Goal: Task Accomplishment & Management: Use online tool/utility

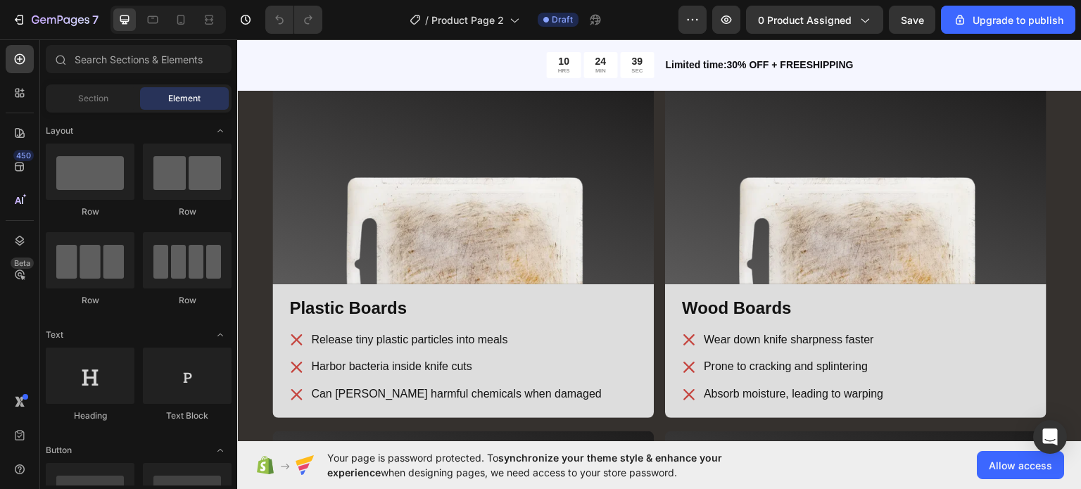
scroll to position [1723, 0]
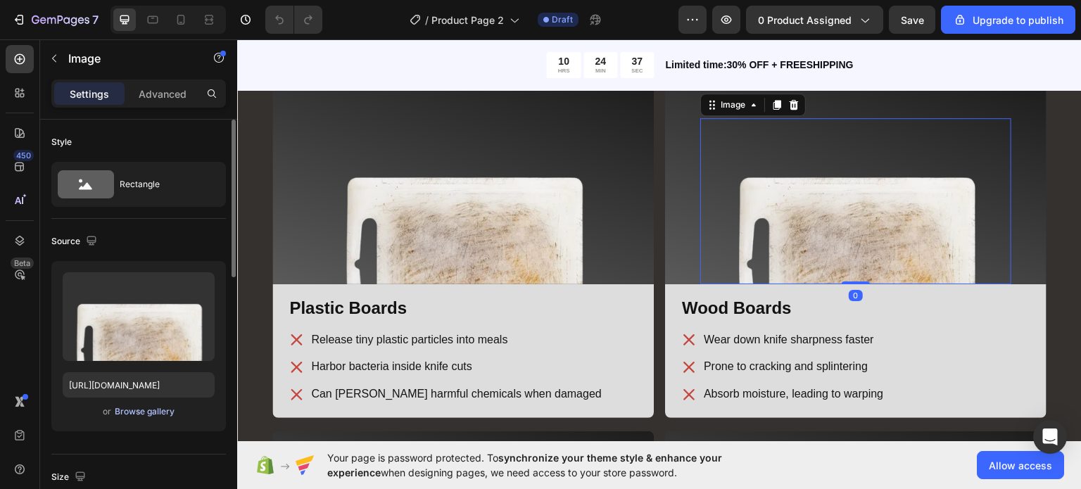
click at [158, 412] on div "Browse gallery" at bounding box center [145, 412] width 60 height 13
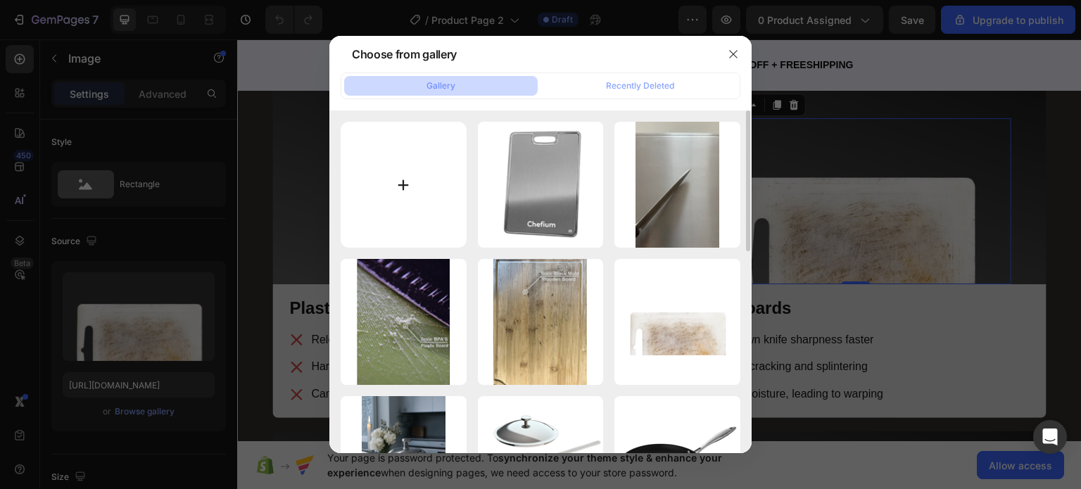
click at [396, 236] on input "file" at bounding box center [404, 185] width 126 height 126
type input "C:\fakepath\Gemini_Generated_Image_ghxm0ghxm0ghxm0g.png"
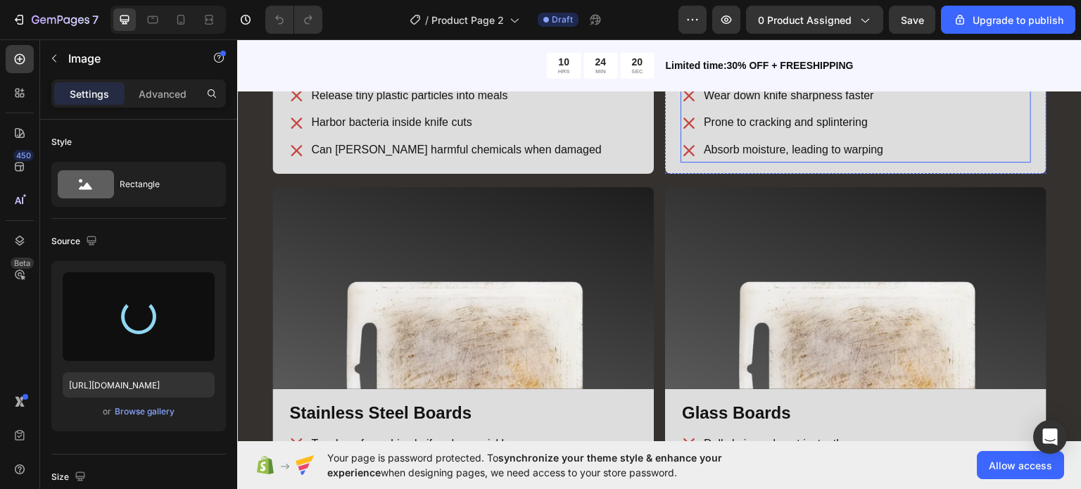
scroll to position [1968, 0]
type input "[URL][DOMAIN_NAME]"
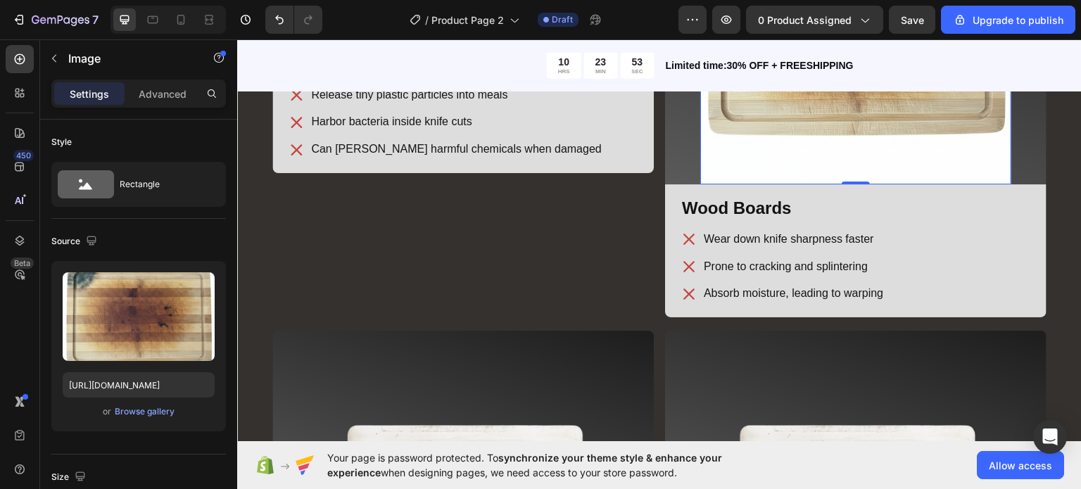
click at [667, 25] on div "/ Product Page 2 Draft" at bounding box center [506, 20] width 345 height 28
click at [644, 19] on div "/ Product Page 2 Draft" at bounding box center [506, 20] width 345 height 28
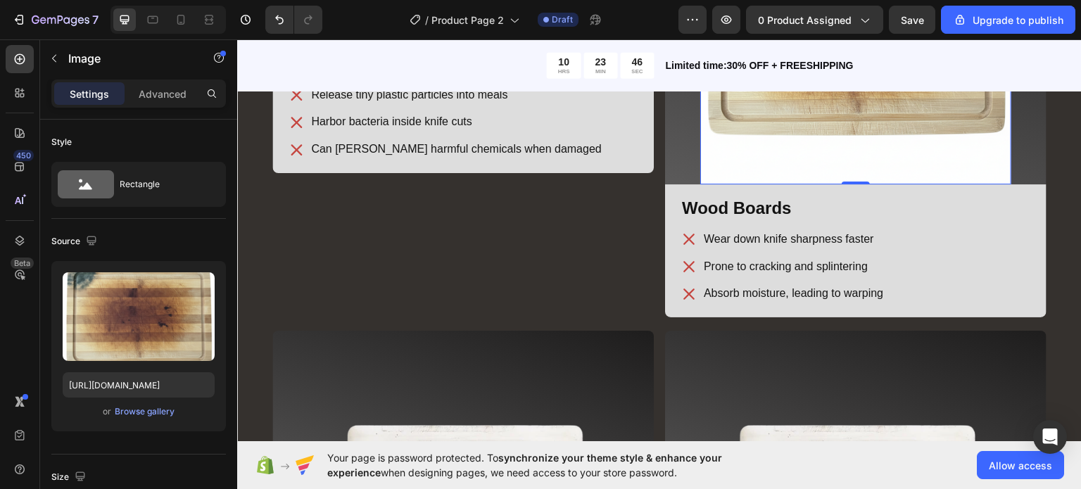
click at [644, 19] on div "/ Product Page 2 Draft" at bounding box center [506, 20] width 345 height 28
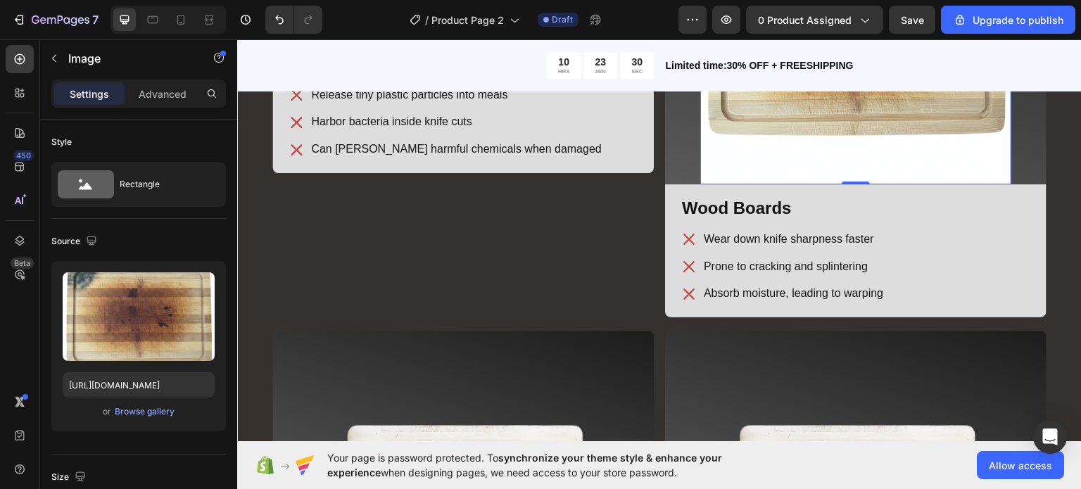
click at [644, 19] on div "/ Product Page 2 Draft" at bounding box center [506, 20] width 345 height 28
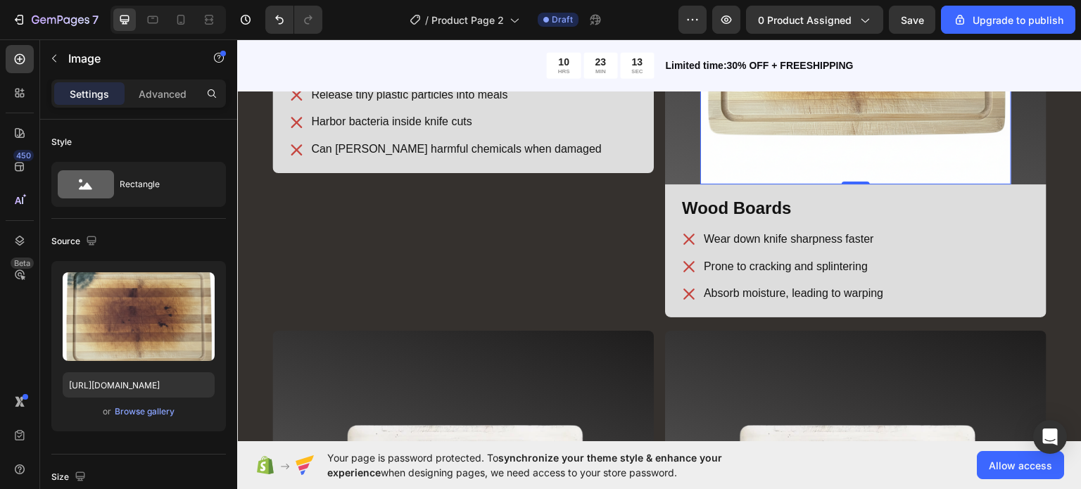
click at [634, 20] on div "/ Product Page 2 Draft" at bounding box center [506, 20] width 345 height 28
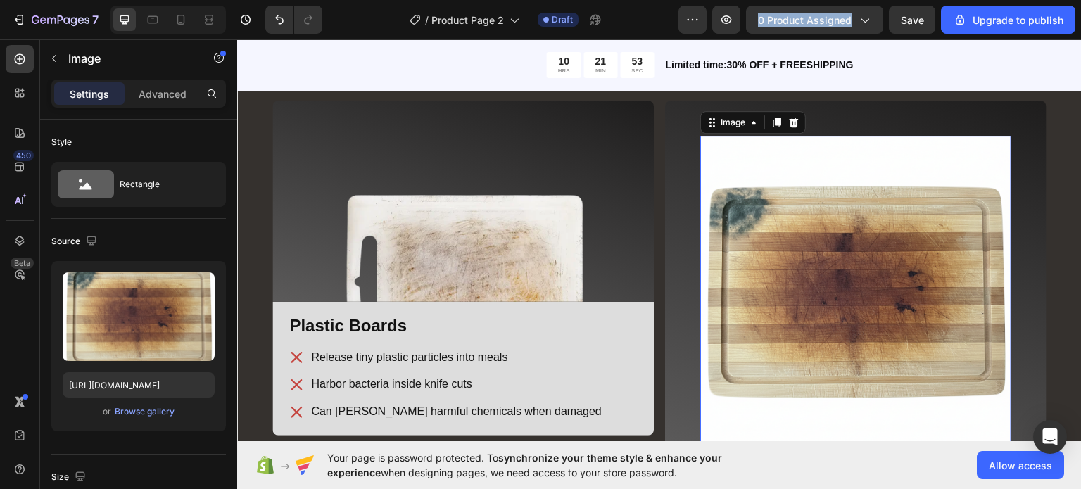
scroll to position [1697, 0]
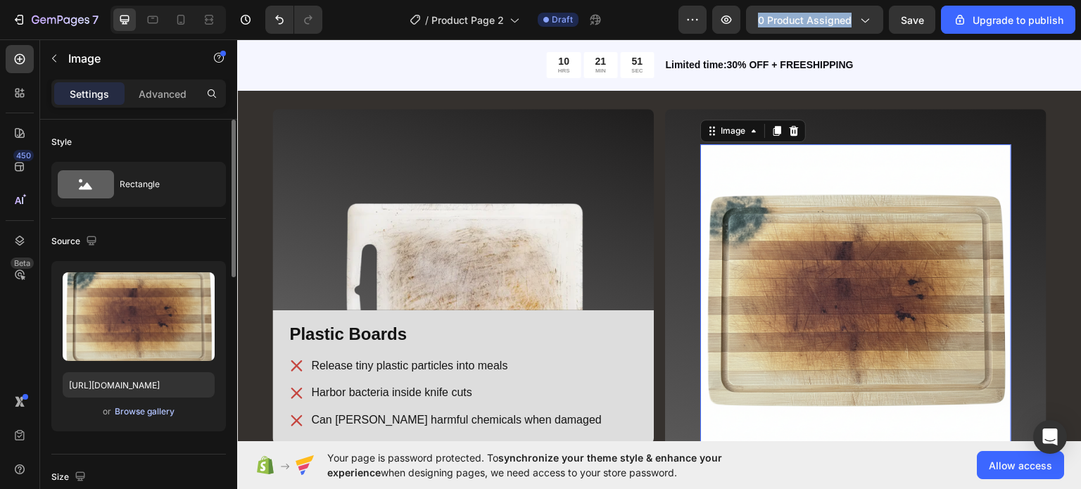
click at [155, 410] on div "Browse gallery" at bounding box center [145, 412] width 60 height 13
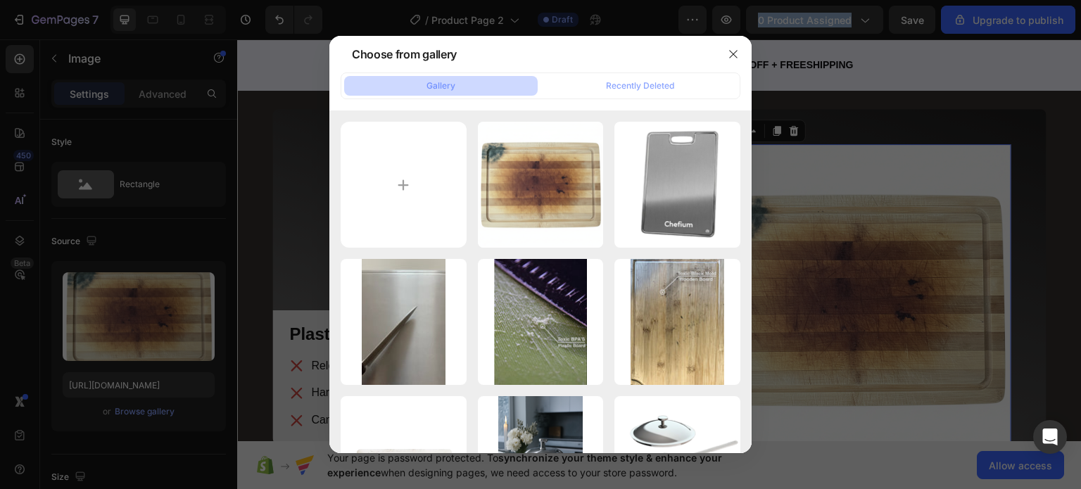
type input "C:\fakepath\Gemini_Generated_Image_ghxm0ghxm0ghxm0g-removebg-preview.png"
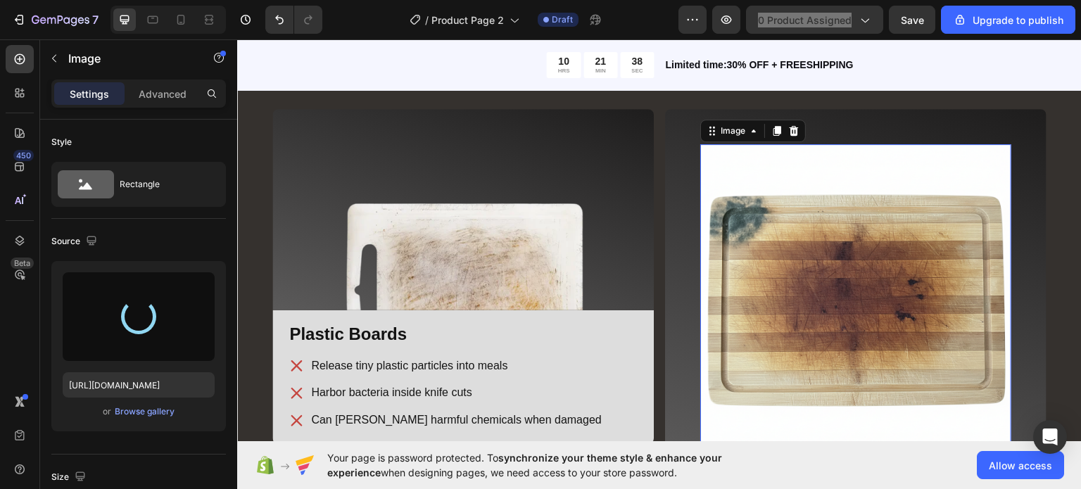
type input "[URL][DOMAIN_NAME]"
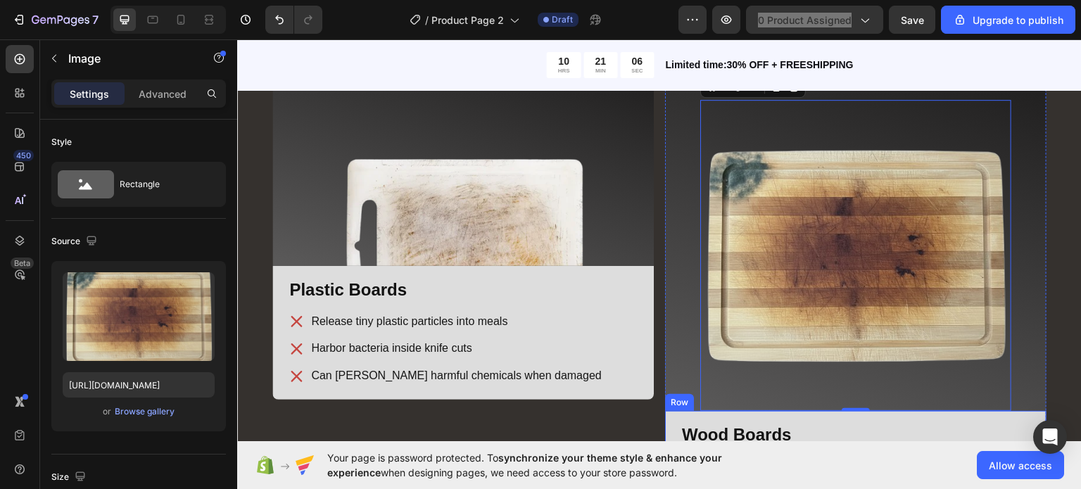
scroll to position [1812, 0]
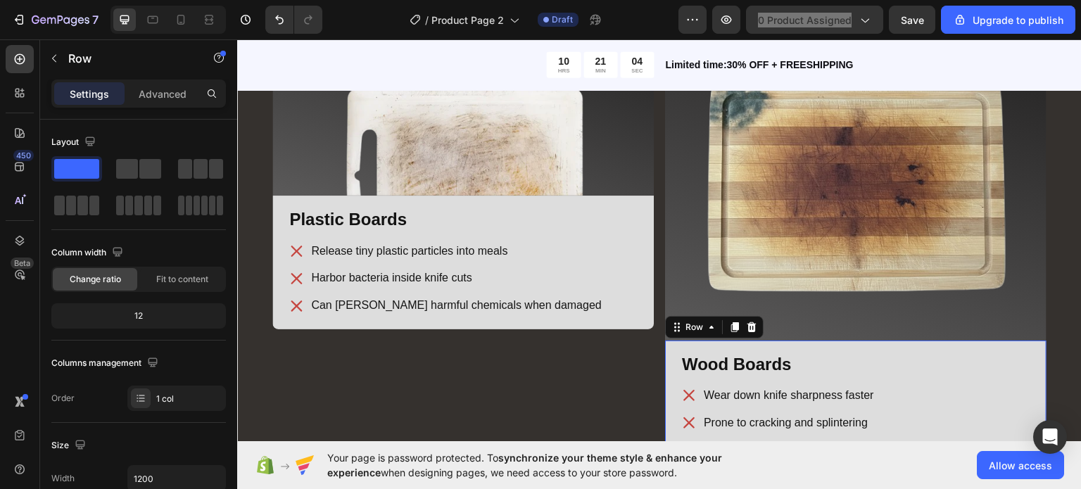
click at [665, 351] on div "Wood Boards Heading Wear down knife sharpness faster Prone to cracking and spli…" at bounding box center [856, 407] width 382 height 134
click at [174, 99] on p "Advanced" at bounding box center [163, 94] width 48 height 15
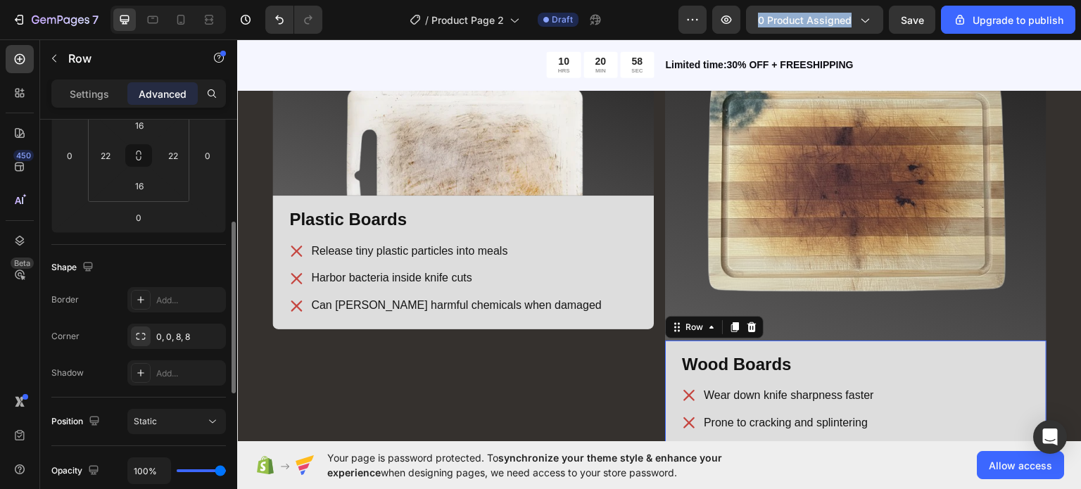
scroll to position [239, 0]
click at [189, 425] on div "Static" at bounding box center [170, 419] width 72 height 13
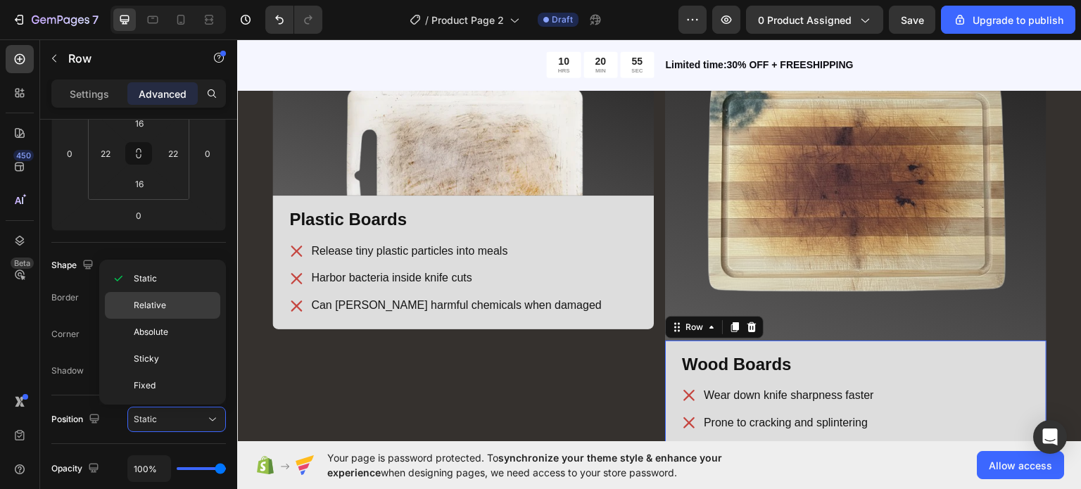
click at [168, 315] on div "Relative" at bounding box center [162, 305] width 115 height 27
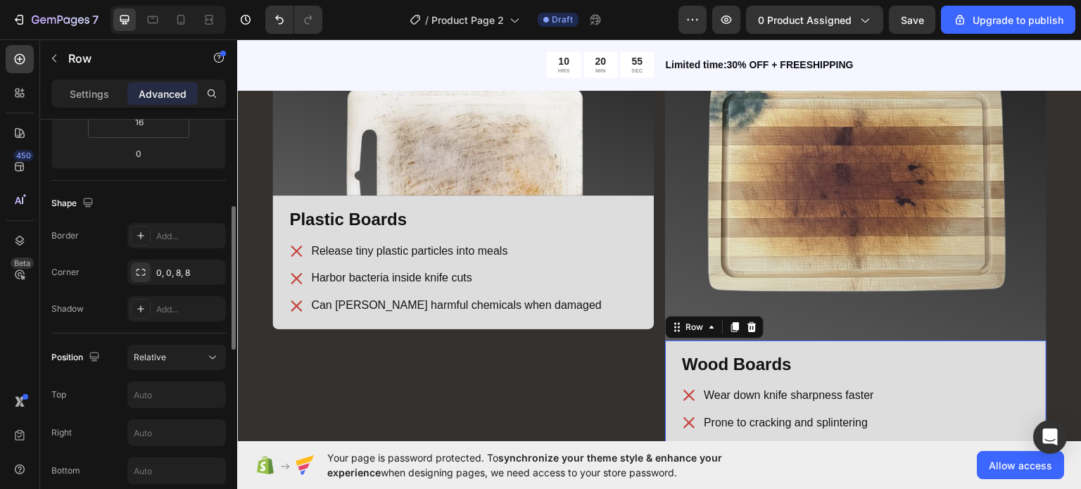
scroll to position [307, 0]
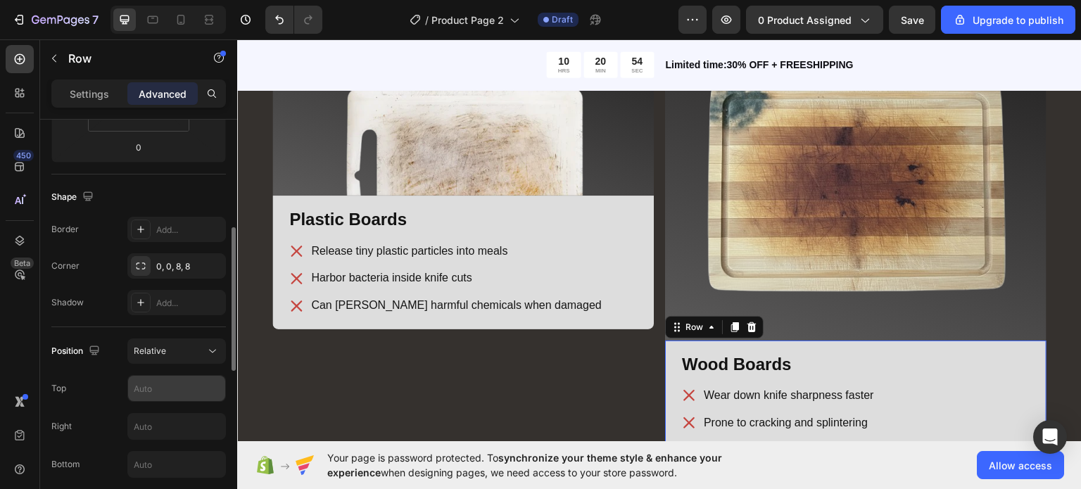
click at [153, 391] on input "text" at bounding box center [176, 388] width 97 height 25
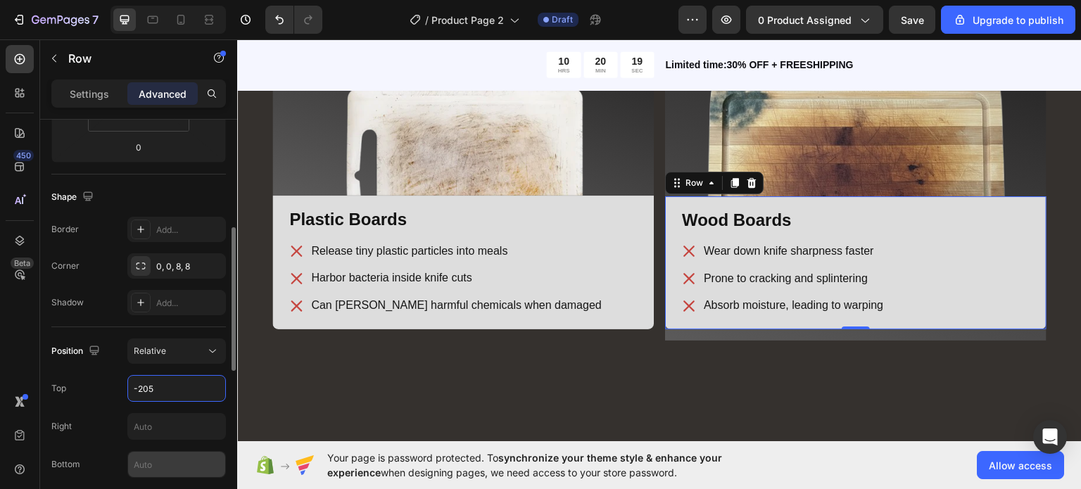
type input "-205"
click at [163, 475] on input "text" at bounding box center [176, 464] width 97 height 25
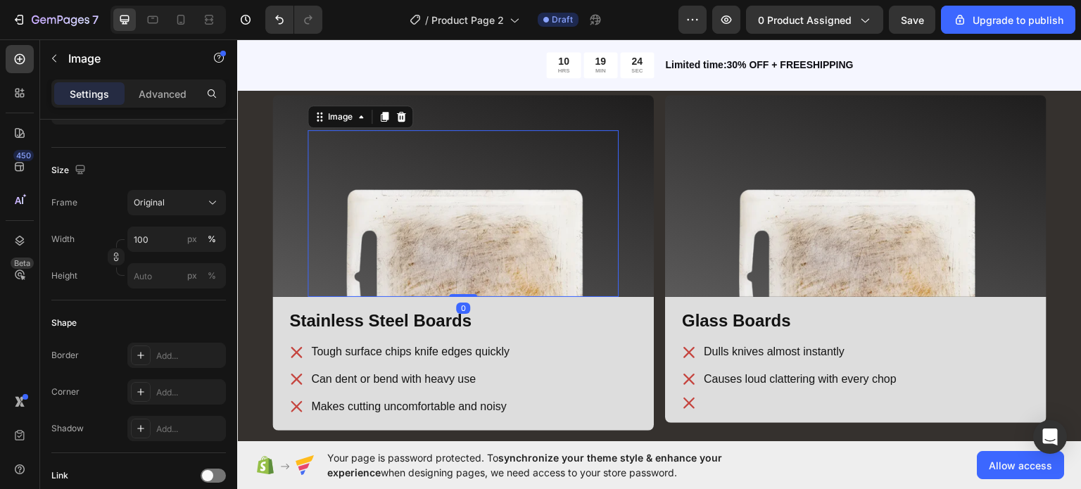
scroll to position [0, 0]
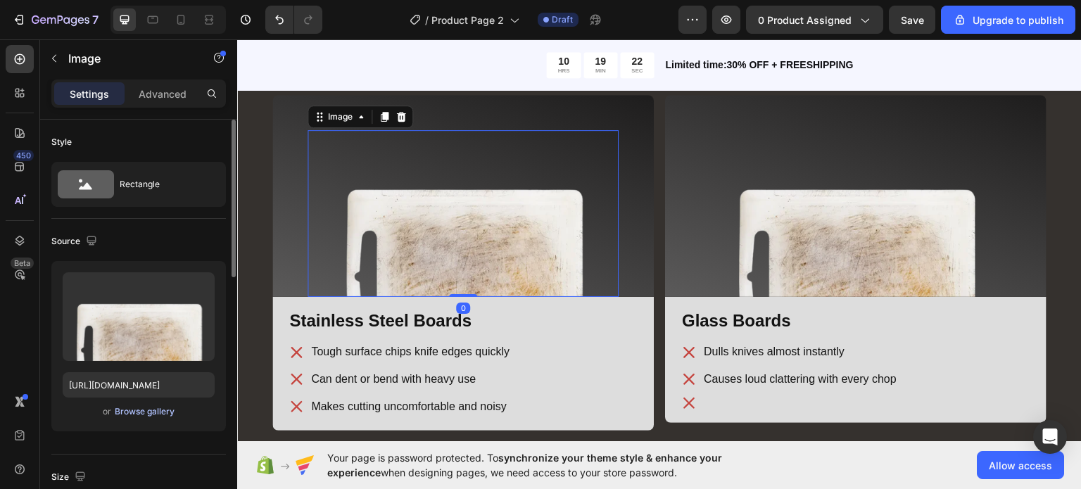
click at [152, 414] on div "Browse gallery" at bounding box center [145, 412] width 60 height 13
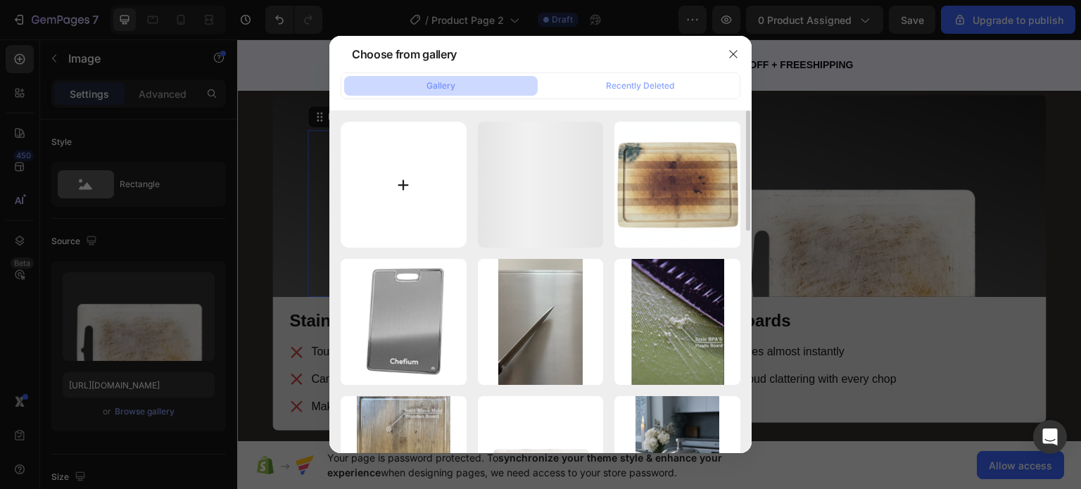
click at [389, 216] on input "file" at bounding box center [404, 185] width 126 height 126
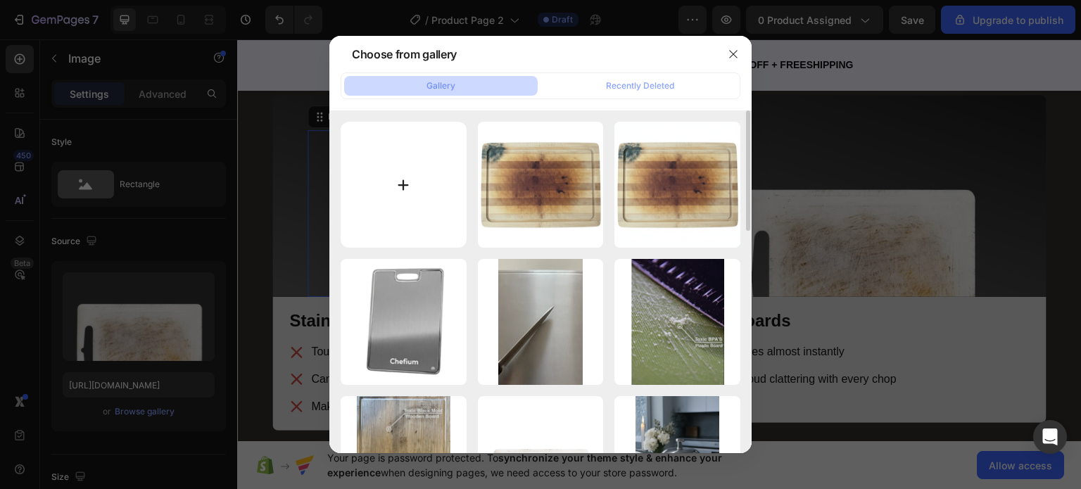
click at [415, 185] on input "file" at bounding box center [404, 185] width 126 height 126
type input "C:\fakepath\Gemini_Generated_Image_27smw227smw227sm.png"
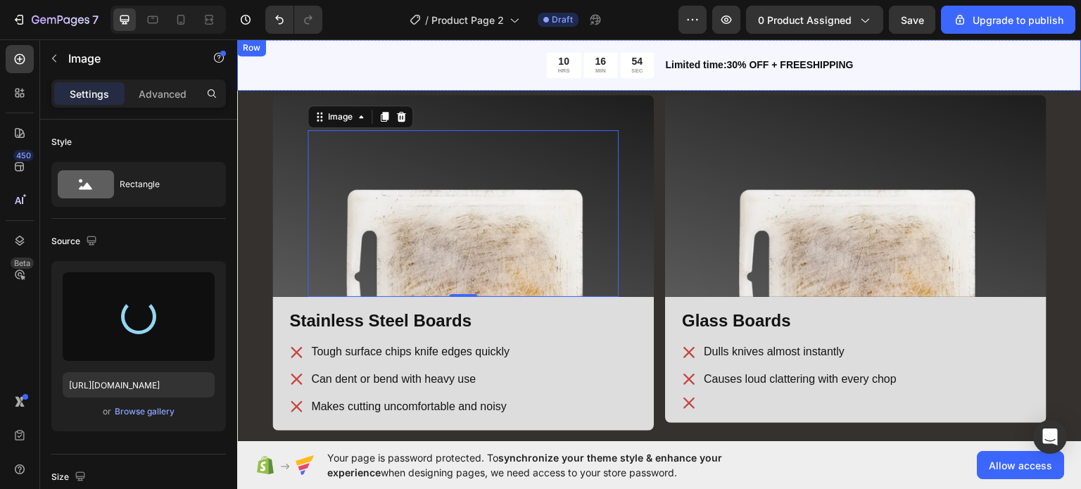
type input "[URL][DOMAIN_NAME]"
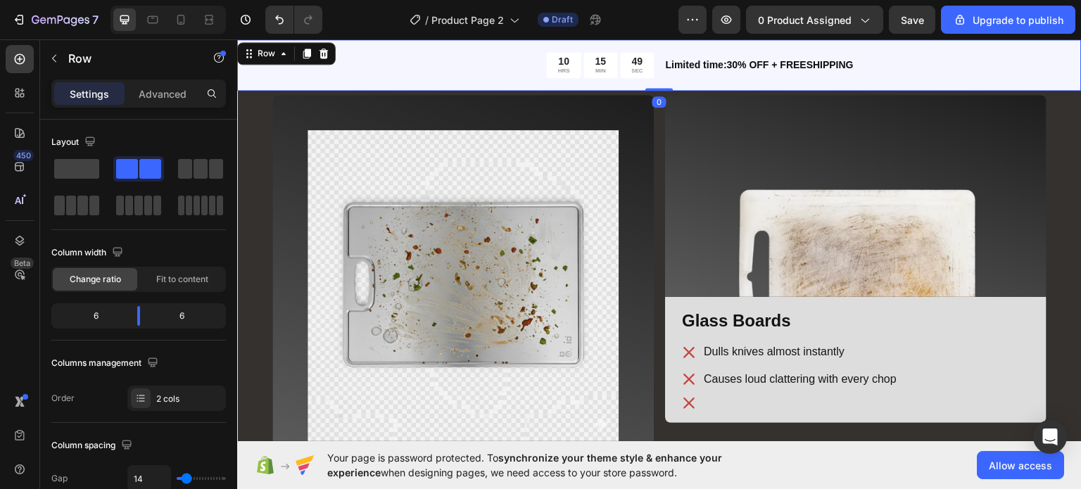
click at [280, 80] on div "10 HRS 15 MIN 49 SEC Countdown Timer Limited time:30% OFF + FREESHIPPING Text B…" at bounding box center [659, 64] width 845 height 51
click at [296, 53] on div "Row" at bounding box center [286, 53] width 99 height 23
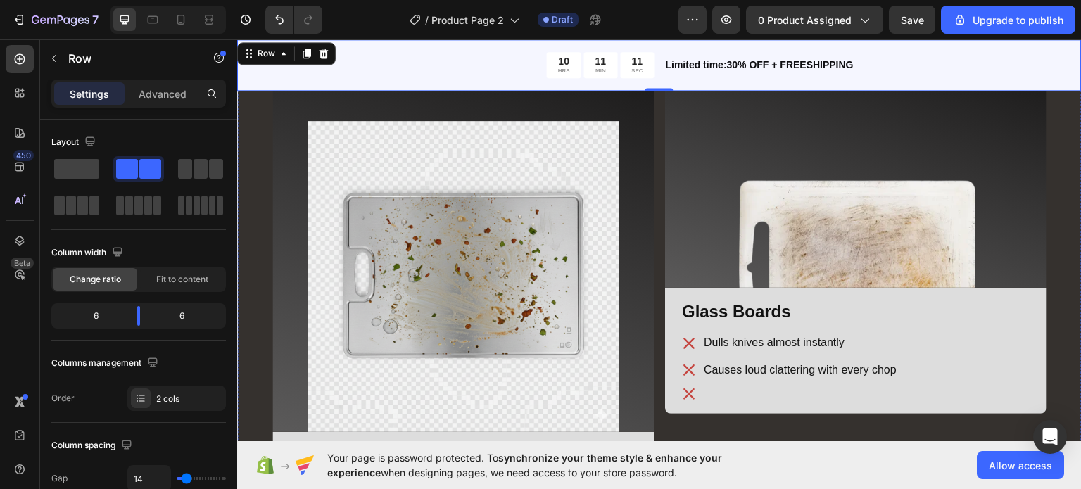
scroll to position [2226, 0]
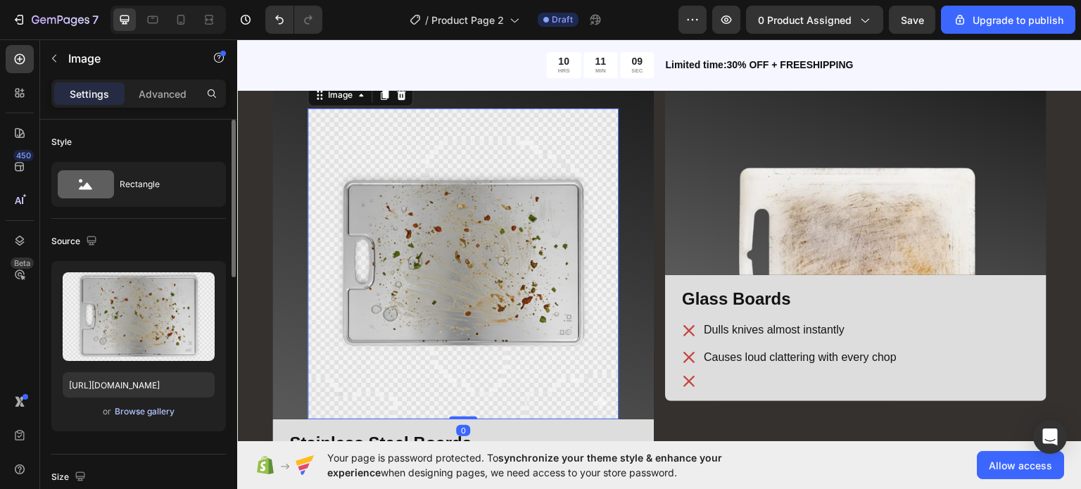
click at [144, 410] on div "Browse gallery" at bounding box center [145, 412] width 60 height 13
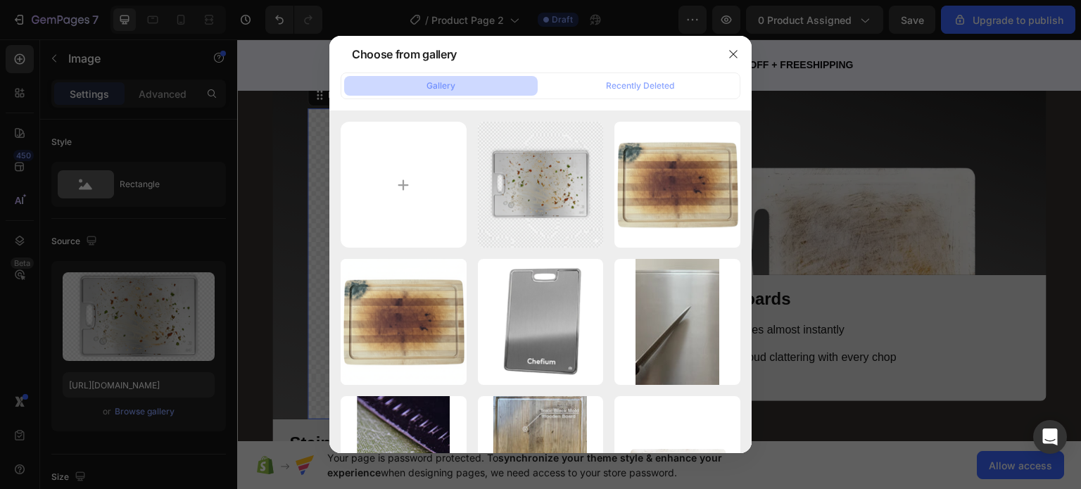
type input "C:\fakepath\Gemini_Generated_Image_27smw227smw227sm-removebg-preview (3).png"
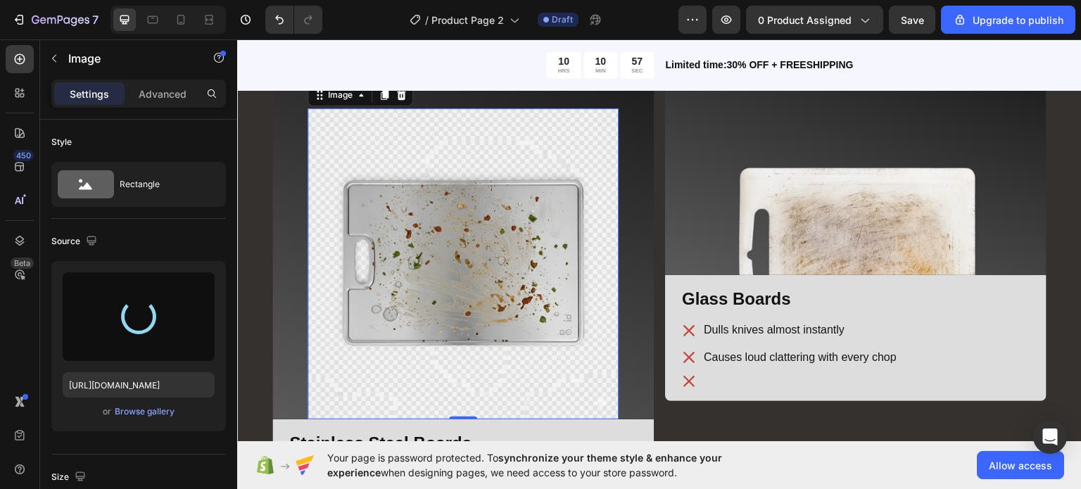
type input "[URL][DOMAIN_NAME]"
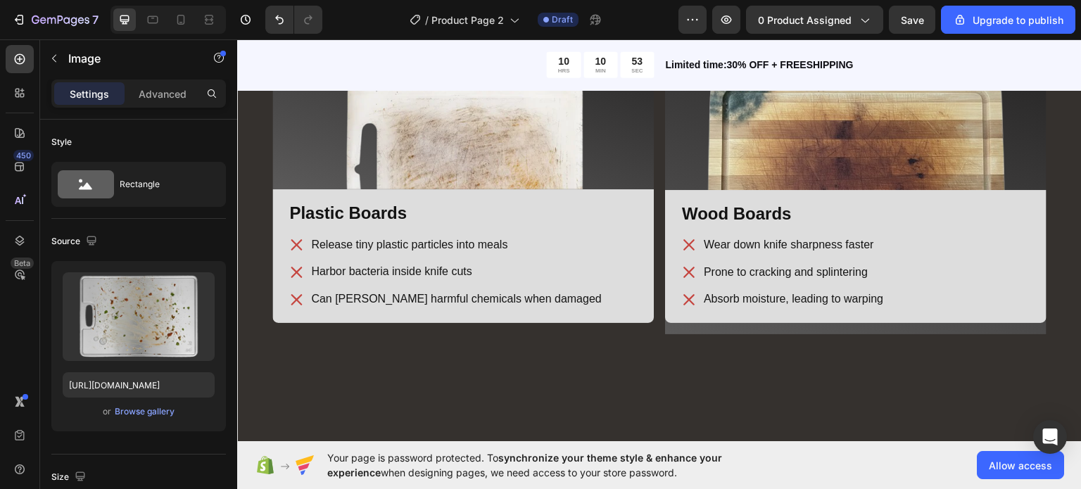
scroll to position [1762, 0]
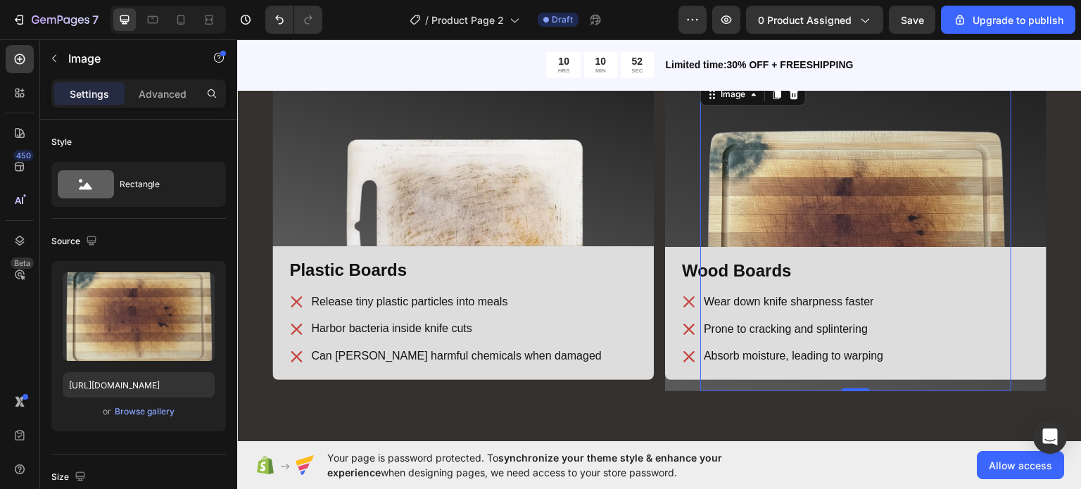
click at [701, 196] on img at bounding box center [856, 235] width 311 height 311
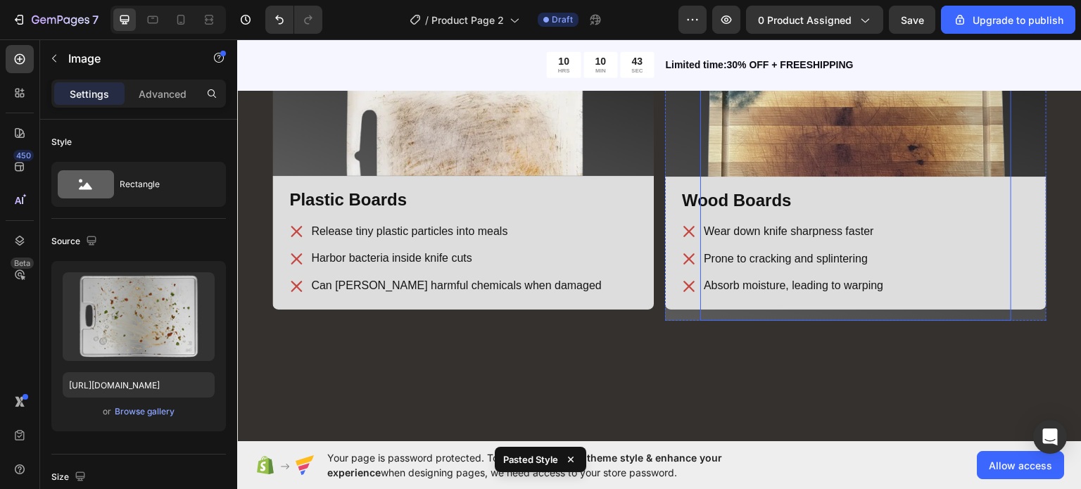
scroll to position [1831, 0]
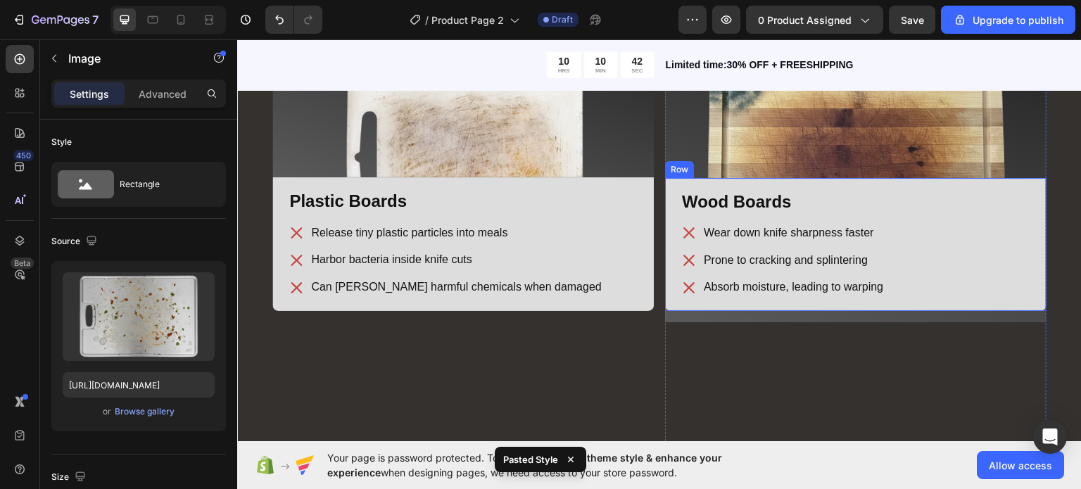
click at [672, 185] on div "Wood Boards Heading Wear down knife sharpness faster Prone to cracking and spli…" at bounding box center [856, 244] width 382 height 134
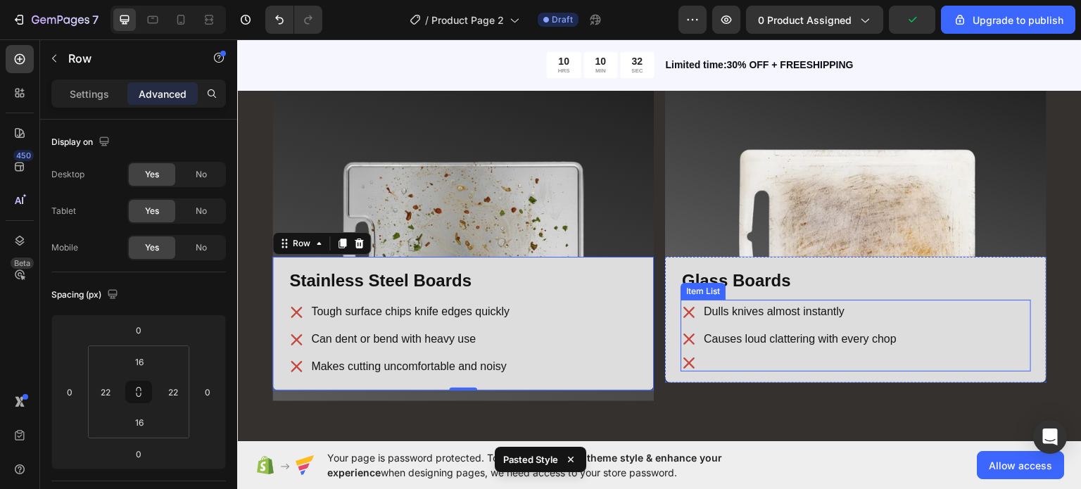
scroll to position [2306, 0]
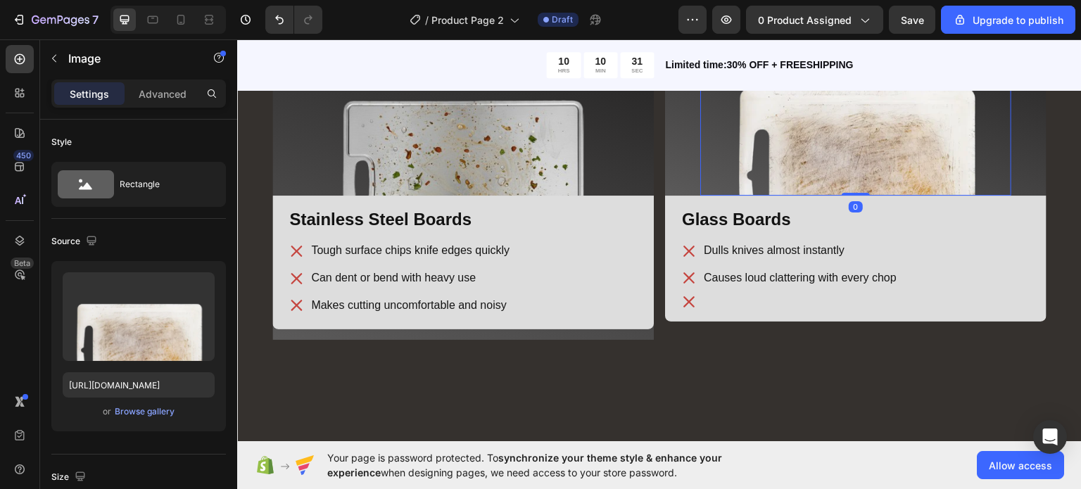
click at [782, 177] on img at bounding box center [856, 111] width 311 height 167
click at [144, 413] on div "Browse gallery" at bounding box center [145, 412] width 60 height 13
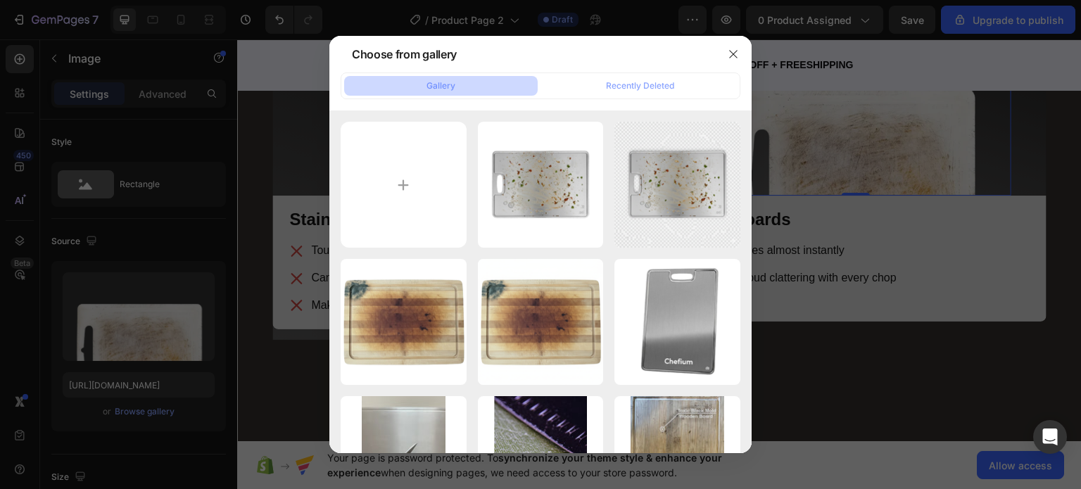
type input "C:\fakepath\Gemini_Generated_Image_r9q0v8r9q0v8r9q0__1_-removebg-preview.png"
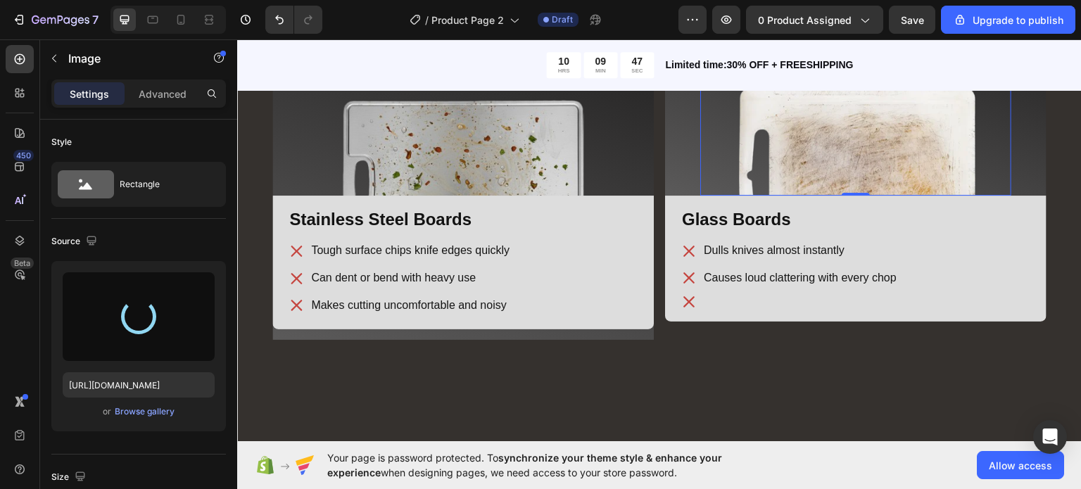
type input "[URL][DOMAIN_NAME]"
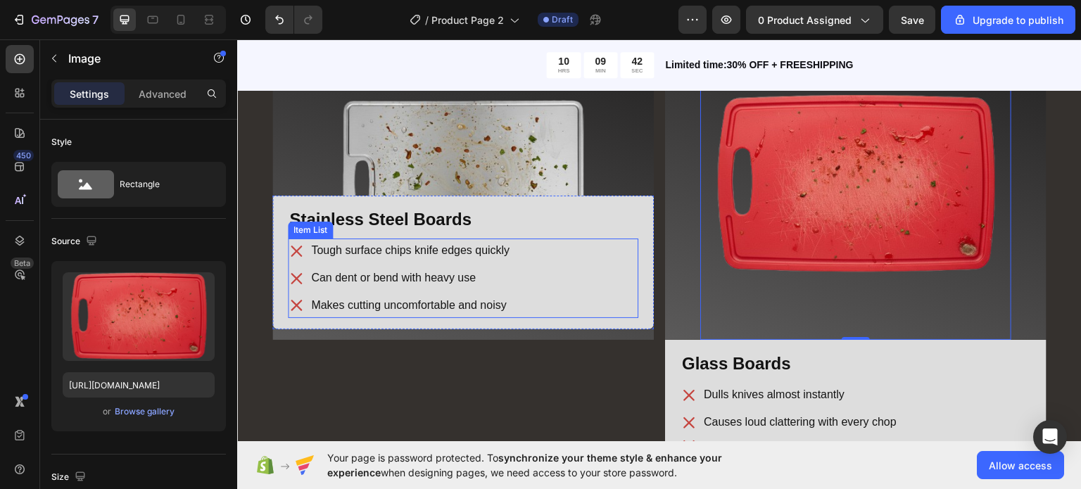
scroll to position [2382, 0]
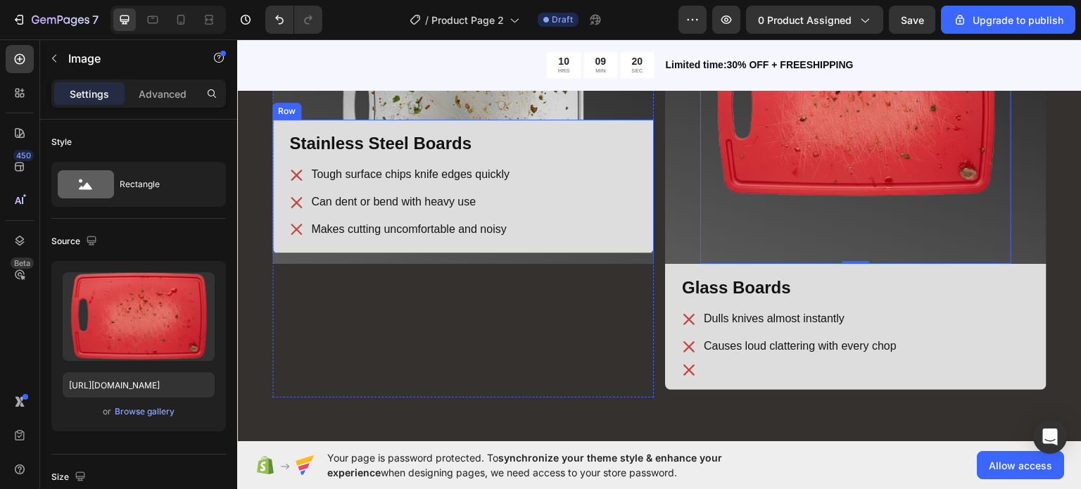
click at [584, 243] on div "Stainless Steel Boards Heading Tough surface chips knife edges quickly Can dent…" at bounding box center [463, 186] width 382 height 134
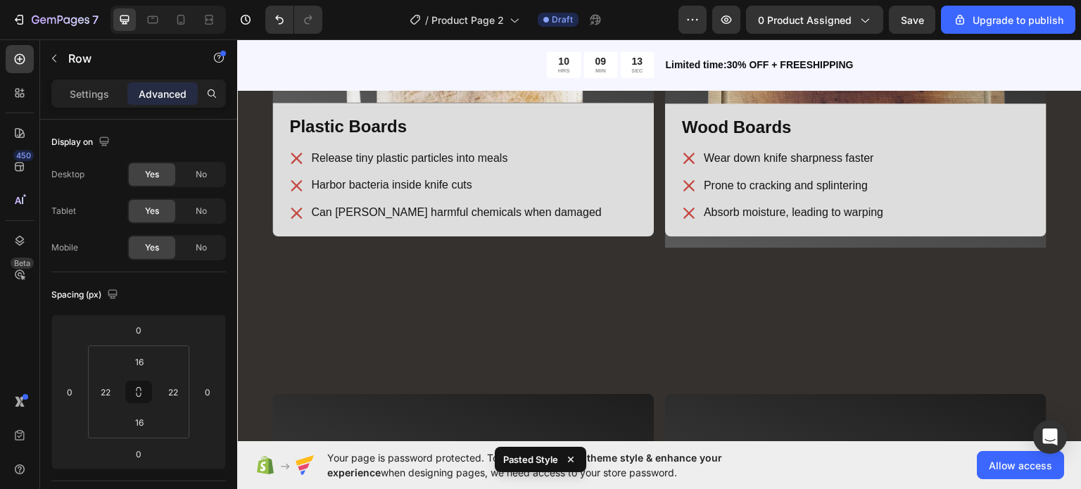
scroll to position [1974, 0]
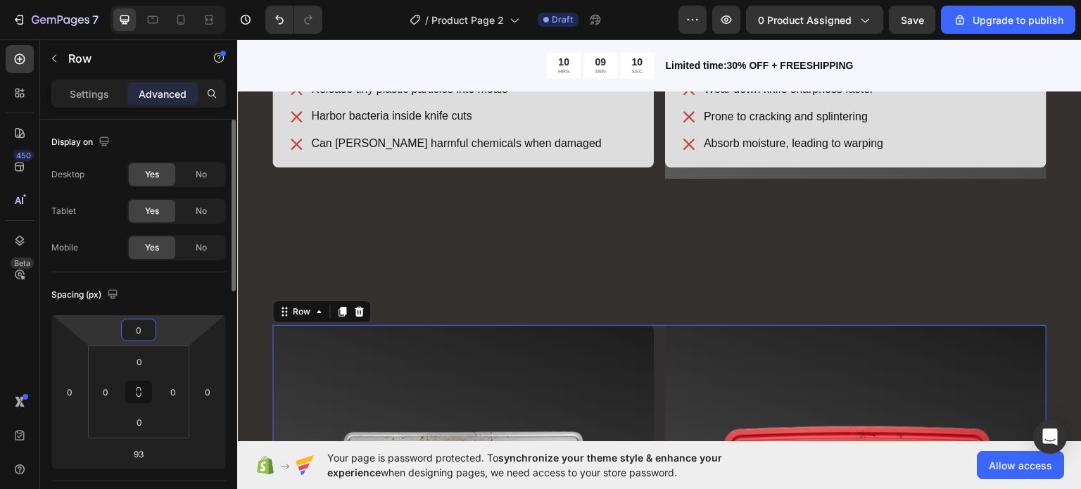
click at [136, 323] on input "0" at bounding box center [139, 330] width 28 height 21
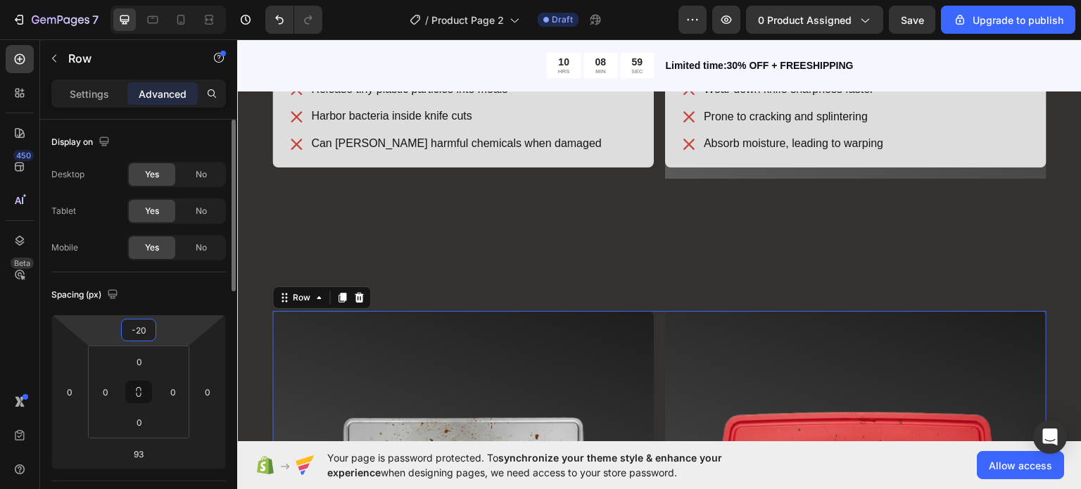
type input "-2"
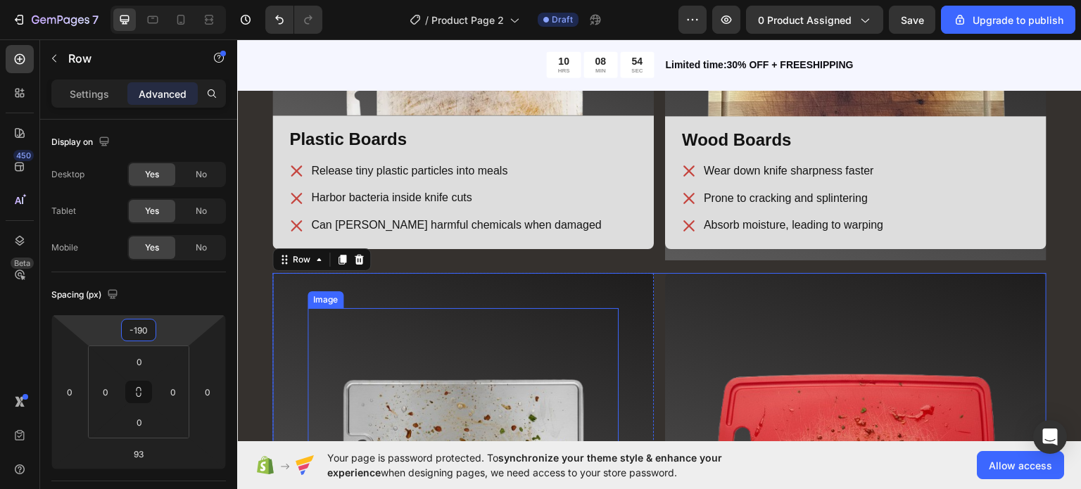
scroll to position [1894, 0]
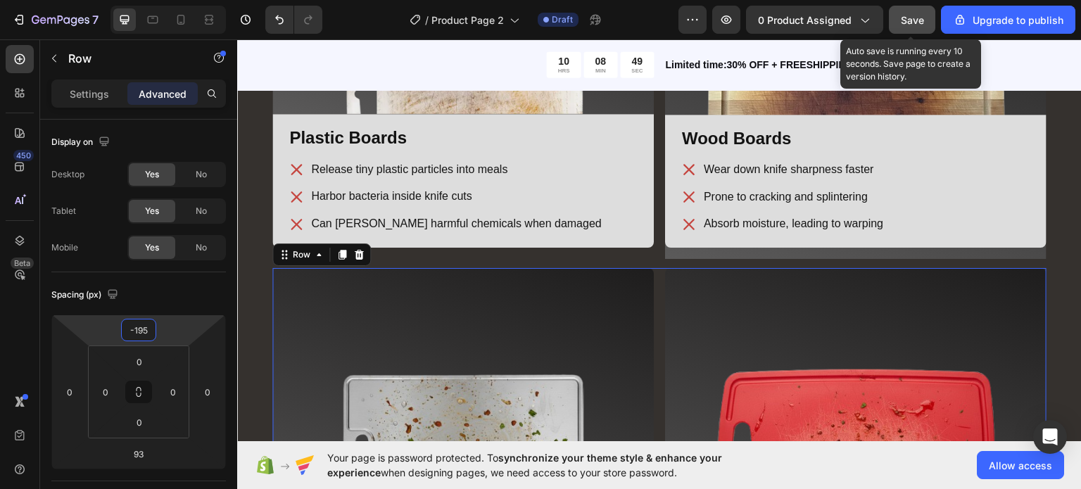
type input "-195"
click at [922, 23] on span "Save" at bounding box center [912, 20] width 23 height 12
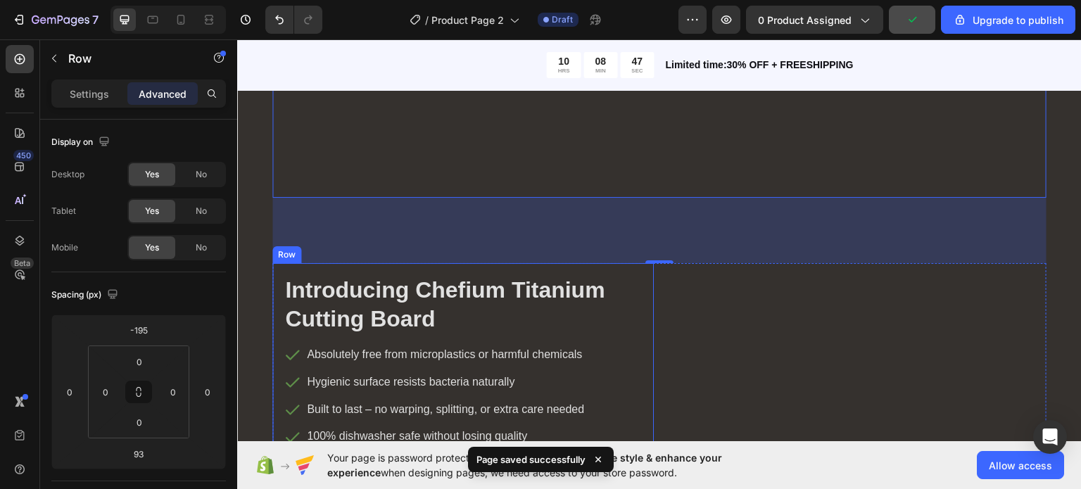
scroll to position [2446, 0]
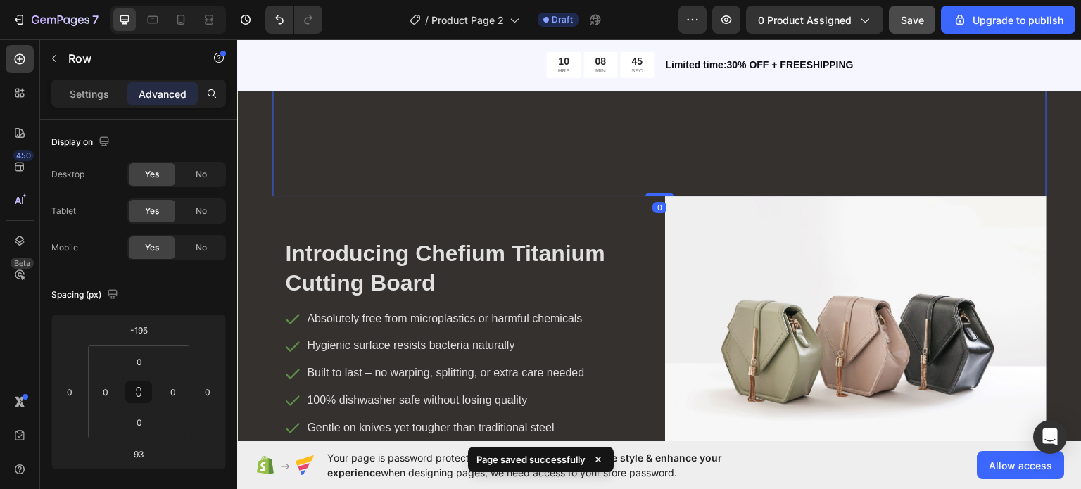
drag, startPoint x: 649, startPoint y: 256, endPoint x: 641, endPoint y: 165, distance: 91.2
type input "0"
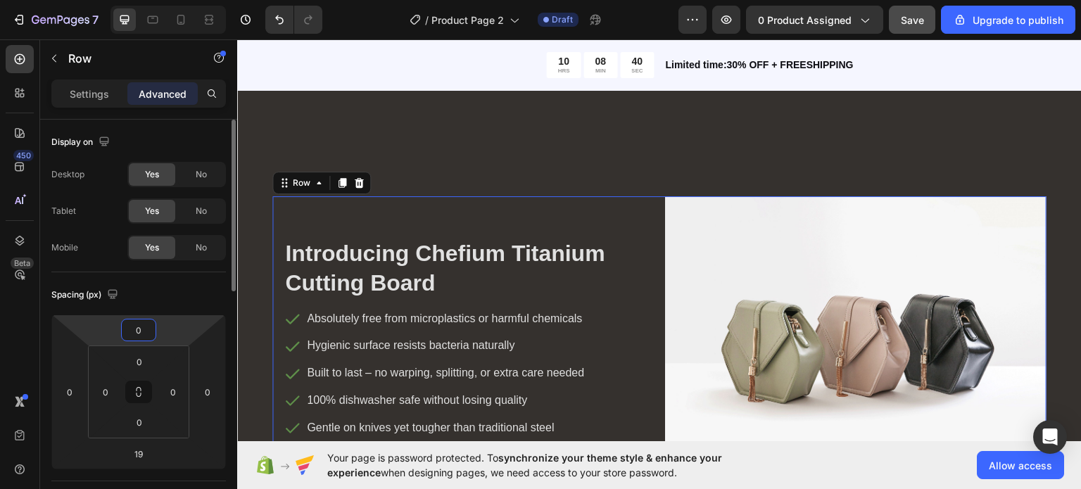
click at [149, 330] on input "0" at bounding box center [139, 330] width 28 height 21
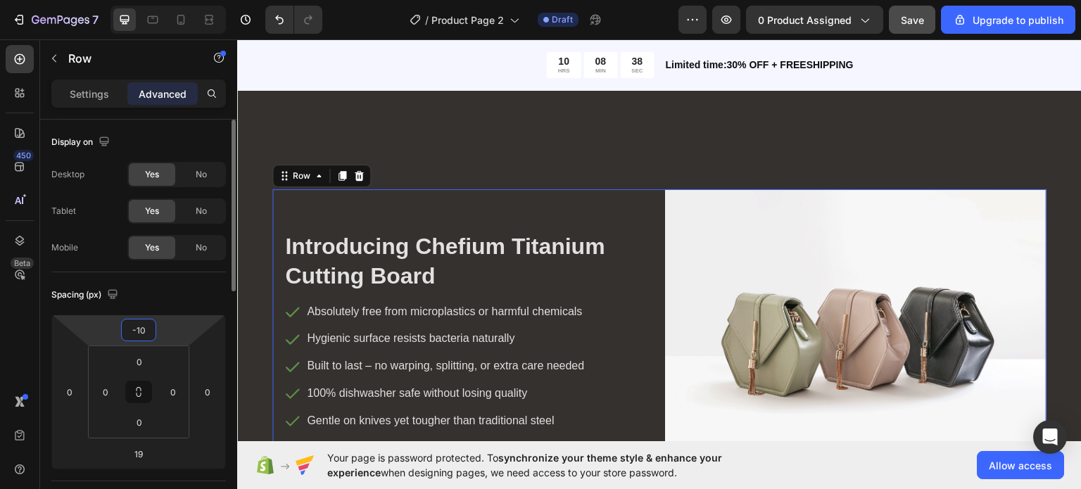
type input "-100"
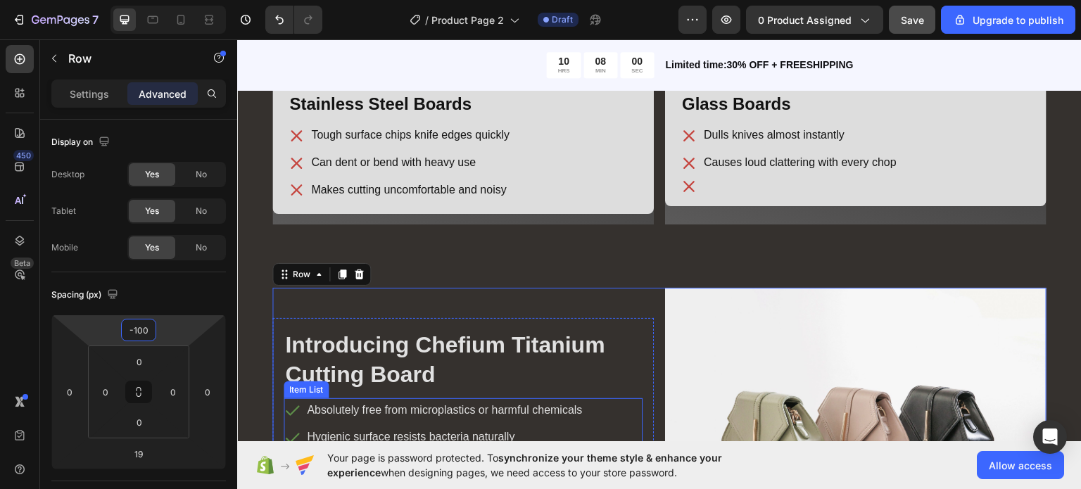
scroll to position [2278, 0]
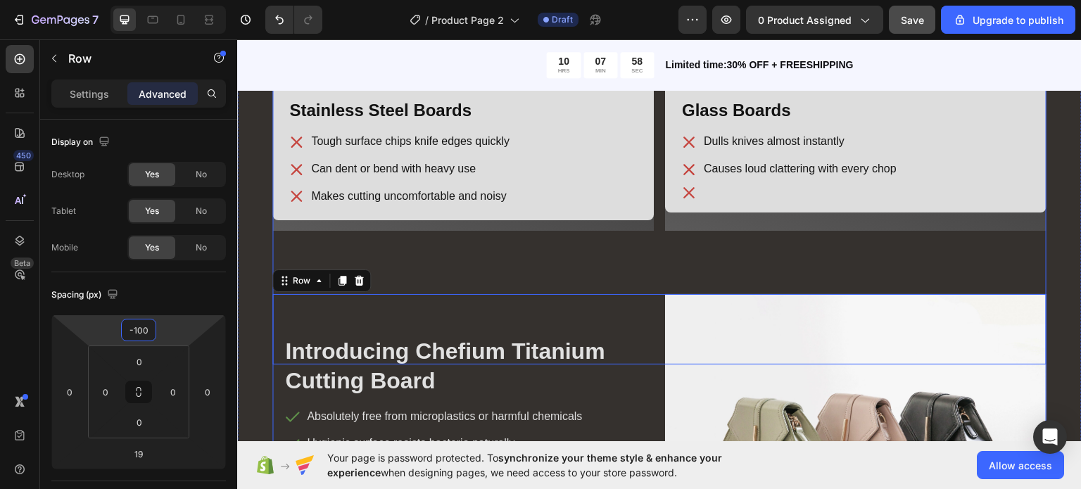
click at [651, 215] on div "Image Row Stainless Steel Boards Heading Tough surface chips knife edges quickl…" at bounding box center [659, 124] width 774 height 480
click at [649, 220] on div "Image Row Stainless Steel Boards Heading Tough surface chips knife edges quickl…" at bounding box center [659, 124] width 774 height 480
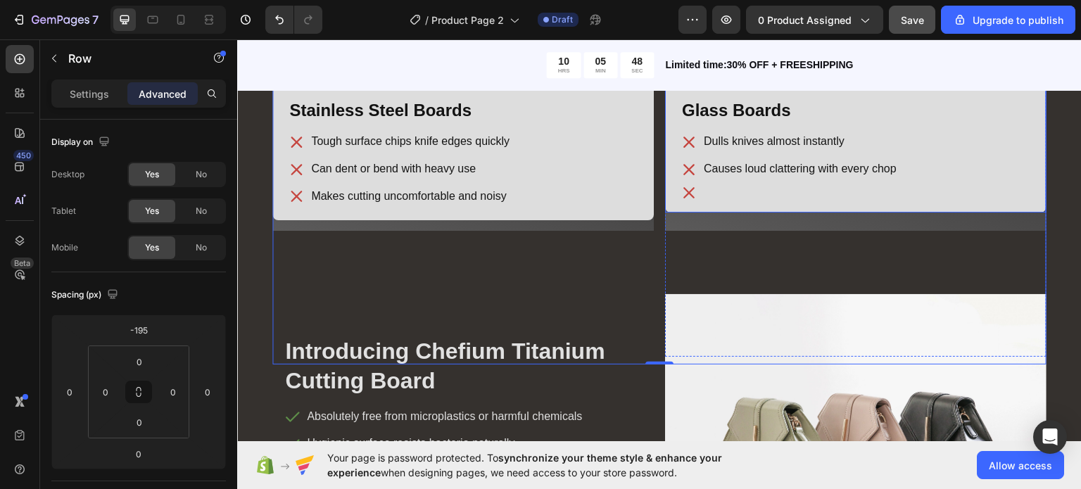
scroll to position [2430, 0]
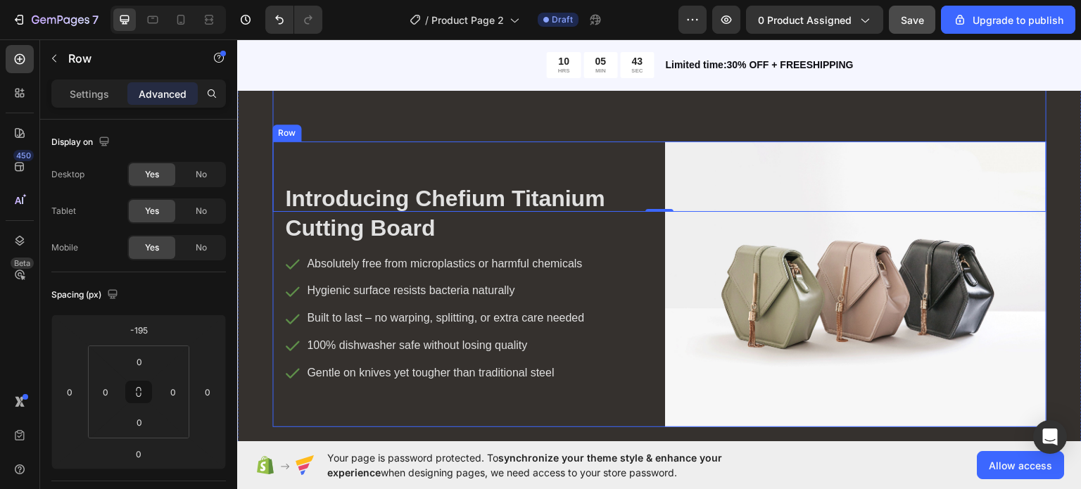
click at [652, 163] on div "Introducing Chefium Titanium Cutting Board Heading Absolutely free from micropl…" at bounding box center [659, 284] width 774 height 287
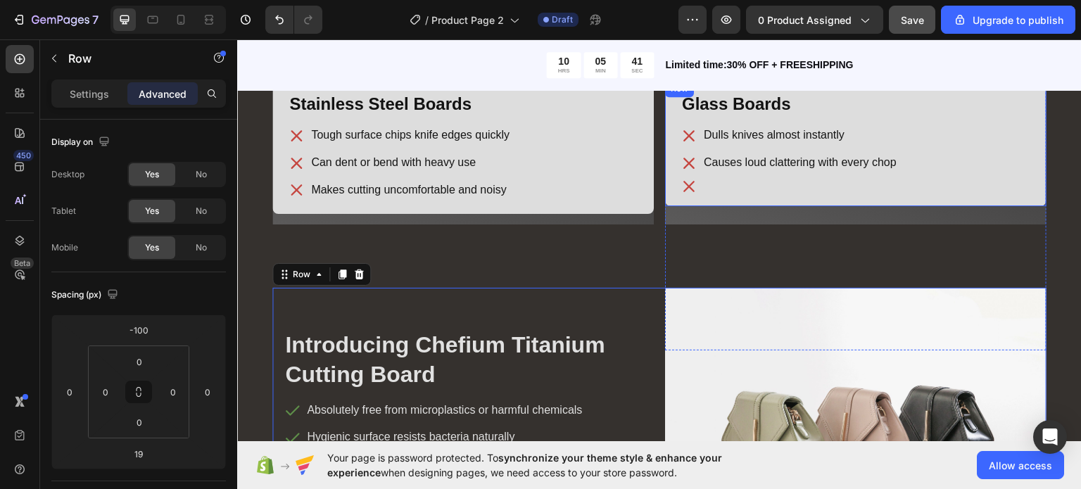
scroll to position [2284, 0]
click at [655, 256] on div "Image Row Stainless Steel Boards Heading Tough surface chips knife edges quickl…" at bounding box center [659, 117] width 774 height 480
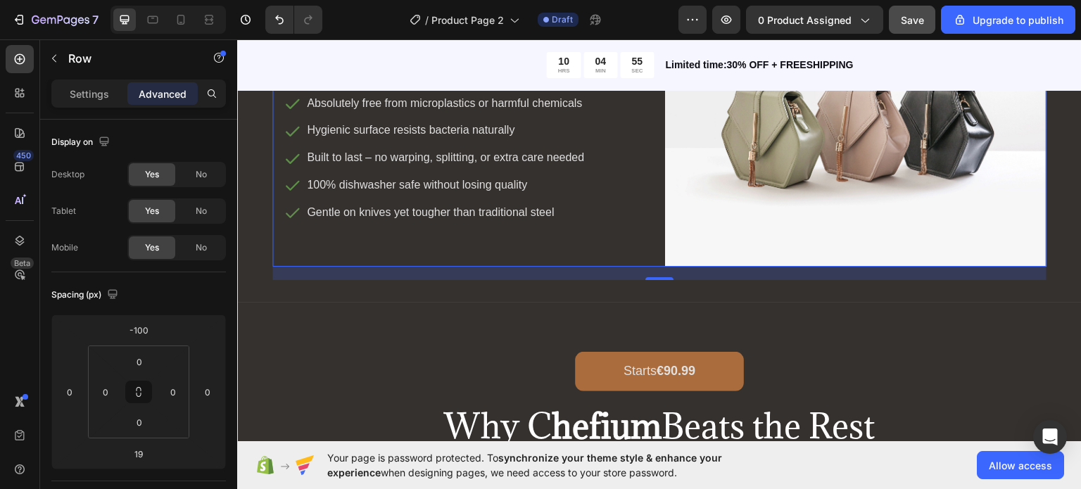
scroll to position [2593, 0]
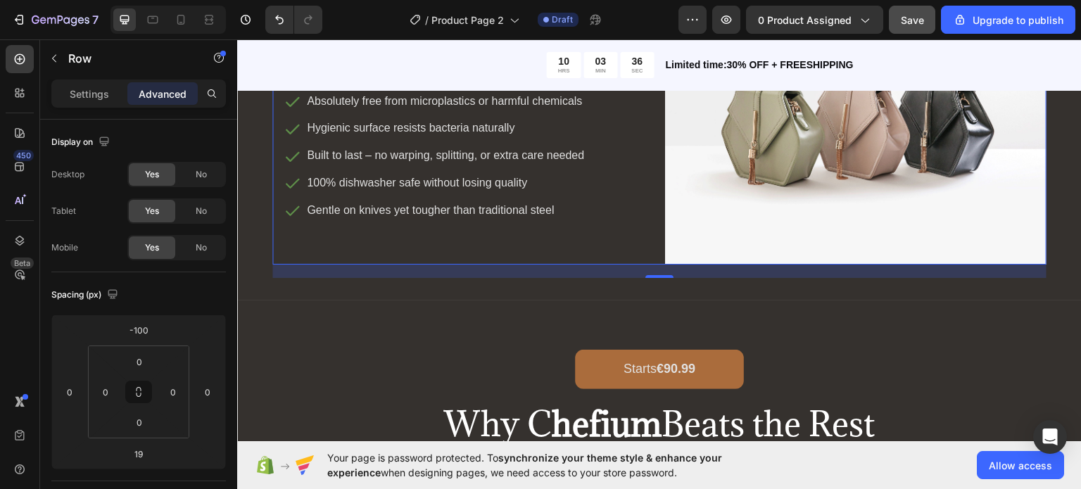
click at [375, 17] on div "/ Product Page 2 Draft" at bounding box center [506, 20] width 345 height 28
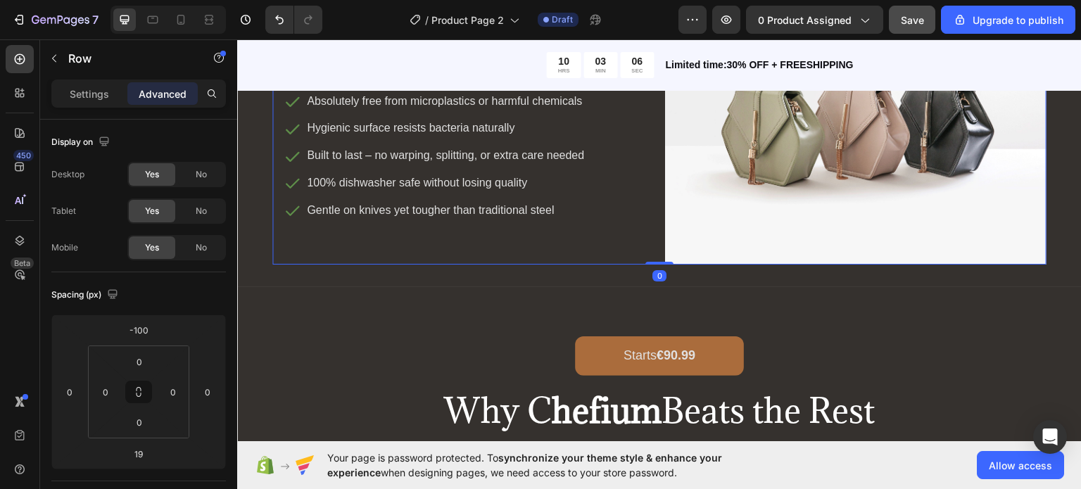
drag, startPoint x: 656, startPoint y: 272, endPoint x: 650, endPoint y: 232, distance: 40.6
click at [650, 232] on div "Introducing Chefium Titanium Cutting Board Heading Absolutely free from micropl…" at bounding box center [659, 121] width 774 height 287
type input "0"
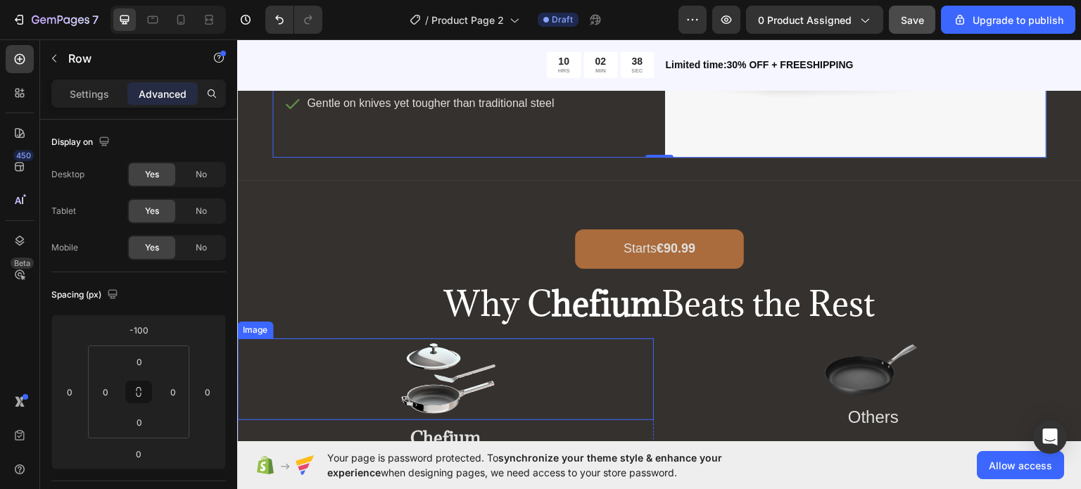
scroll to position [2819, 0]
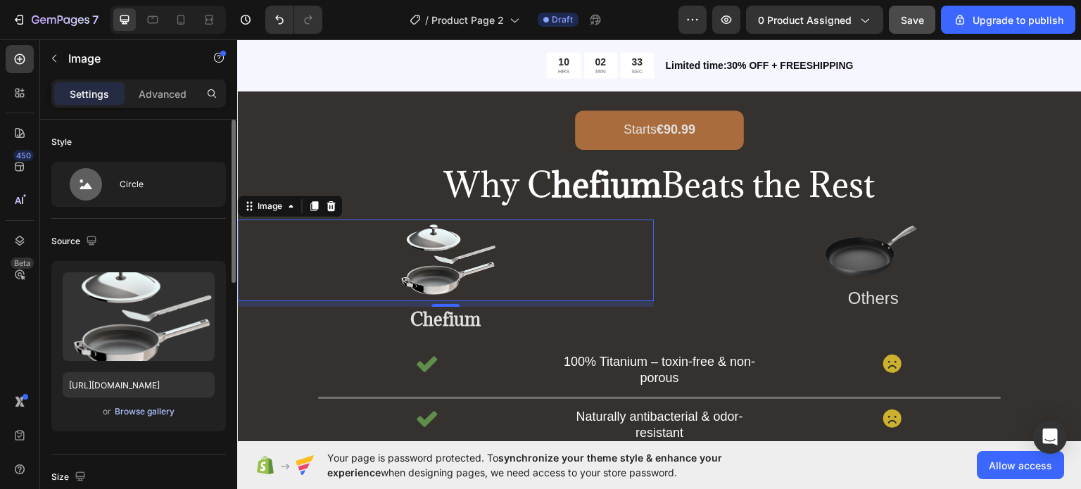
click at [144, 409] on div "Browse gallery" at bounding box center [145, 412] width 60 height 13
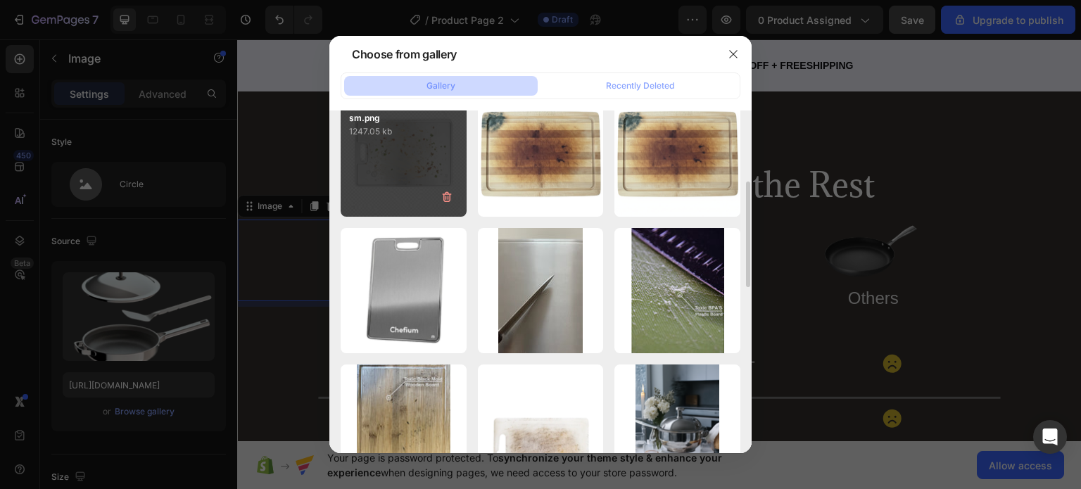
scroll to position [197, 0]
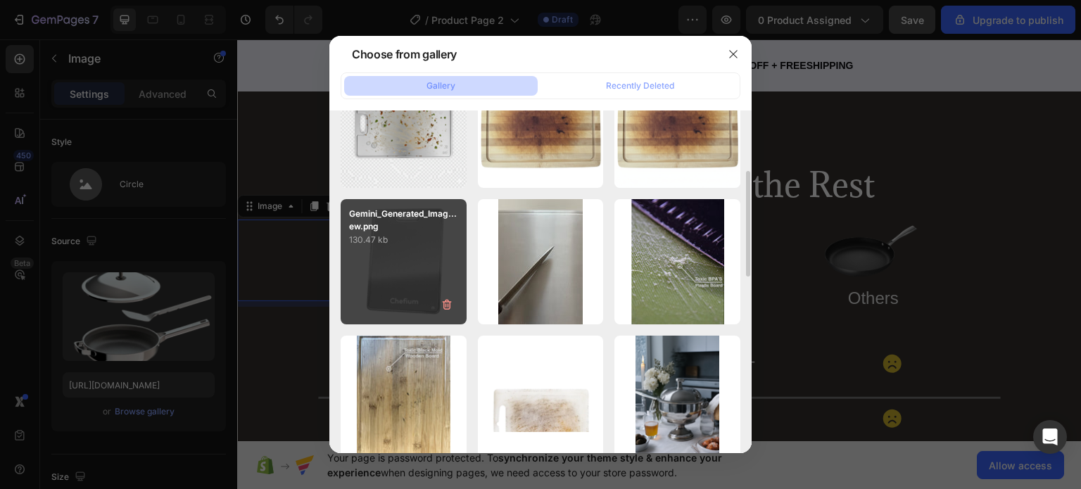
click at [426, 237] on p "130.47 kb" at bounding box center [403, 240] width 109 height 14
type input "[URL][DOMAIN_NAME]"
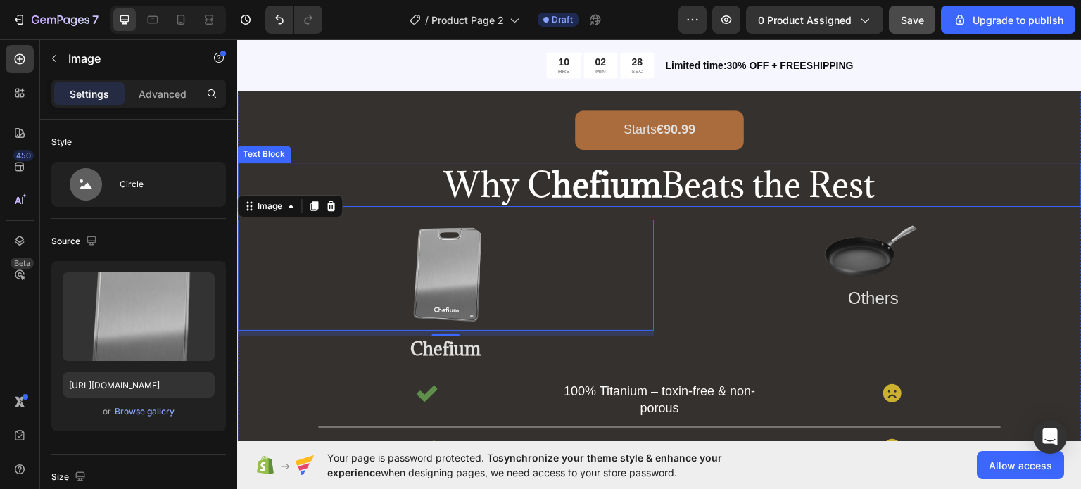
scroll to position [2844, 0]
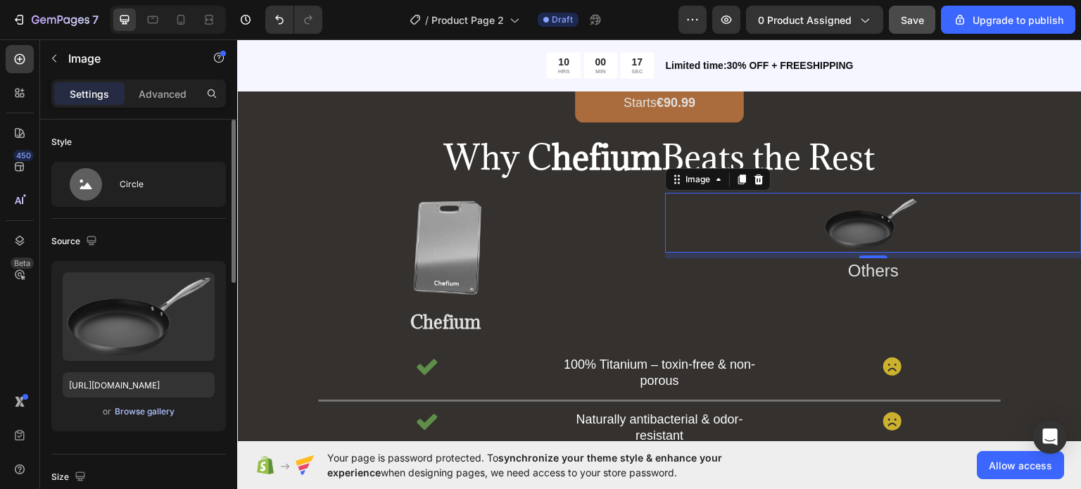
click at [136, 410] on div "Browse gallery" at bounding box center [145, 412] width 60 height 13
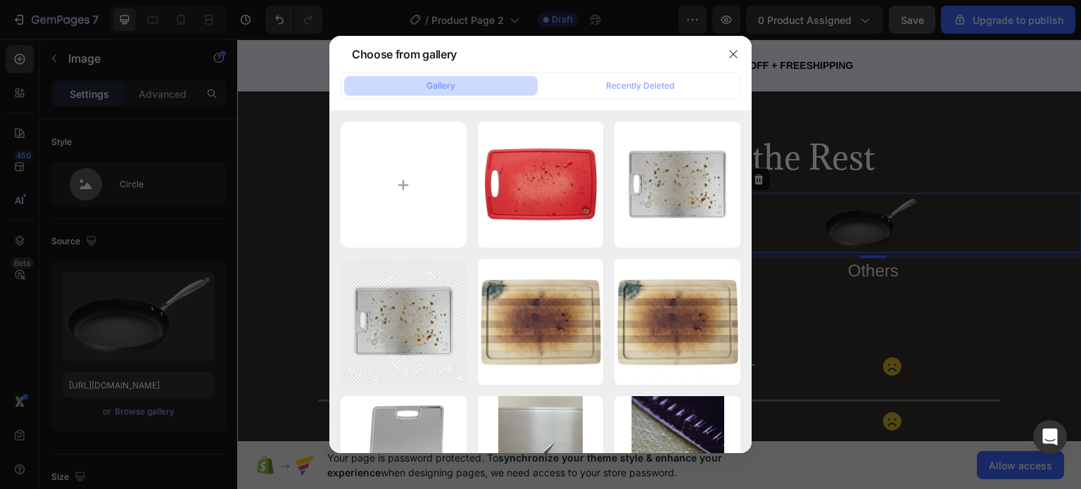
type input "C:\fakepath\71x84Vg3EmL._AC_SL1500_-removebg-preview.png"
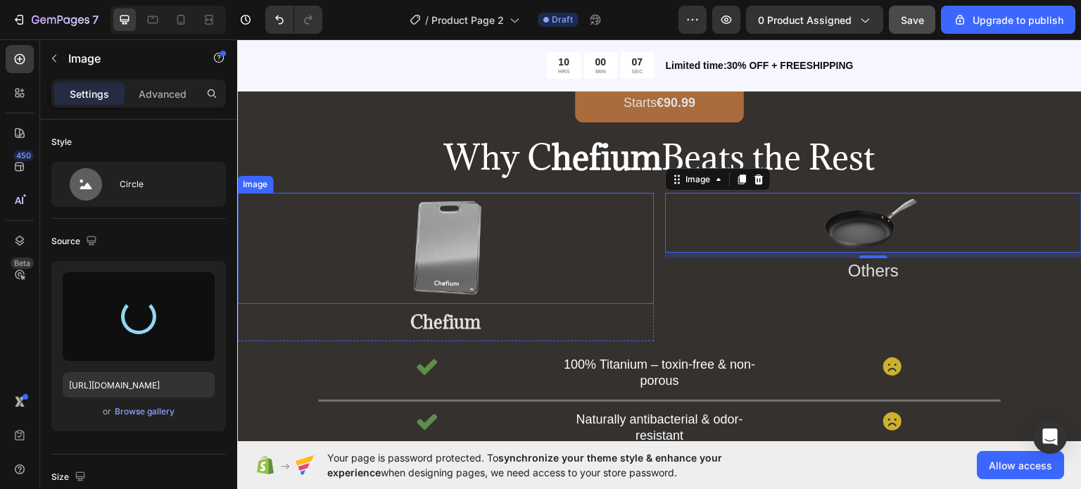
type input "[URL][DOMAIN_NAME]"
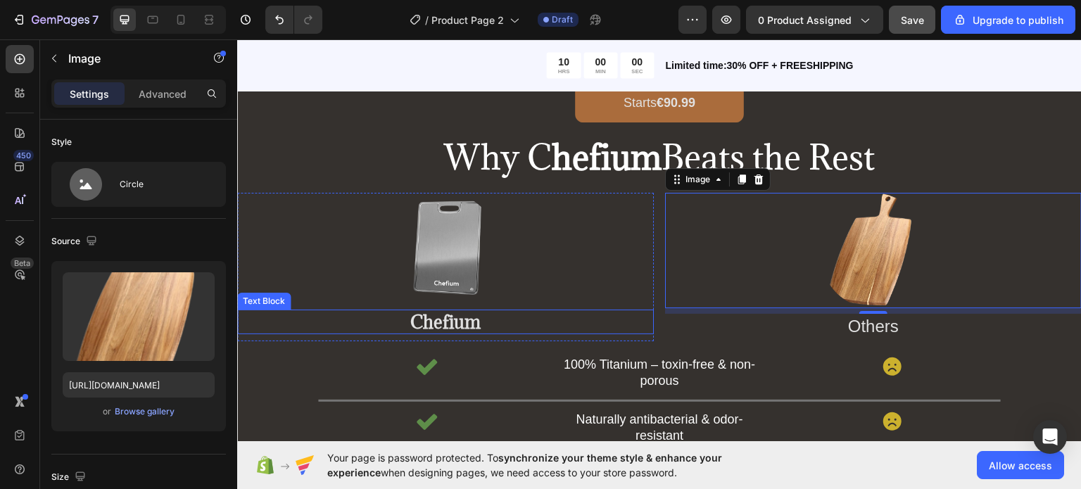
click at [448, 323] on p "Chefium" at bounding box center [446, 321] width 414 height 22
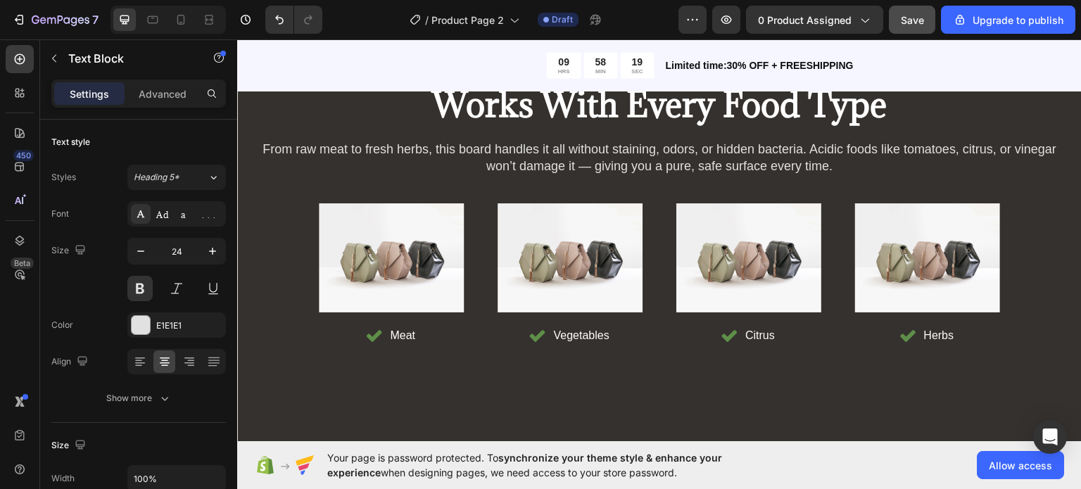
scroll to position [6258, 0]
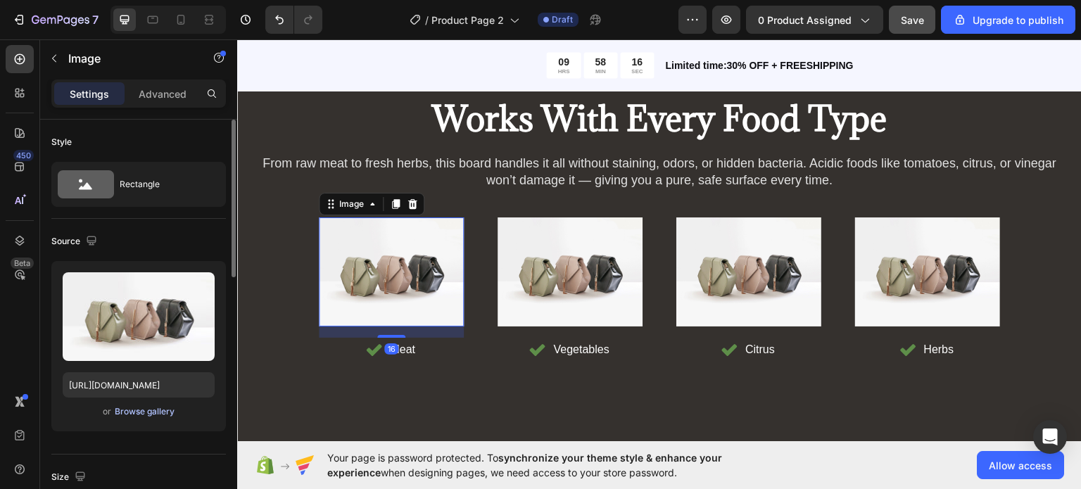
click at [140, 413] on div "Browse gallery" at bounding box center [145, 412] width 60 height 13
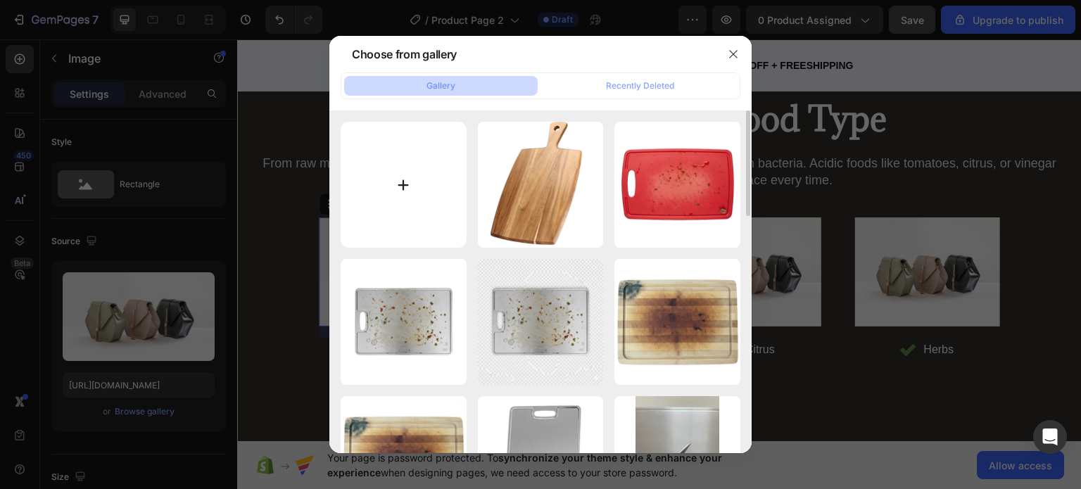
click at [400, 189] on input "file" at bounding box center [404, 185] width 126 height 126
type input "C:\fakepath\Gemini_Generated_Image_boonr2boonr2boon.png"
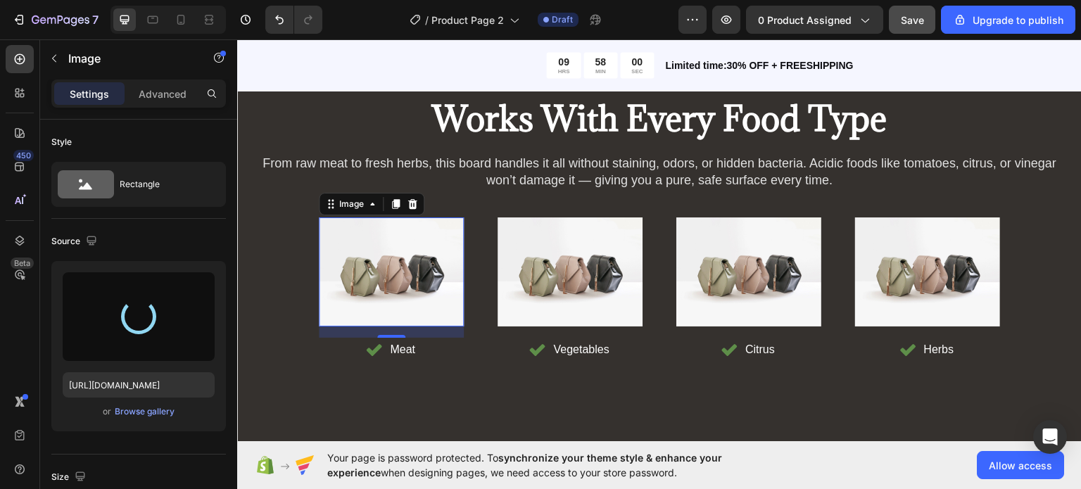
type input "[URL][DOMAIN_NAME]"
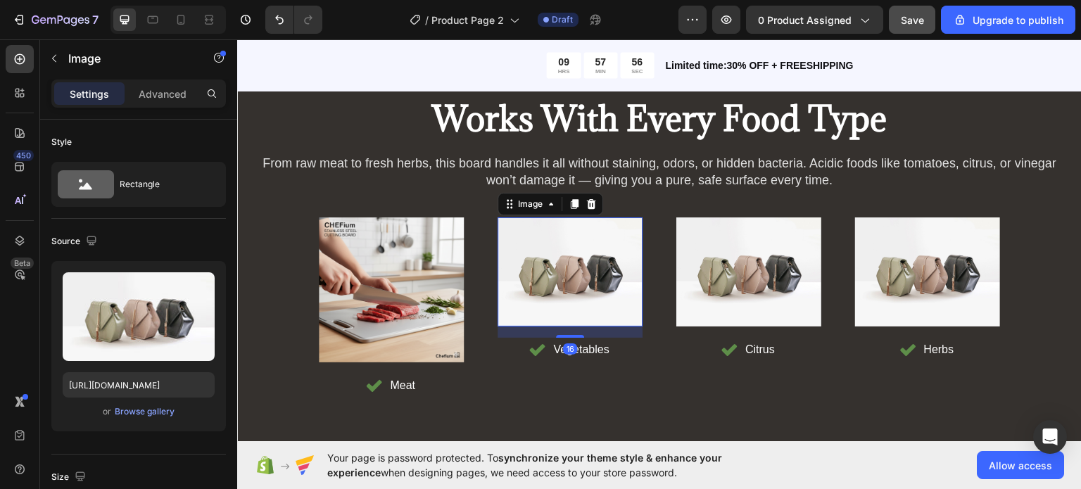
click at [578, 311] on img at bounding box center [570, 271] width 145 height 109
click at [137, 410] on div "Browse gallery" at bounding box center [145, 412] width 60 height 13
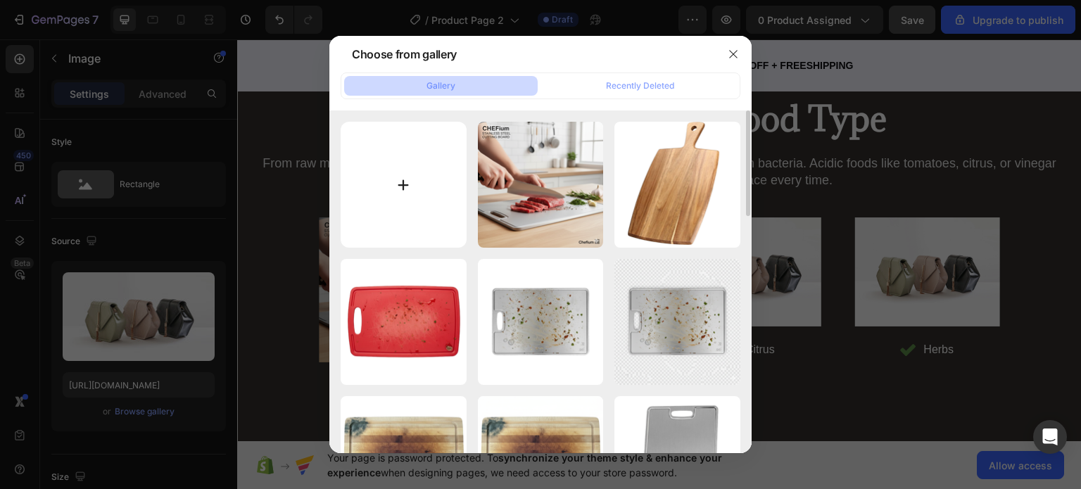
click at [403, 181] on input "file" at bounding box center [404, 185] width 126 height 126
click at [732, 51] on icon "button" at bounding box center [733, 54] width 11 height 11
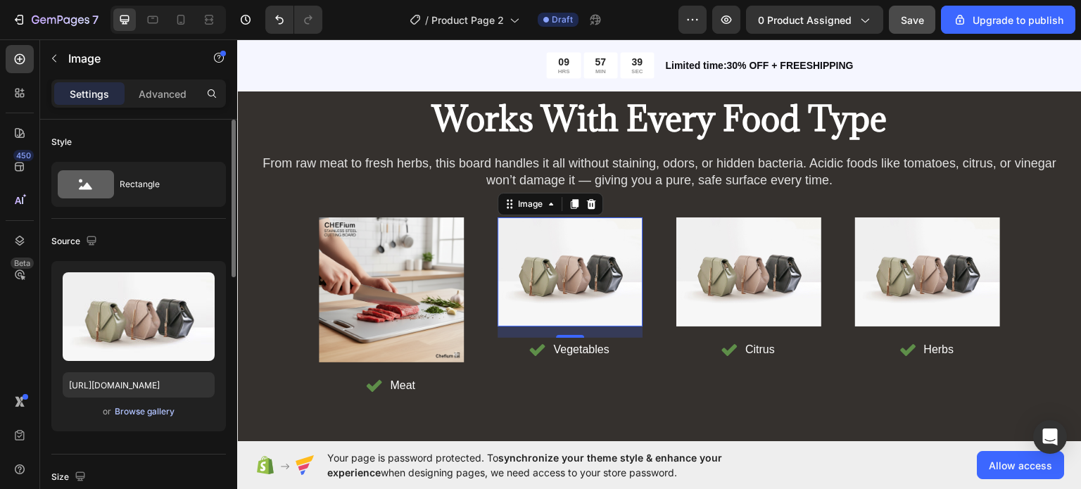
click at [146, 410] on div "Browse gallery" at bounding box center [145, 412] width 60 height 13
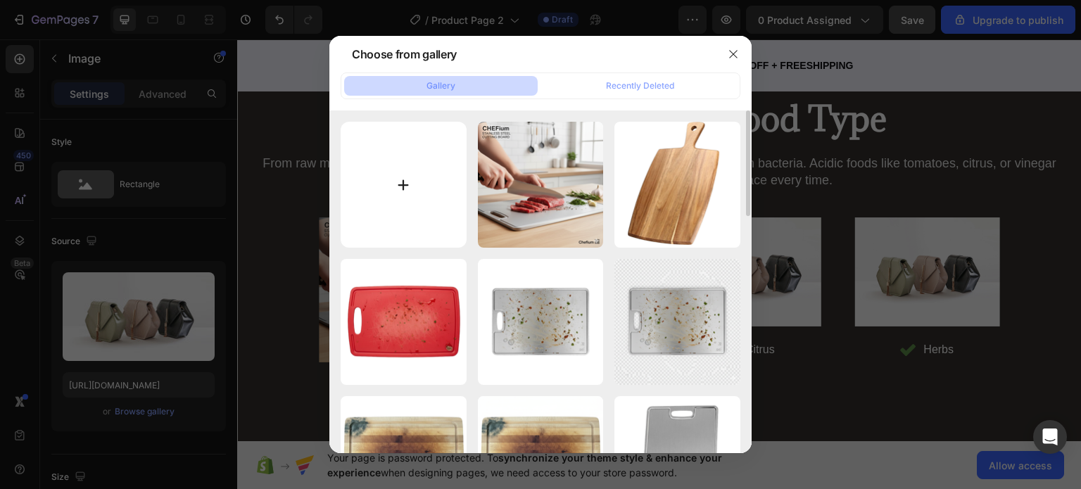
click at [393, 218] on input "file" at bounding box center [404, 185] width 126 height 126
type input "C:\fakepath\Gemini_Generated_Image_b3wwgvb3wwgvb3ww (3).png"
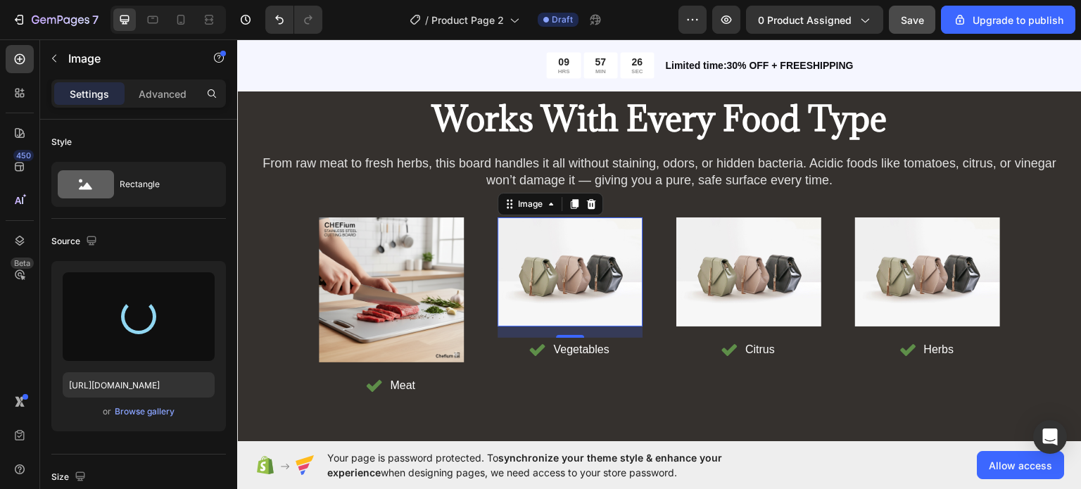
type input "[URL][DOMAIN_NAME]"
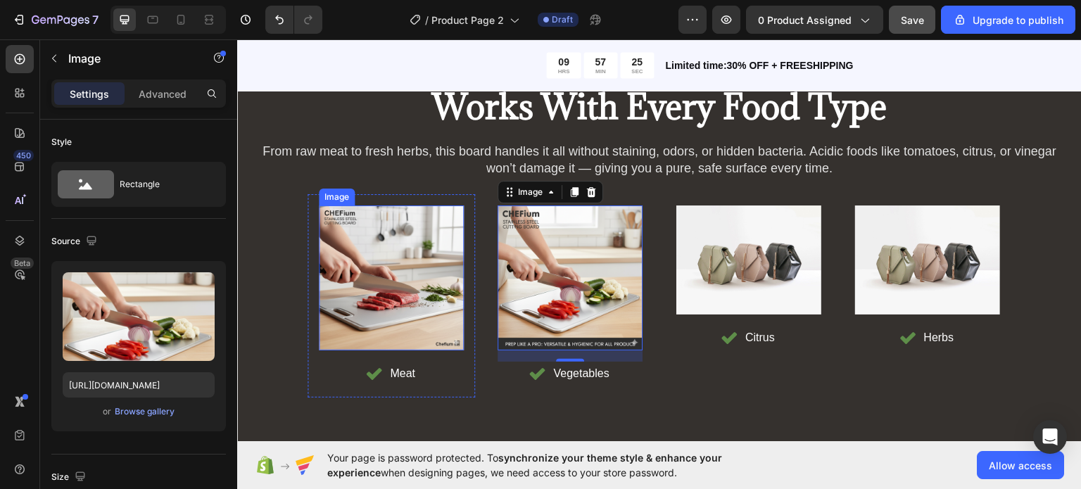
scroll to position [6269, 0]
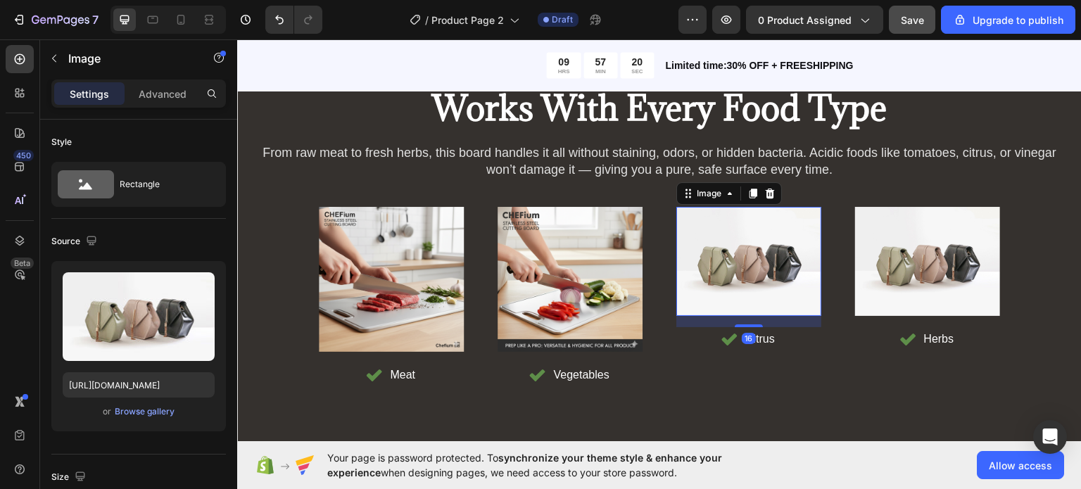
click at [700, 257] on img at bounding box center [749, 260] width 145 height 109
click at [121, 410] on div "Browse gallery" at bounding box center [145, 412] width 60 height 13
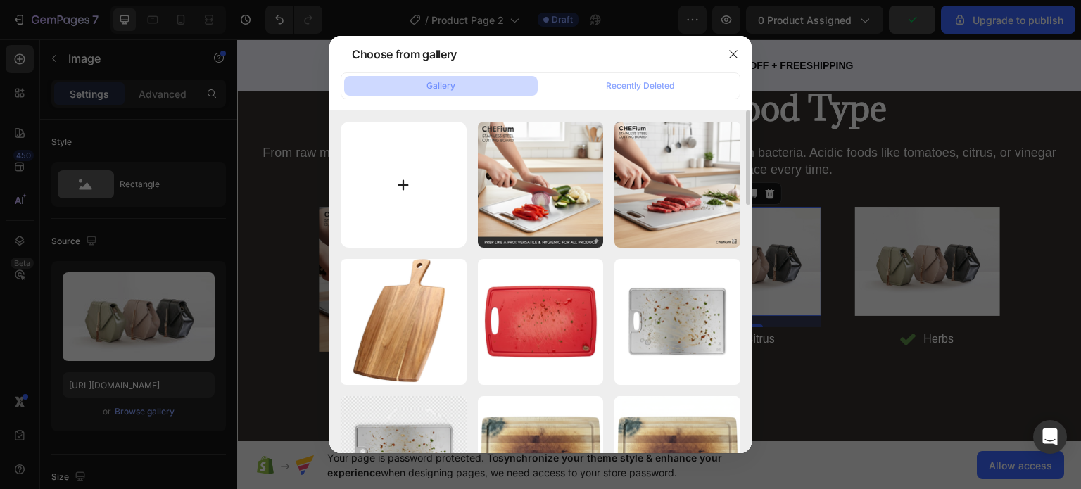
click at [414, 180] on input "file" at bounding box center [404, 185] width 126 height 126
type input "C:\fakepath\Gemini_Generated_Image_8qj6z28qj6z28qj6.png"
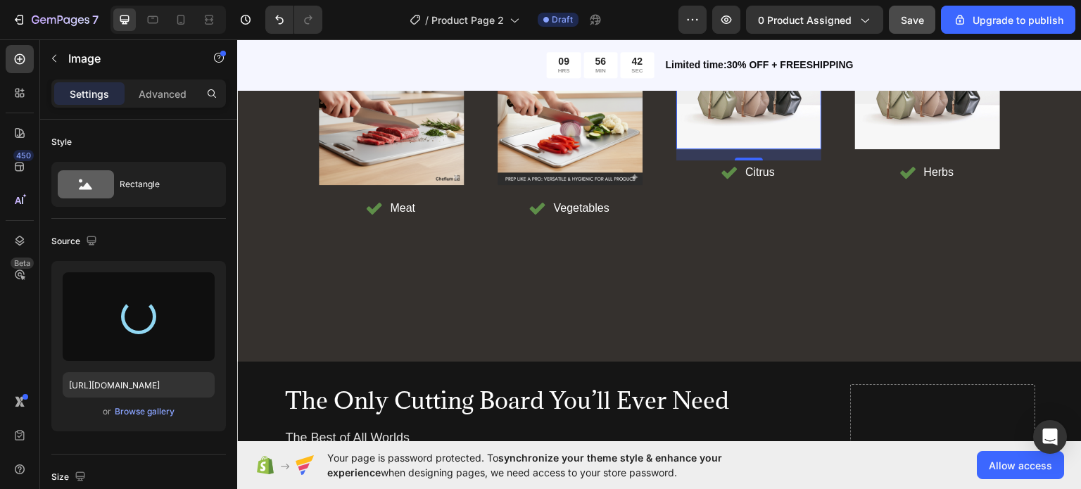
type input "[URL][DOMAIN_NAME]"
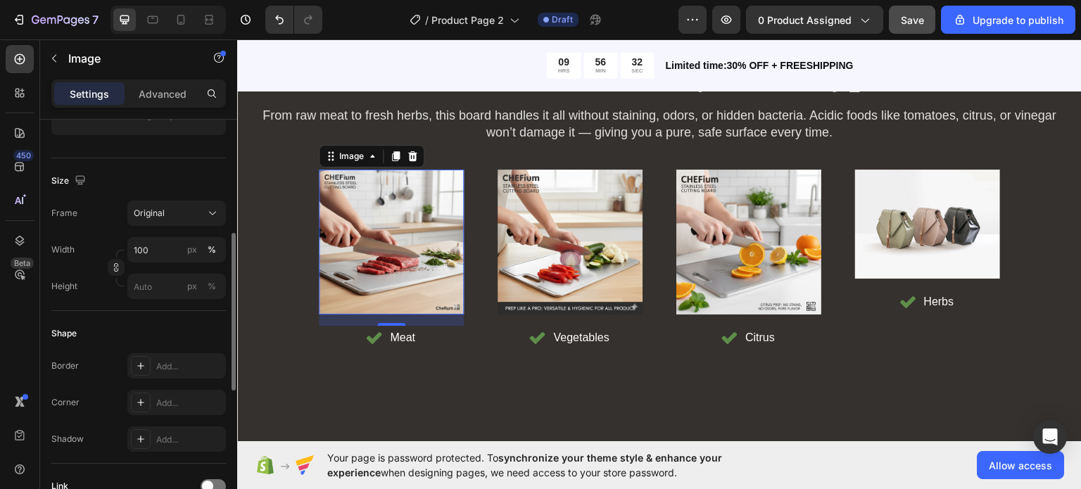
scroll to position [296, 0]
click at [213, 207] on icon at bounding box center [213, 214] width 14 height 14
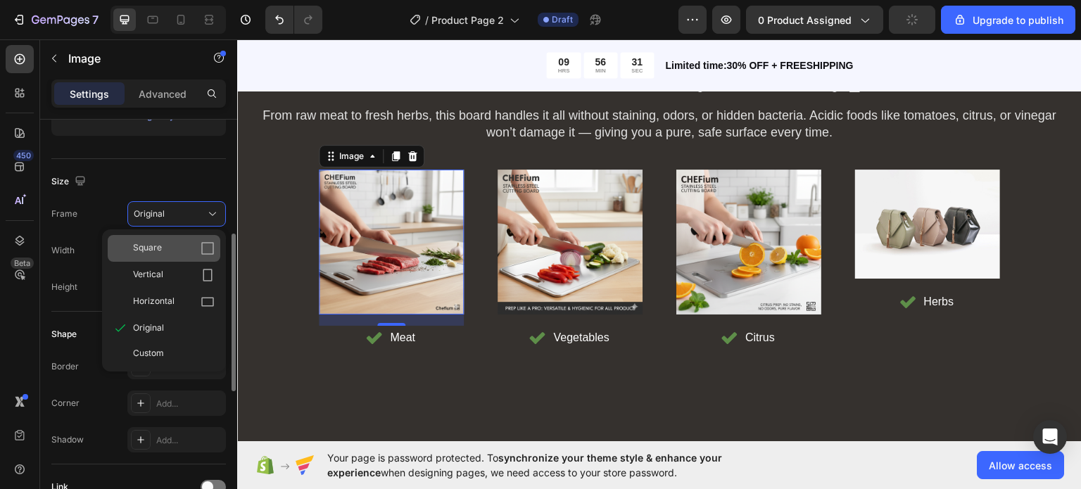
click at [194, 249] on div "Square" at bounding box center [174, 248] width 82 height 14
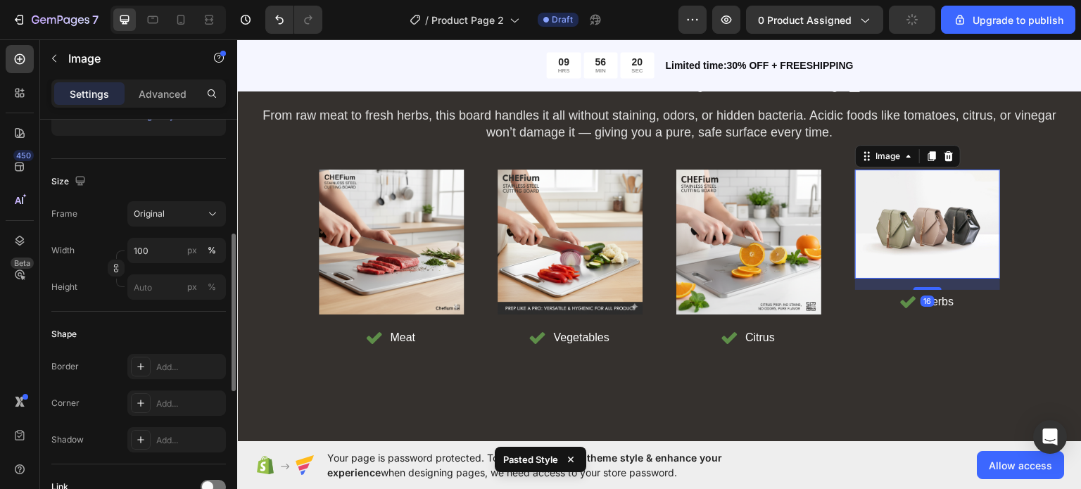
click at [855, 203] on img at bounding box center [927, 223] width 145 height 109
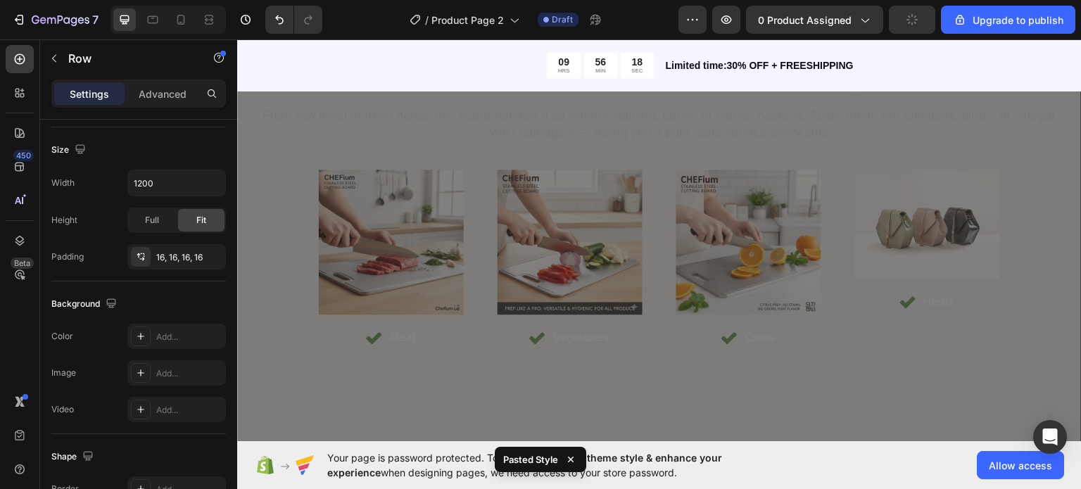
scroll to position [0, 0]
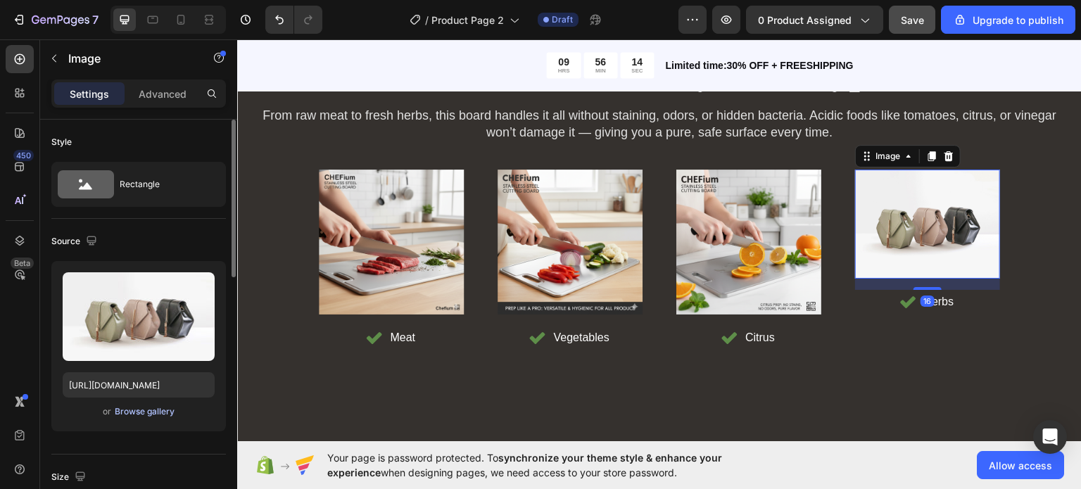
click at [153, 412] on div "Browse gallery" at bounding box center [145, 412] width 60 height 13
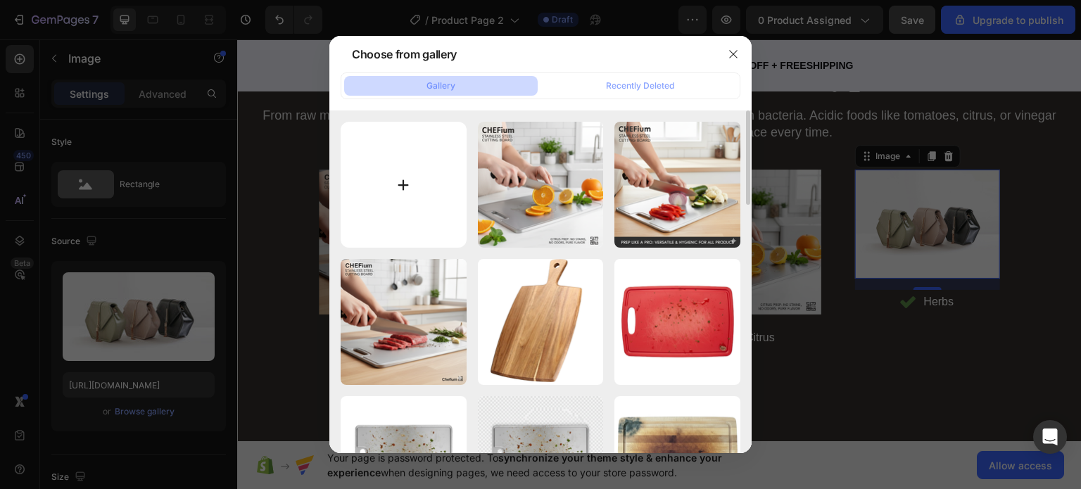
click at [371, 200] on input "file" at bounding box center [404, 185] width 126 height 126
type input "C:\fakepath\Gemini_Generated_Image_ug11ufug11ufug11.png"
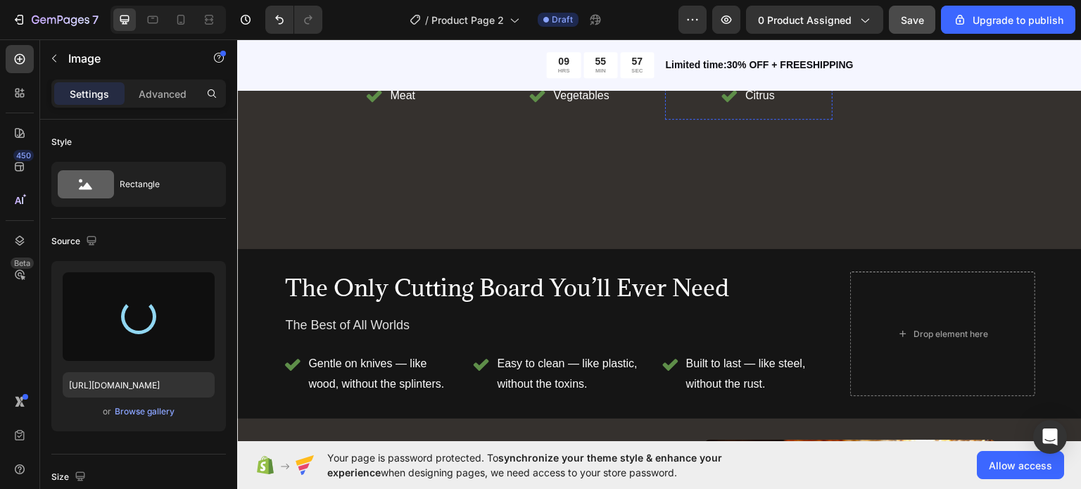
scroll to position [6605, 0]
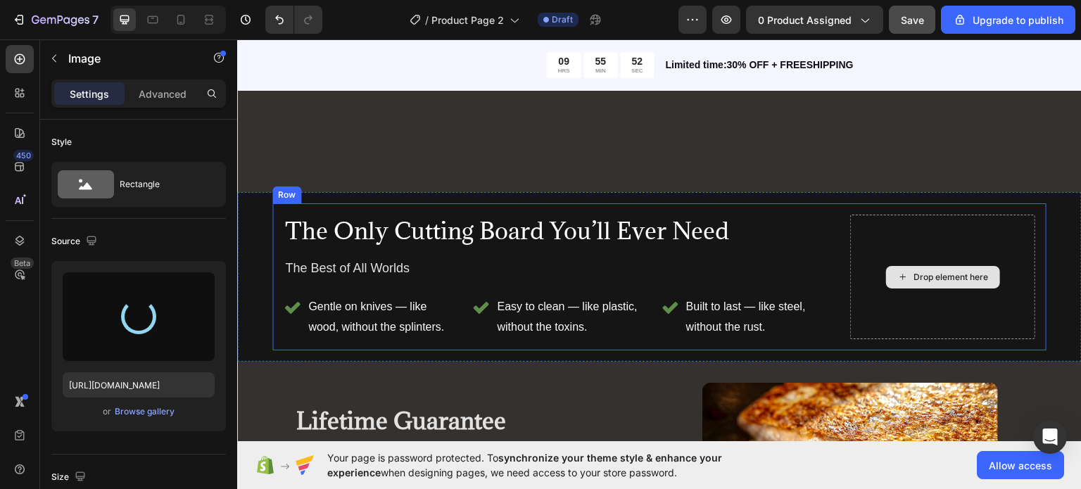
type input "[URL][DOMAIN_NAME]"
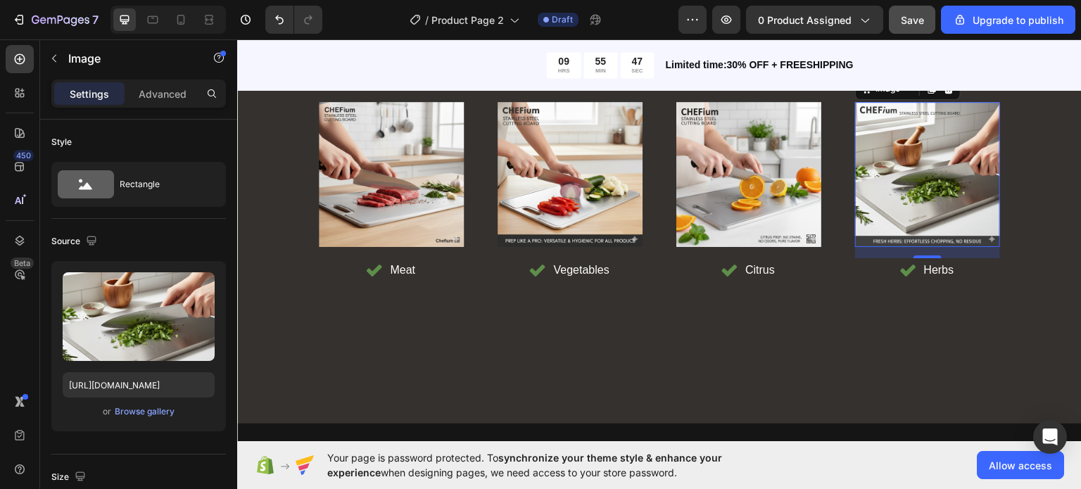
scroll to position [6319, 0]
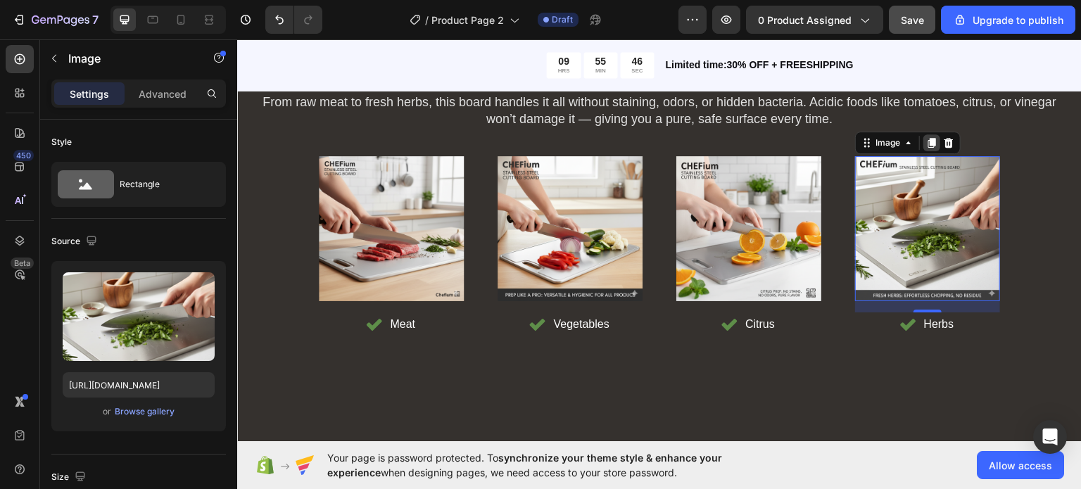
click at [929, 142] on icon at bounding box center [933, 142] width 8 height 10
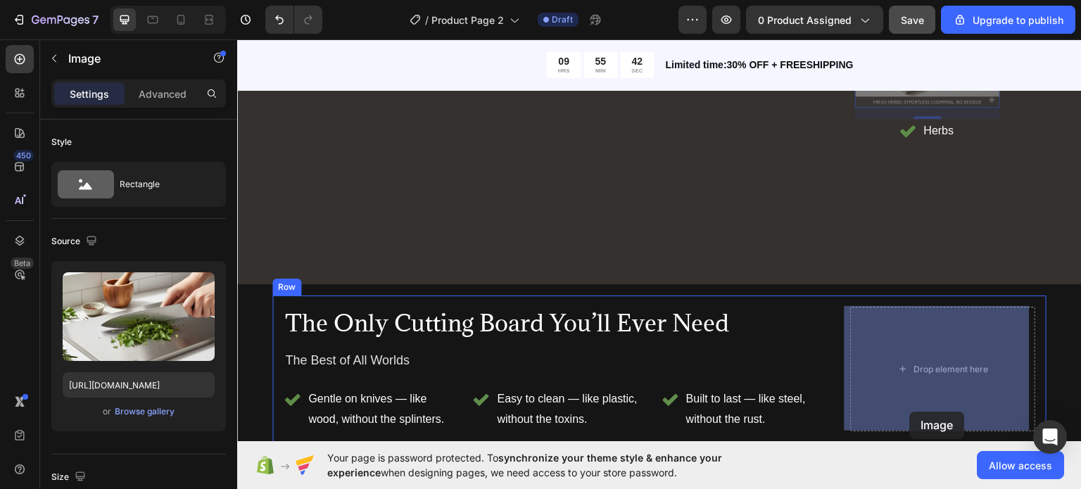
scroll to position [6764, 0]
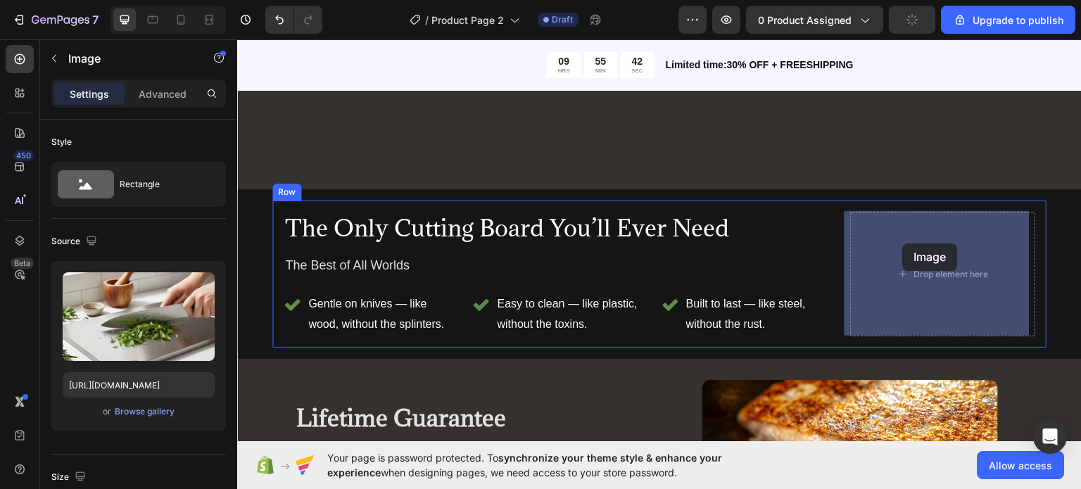
drag, startPoint x: 901, startPoint y: 156, endPoint x: 903, endPoint y: 246, distance: 89.4
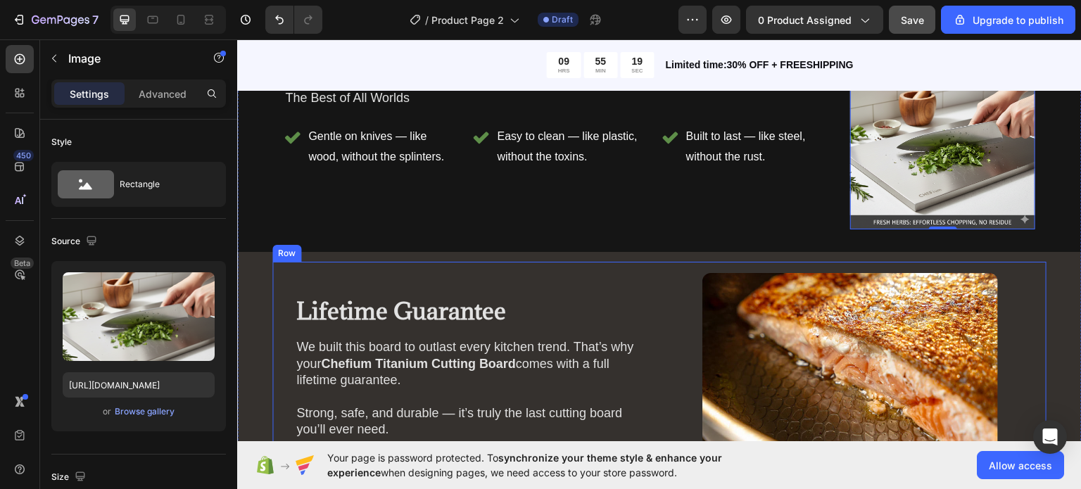
scroll to position [6776, 0]
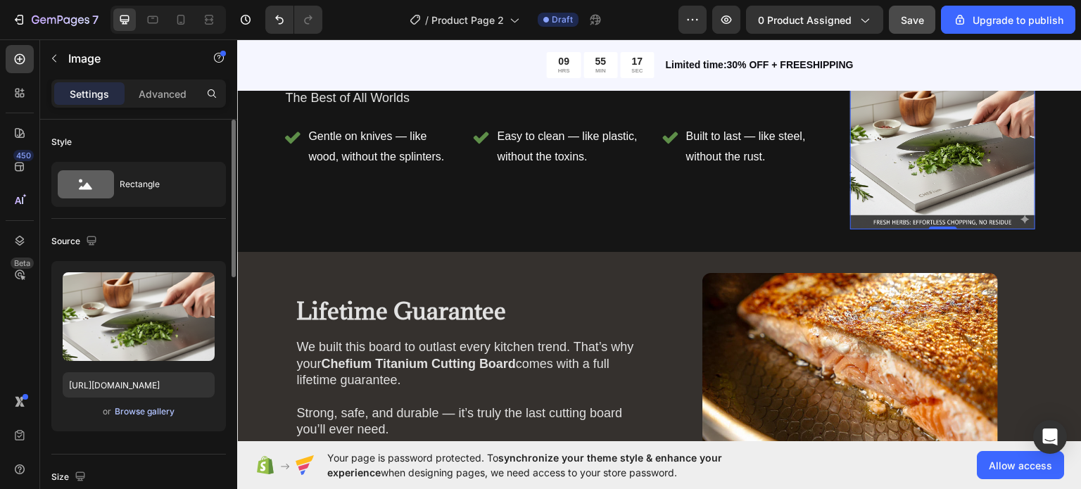
click at [148, 413] on div "Browse gallery" at bounding box center [145, 412] width 60 height 13
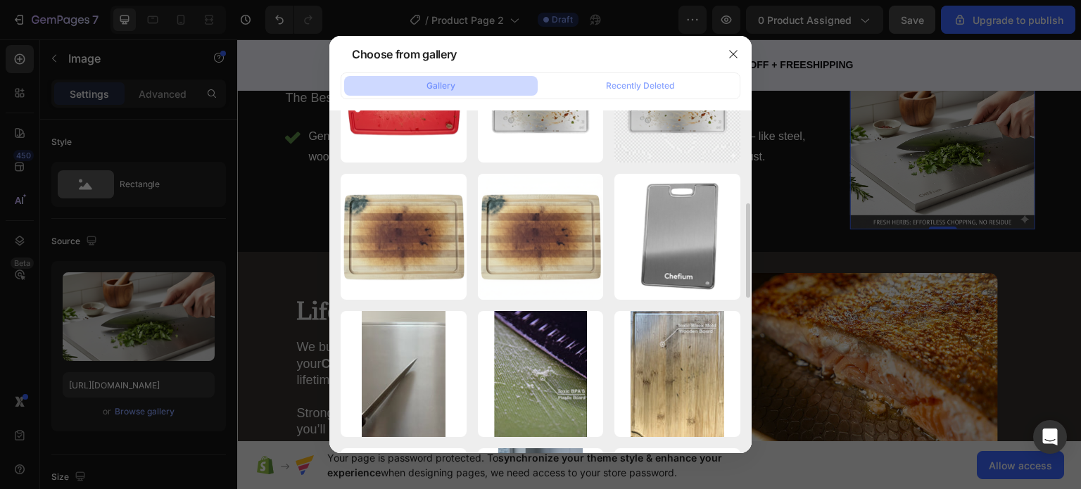
scroll to position [360, 0]
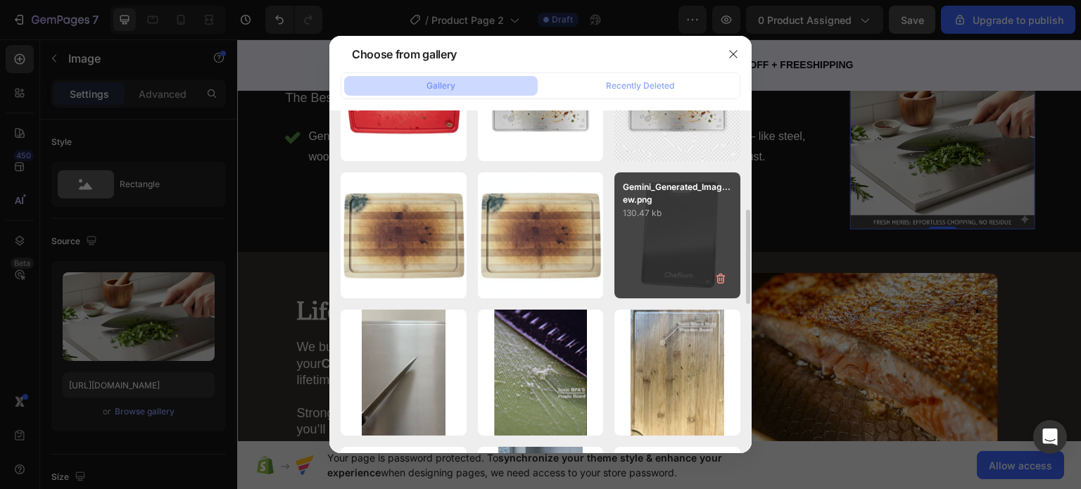
click at [717, 189] on p "Gemini_Generated_Imag...ew.png" at bounding box center [677, 193] width 109 height 25
type input "[URL][DOMAIN_NAME]"
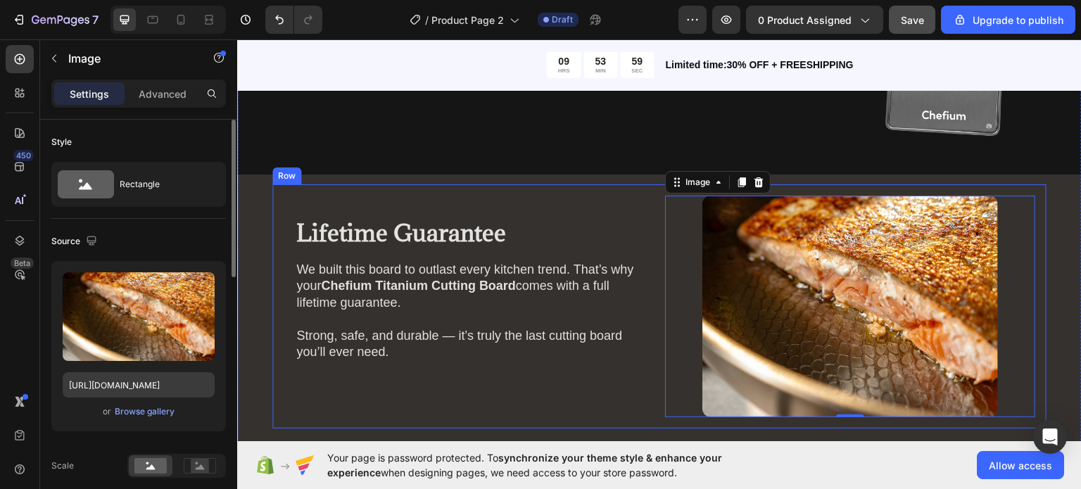
scroll to position [6926, 0]
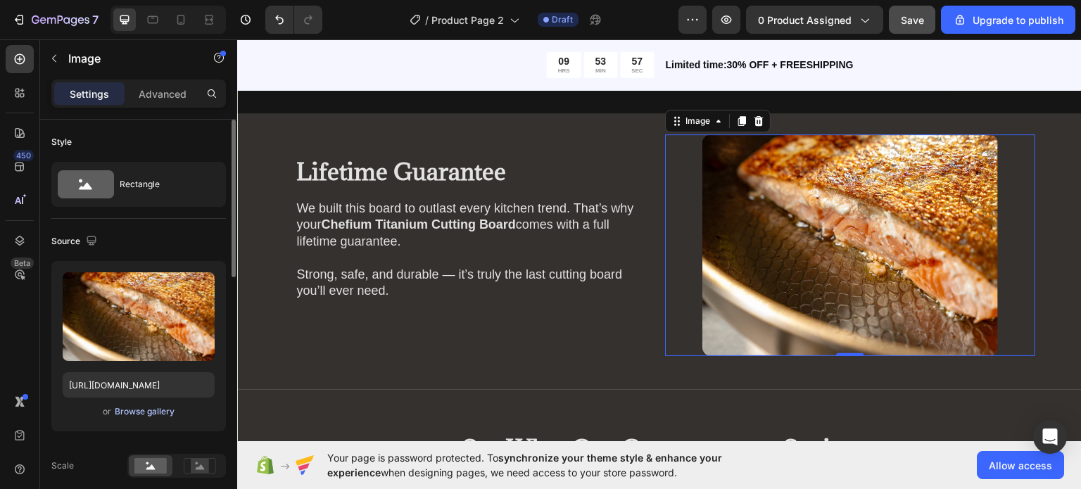
click at [140, 410] on div "Browse gallery" at bounding box center [145, 412] width 60 height 13
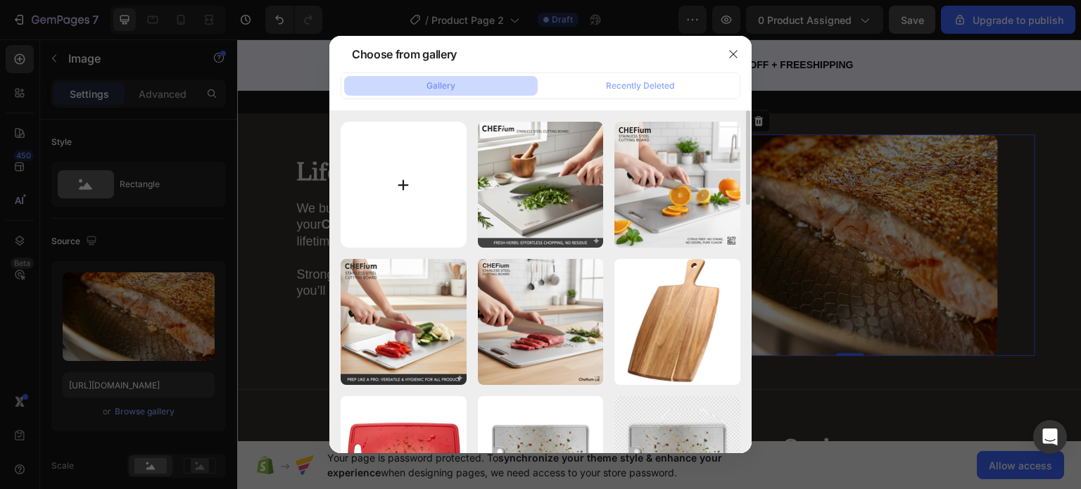
click at [400, 198] on input "file" at bounding box center [404, 185] width 126 height 126
type input "C:\fakepath\Untitled design - 2025-09-27T011253.374.png"
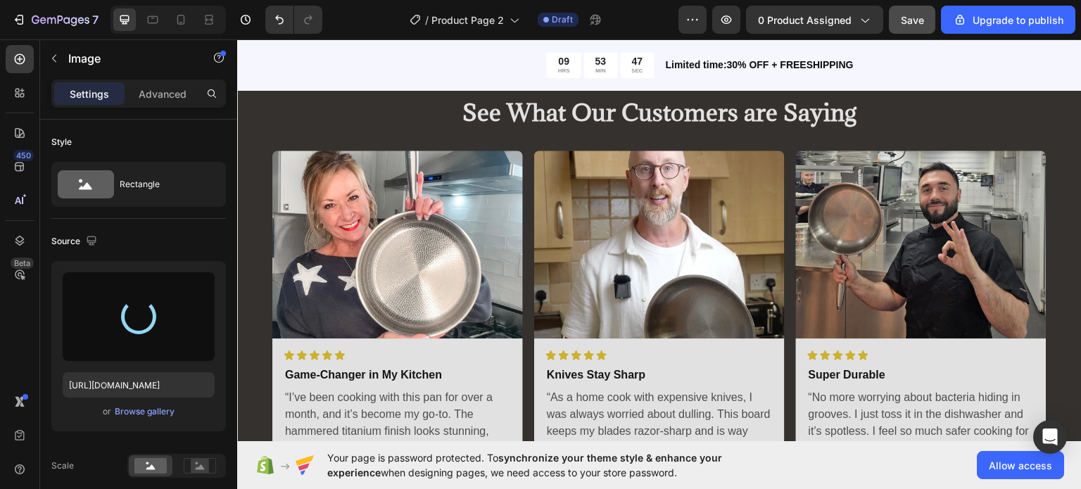
scroll to position [7319, 0]
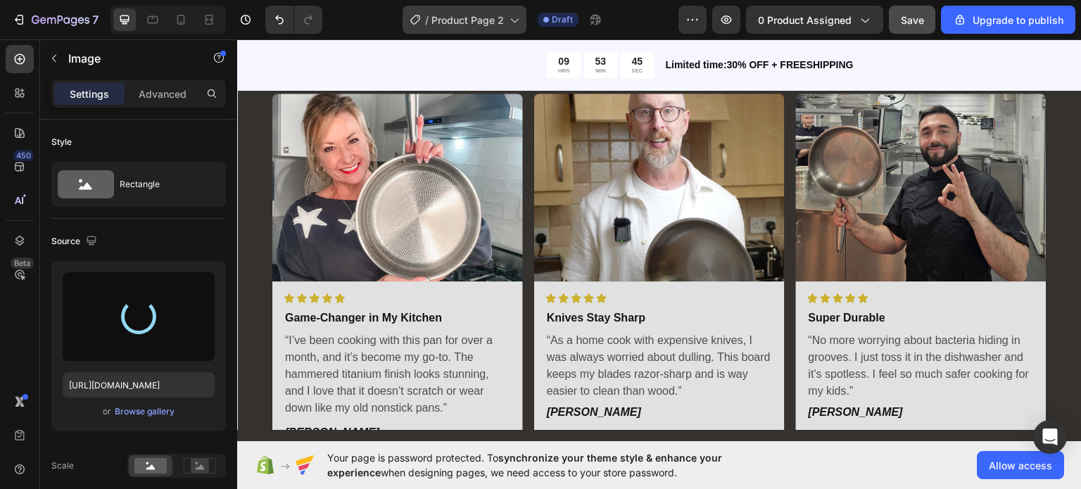
type input "[URL][DOMAIN_NAME]"
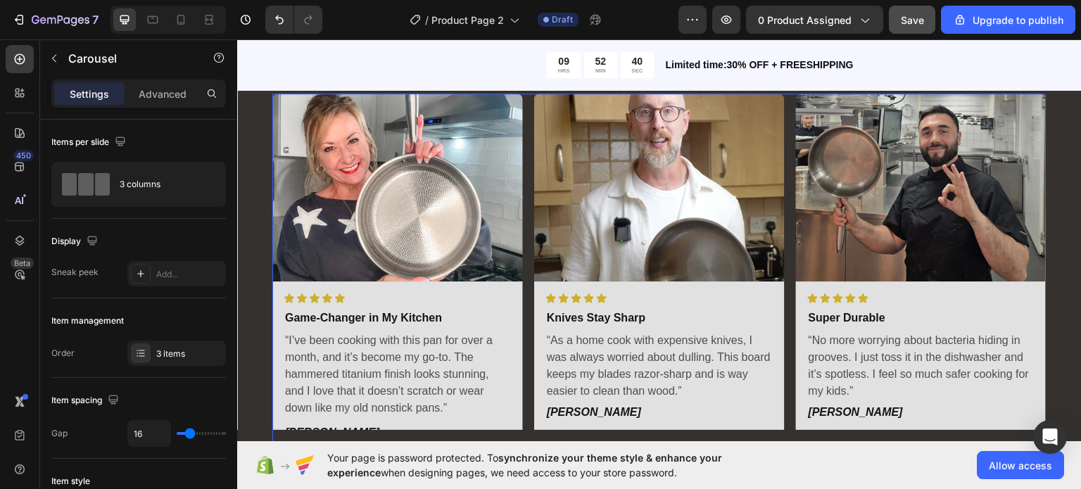
click at [525, 220] on div "Image Icon Icon Icon Icon Icon Icon List Game-Changer in My Kitchen Text Block …" at bounding box center [659, 274] width 774 height 363
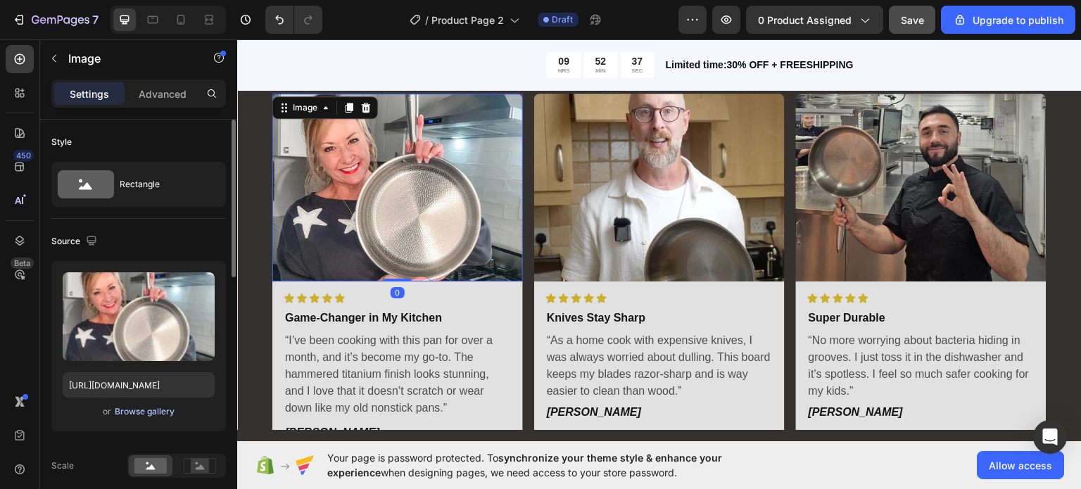
click at [132, 412] on div "Browse gallery" at bounding box center [145, 412] width 60 height 13
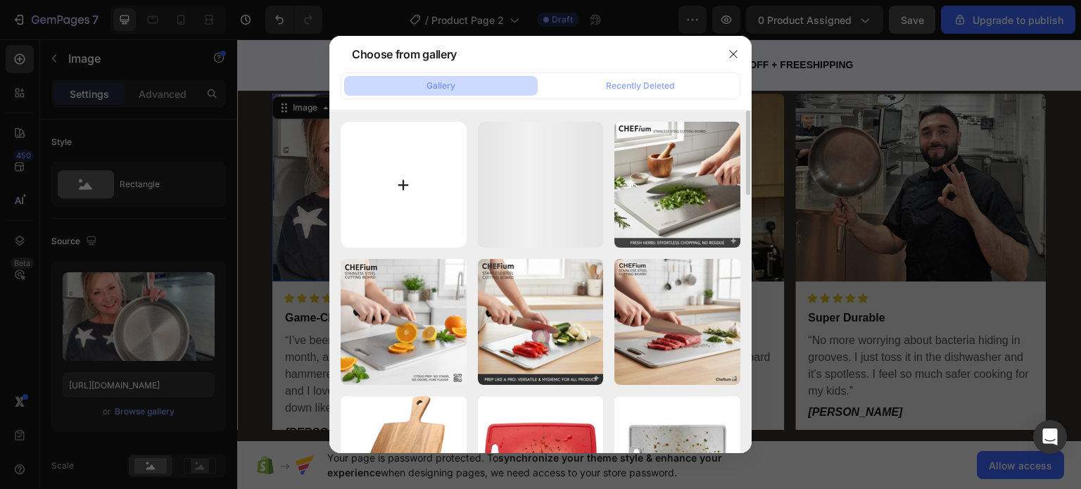
click at [412, 201] on input "file" at bounding box center [404, 185] width 126 height 126
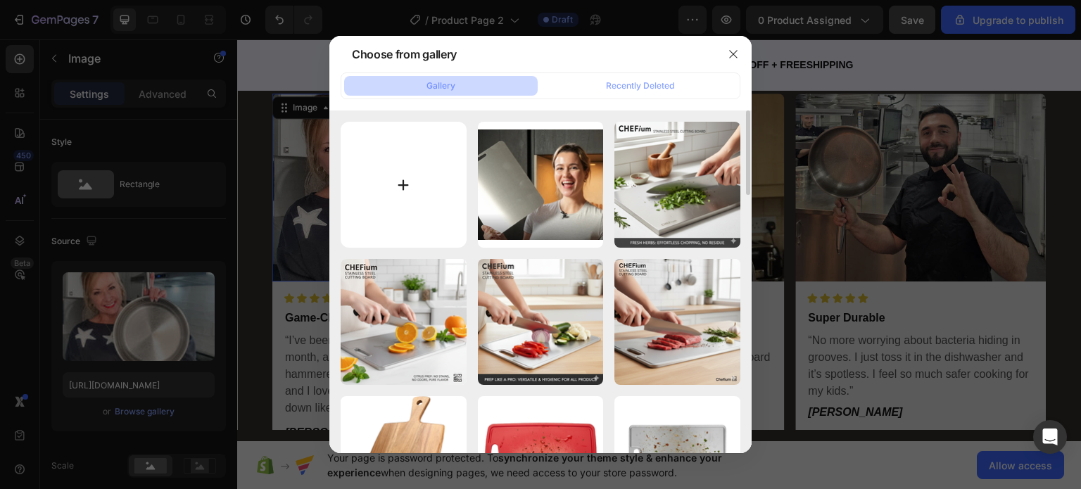
type input "C:\fakepath\Zonder_titel_1080_x_950_px.webp"
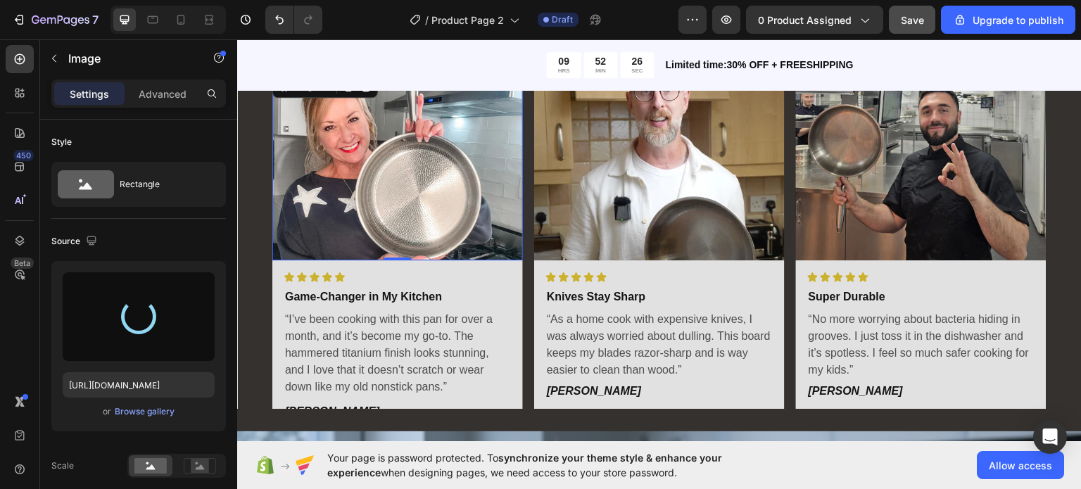
type input "[URL][DOMAIN_NAME]"
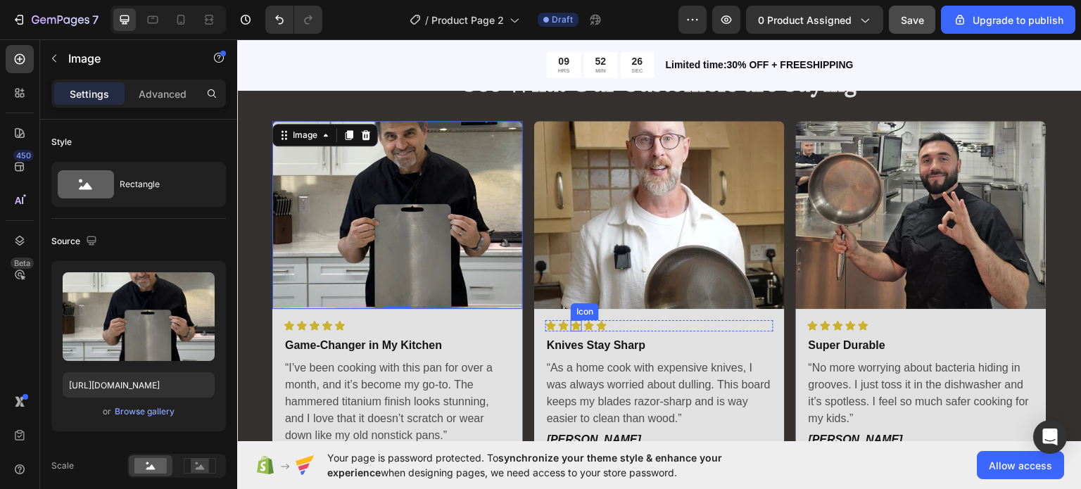
scroll to position [7254, 0]
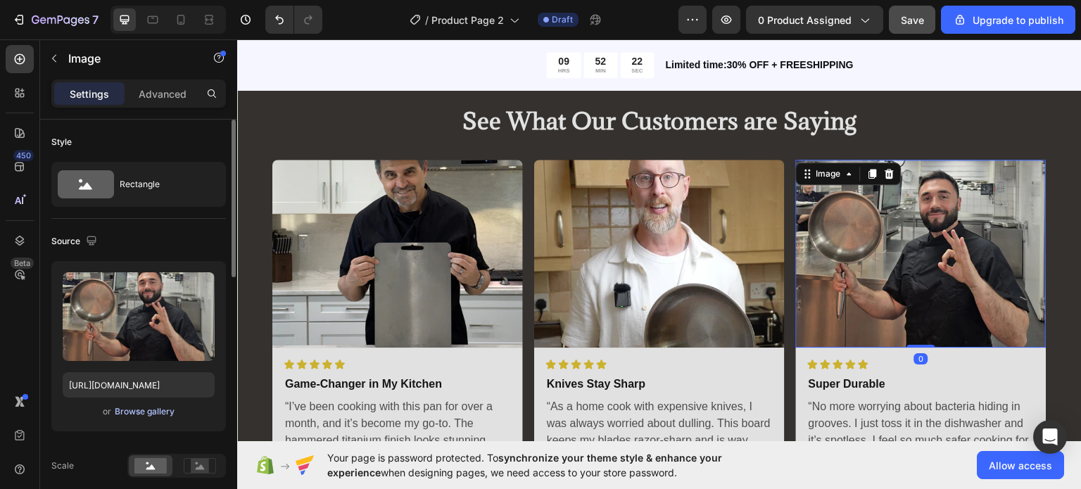
click at [120, 410] on div "Browse gallery" at bounding box center [145, 412] width 60 height 13
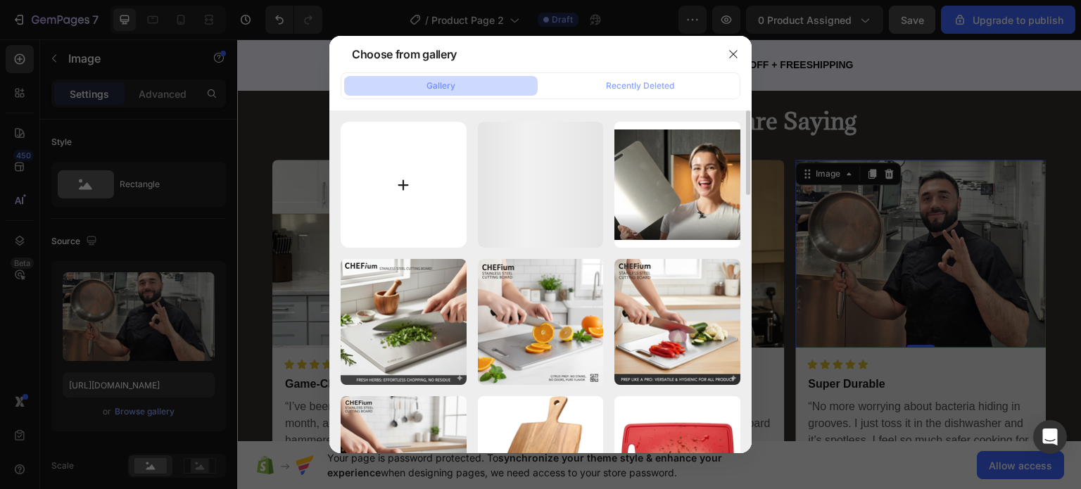
click at [389, 208] on input "file" at bounding box center [404, 185] width 126 height 126
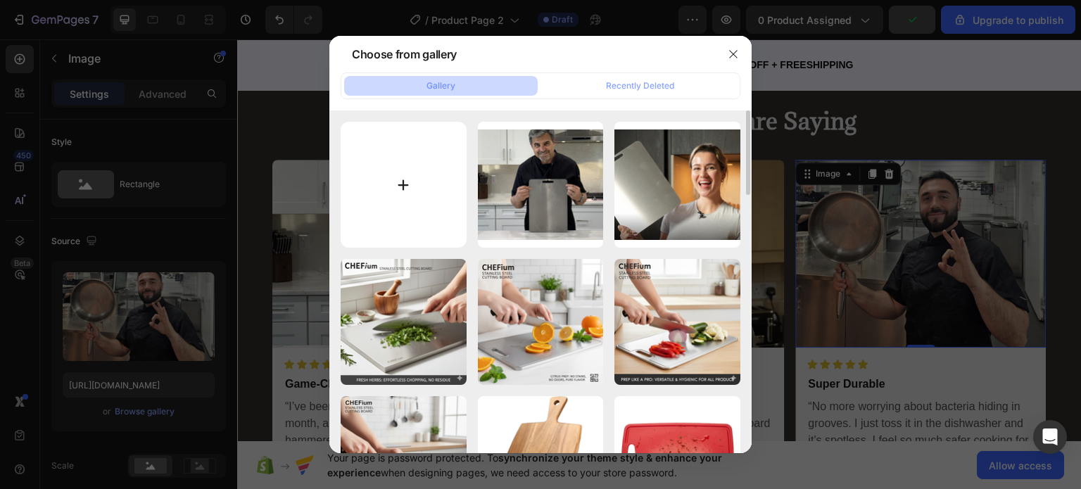
type input "C:\fakepath\Zonder_titel_1080_x_950_px_3.webp"
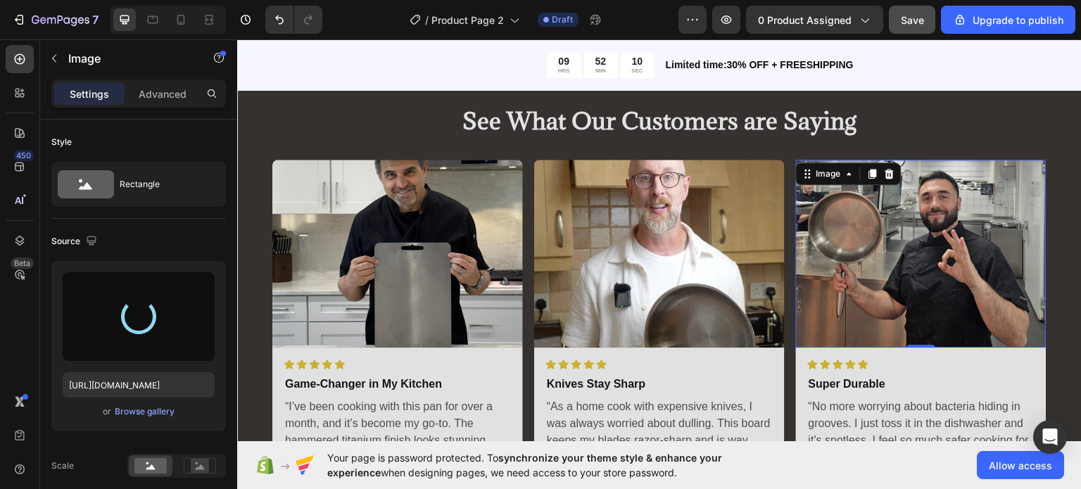
type input "[URL][DOMAIN_NAME]"
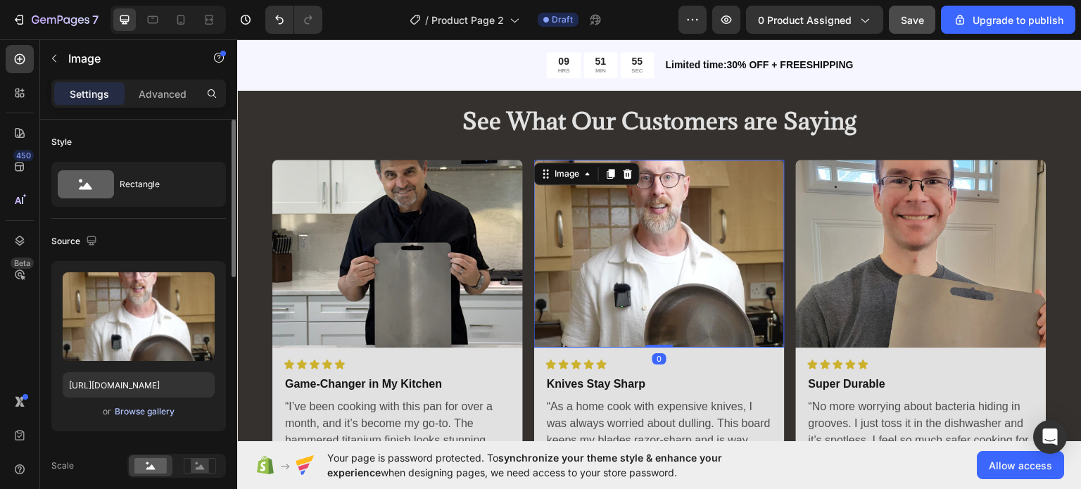
click at [134, 405] on button "Browse gallery" at bounding box center [144, 412] width 61 height 14
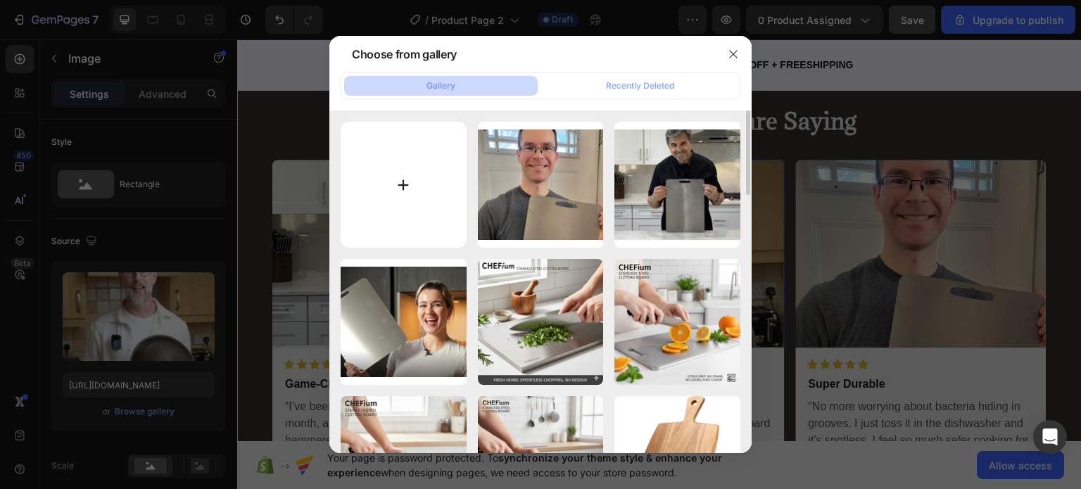
click at [383, 218] on input "file" at bounding box center [404, 185] width 126 height 126
type input "C:\fakepath\1754682670__1754682643574-img_50783__original.avif"
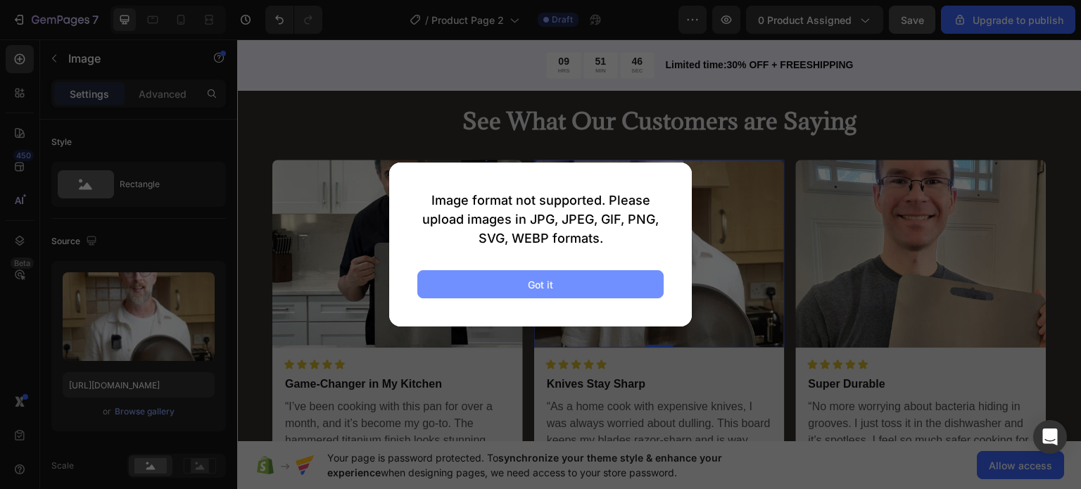
click at [525, 295] on button "Got it" at bounding box center [540, 284] width 246 height 28
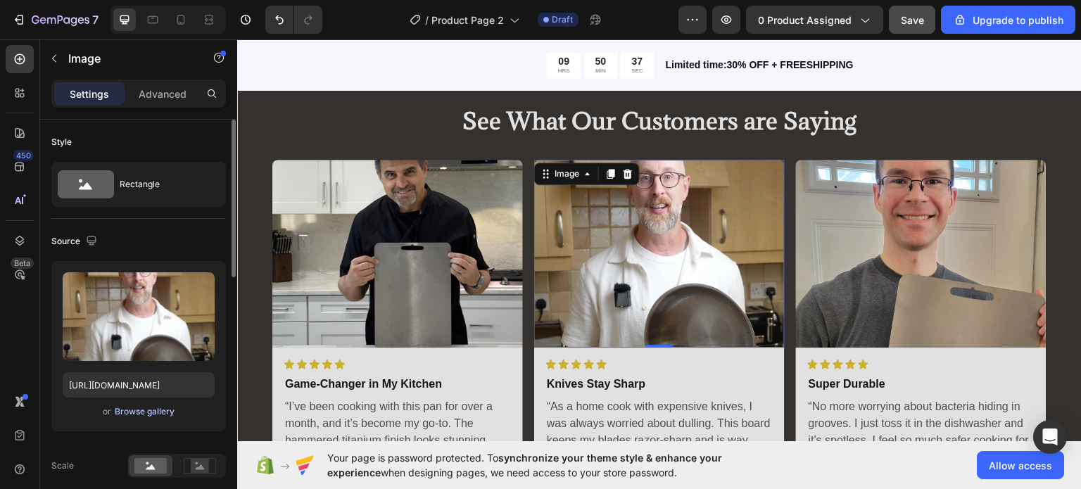
click at [155, 409] on div "Browse gallery" at bounding box center [145, 412] width 60 height 13
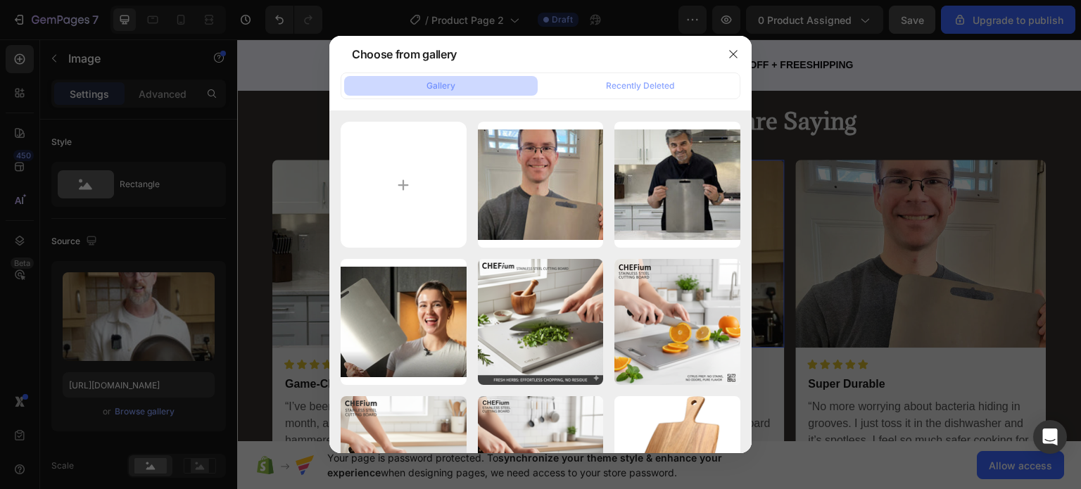
type input "C:\fakepath\1754682670__1754682643574-img_50783__original.png"
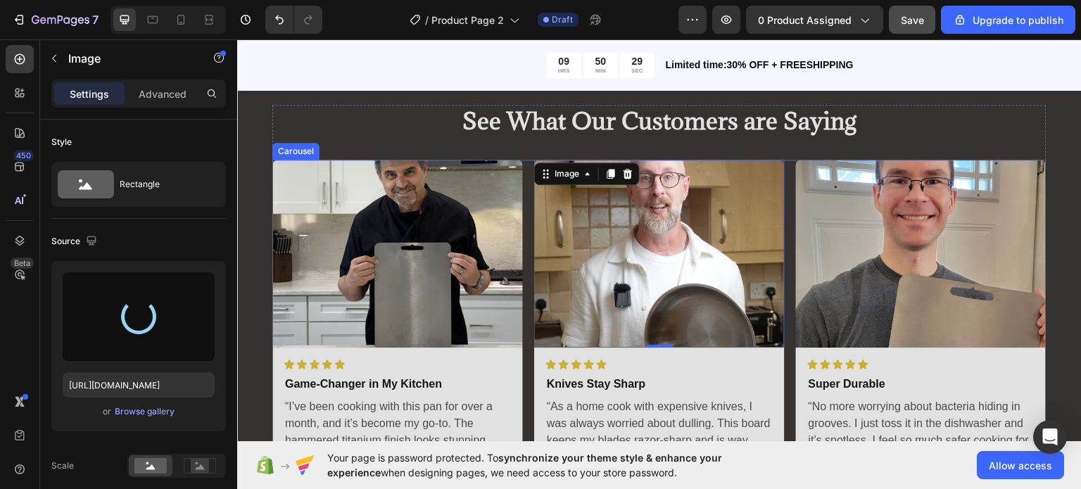
type input "[URL][DOMAIN_NAME]"
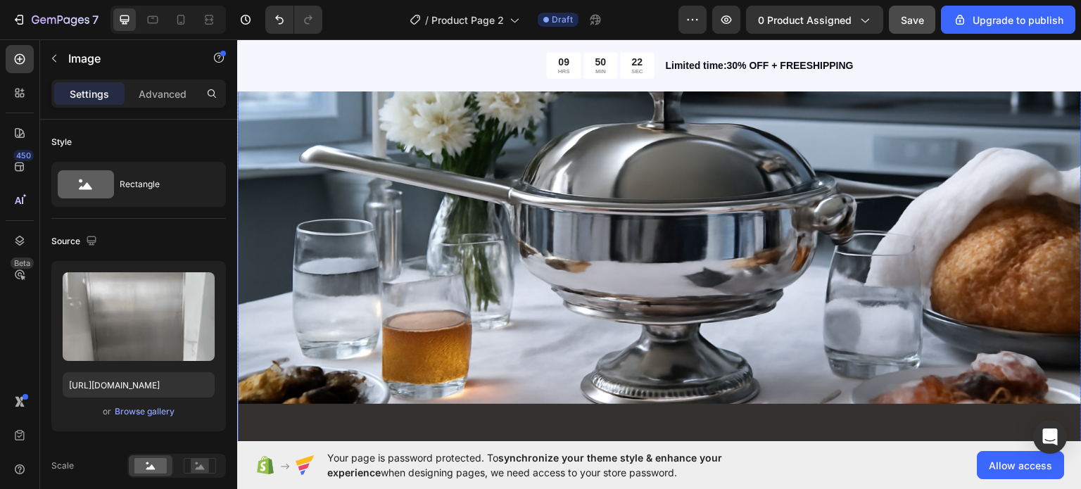
scroll to position [7863, 0]
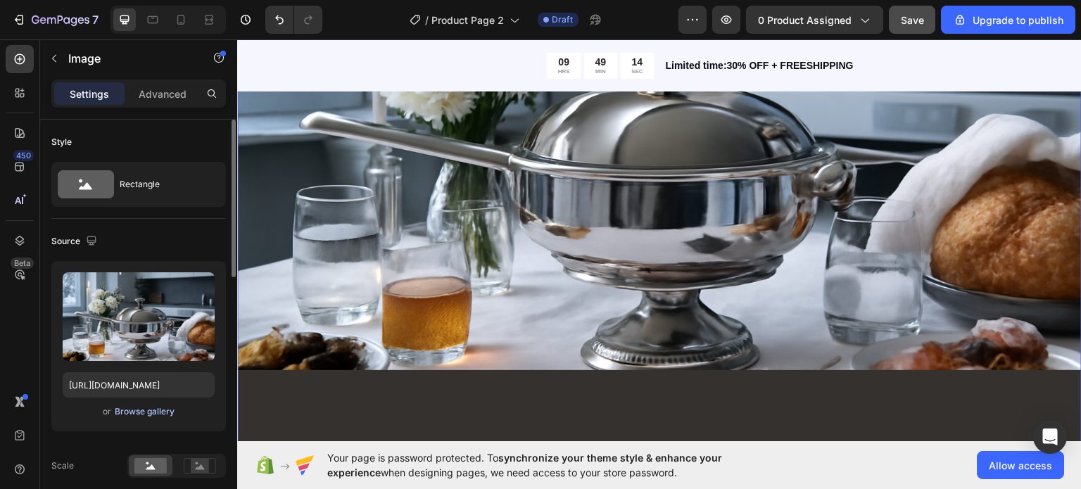
click at [144, 408] on div "Browse gallery" at bounding box center [145, 412] width 60 height 13
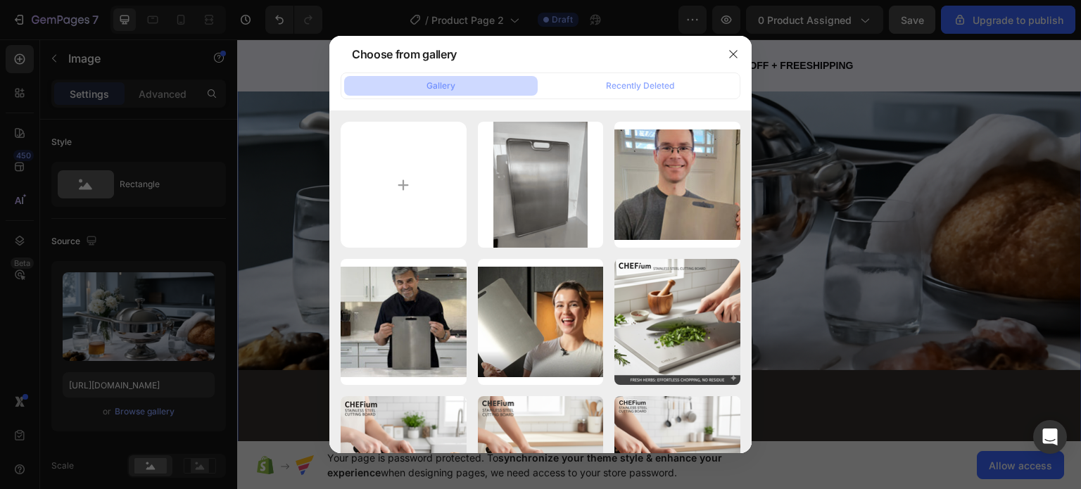
type input "C:\fakepath\ChatGPT Image [DATE], 01_25_54 AM.png"
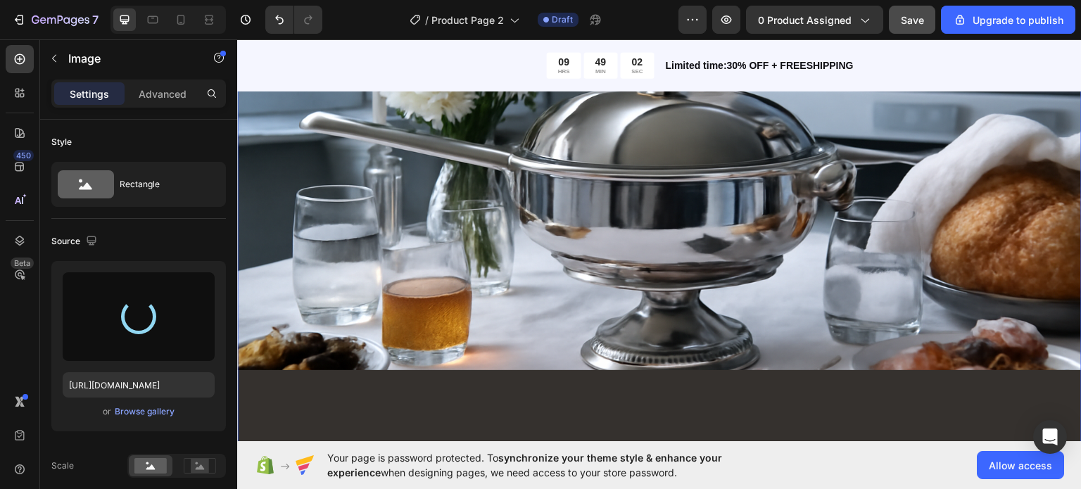
type input "[URL][DOMAIN_NAME]"
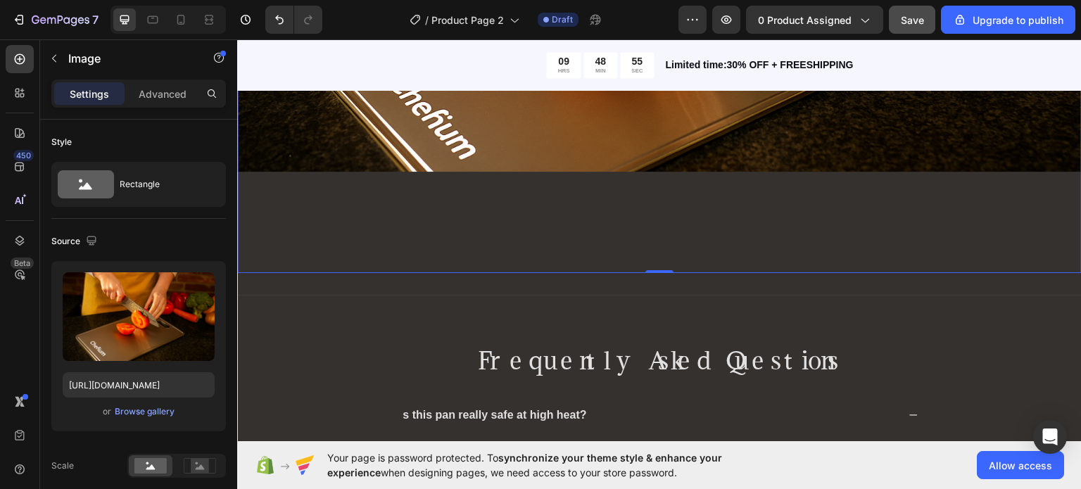
scroll to position [8066, 0]
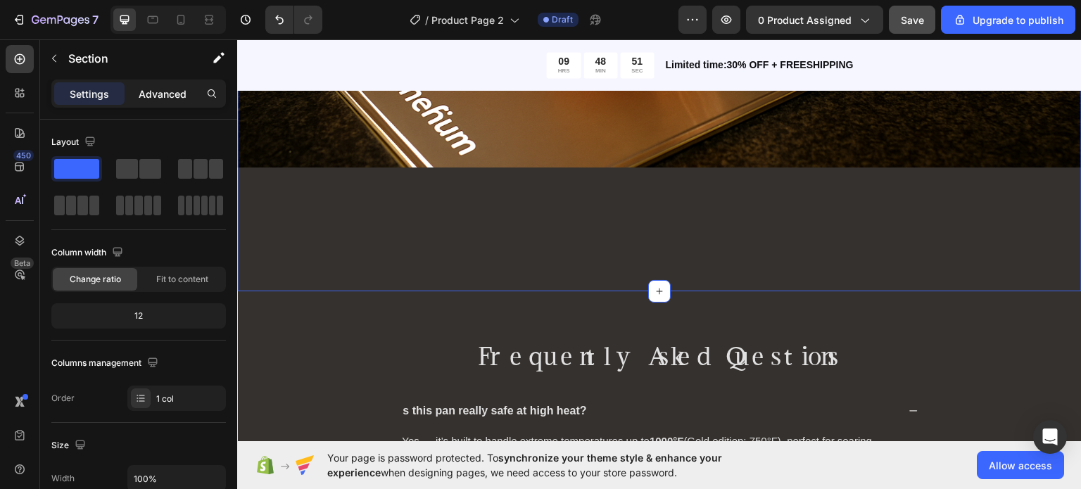
click at [170, 92] on p "Advanced" at bounding box center [163, 94] width 48 height 15
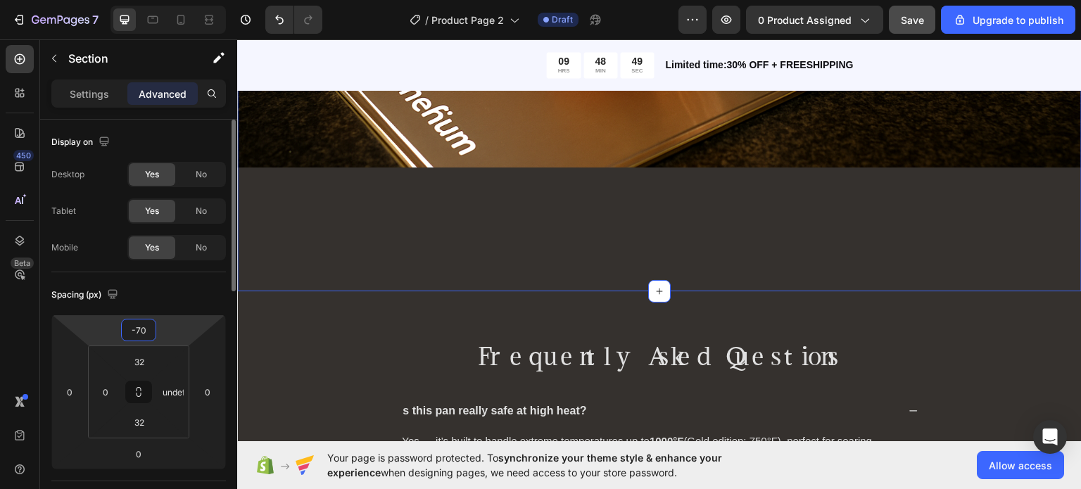
click at [144, 322] on input "-70" at bounding box center [139, 330] width 28 height 21
type input "0"
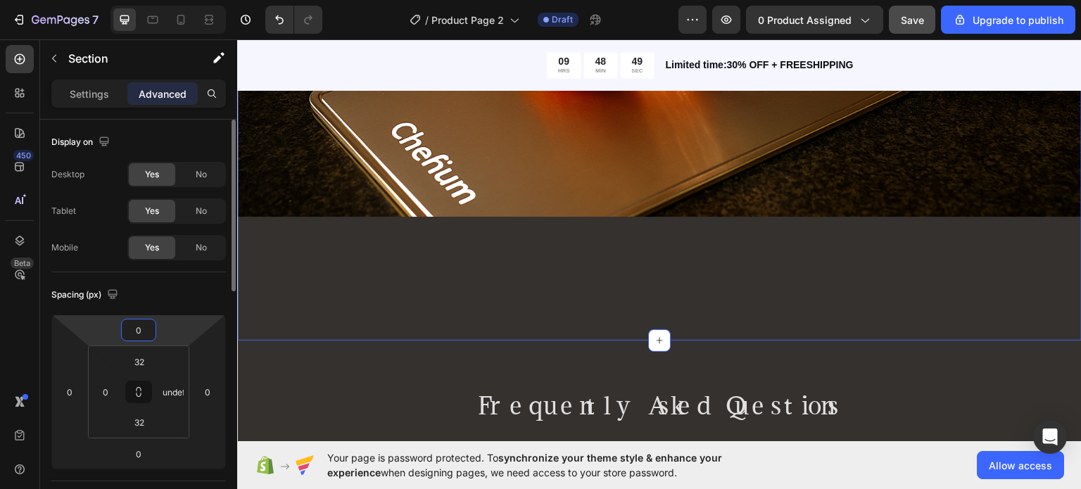
scroll to position [8115, 0]
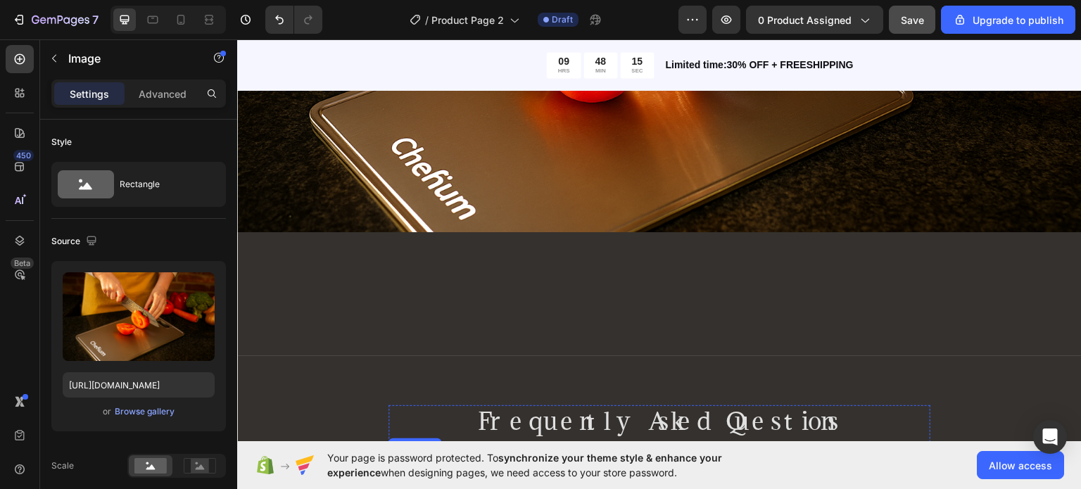
scroll to position [8011, 0]
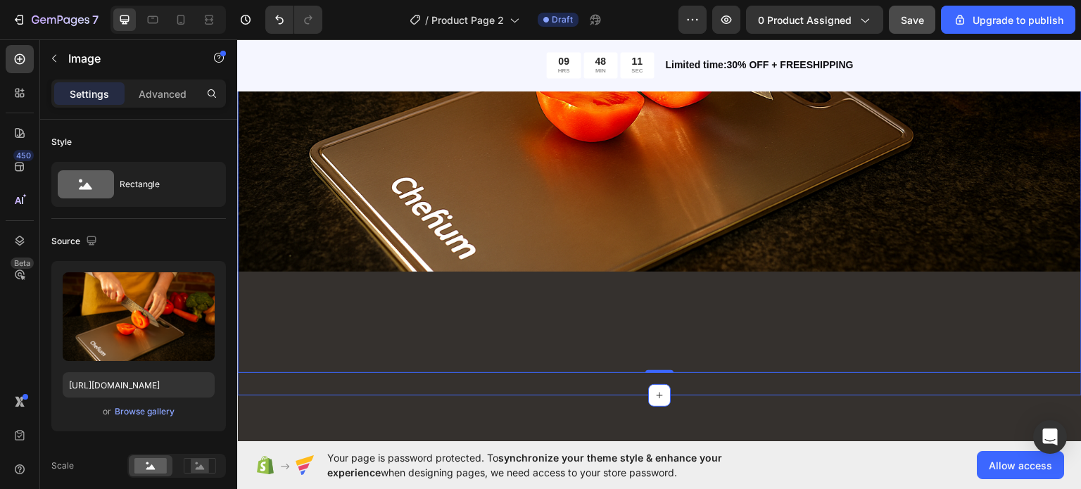
click at [342, 378] on div "Image Image 0 Section 11" at bounding box center [659, 91] width 845 height 608
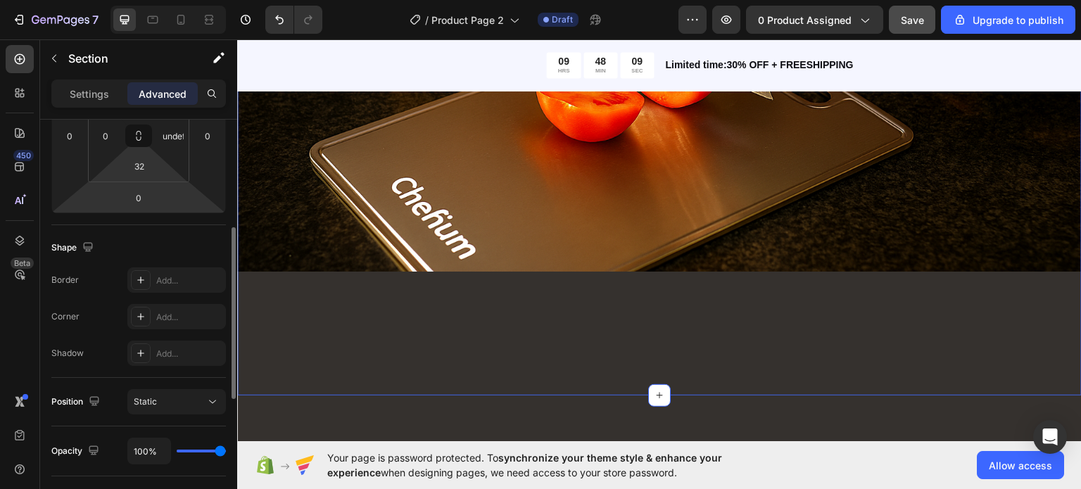
scroll to position [256, 0]
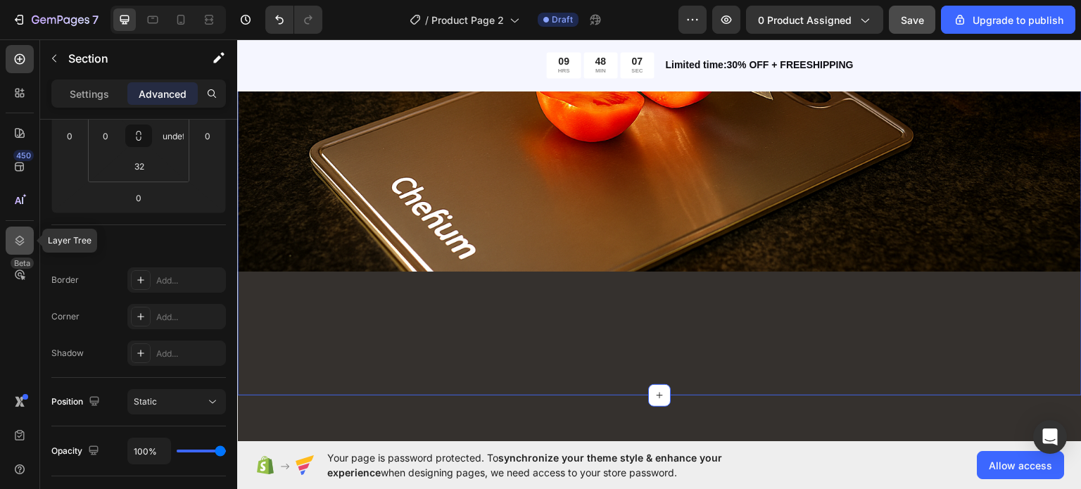
click at [20, 244] on icon at bounding box center [20, 241] width 14 height 14
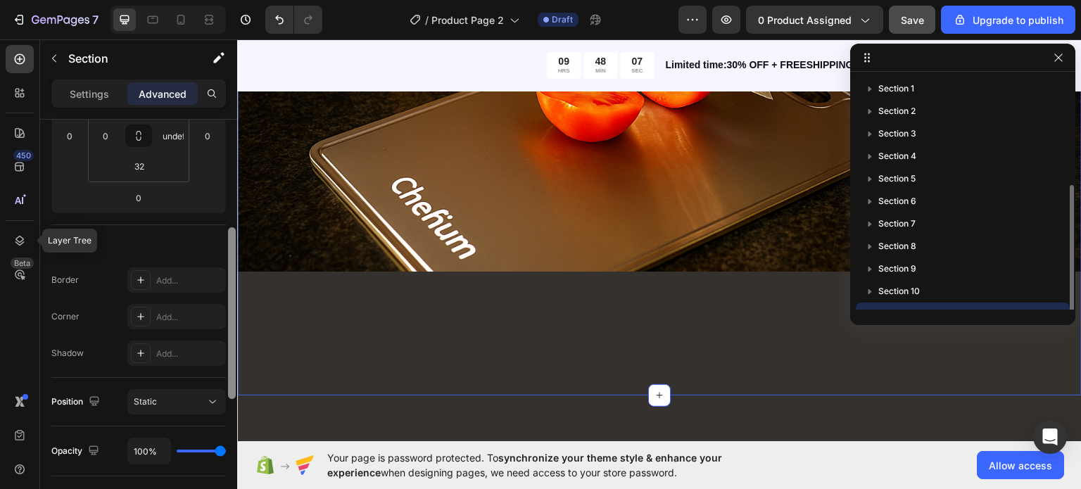
scroll to position [60, 0]
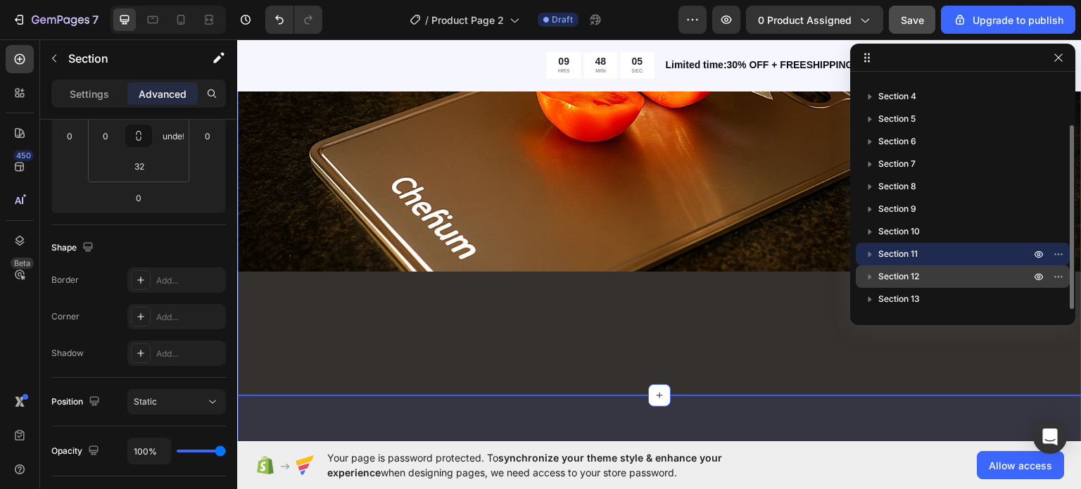
click at [896, 285] on div "Section 12" at bounding box center [963, 276] width 203 height 23
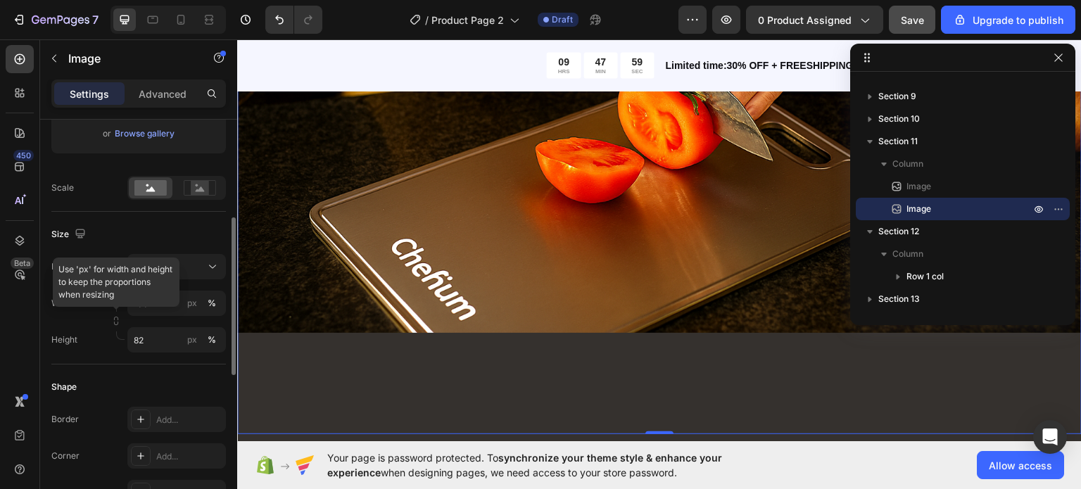
scroll to position [279, 0]
click at [172, 341] on input "82" at bounding box center [176, 339] width 99 height 25
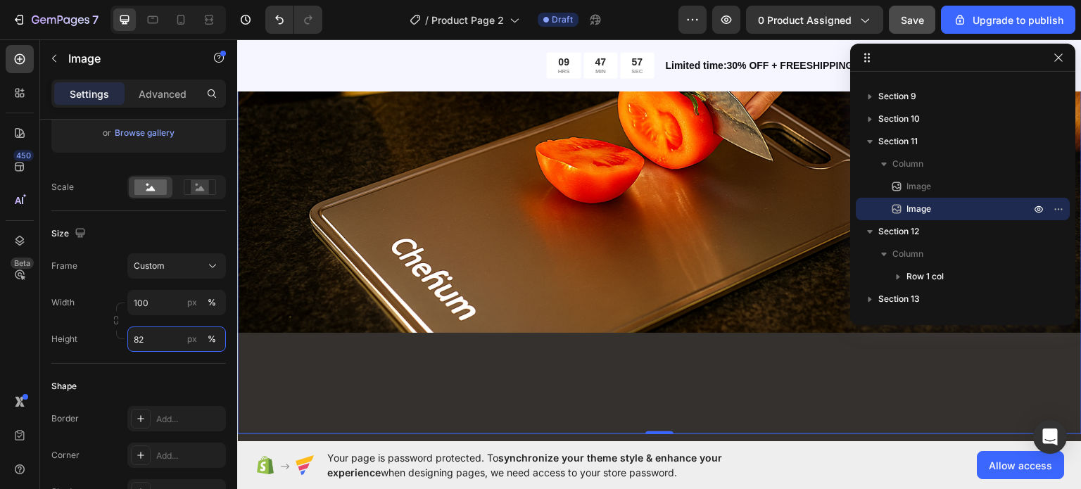
click at [172, 341] on input "82" at bounding box center [176, 339] width 99 height 25
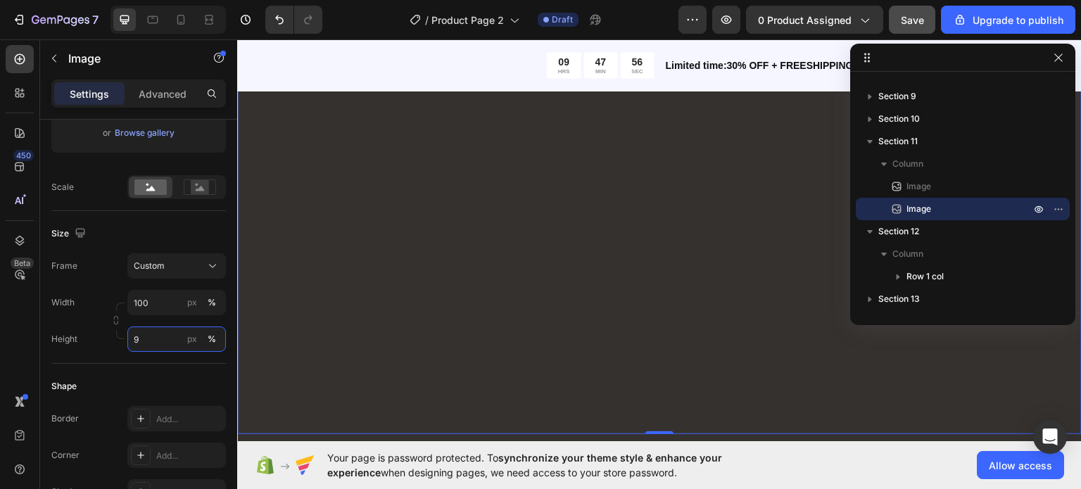
type input "90"
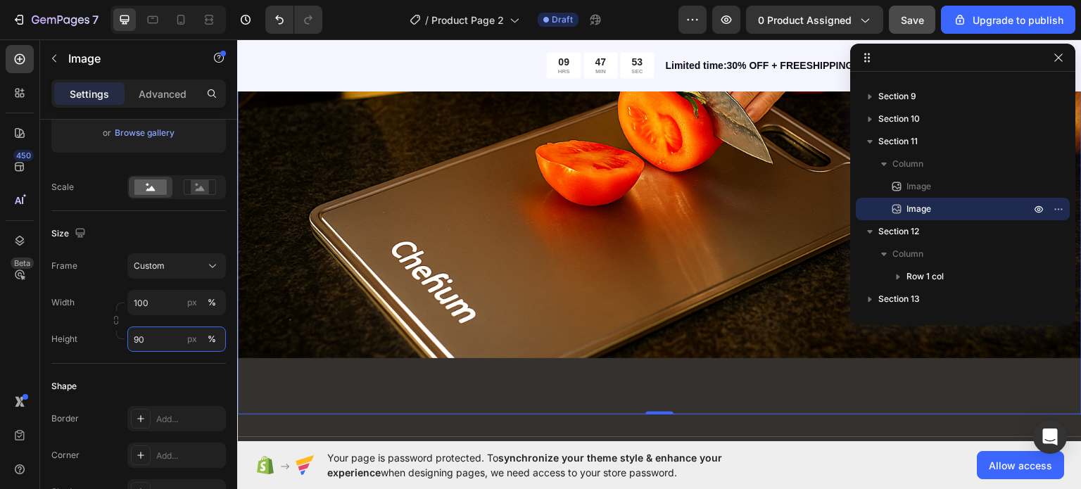
scroll to position [8246, 0]
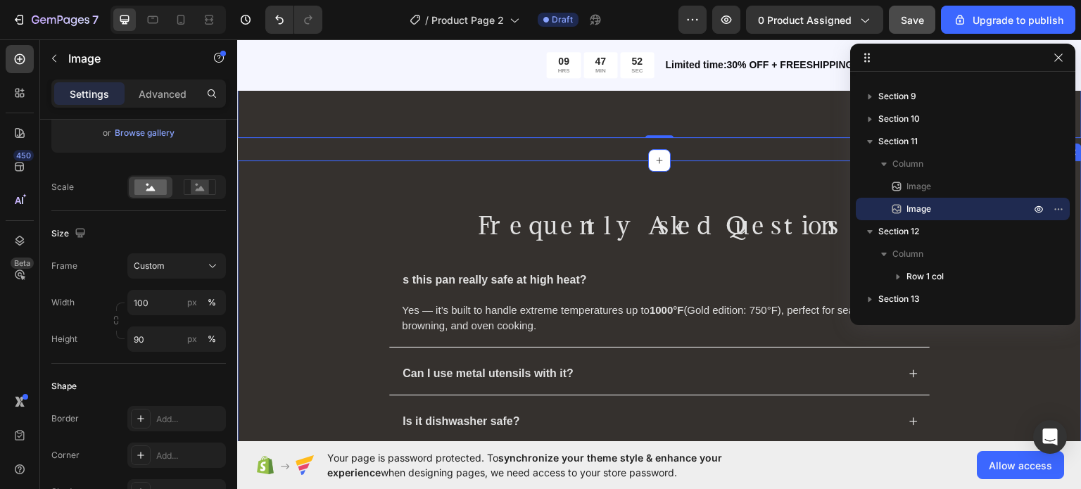
click at [536, 184] on div "Frequently Asked Questions Heading s this pan really safe at high heat? Yes — i…" at bounding box center [659, 368] width 845 height 417
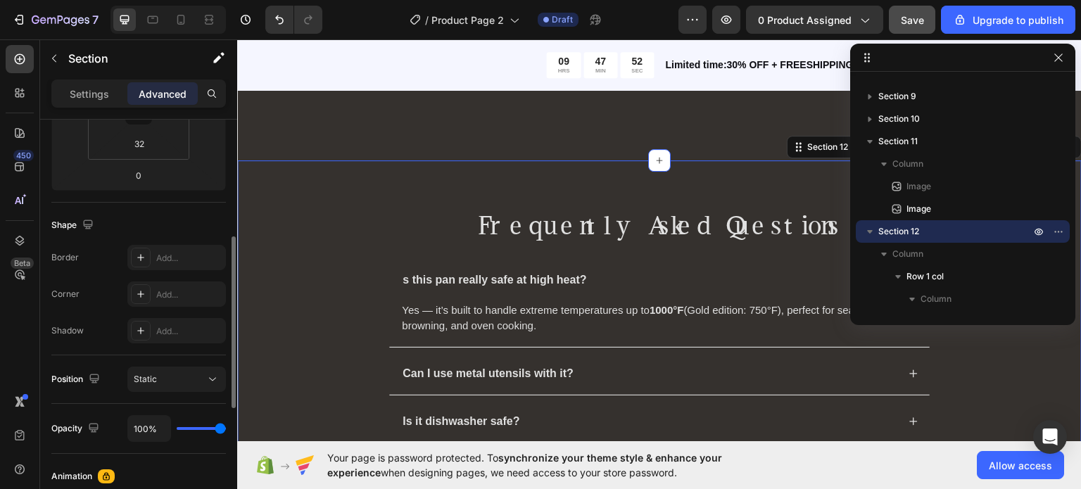
scroll to position [0, 0]
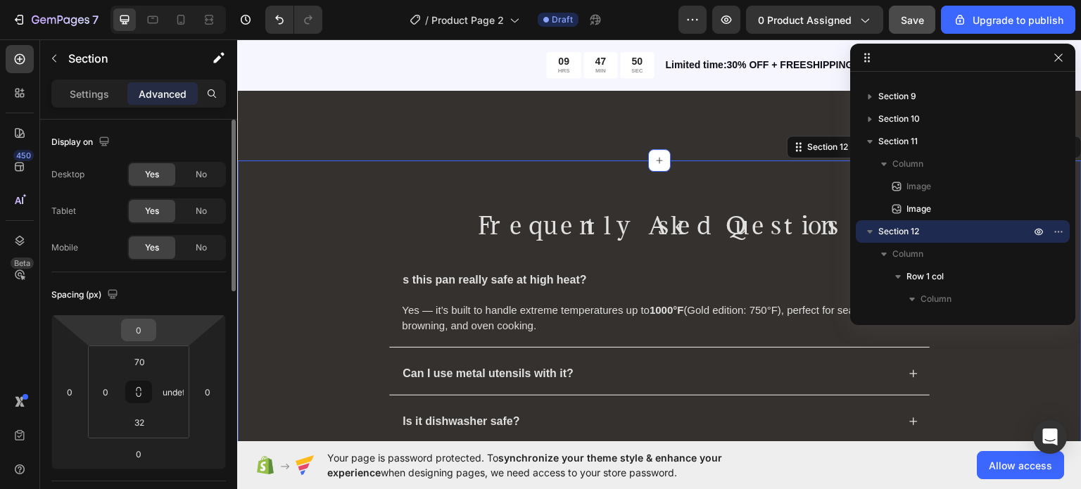
click at [140, 340] on div "0" at bounding box center [138, 330] width 35 height 23
click at [147, 334] on input "0" at bounding box center [139, 330] width 28 height 21
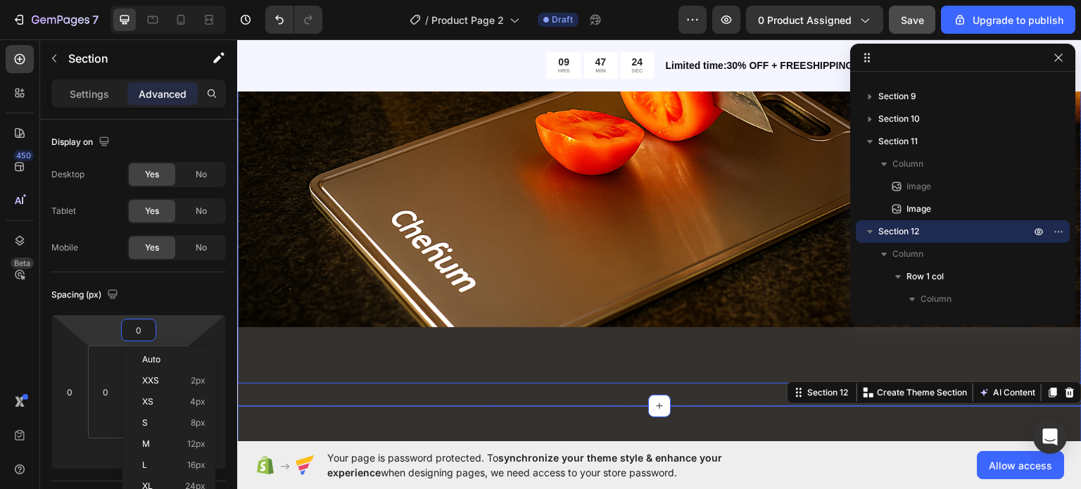
scroll to position [7999, 0]
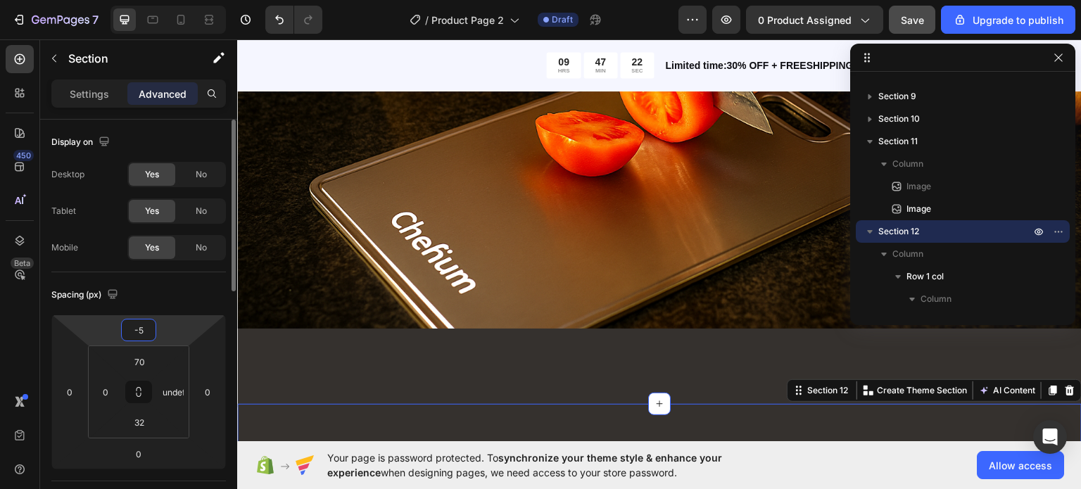
type input "-50"
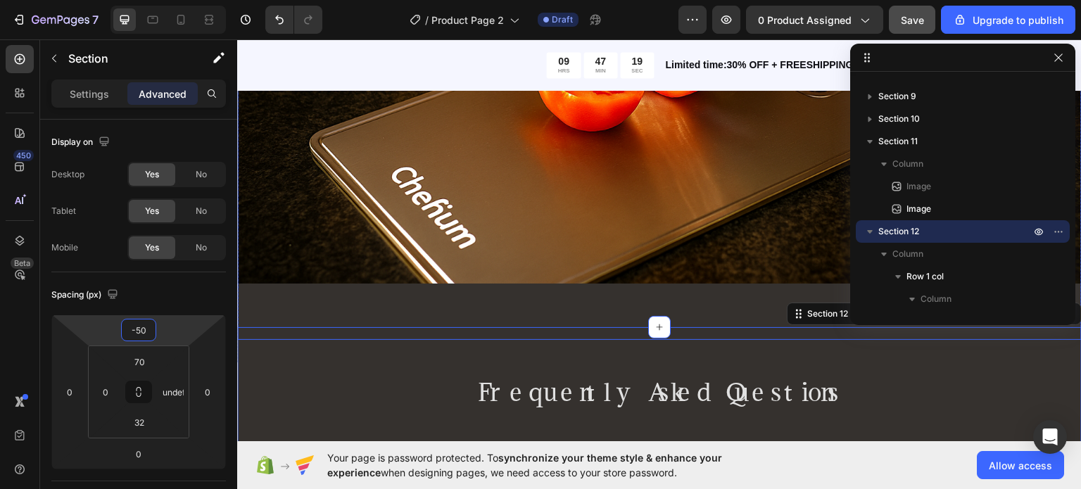
scroll to position [8021, 0]
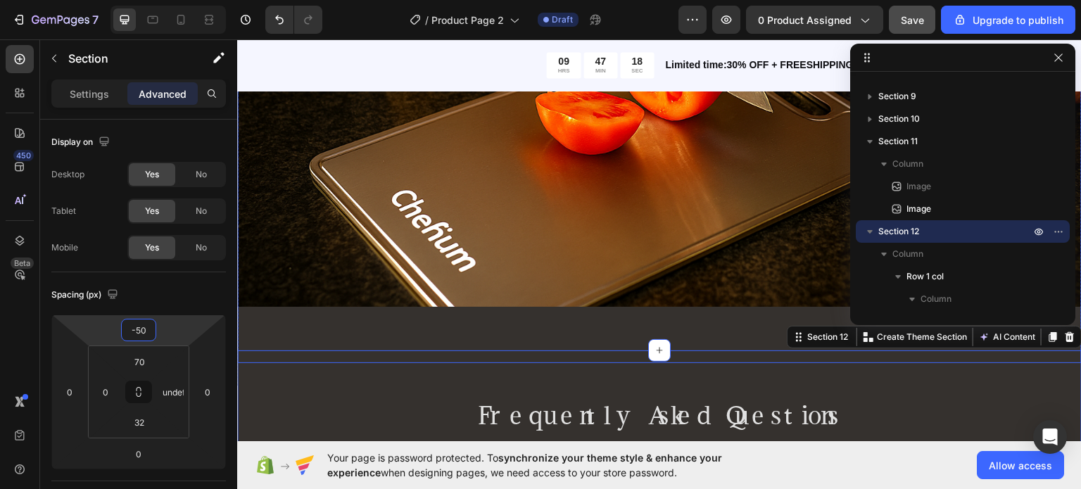
click at [437, 243] on img at bounding box center [659, 52] width 845 height 507
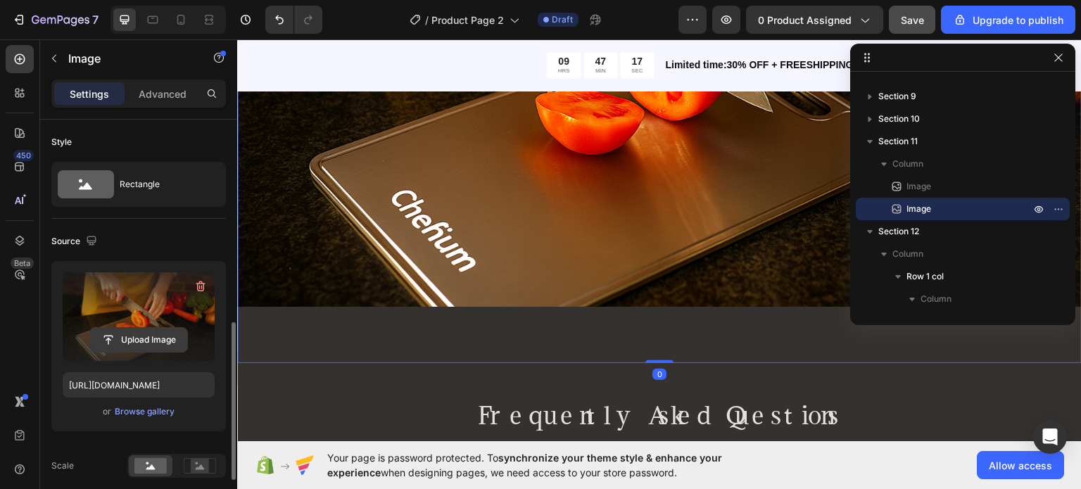
scroll to position [203, 0]
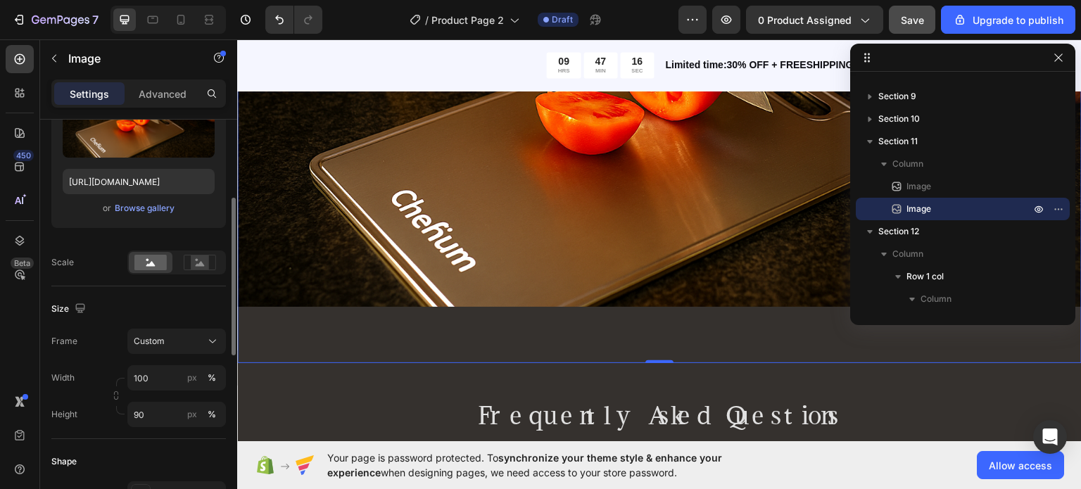
click at [101, 237] on div "Upload Image [URL][DOMAIN_NAME] or Browse gallery" at bounding box center [138, 149] width 175 height 182
click at [150, 412] on input "90" at bounding box center [176, 414] width 99 height 25
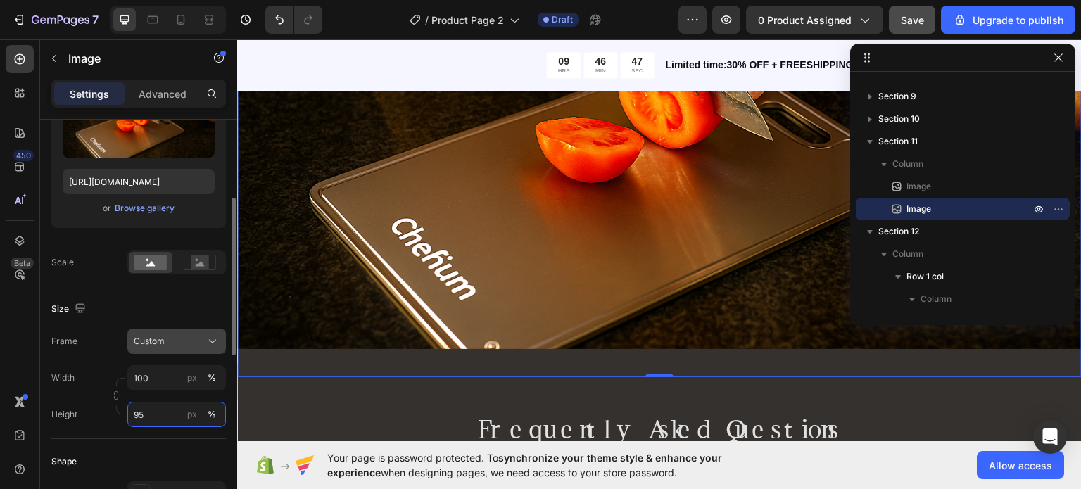
scroll to position [8023, 0]
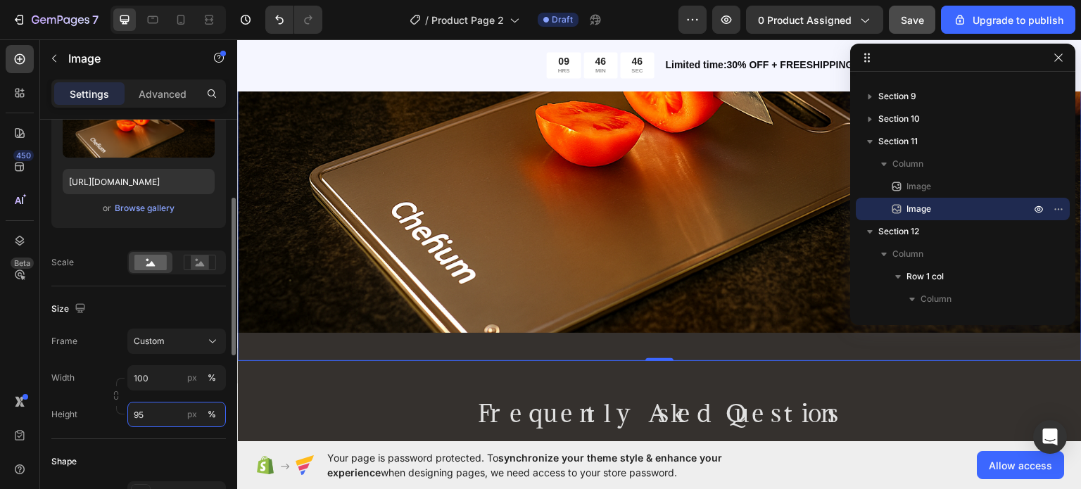
click at [154, 413] on input "95" at bounding box center [176, 414] width 99 height 25
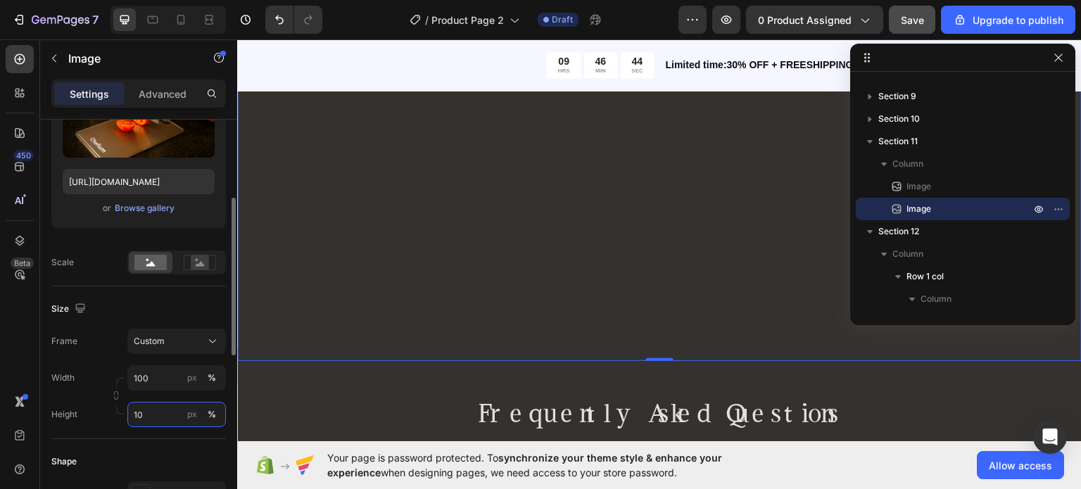
type input "100"
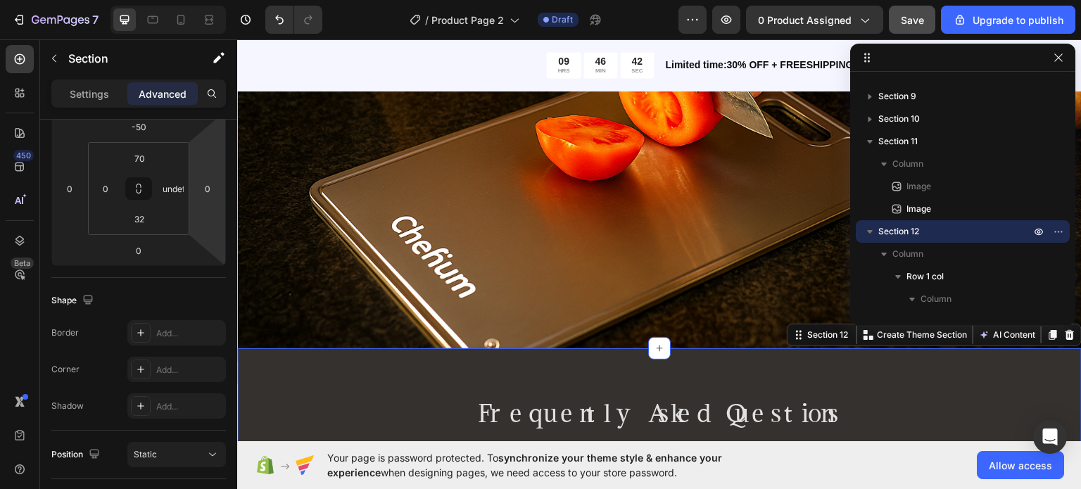
scroll to position [0, 0]
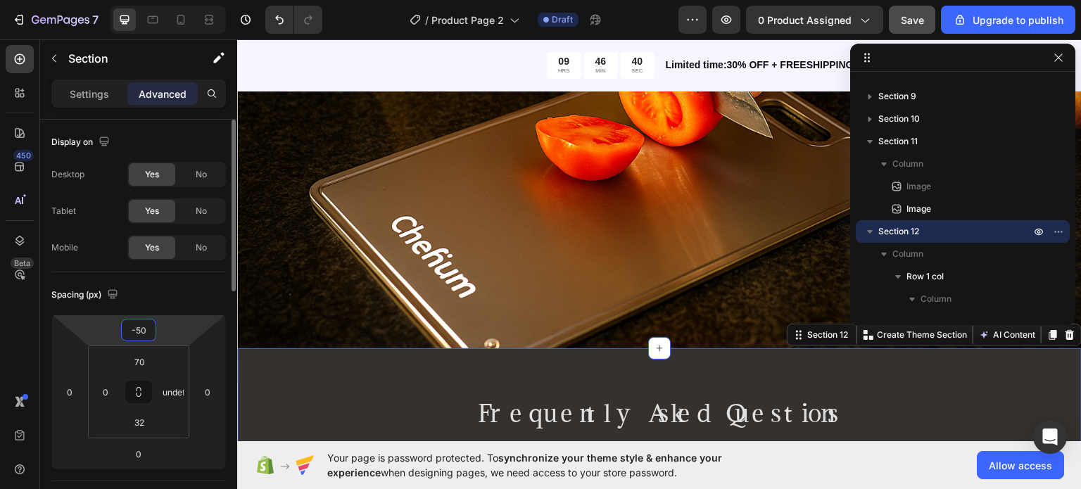
click at [139, 335] on input "-50" at bounding box center [139, 330] width 28 height 21
type input "0"
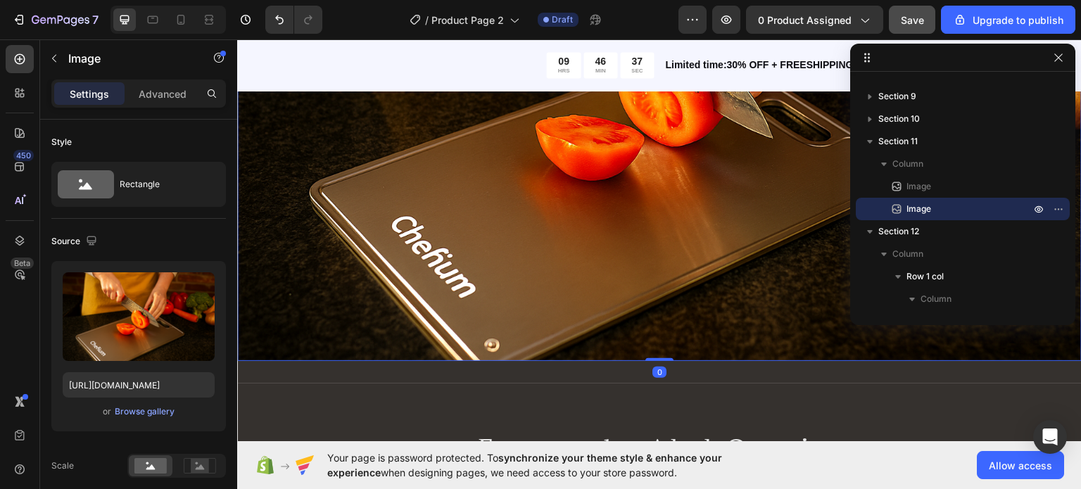
click at [409, 346] on img at bounding box center [659, 78] width 845 height 563
click at [389, 375] on div "Image Image 0 Section 11" at bounding box center [659, 79] width 845 height 608
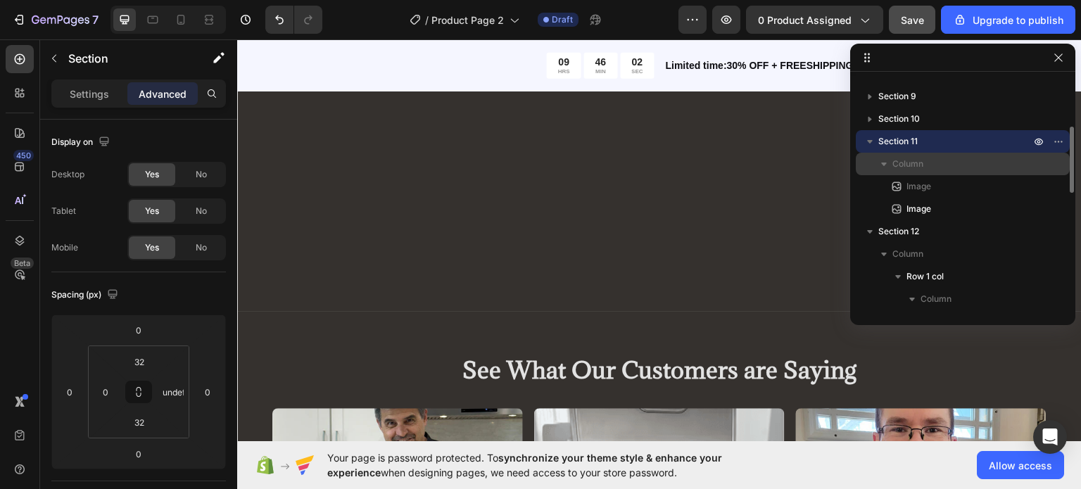
scroll to position [7349, 0]
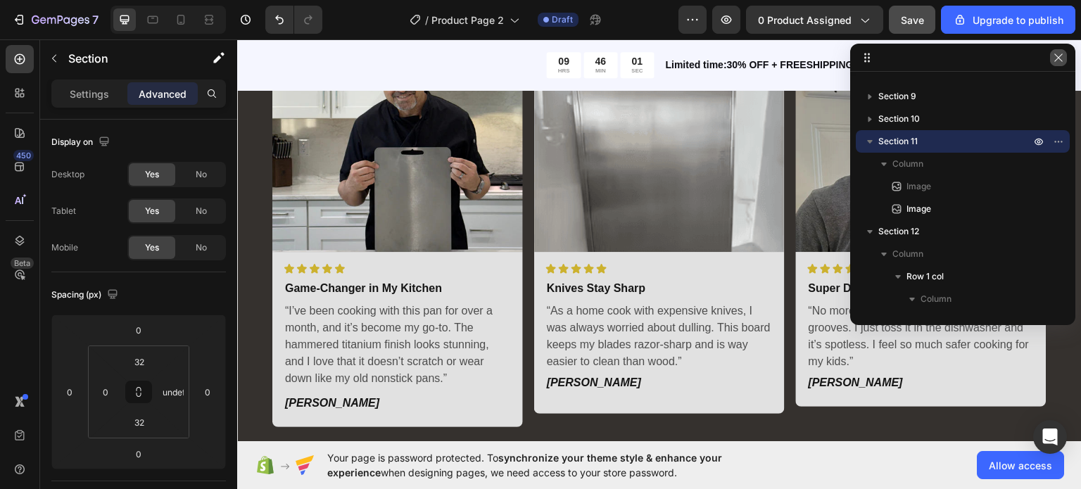
click at [1054, 53] on icon "button" at bounding box center [1058, 57] width 11 height 11
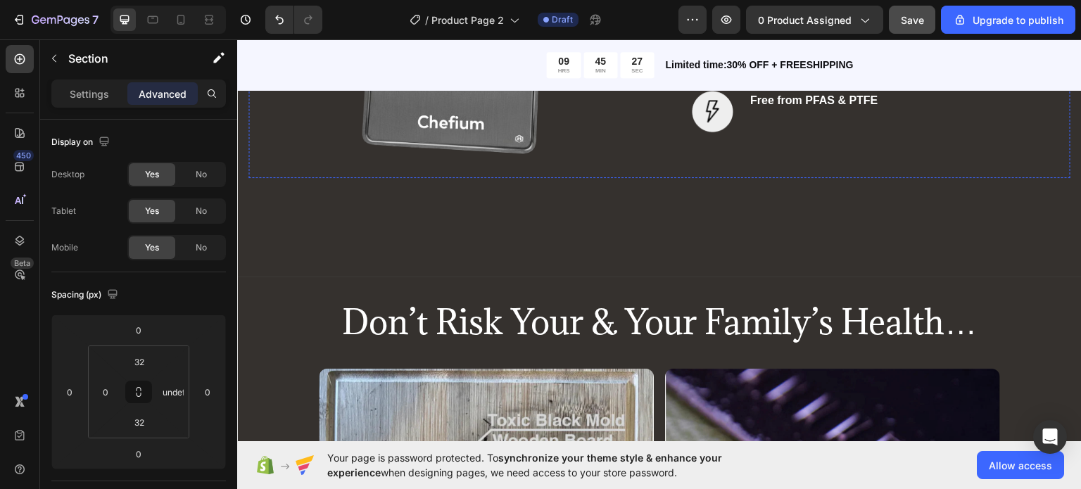
scroll to position [4909, 0]
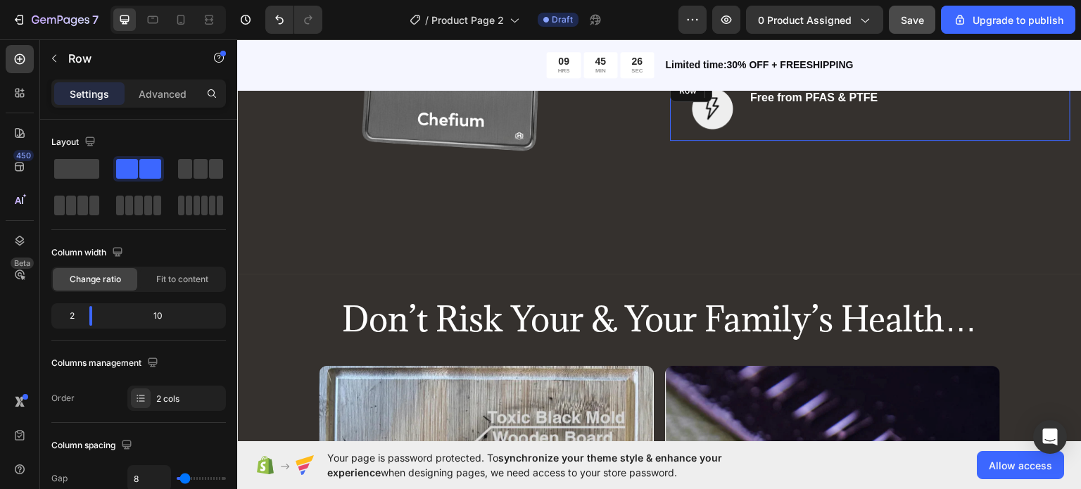
click at [671, 137] on div "Image Free from PFAS & PTFE Text block Row" at bounding box center [870, 108] width 401 height 64
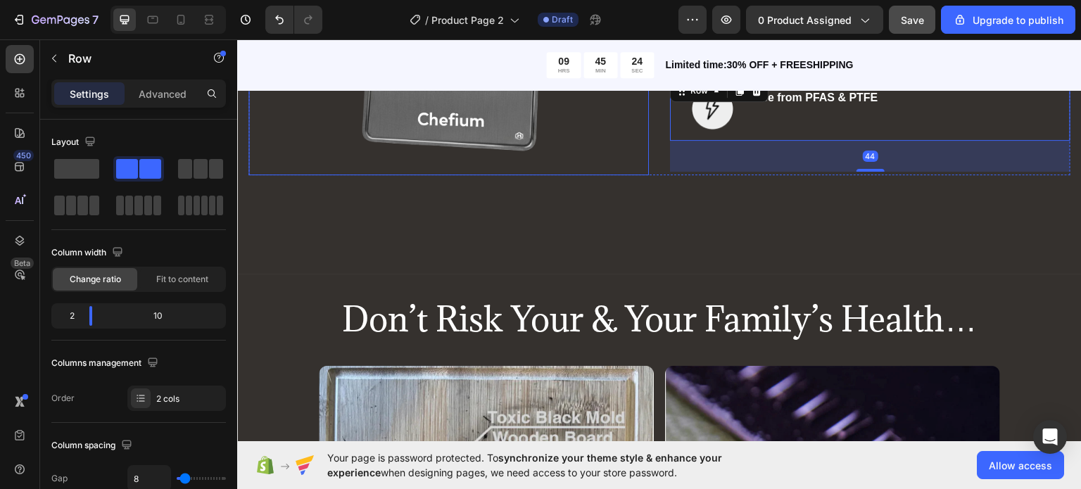
drag, startPoint x: 671, startPoint y: 137, endPoint x: 639, endPoint y: 145, distance: 33.3
click at [639, 145] on div "Image Knife-Safe Text block Row Image All Food Types Safe Text block Row Image …" at bounding box center [660, 25] width 822 height 299
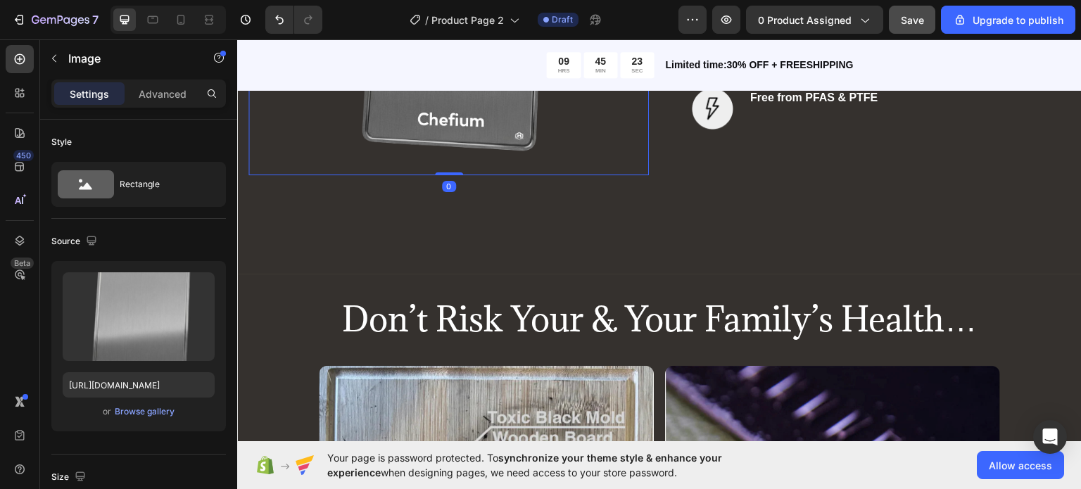
scroll to position [4814, 0]
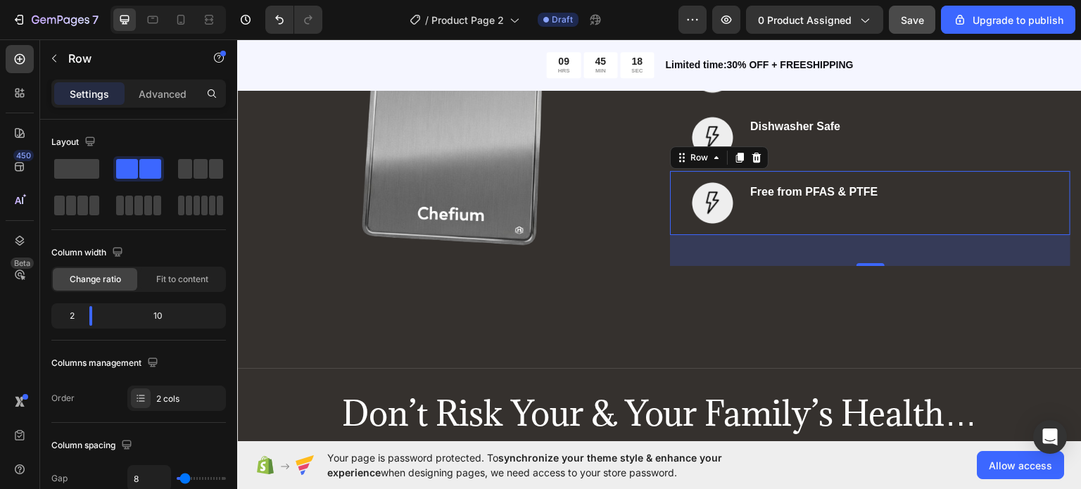
drag, startPoint x: 858, startPoint y: 258, endPoint x: 858, endPoint y: 234, distance: 23.9
click at [858, 234] on div "44" at bounding box center [870, 249] width 401 height 31
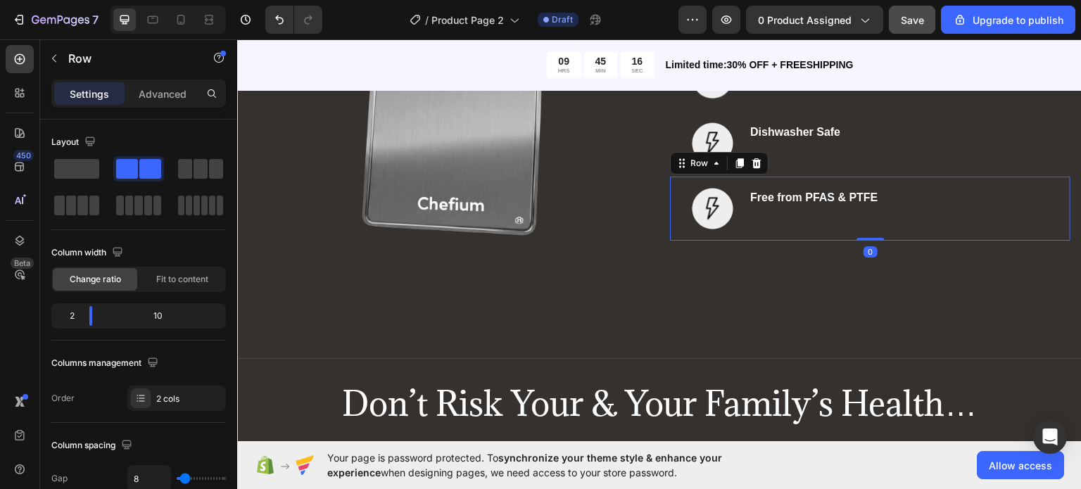
scroll to position [4830, 0]
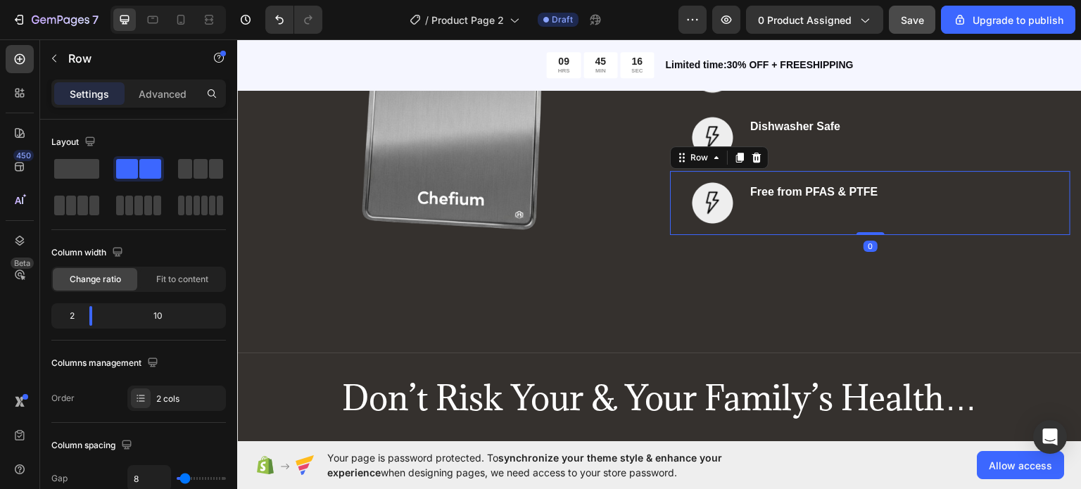
drag, startPoint x: 852, startPoint y: 262, endPoint x: 831, endPoint y: 222, distance: 45.3
click at [842, 213] on div "Image Free from PFAS & PTFE Text block Row 0" at bounding box center [870, 202] width 401 height 64
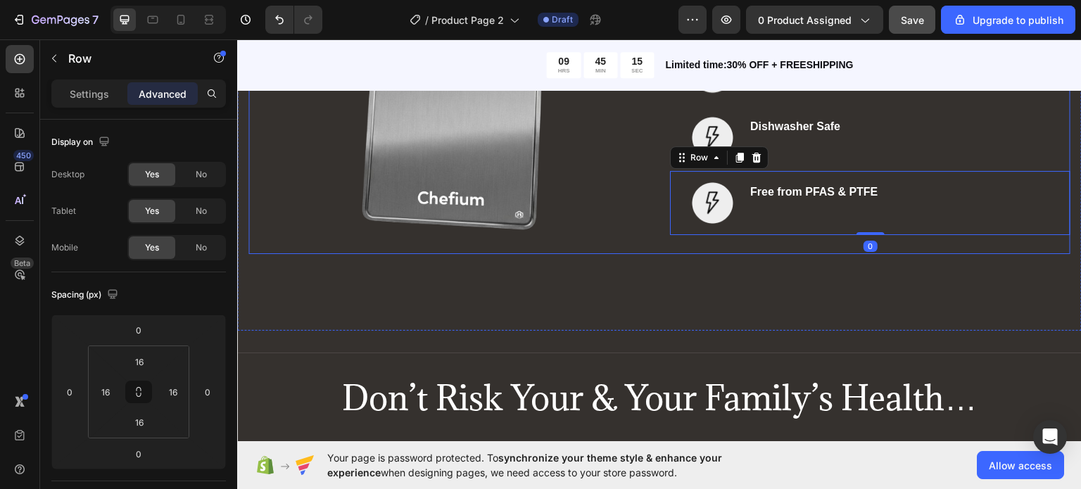
click at [792, 244] on div "Image Knife-Safe Text block Row Image All Food Types Safe Text block Row Image …" at bounding box center [870, 104] width 401 height 299
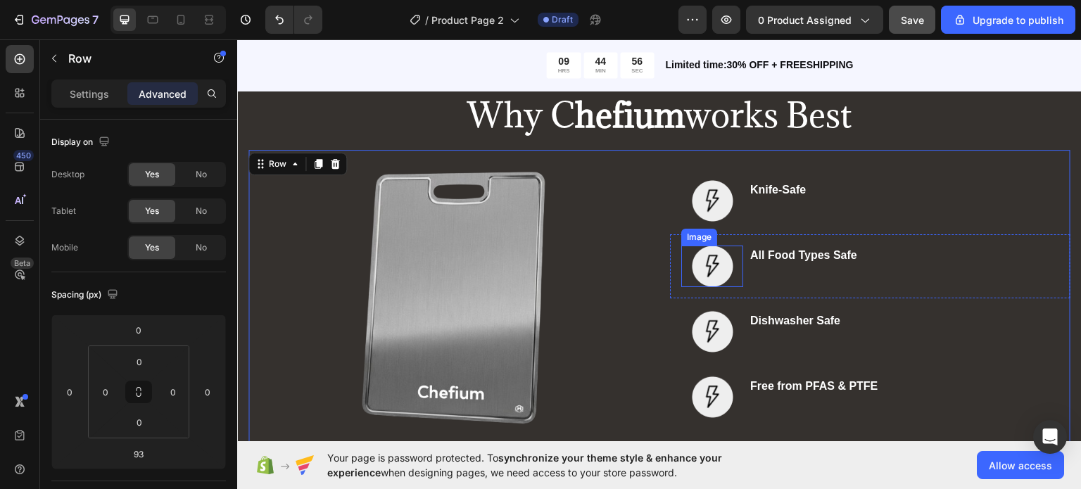
scroll to position [4869, 0]
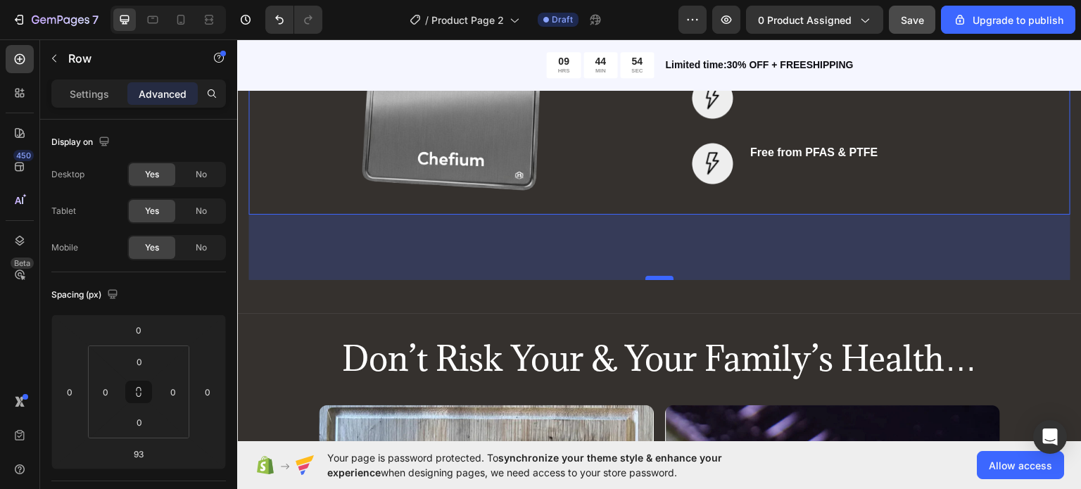
click at [653, 275] on div at bounding box center [660, 277] width 28 height 4
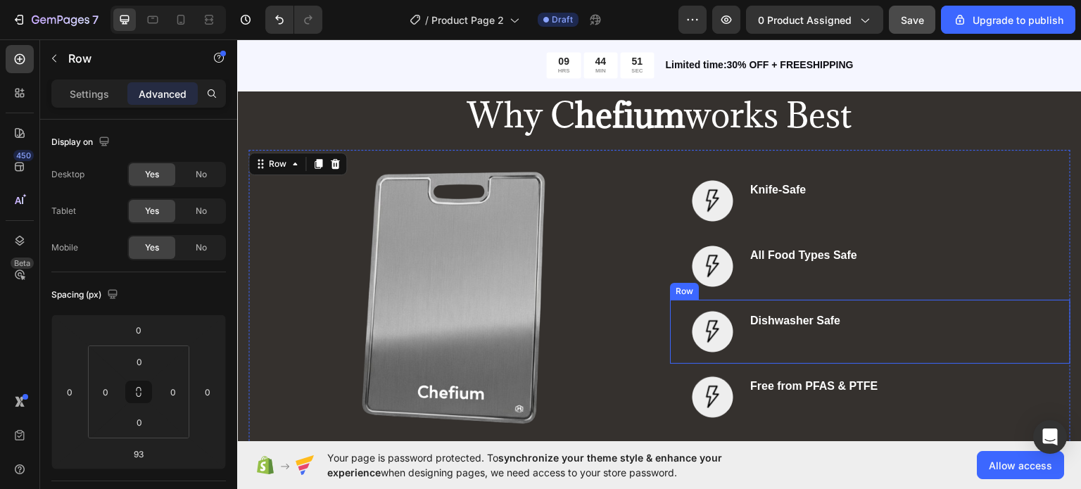
scroll to position [4634, 0]
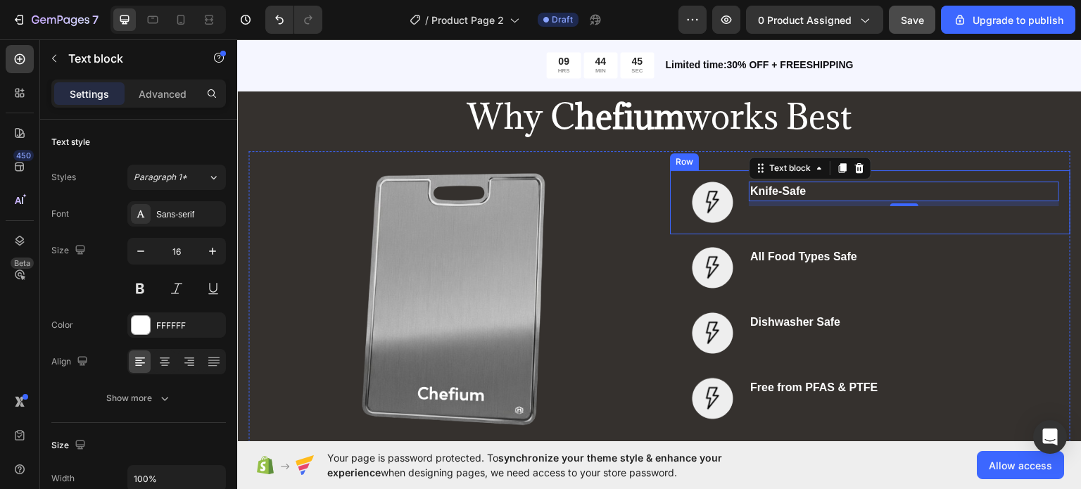
click at [757, 206] on div "Knife-Safe Text block 7" at bounding box center [904, 202] width 310 height 42
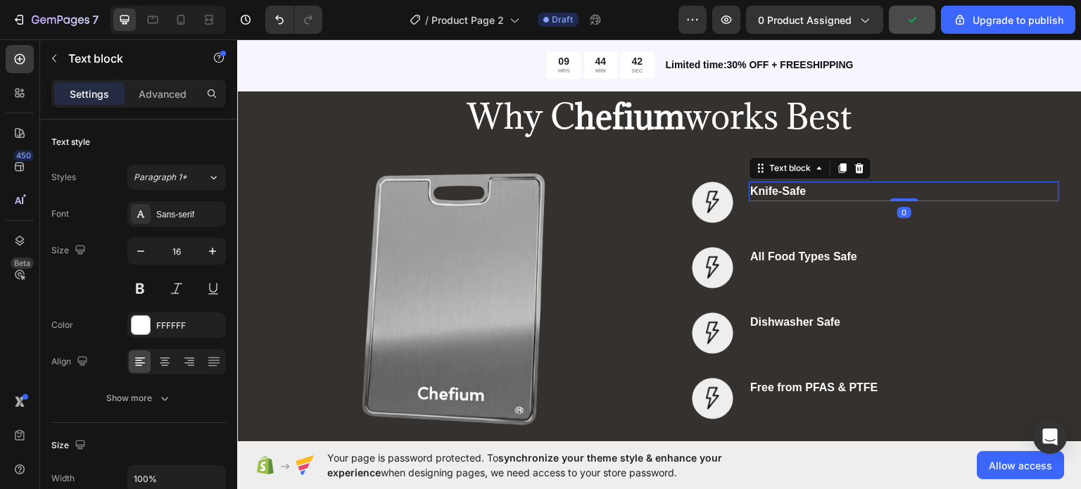
drag, startPoint x: 900, startPoint y: 200, endPoint x: 891, endPoint y: 173, distance: 28.3
click at [891, 173] on div "Image Knife-Safe Text block 0 Row" at bounding box center [870, 202] width 401 height 64
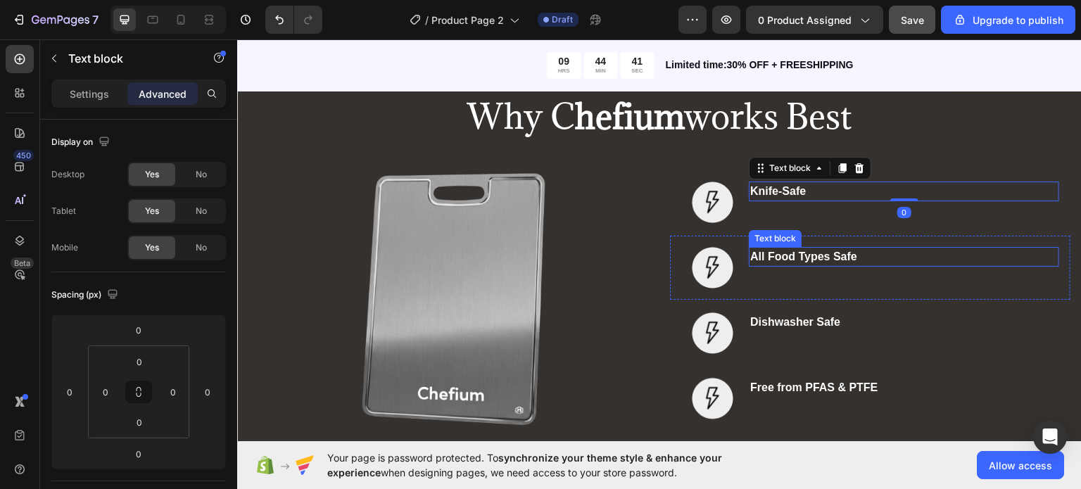
scroll to position [4649, 0]
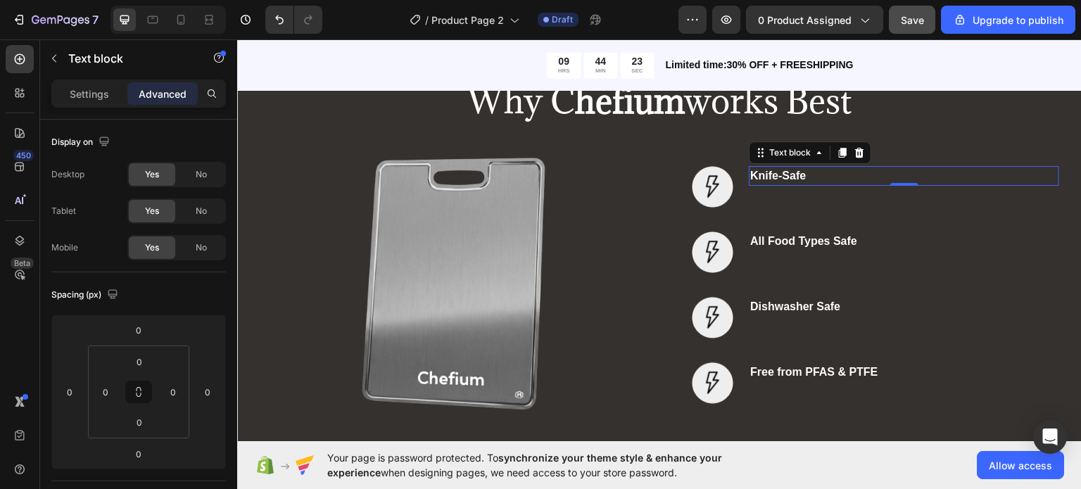
click at [648, 27] on div "/ Product Page 2 Draft" at bounding box center [506, 20] width 345 height 28
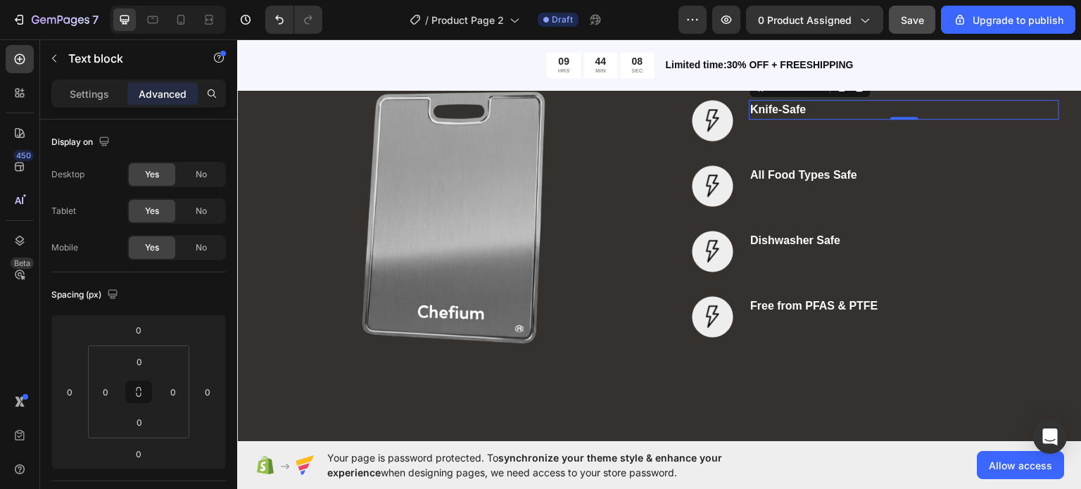
scroll to position [4843, 0]
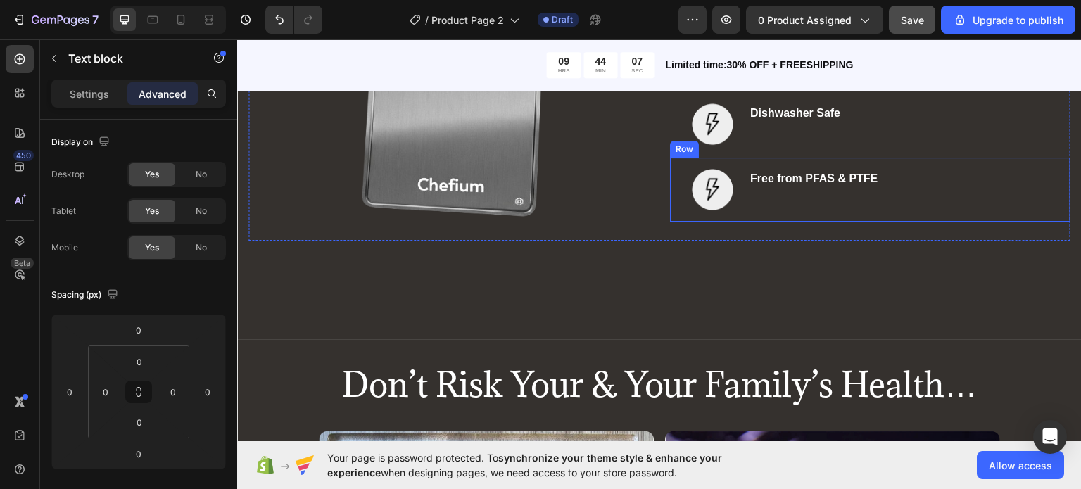
click at [750, 202] on div "Free from PFAS & PTFE Text block" at bounding box center [904, 189] width 310 height 42
click at [87, 107] on div "Settings Advanced" at bounding box center [138, 94] width 175 height 28
click at [75, 101] on div "Settings" at bounding box center [89, 93] width 70 height 23
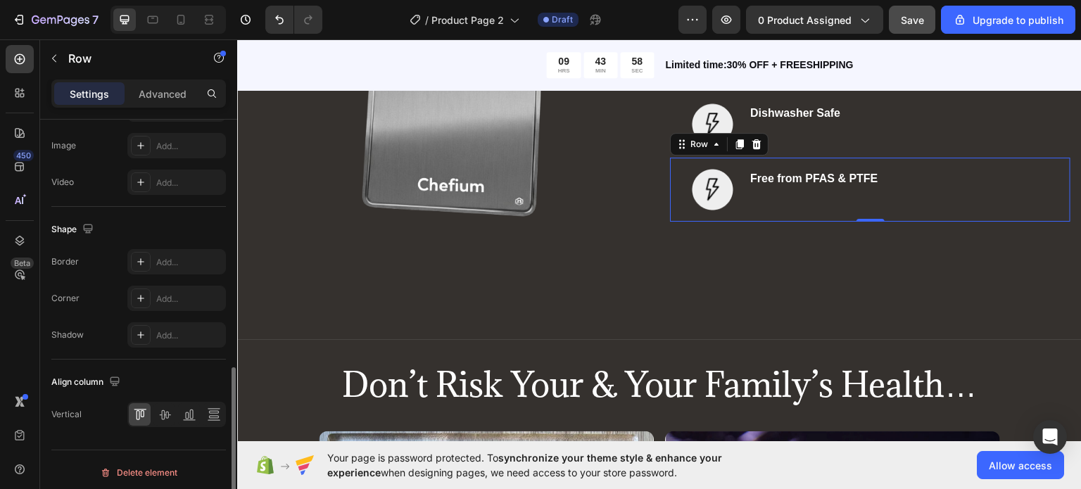
scroll to position [608, 0]
click at [175, 416] on div at bounding box center [176, 410] width 99 height 25
drag, startPoint x: 161, startPoint y: 412, endPoint x: 13, endPoint y: 353, distance: 159.0
click at [161, 412] on icon at bounding box center [164, 412] width 11 height 10
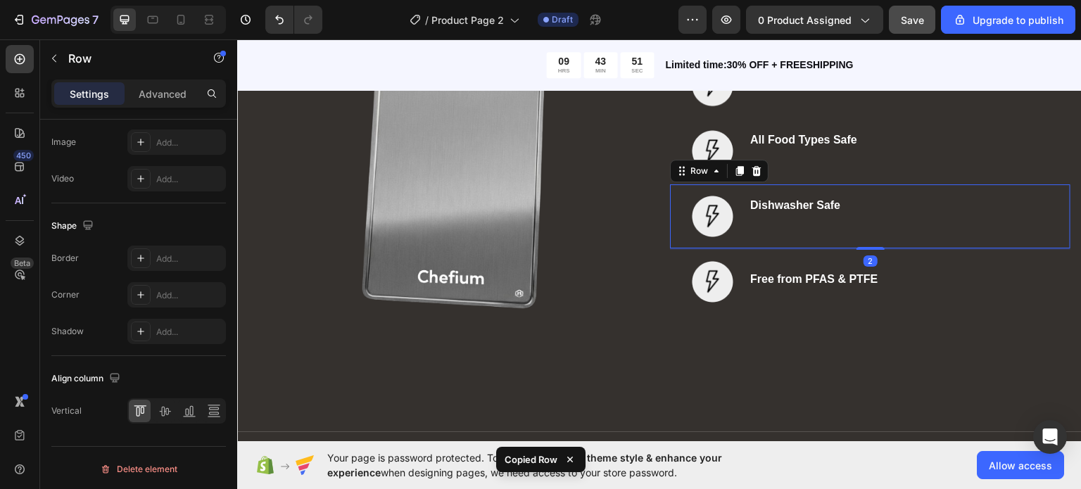
scroll to position [4752, 0]
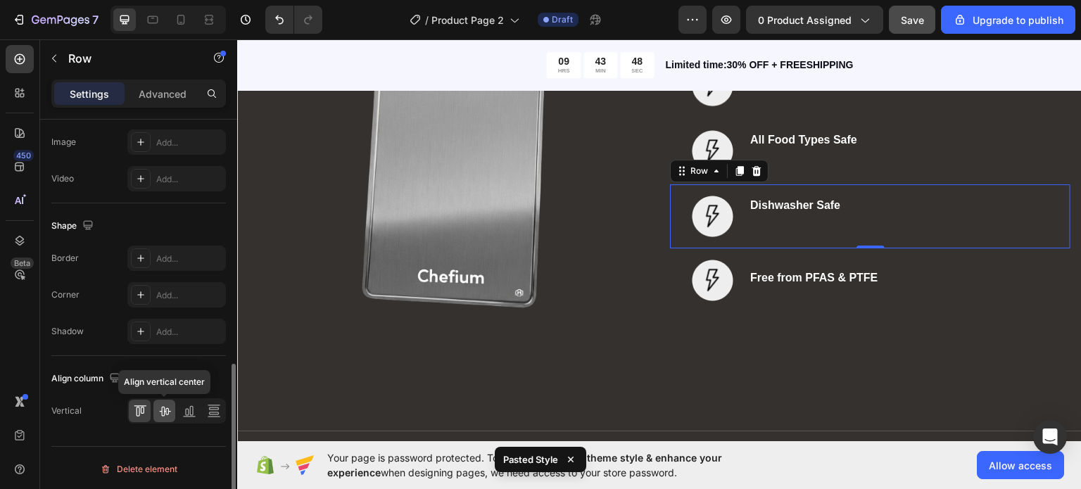
click at [158, 406] on icon at bounding box center [165, 411] width 14 height 14
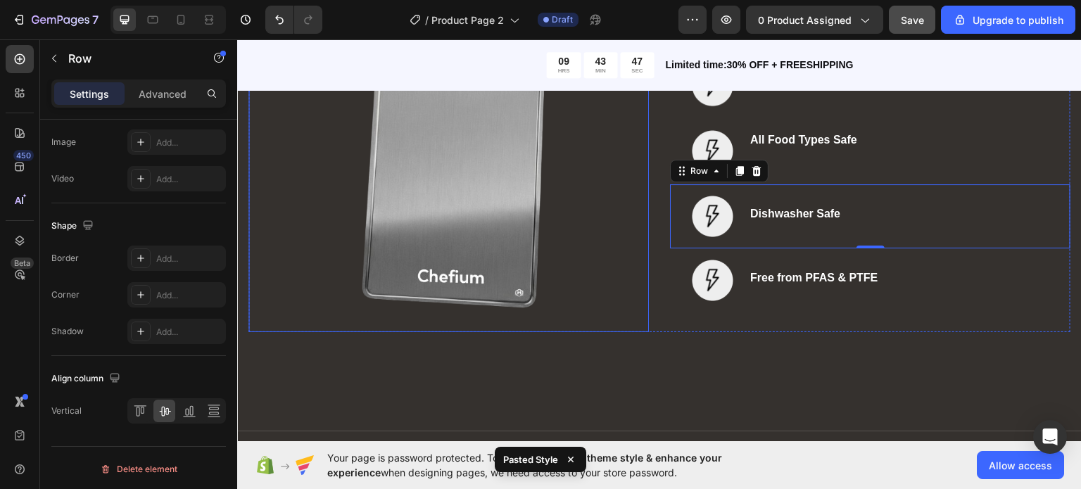
scroll to position [4623, 0]
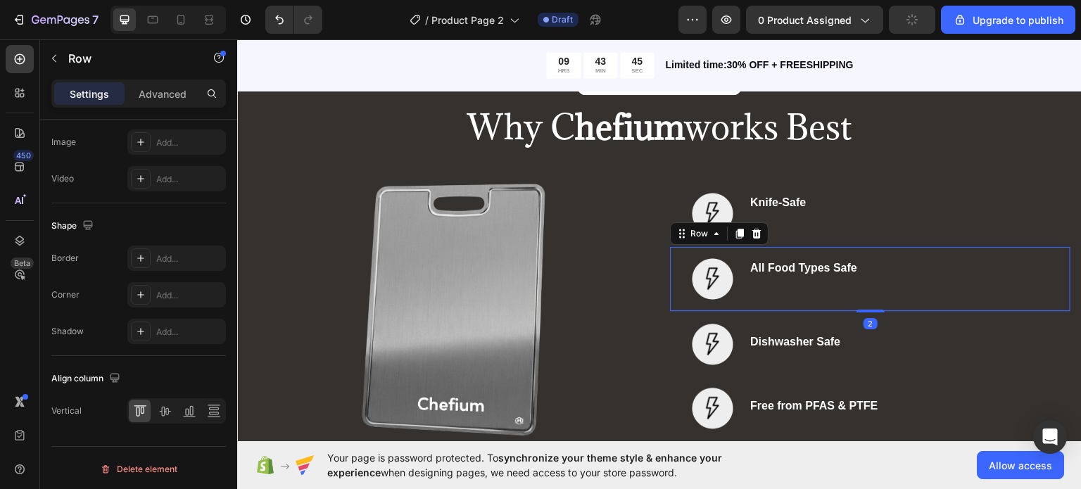
click at [781, 277] on div "All Food Types Safe Text block" at bounding box center [904, 279] width 310 height 42
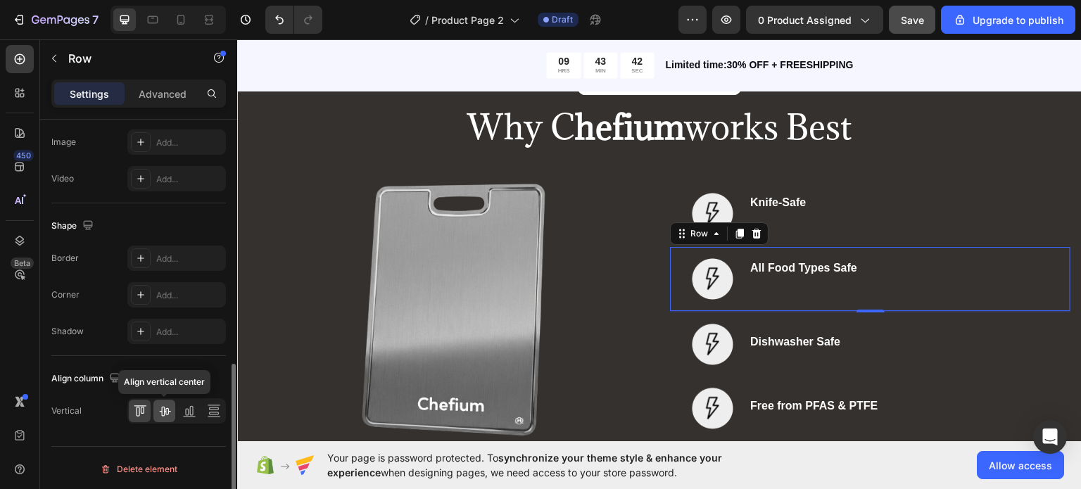
drag, startPoint x: 162, startPoint y: 408, endPoint x: 231, endPoint y: 303, distance: 125.0
click at [162, 408] on icon at bounding box center [165, 411] width 14 height 14
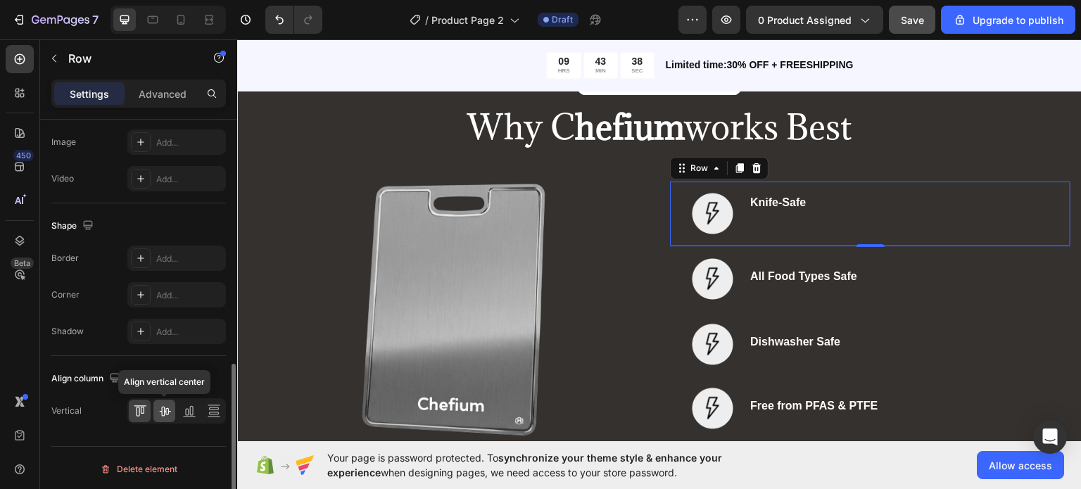
click at [168, 414] on icon at bounding box center [165, 411] width 14 height 14
click at [121, 348] on div "Shape Border Add... Corner Add... Shadow Add..." at bounding box center [138, 279] width 175 height 153
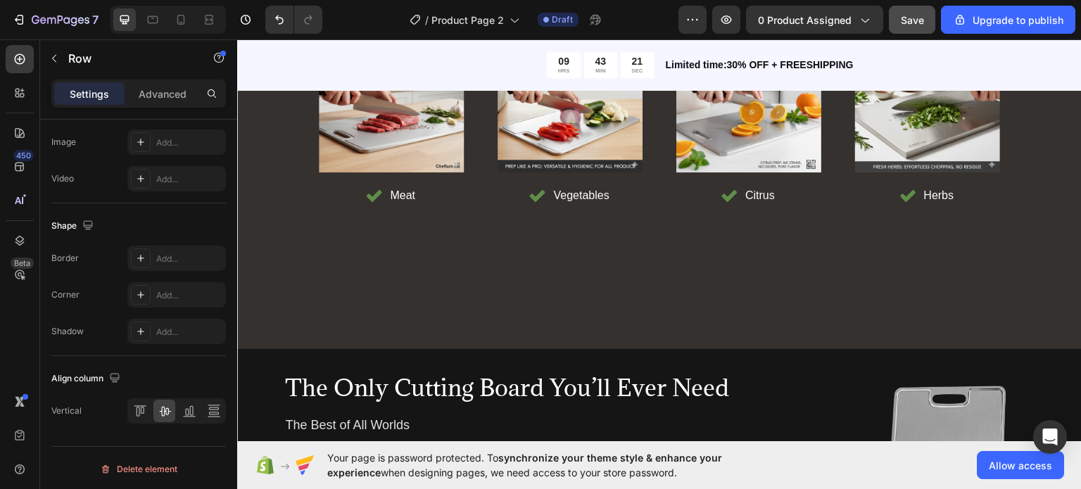
scroll to position [6452, 0]
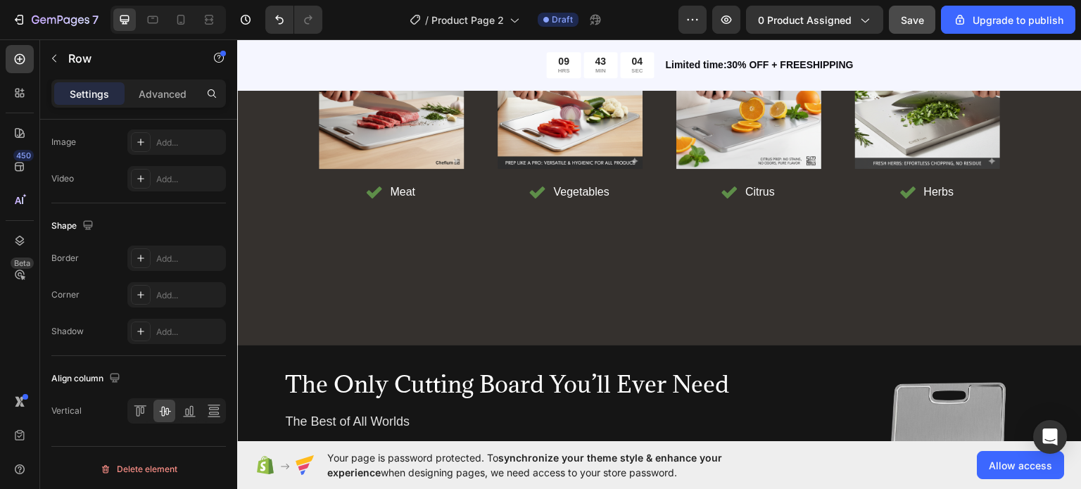
click at [377, 6] on div "/ Product Page 2 Draft" at bounding box center [506, 20] width 345 height 28
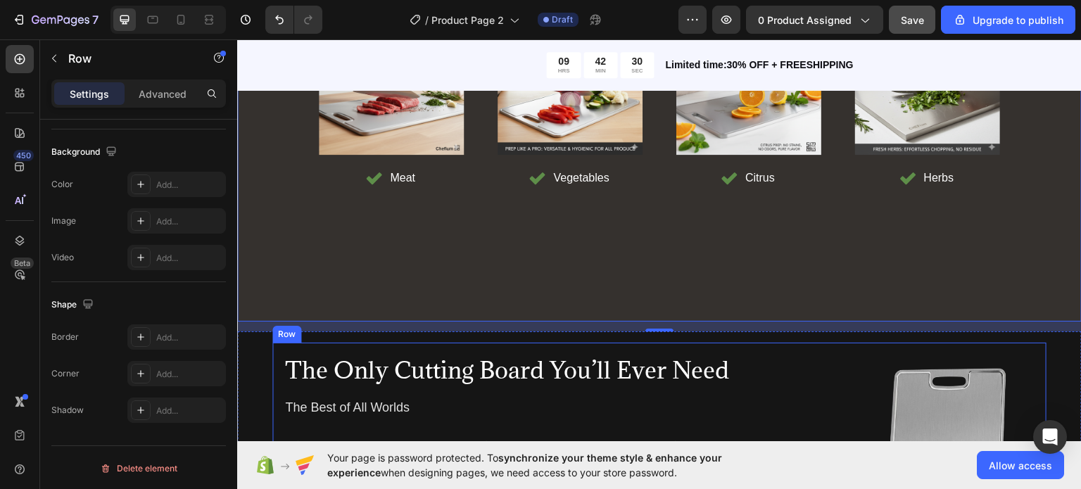
scroll to position [6465, 0]
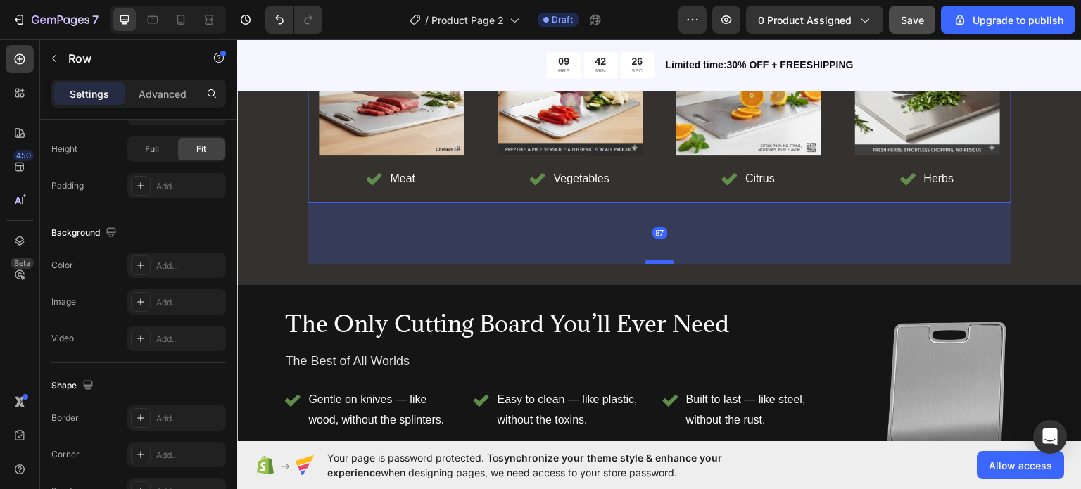
drag, startPoint x: 656, startPoint y: 308, endPoint x: 658, endPoint y: 261, distance: 47.2
click at [658, 261] on div at bounding box center [660, 261] width 28 height 4
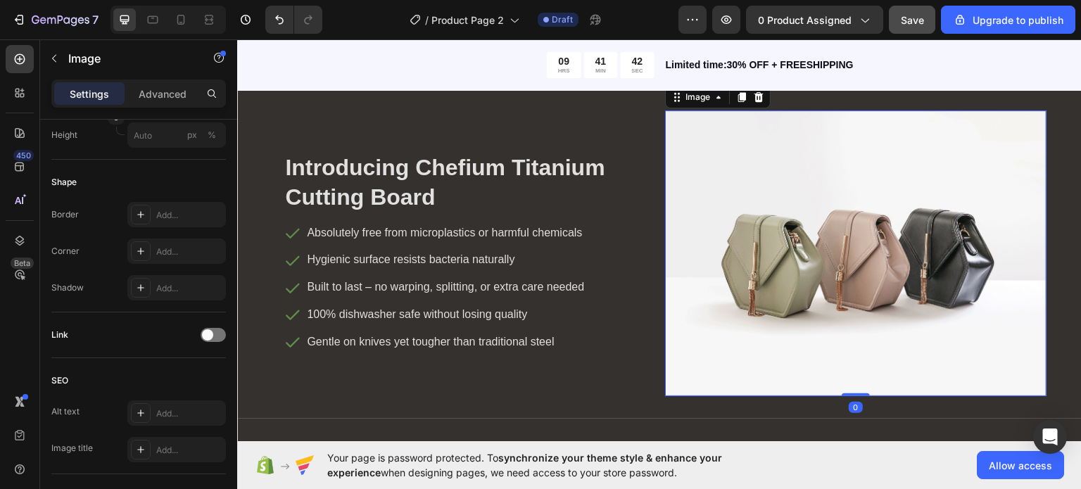
scroll to position [0, 0]
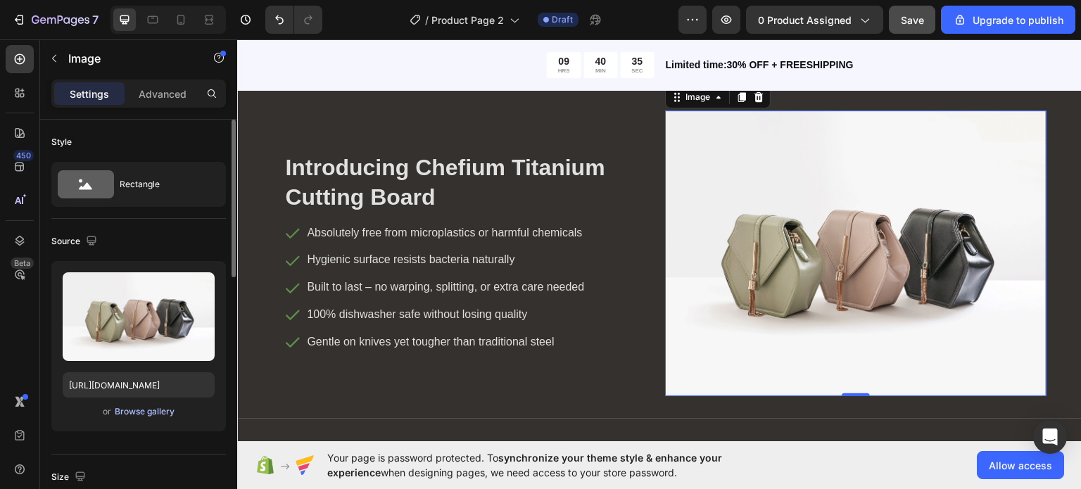
click at [118, 408] on div "Browse gallery" at bounding box center [145, 412] width 60 height 13
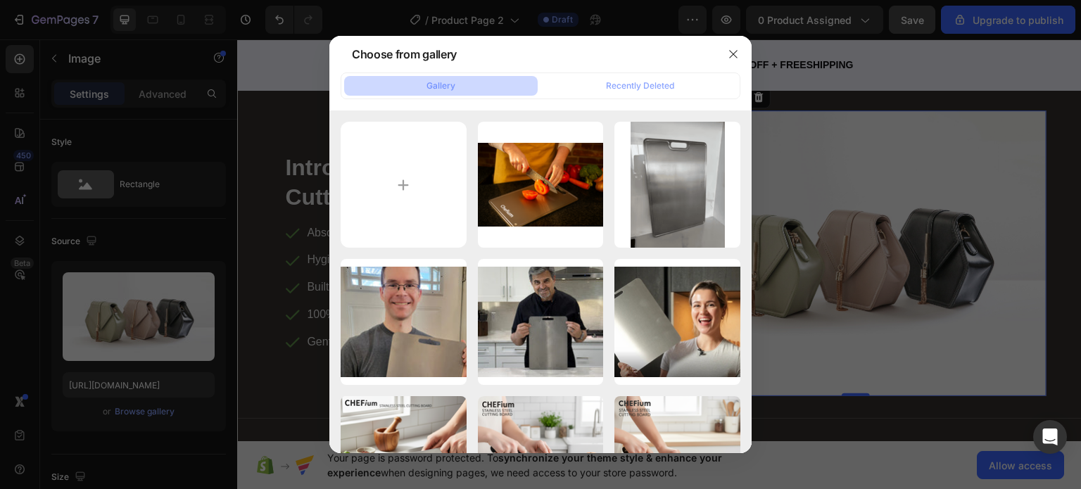
type input "C:\fakepath\3_9c1bd258-f2f0-432a-ac10-74303e67f448.png"
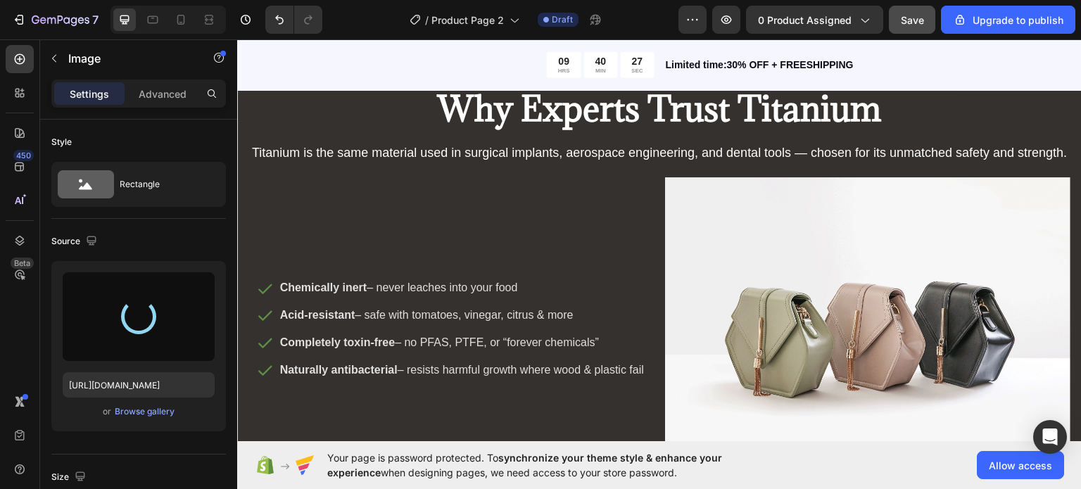
scroll to position [3481, 0]
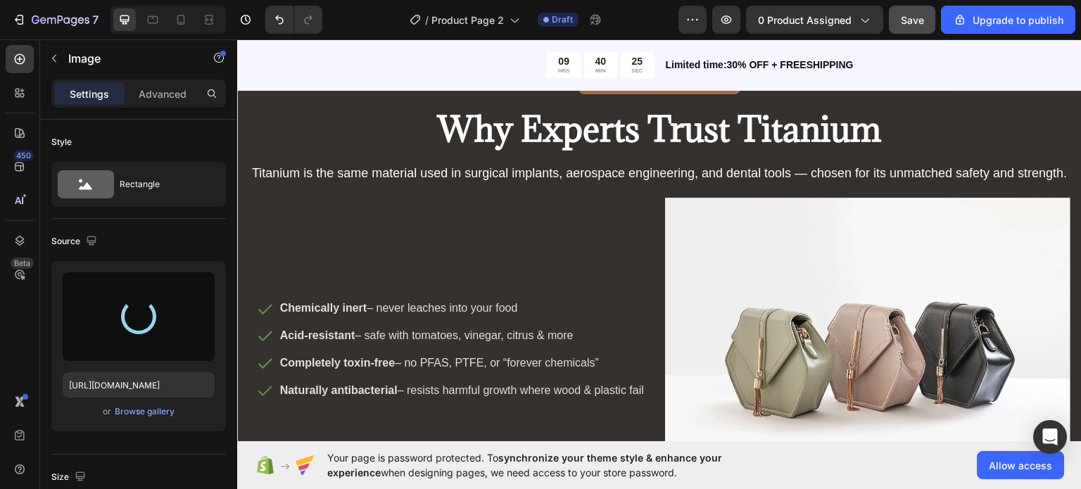
type input "[URL][DOMAIN_NAME]"
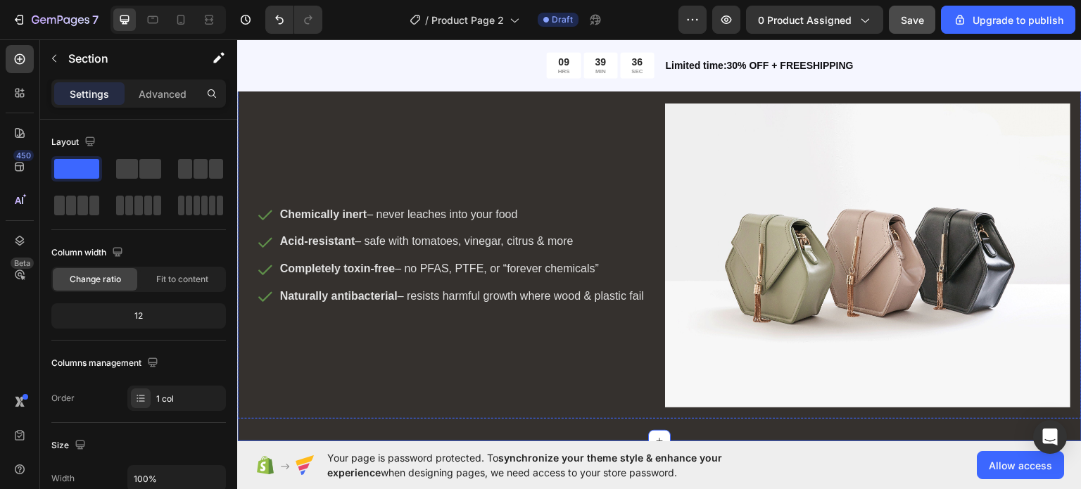
scroll to position [3613, 0]
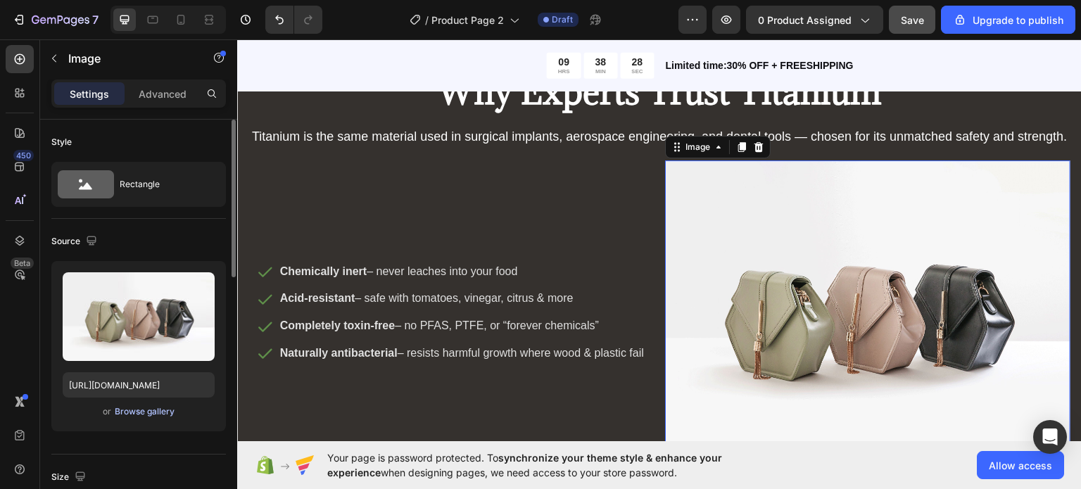
click at [148, 410] on div "Browse gallery" at bounding box center [145, 412] width 60 height 13
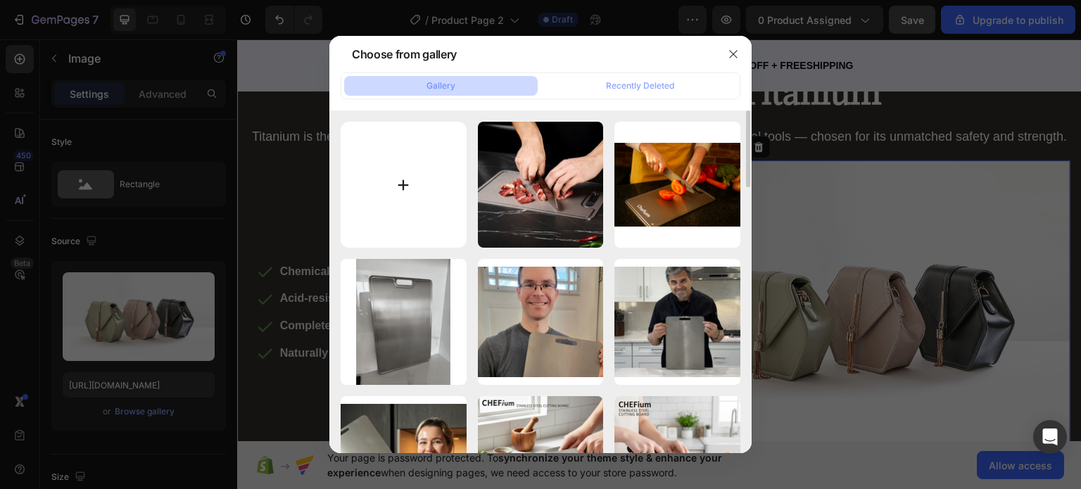
click at [427, 191] on input "file" at bounding box center [404, 185] width 126 height 126
click at [728, 54] on icon "button" at bounding box center [733, 54] width 11 height 11
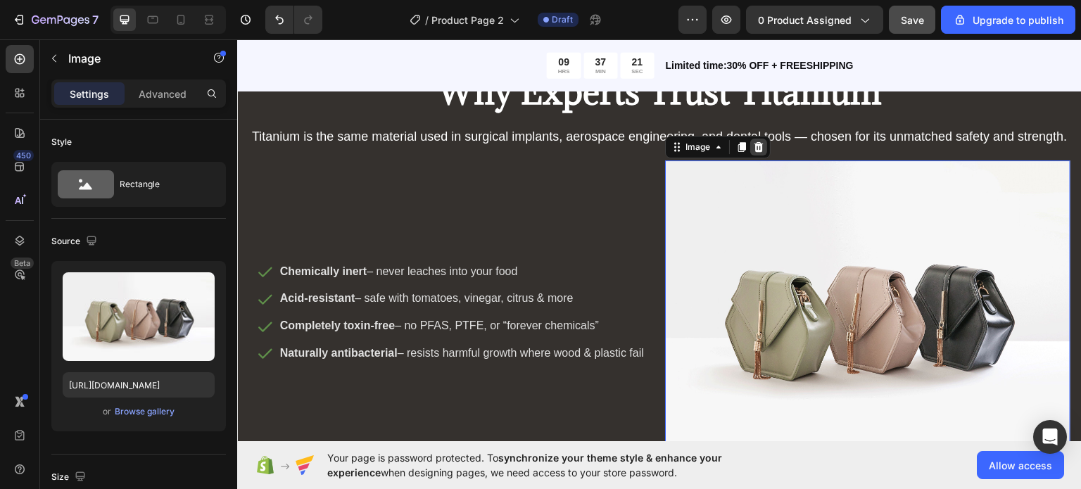
click at [756, 151] on icon at bounding box center [759, 147] width 9 height 10
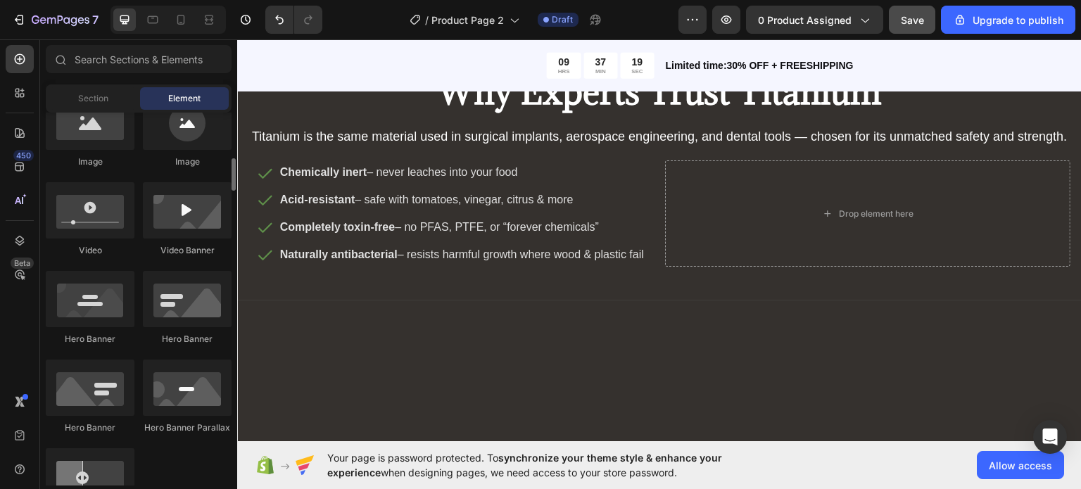
scroll to position [494, 0]
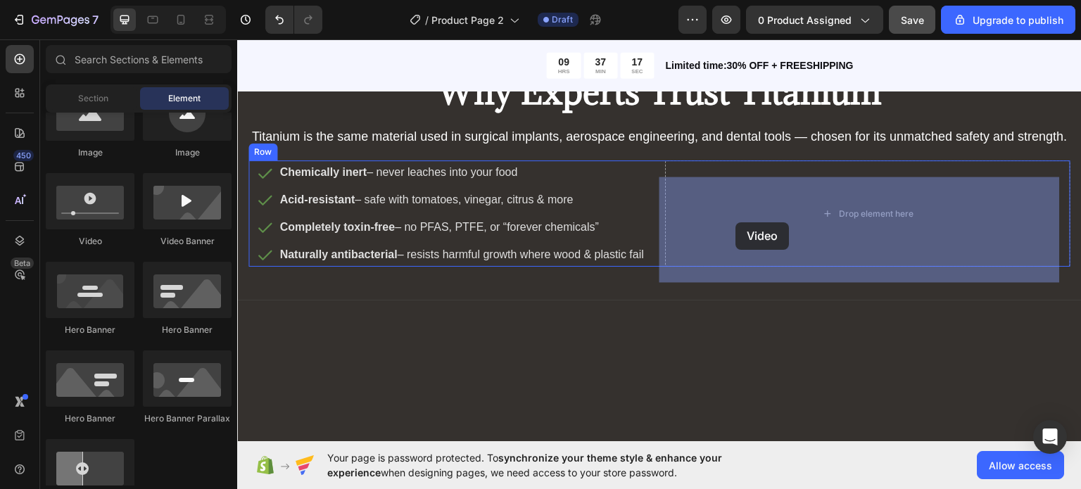
drag, startPoint x: 305, startPoint y: 240, endPoint x: 737, endPoint y: 221, distance: 432.7
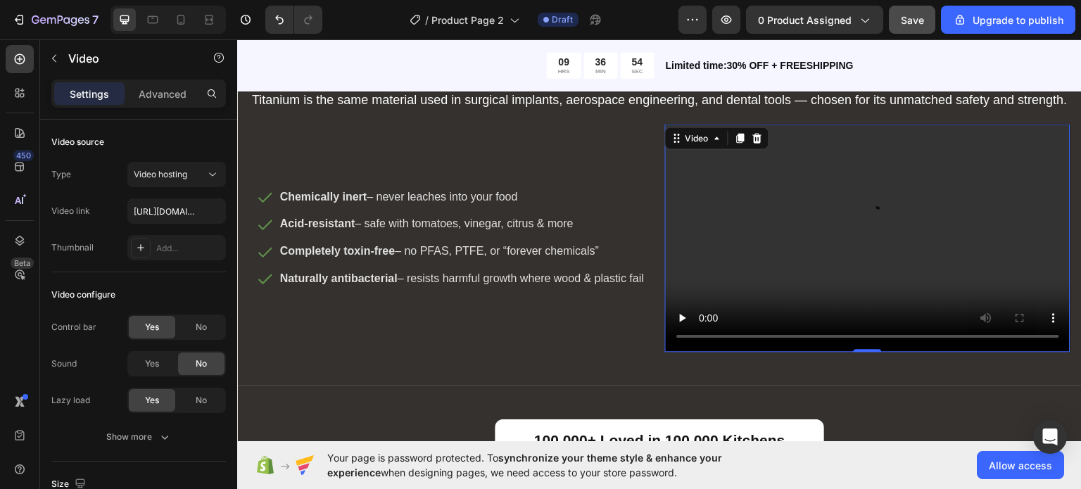
scroll to position [3691, 0]
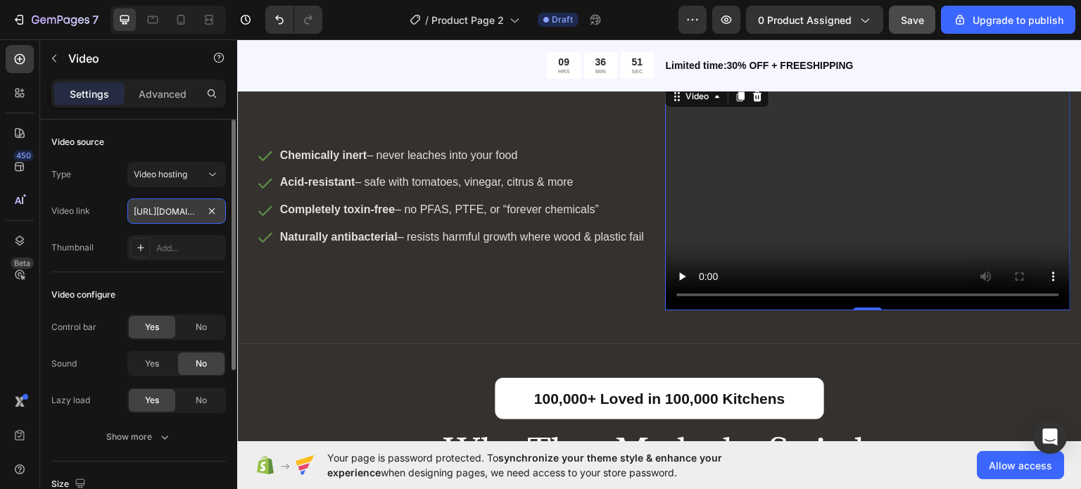
click at [164, 209] on input "[URL][DOMAIN_NAME]" at bounding box center [176, 211] width 99 height 25
paste input "951da97d7df3424db7506ac21f941319"
type input "[URL][DOMAIN_NAME]"
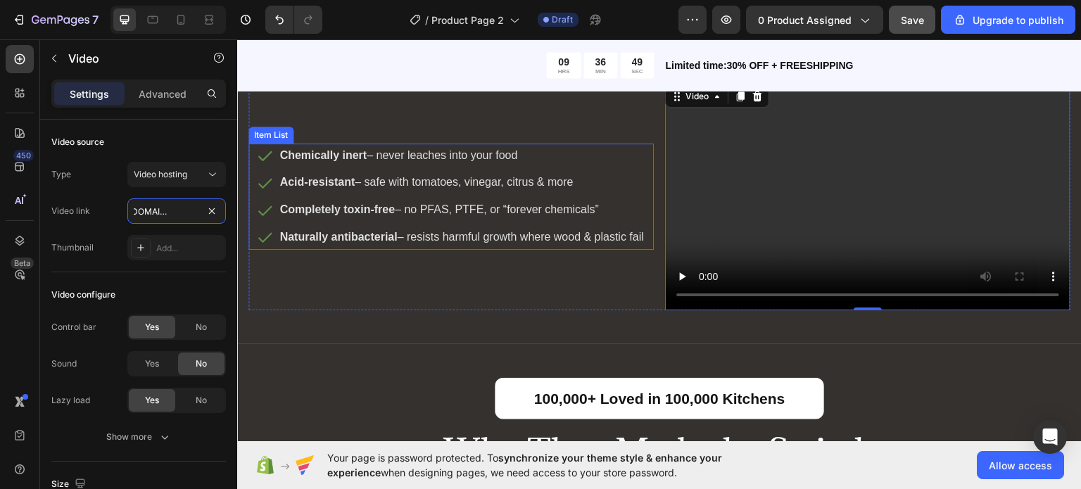
scroll to position [3762, 0]
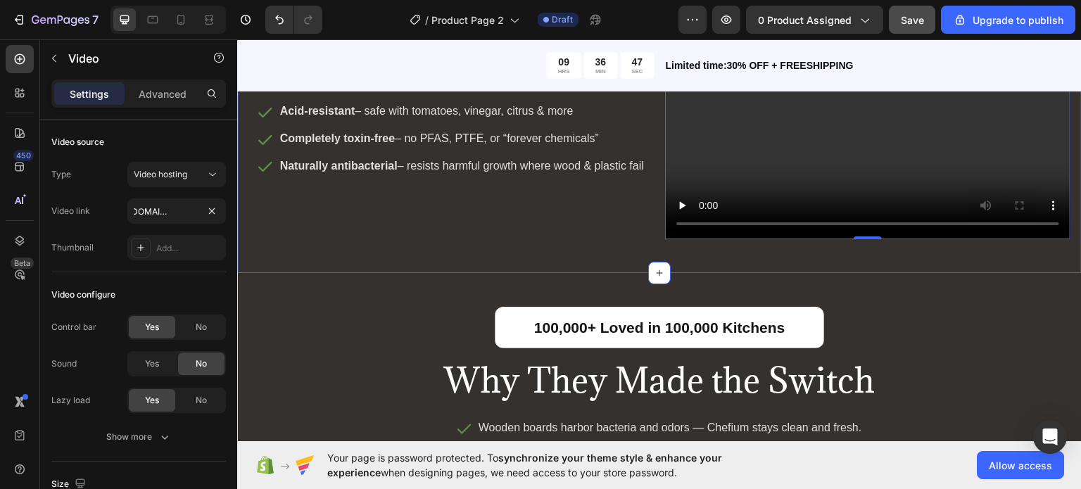
click at [534, 272] on div "Backed by Science Text Block Why Experts Trust Titanium Text Block Titanium is …" at bounding box center [659, 52] width 845 height 440
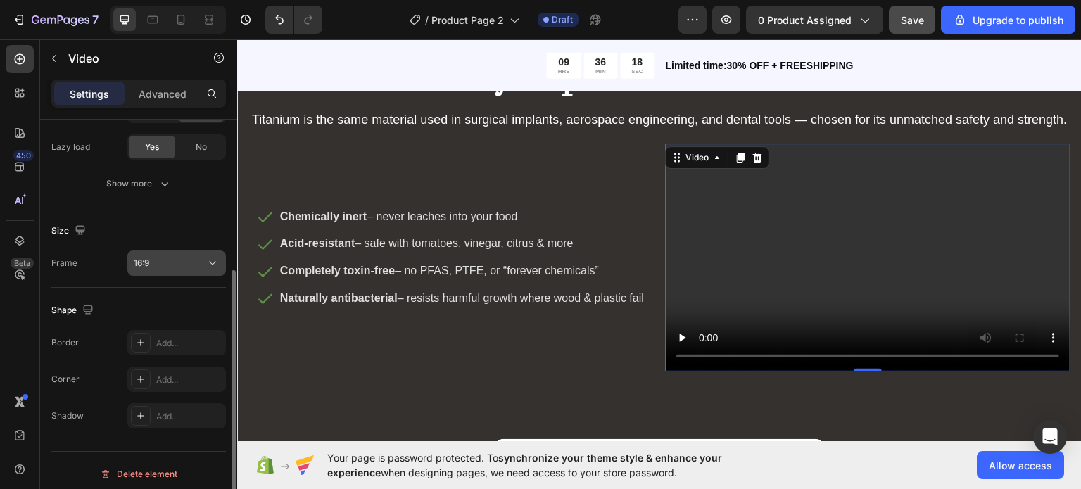
scroll to position [254, 0]
click at [208, 259] on icon at bounding box center [213, 263] width 14 height 14
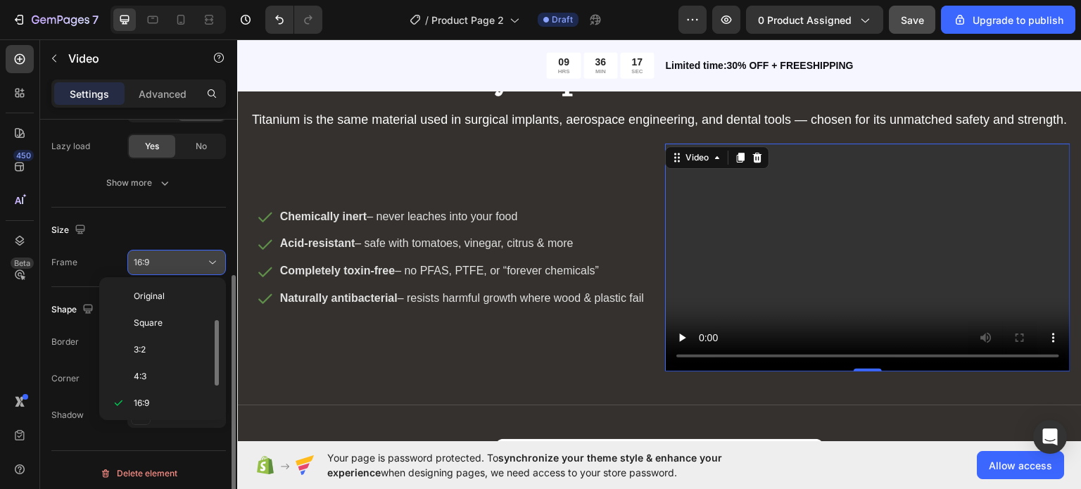
scroll to position [25, 0]
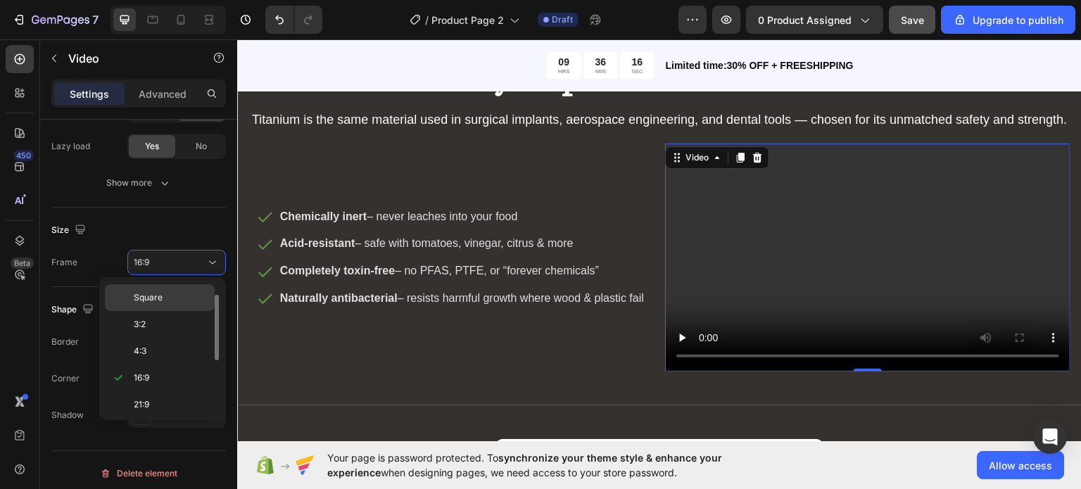
click at [172, 299] on p "Square" at bounding box center [171, 297] width 75 height 13
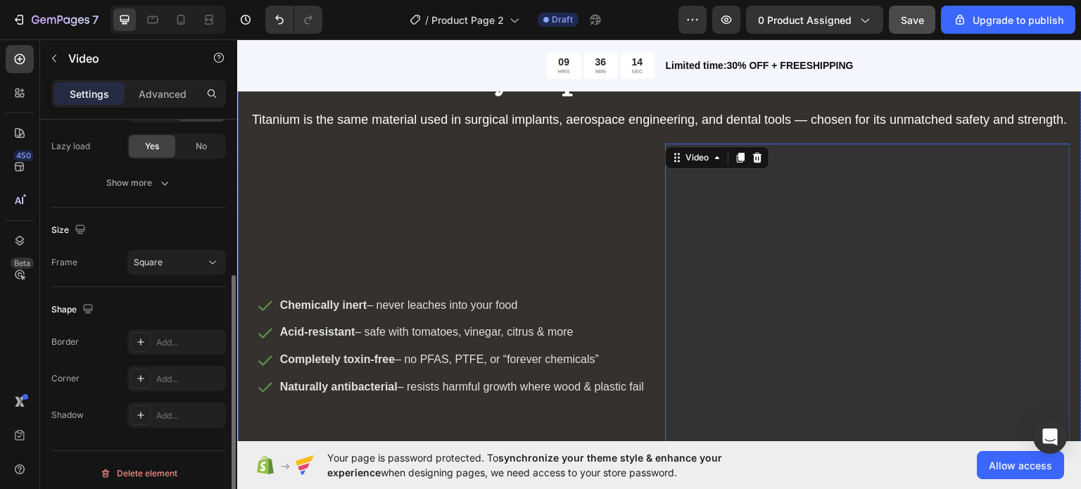
scroll to position [3863, 0]
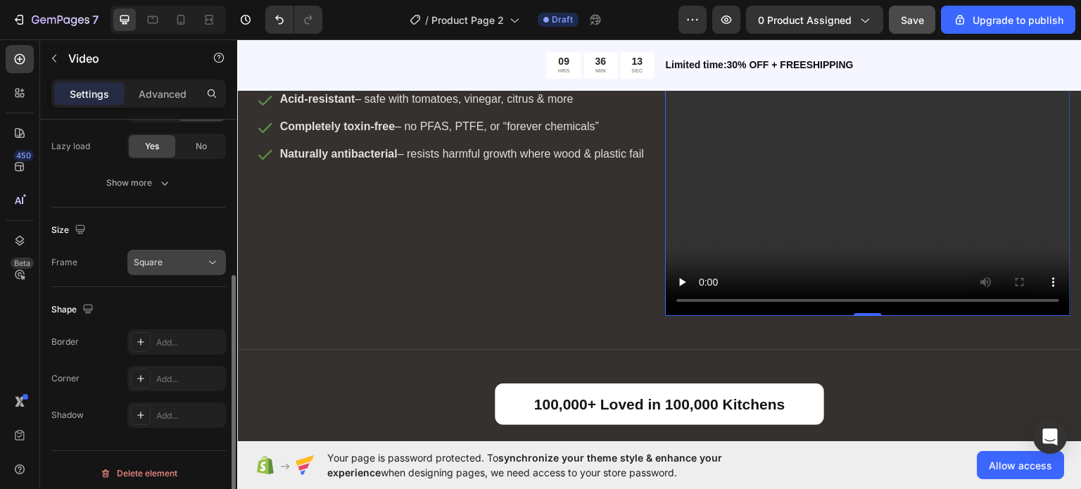
click at [189, 266] on div "Square" at bounding box center [170, 262] width 72 height 13
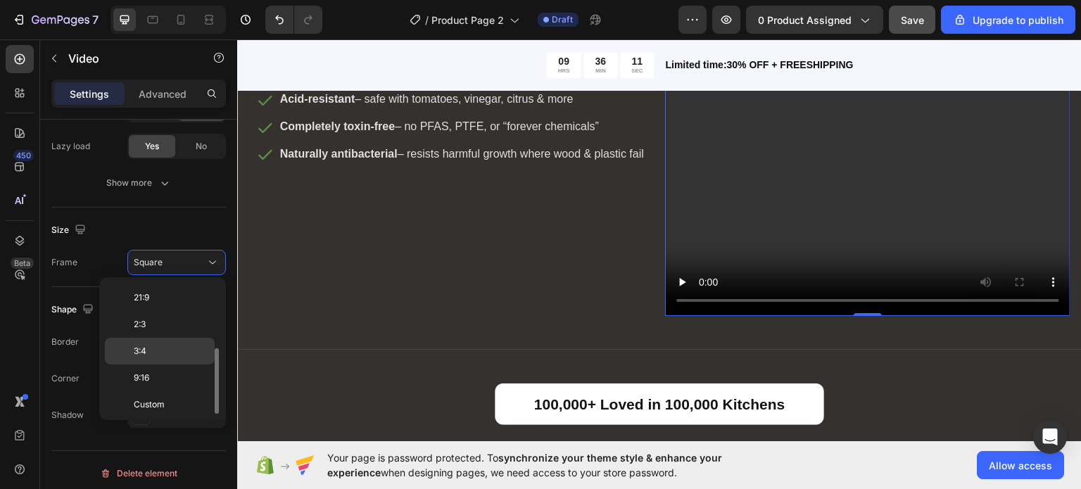
scroll to position [0, 0]
click at [164, 284] on div "Original" at bounding box center [160, 296] width 110 height 27
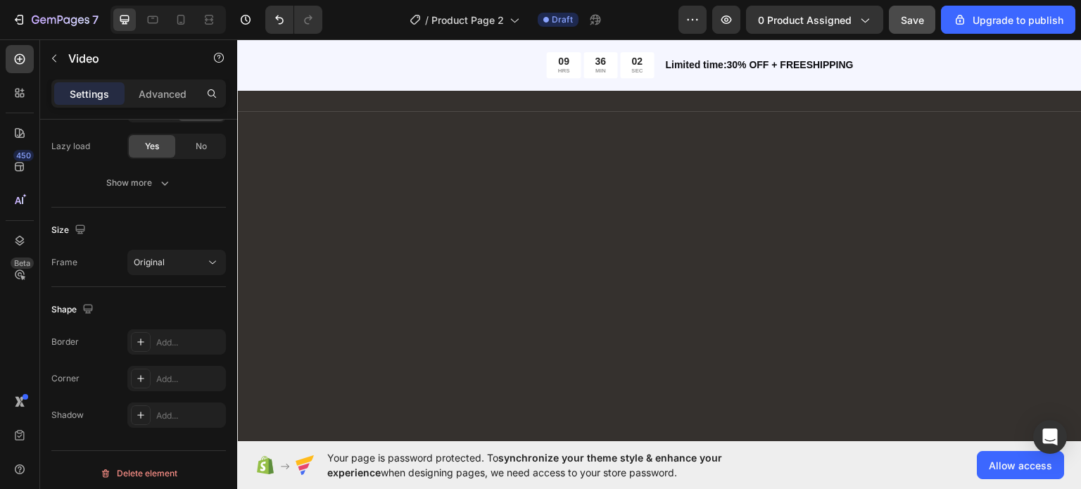
scroll to position [3959, 0]
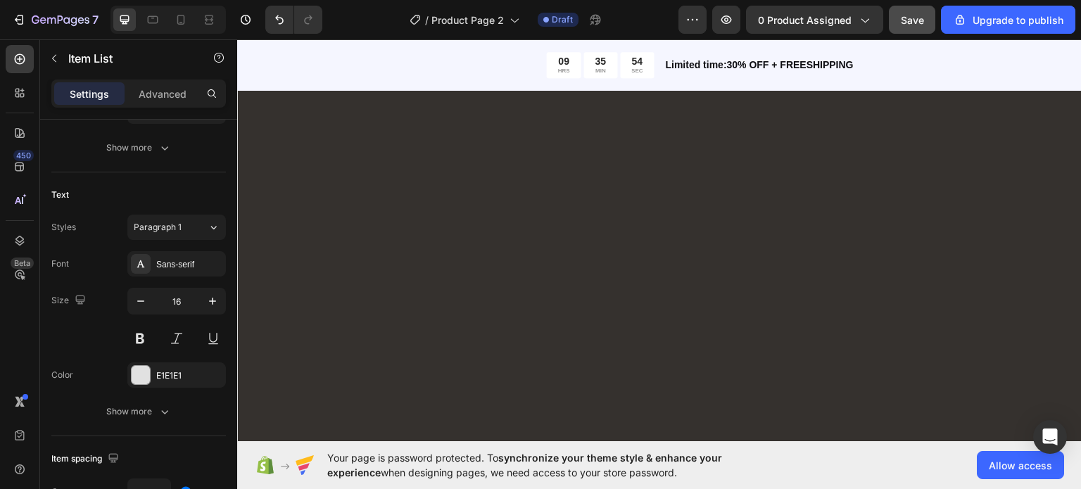
scroll to position [0, 0]
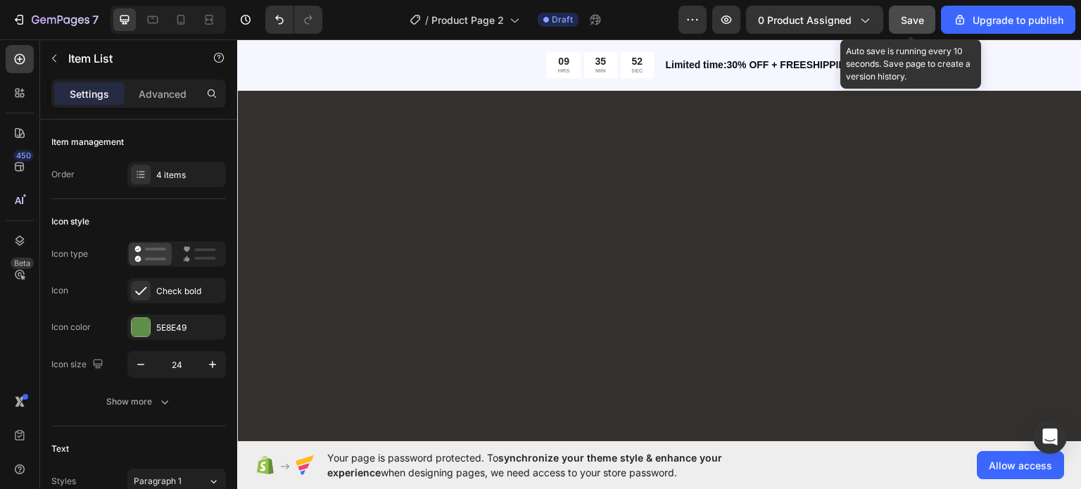
click at [919, 27] on button "Save" at bounding box center [912, 20] width 46 height 28
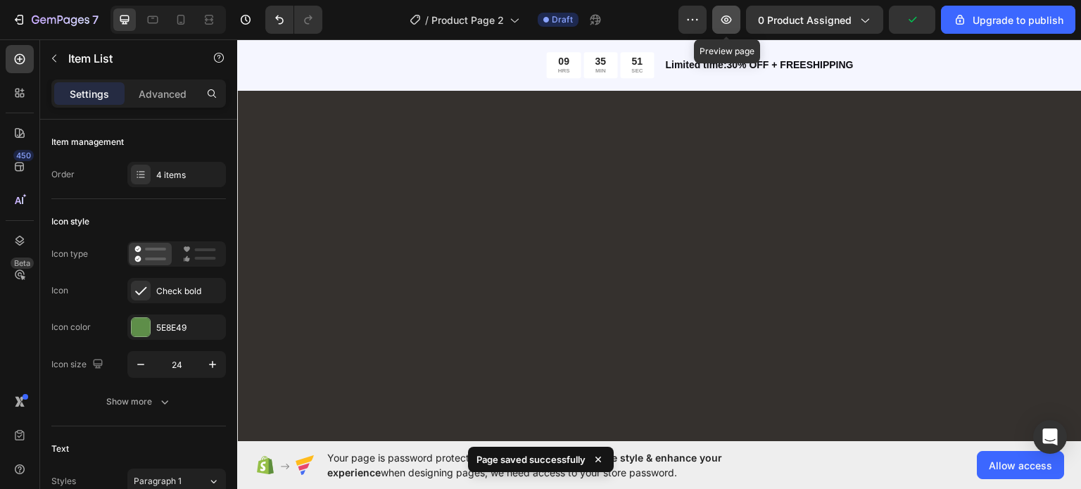
click at [732, 29] on button "button" at bounding box center [726, 20] width 28 height 28
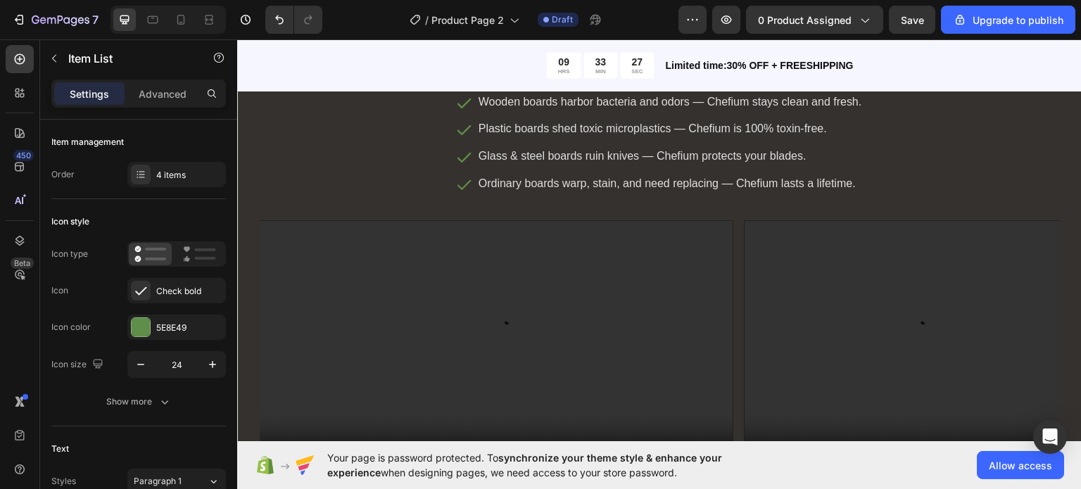
scroll to position [4836, 0]
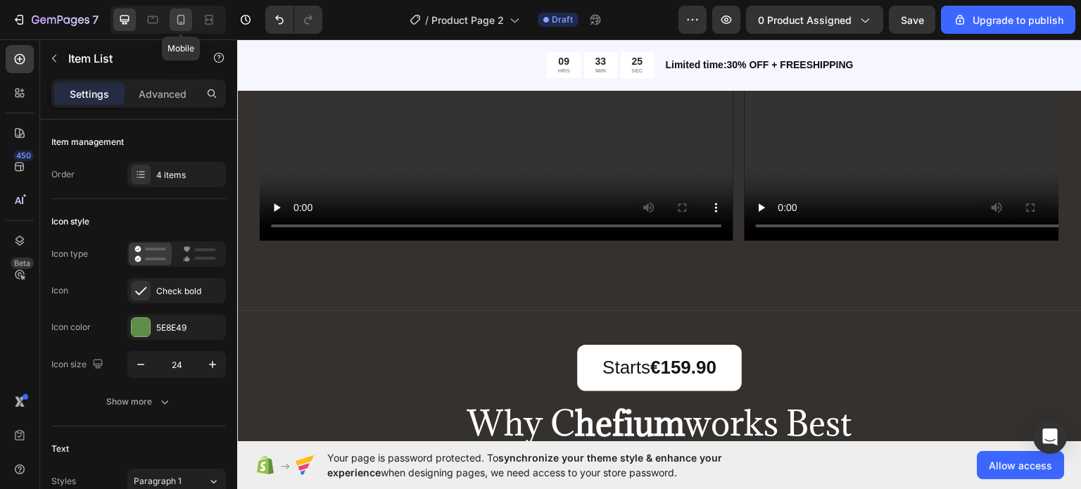
click at [183, 23] on icon at bounding box center [181, 20] width 8 height 10
type input "16"
type input "14"
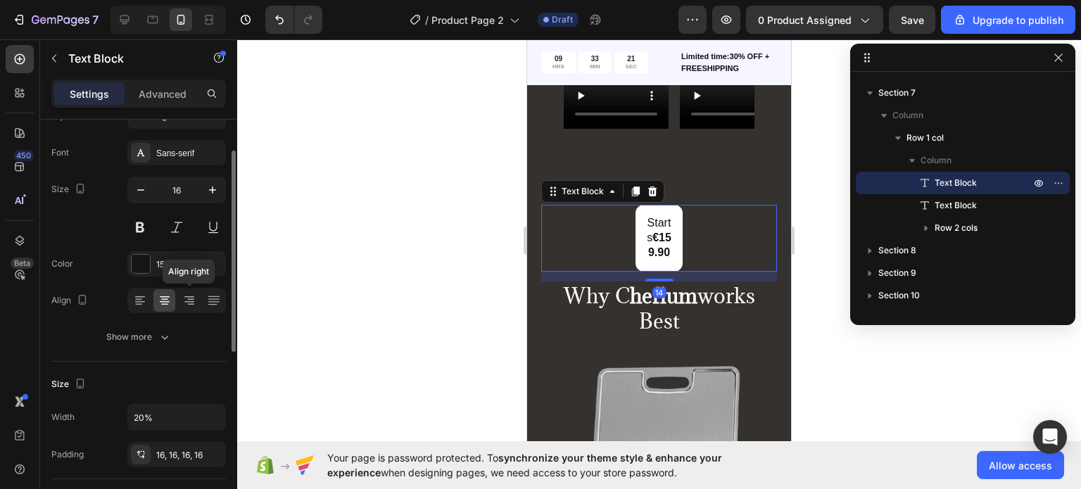
scroll to position [62, 0]
click at [180, 415] on input "20%" at bounding box center [176, 416] width 97 height 25
click at [208, 416] on icon "button" at bounding box center [213, 417] width 14 height 14
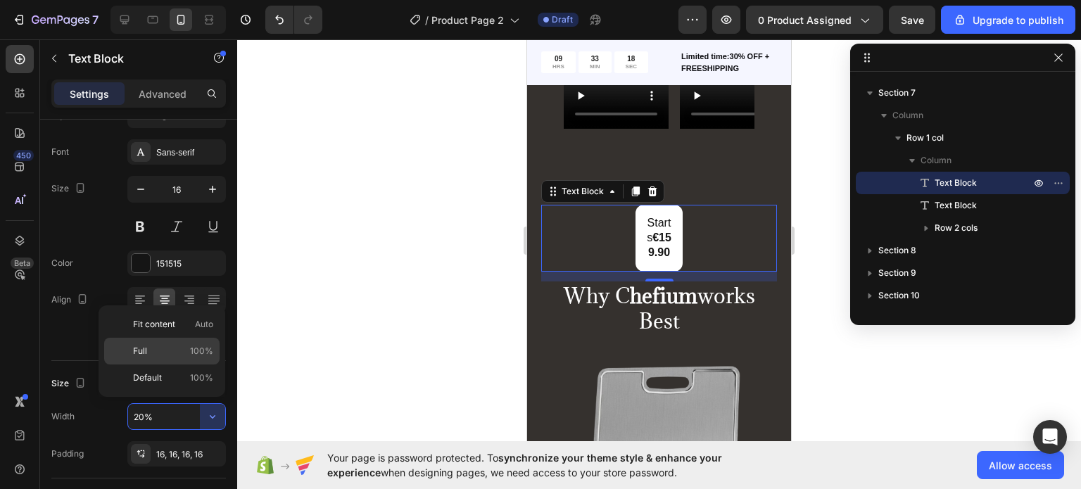
click at [180, 339] on div "Full 100%" at bounding box center [161, 351] width 115 height 27
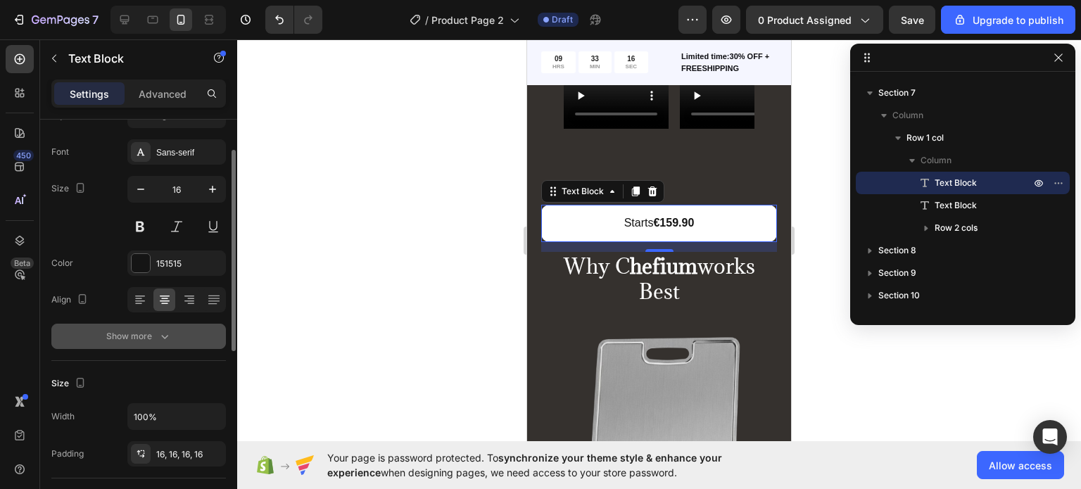
click at [194, 329] on button "Show more" at bounding box center [138, 336] width 175 height 25
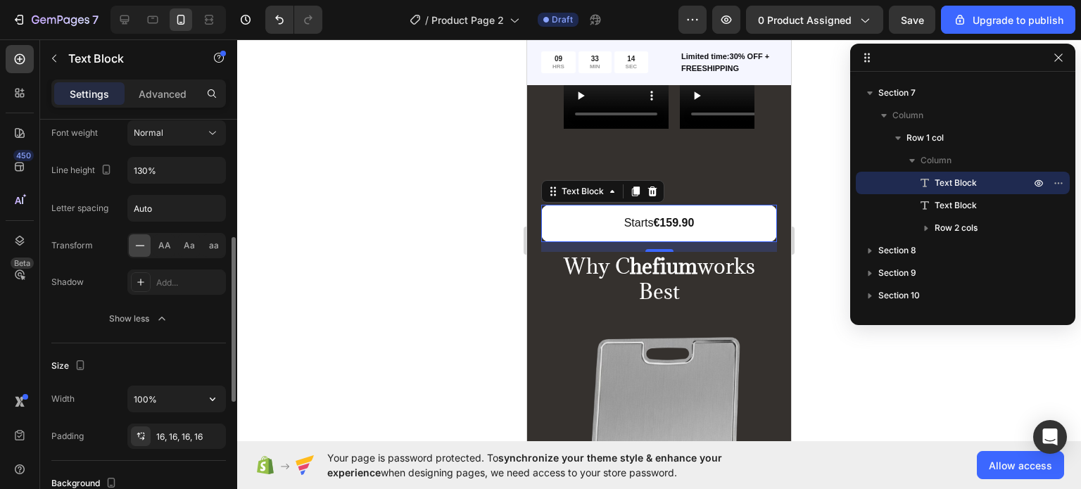
scroll to position [275, 0]
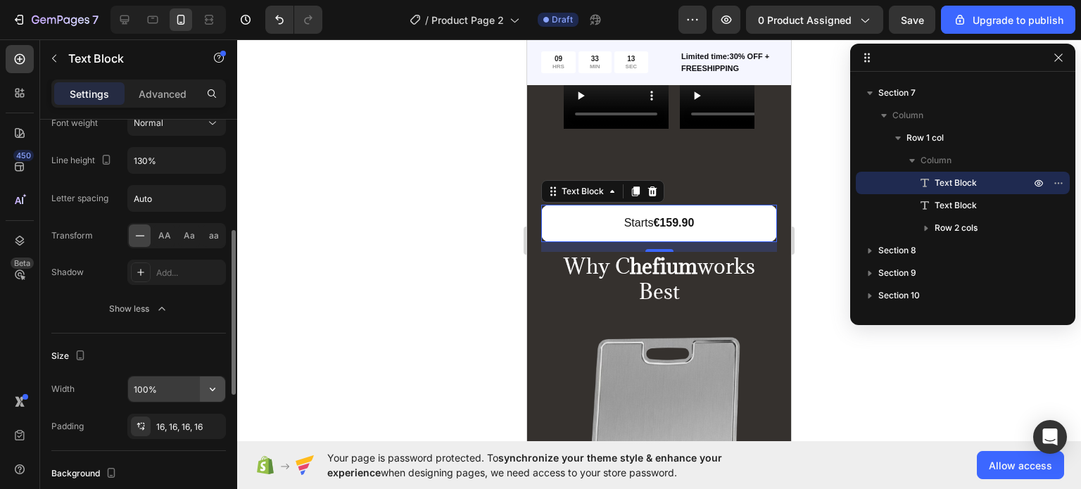
click at [211, 391] on icon "button" at bounding box center [213, 389] width 14 height 14
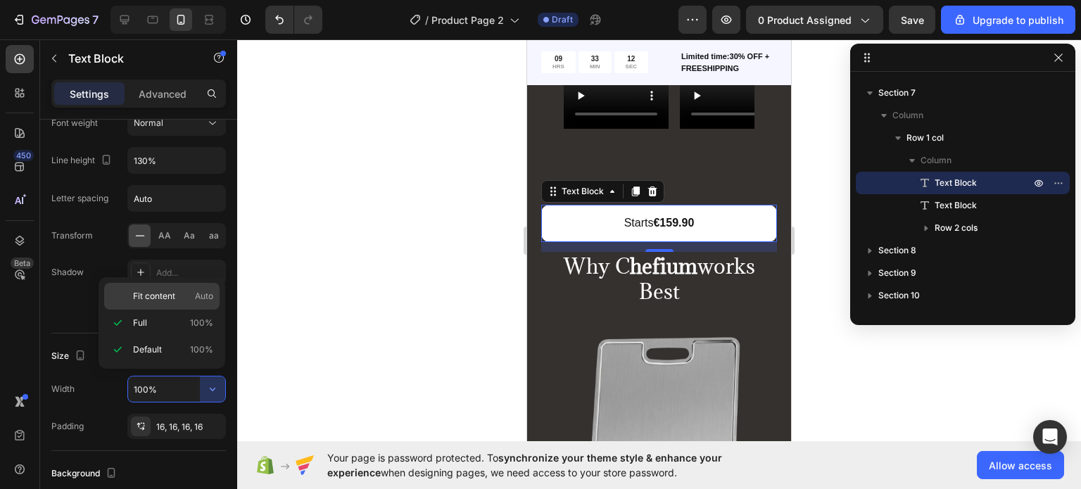
drag, startPoint x: 201, startPoint y: 299, endPoint x: 117, endPoint y: 92, distance: 223.6
click at [201, 299] on span "Auto" at bounding box center [204, 296] width 18 height 13
type input "Auto"
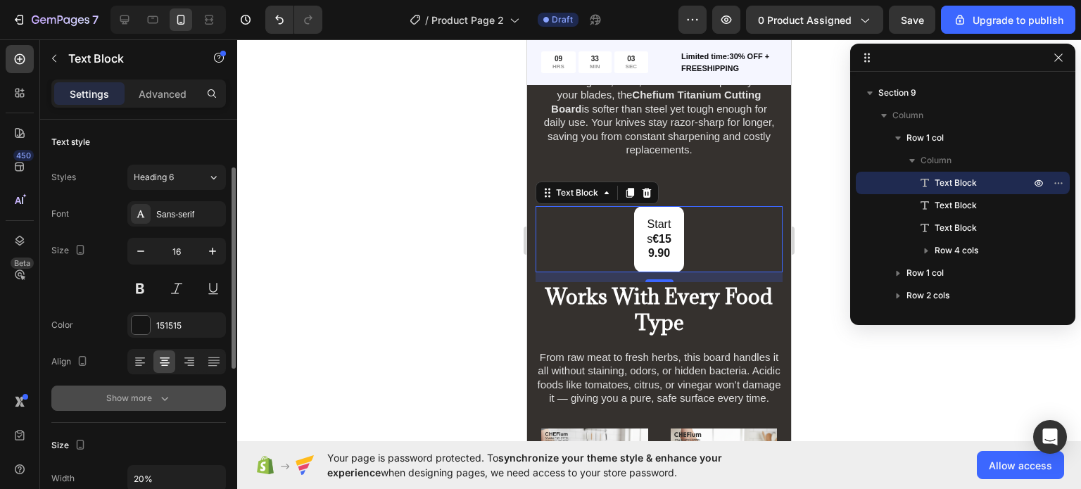
scroll to position [34, 0]
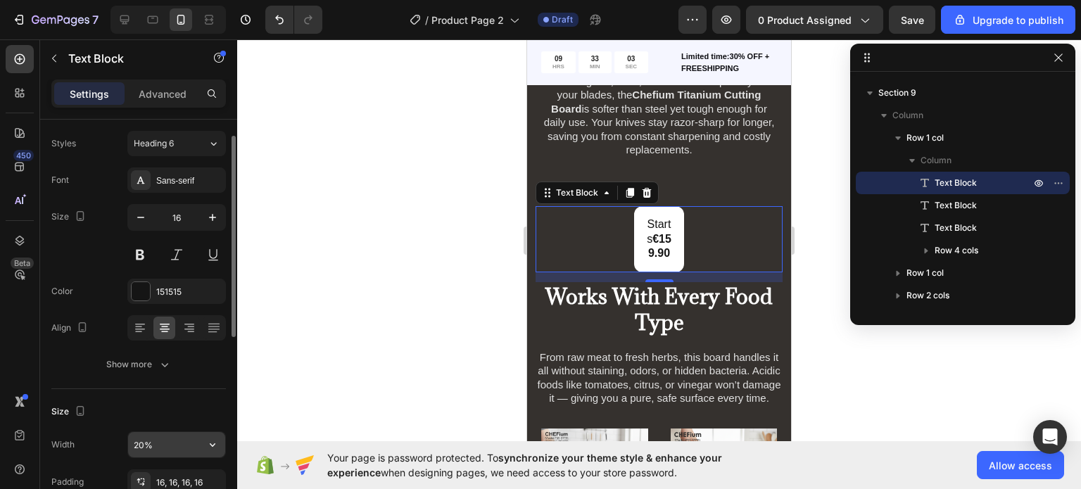
click at [207, 446] on icon "button" at bounding box center [213, 445] width 14 height 14
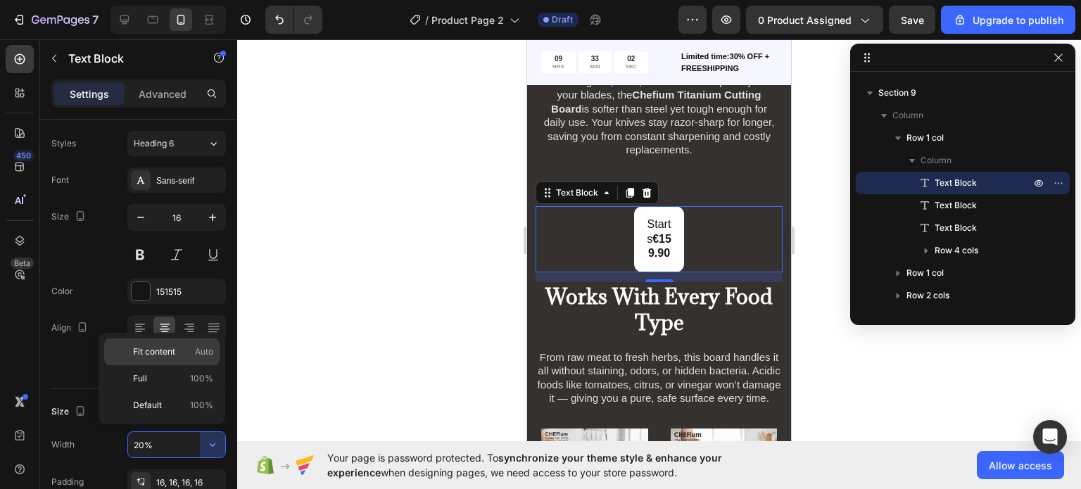
drag, startPoint x: 195, startPoint y: 356, endPoint x: 83, endPoint y: 186, distance: 203.9
click at [195, 356] on span "Auto" at bounding box center [204, 352] width 18 height 13
type input "Auto"
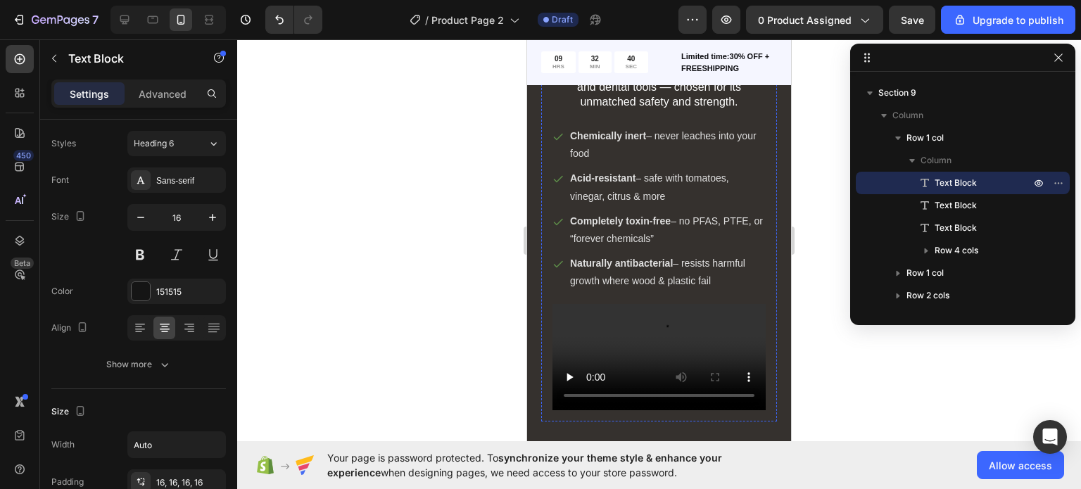
scroll to position [2486, 0]
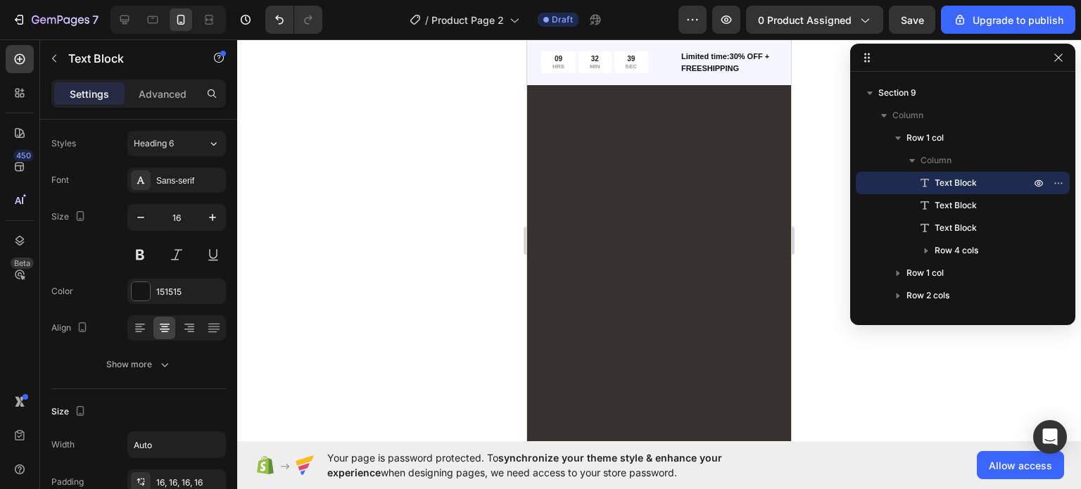
click at [1062, 61] on icon "button" at bounding box center [1058, 57] width 11 height 11
click at [121, 22] on icon at bounding box center [125, 20] width 14 height 14
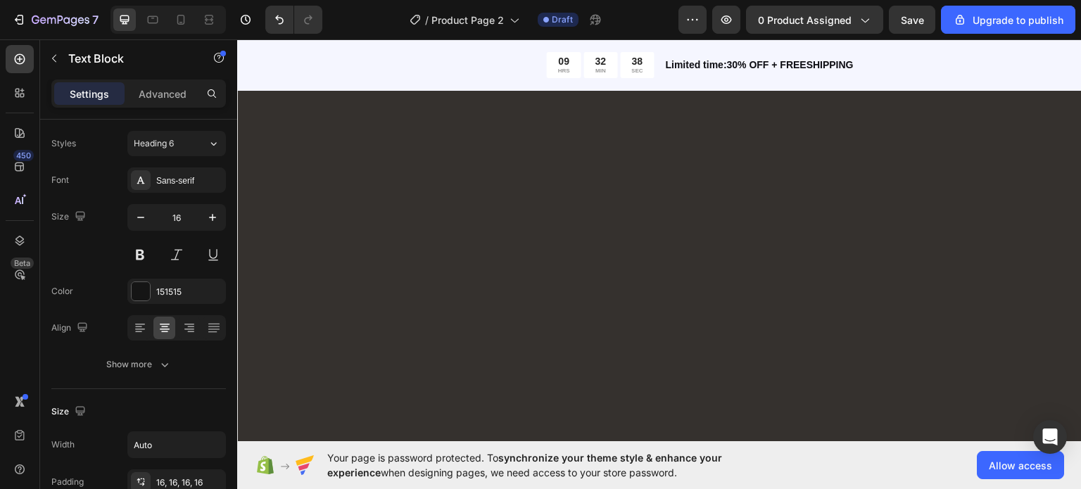
type input "26"
type input "20%"
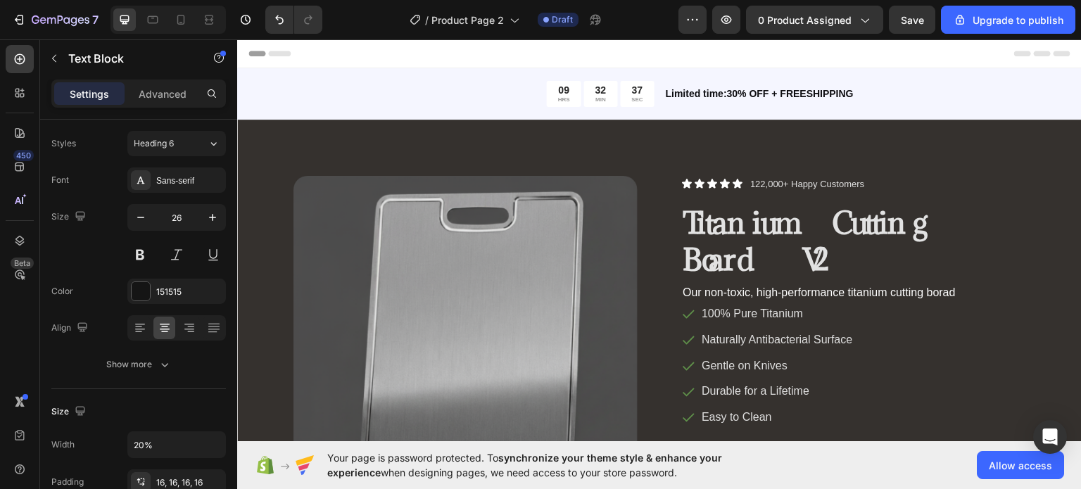
scroll to position [435, 0]
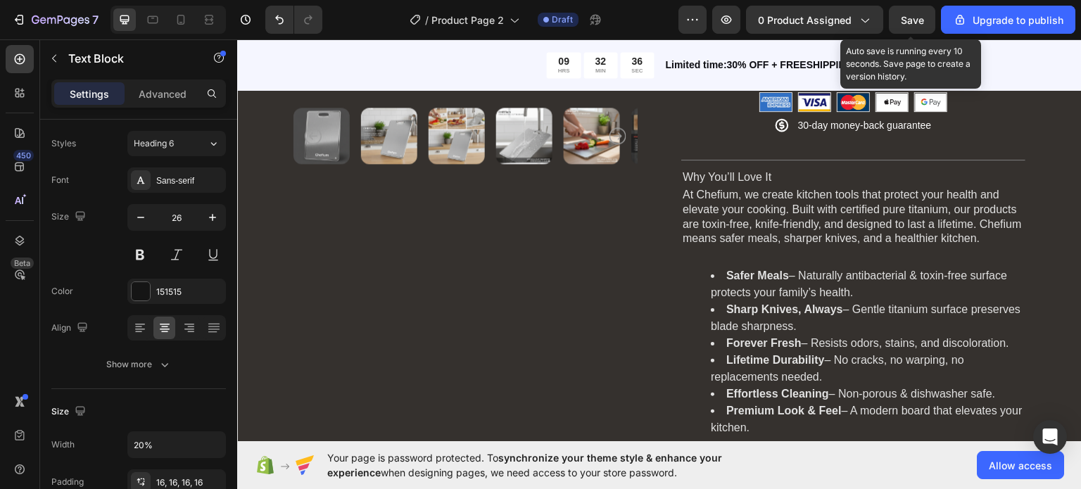
click at [912, 23] on span "Save" at bounding box center [912, 20] width 23 height 12
click at [912, 23] on icon "button" at bounding box center [912, 20] width 14 height 14
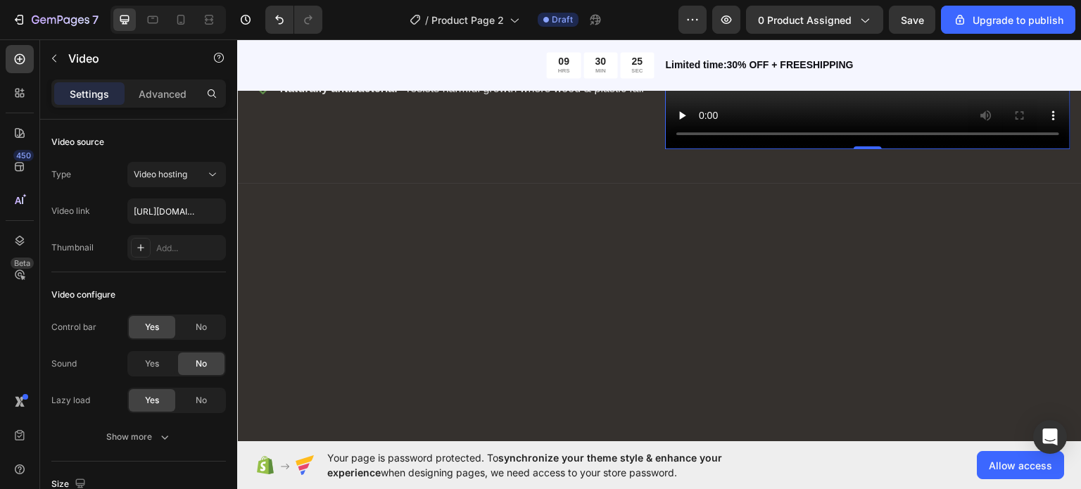
scroll to position [3574, 0]
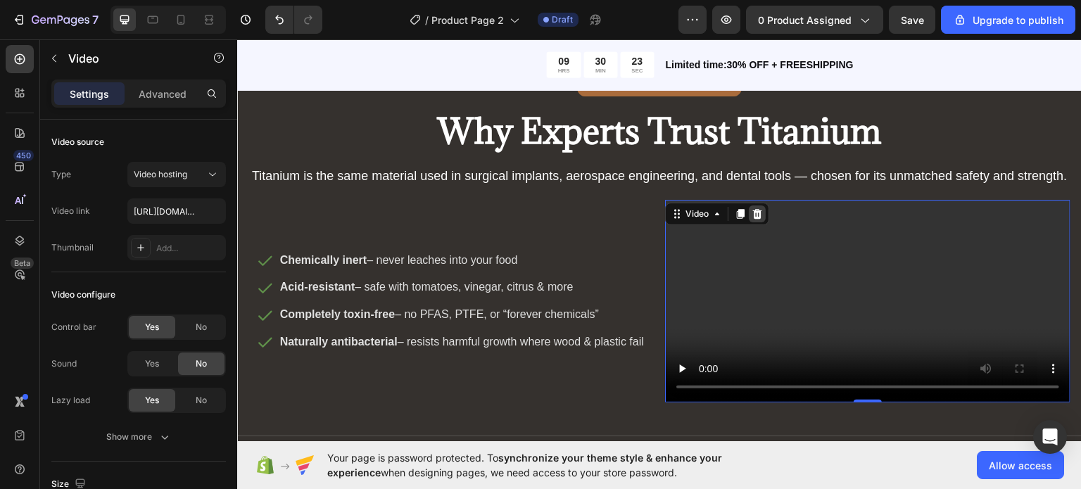
click at [753, 218] on icon at bounding box center [757, 213] width 9 height 10
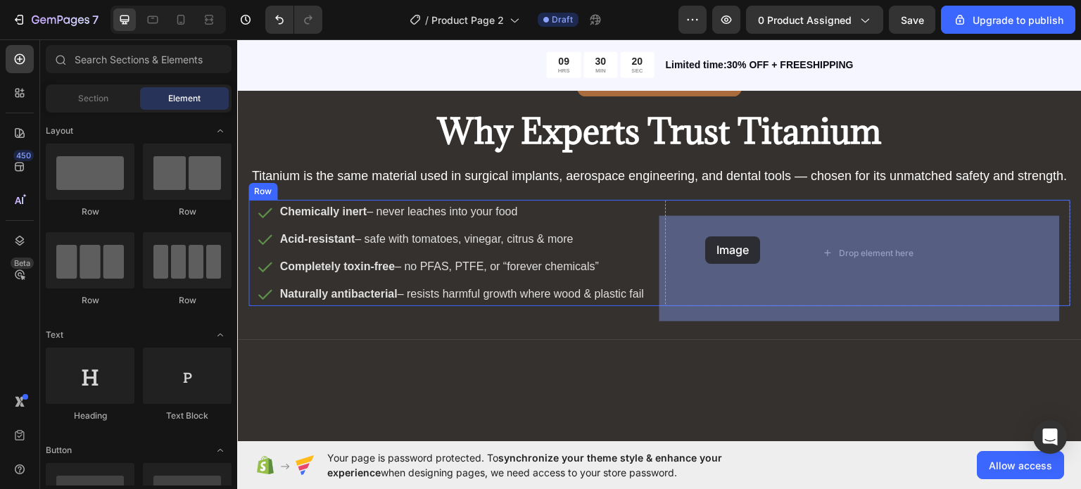
drag, startPoint x: 320, startPoint y: 168, endPoint x: 706, endPoint y: 236, distance: 391.7
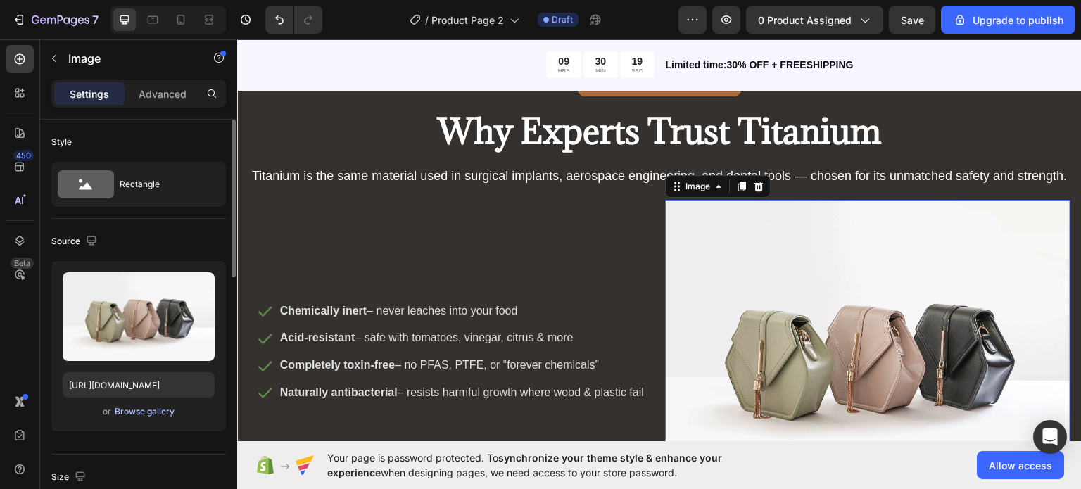
click at [155, 413] on div "Browse gallery" at bounding box center [145, 412] width 60 height 13
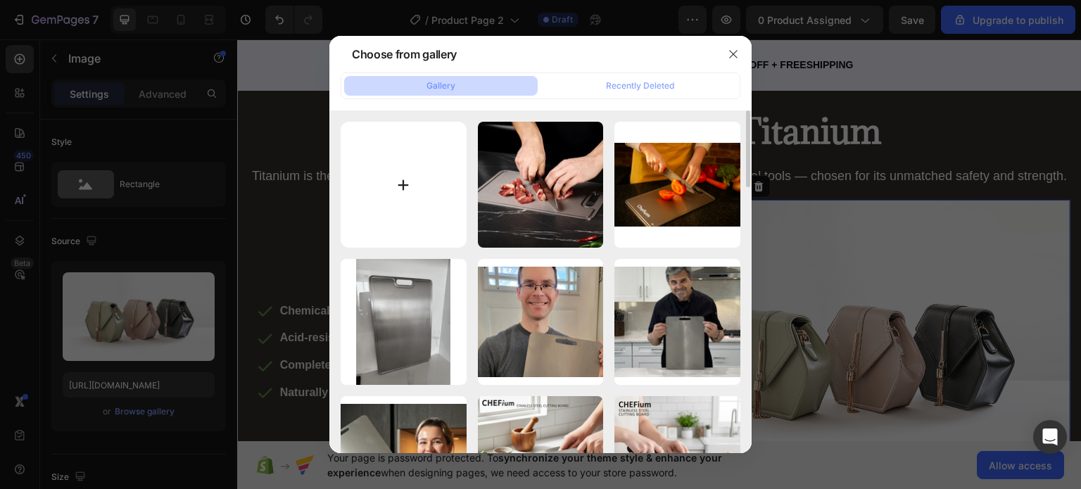
click at [406, 180] on input "file" at bounding box center [404, 185] width 126 height 126
type input "C:\fakepath\Gemini_Generated_Image_zhzju0zhzju0zhzj.png"
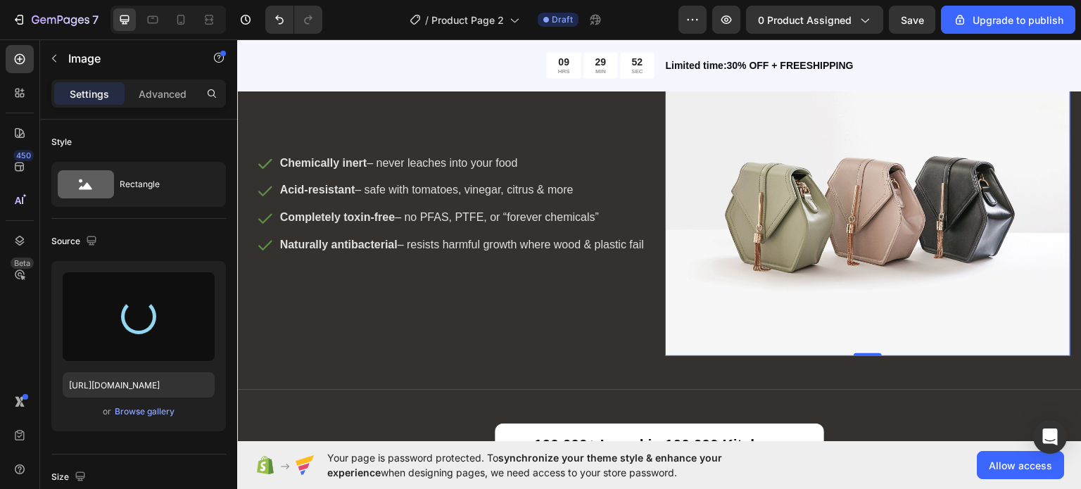
scroll to position [3577, 0]
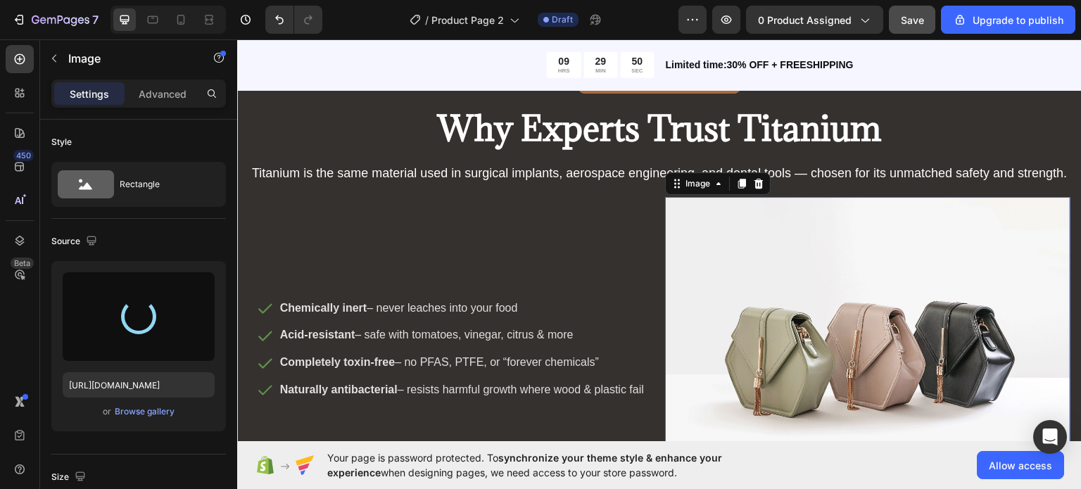
type input "https://cdn.shopify.com/s/files/1/0955/2383/2156/files/gempages_585604059340210…"
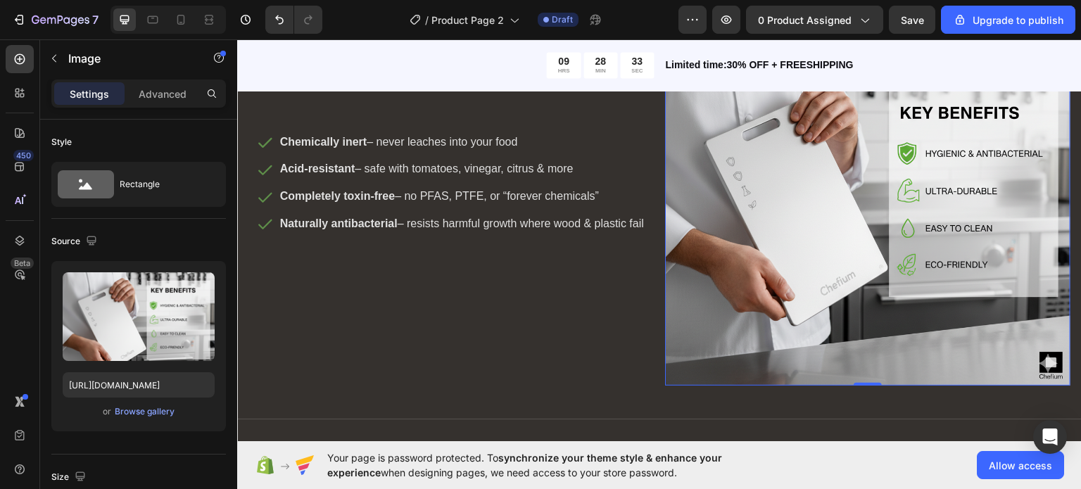
scroll to position [3784, 0]
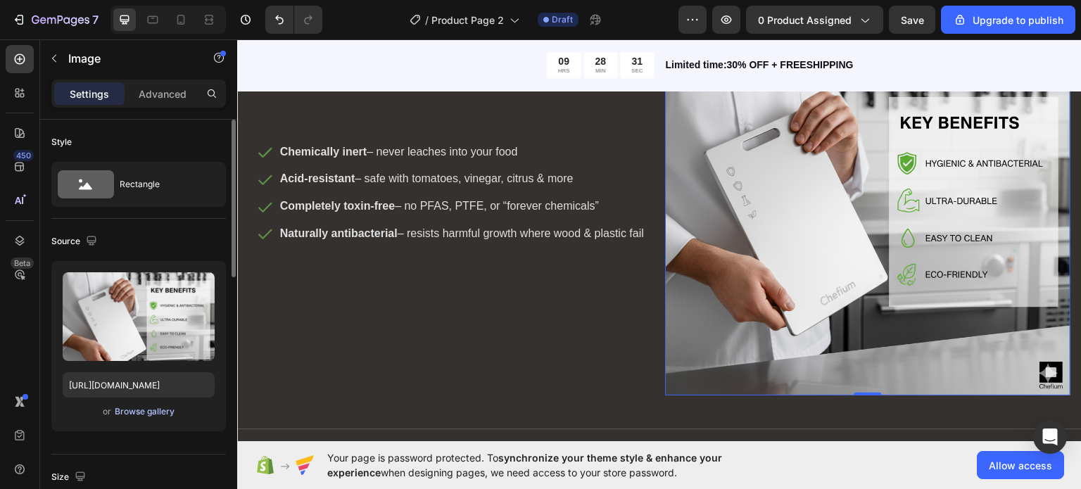
click at [159, 412] on div "Browse gallery" at bounding box center [145, 412] width 60 height 13
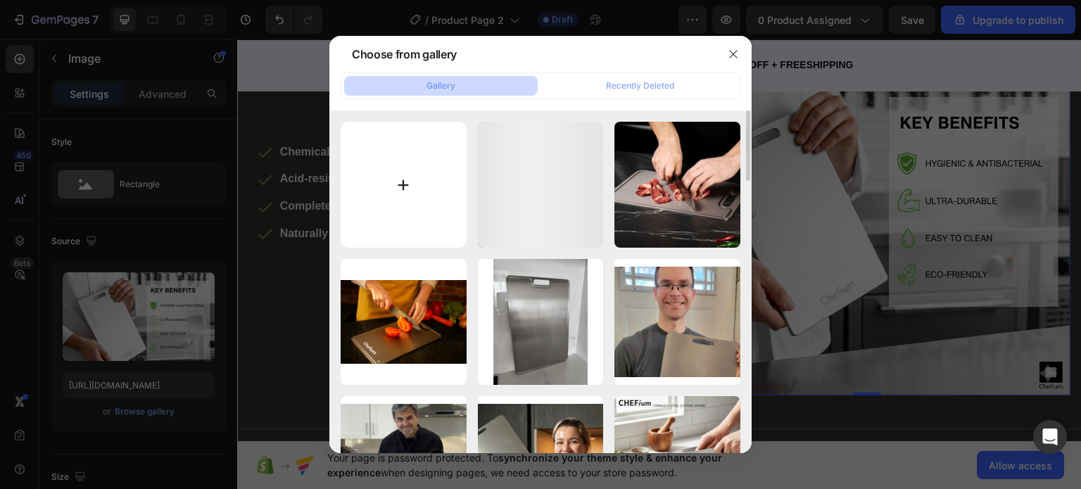
click at [391, 184] on input "file" at bounding box center [404, 185] width 126 height 126
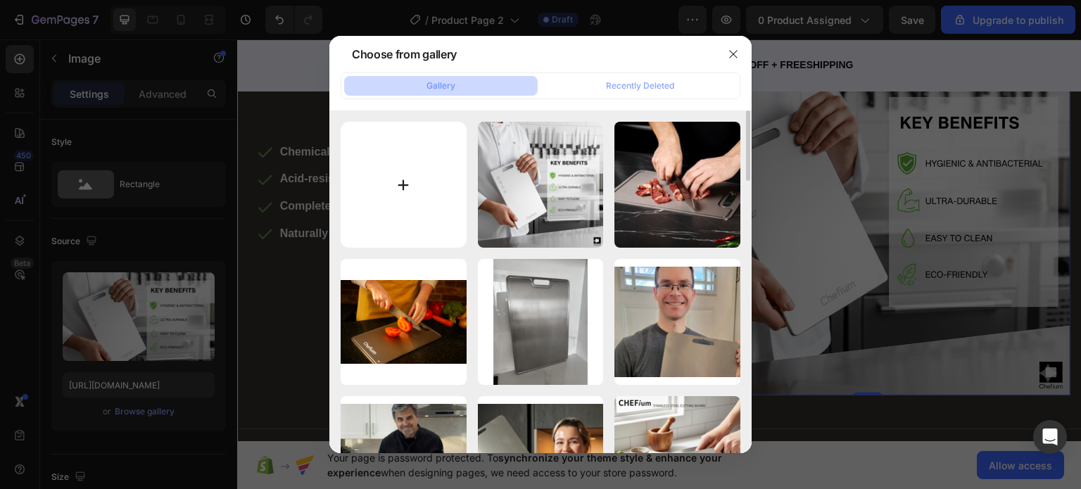
type input "C:\fakepath\Untitled design - 2025-09-27T015943.846.png"
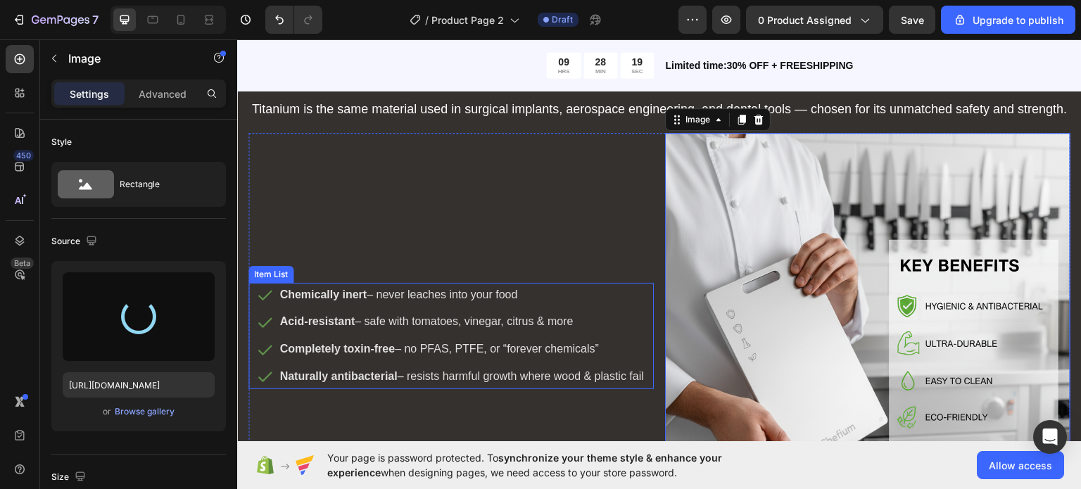
scroll to position [3640, 0]
type input "https://cdn.shopify.com/s/files/1/0955/2383/2156/files/gempages_585604059340210…"
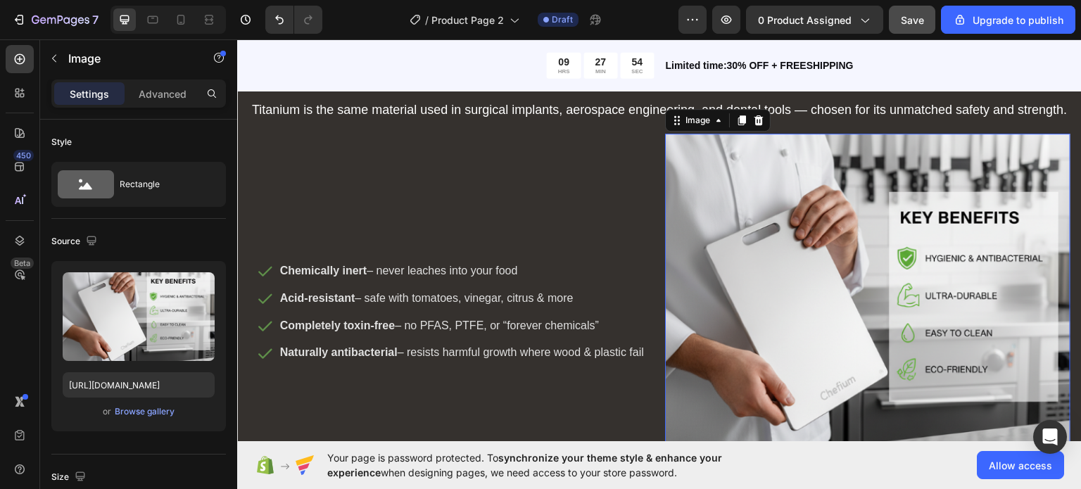
scroll to position [3807, 0]
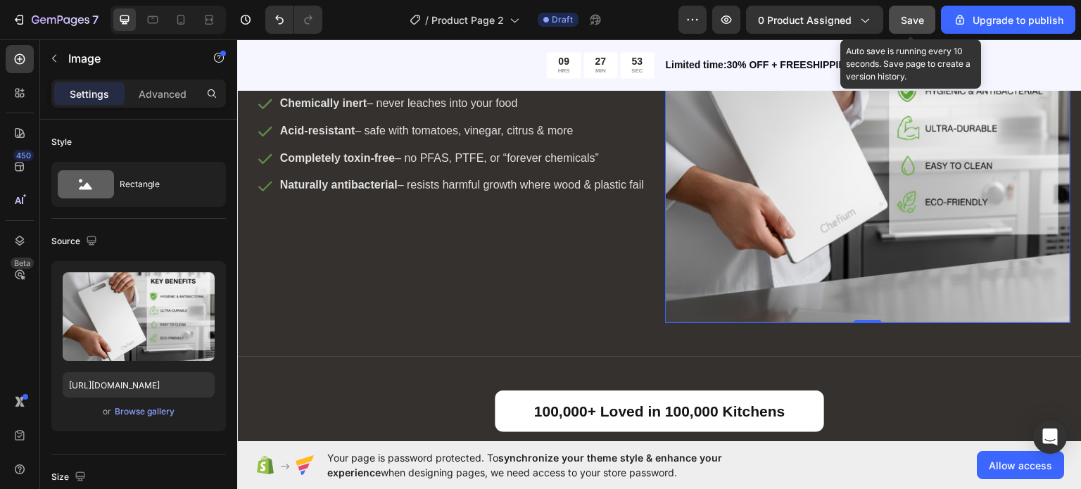
click at [920, 16] on span "Save" at bounding box center [912, 20] width 23 height 12
click at [907, 19] on span "Save" at bounding box center [912, 20] width 23 height 12
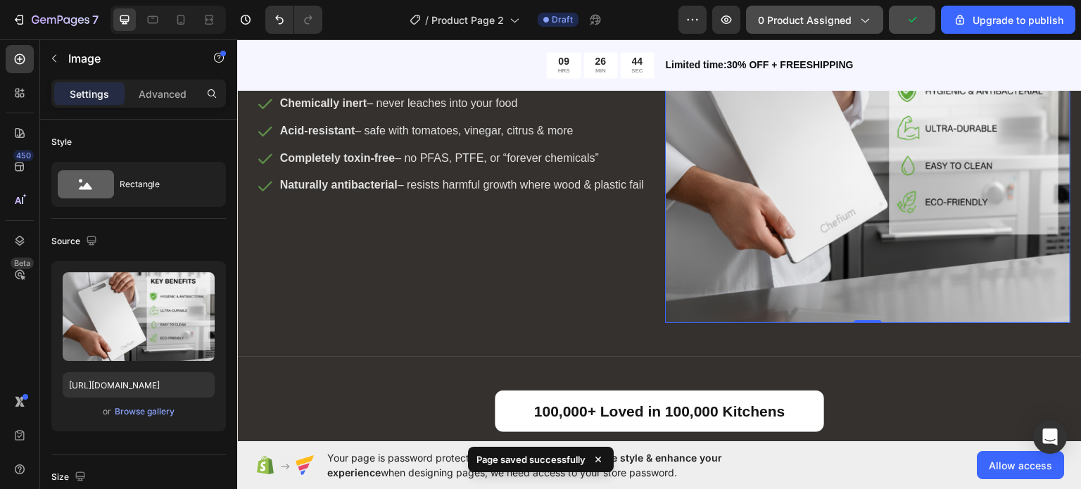
click at [836, 30] on button "0 product assigned" at bounding box center [814, 20] width 137 height 28
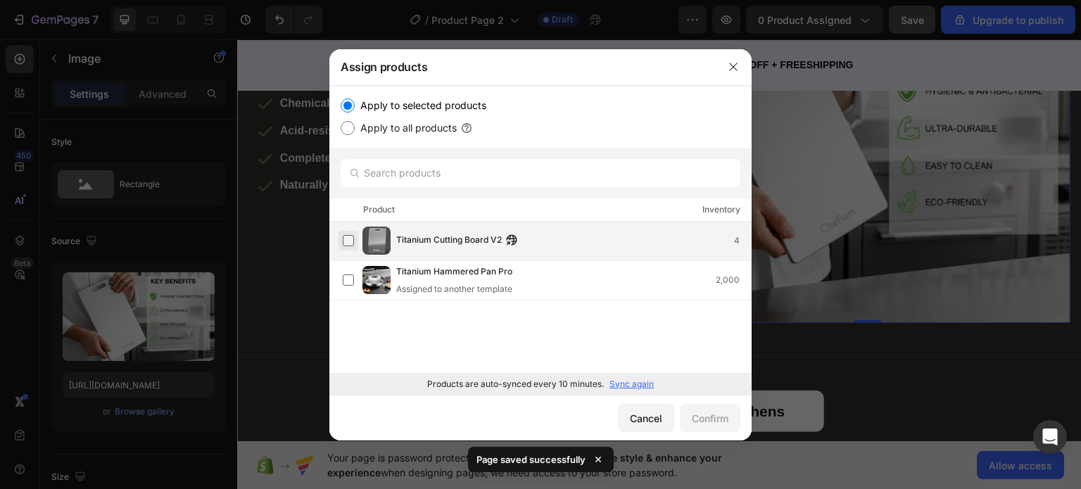
click at [351, 239] on label at bounding box center [348, 240] width 11 height 11
click at [707, 420] on div "Confirm" at bounding box center [710, 418] width 37 height 15
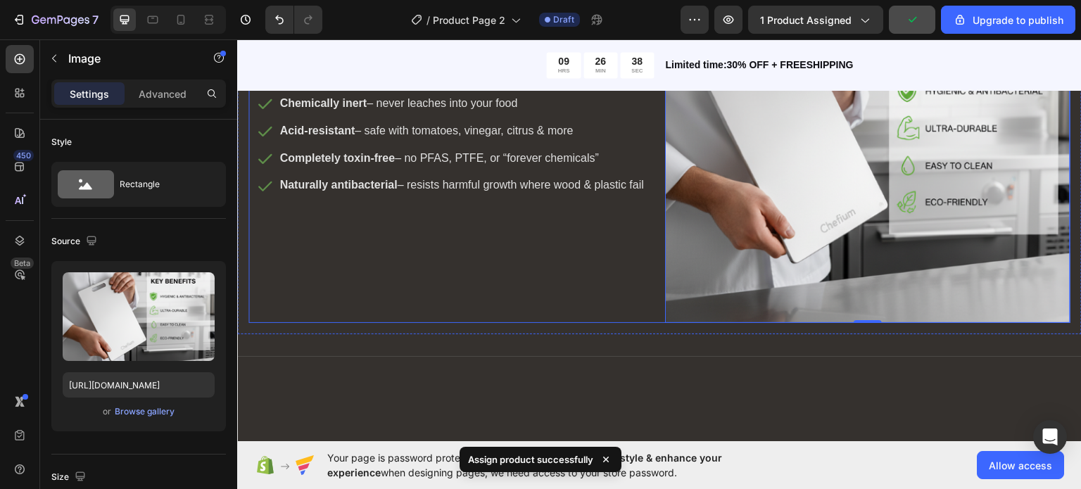
scroll to position [3607, 0]
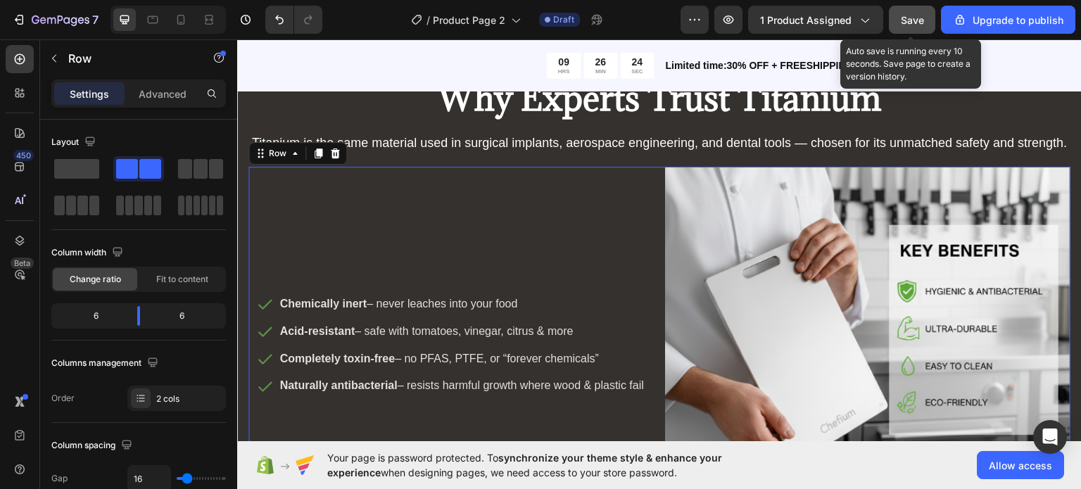
click at [904, 32] on button "Save" at bounding box center [912, 20] width 46 height 28
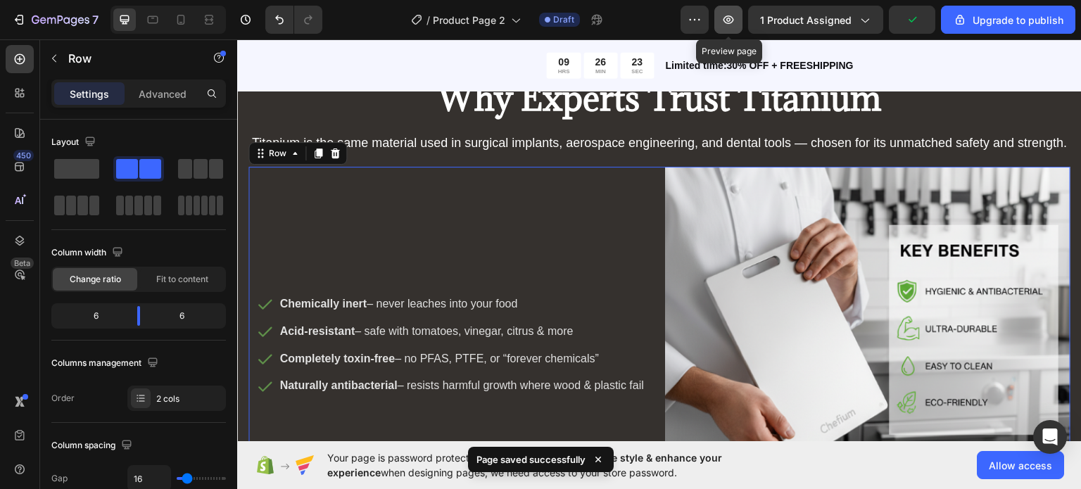
click at [721, 30] on button "button" at bounding box center [729, 20] width 28 height 28
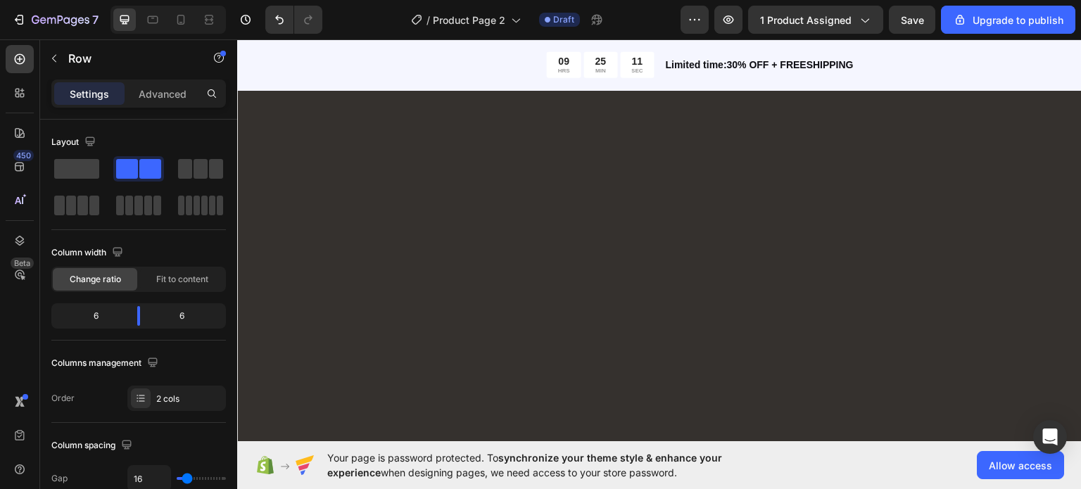
scroll to position [1971, 0]
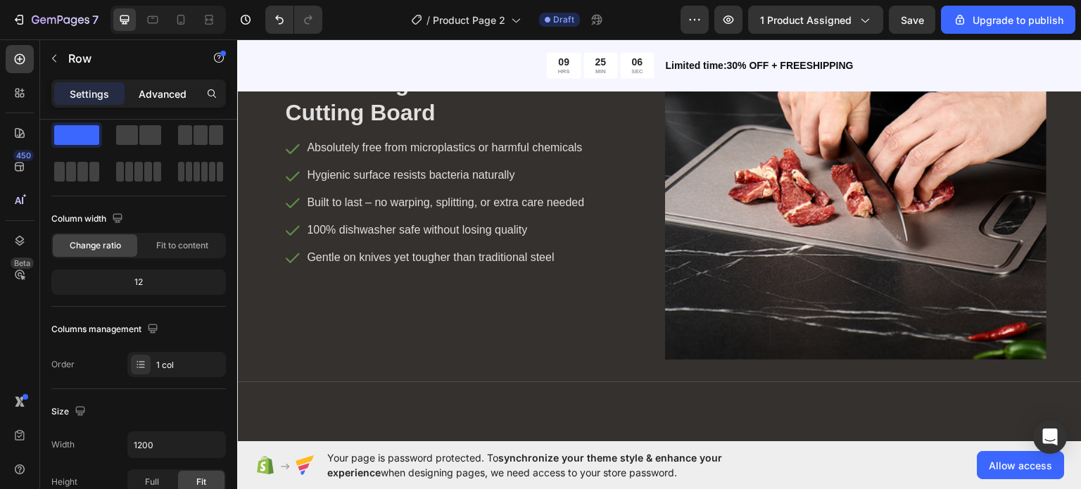
click at [163, 97] on p "Advanced" at bounding box center [163, 94] width 48 height 15
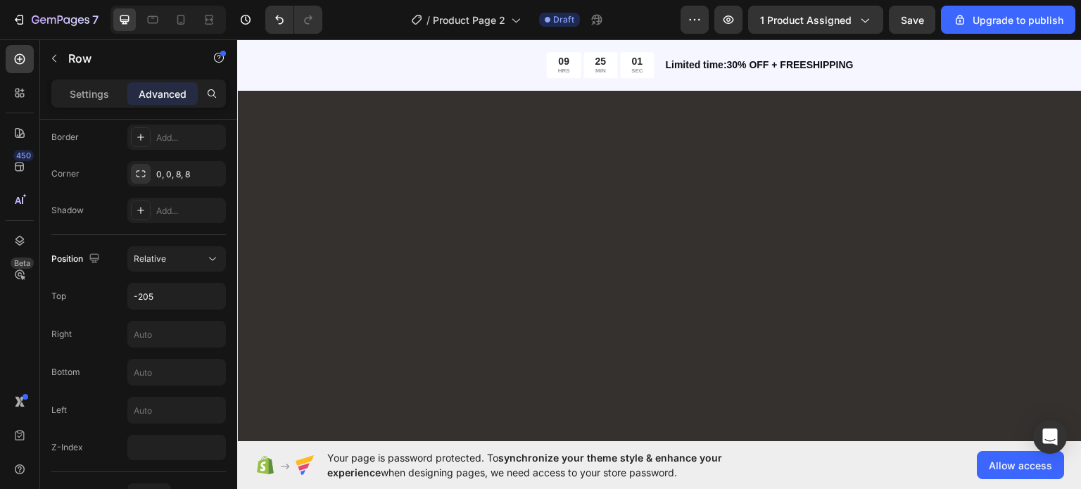
scroll to position [2340, 0]
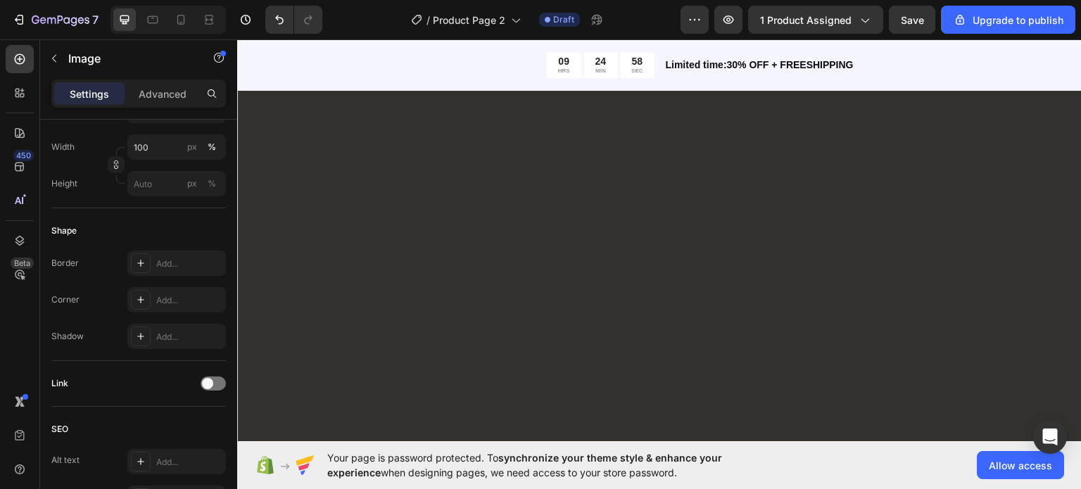
scroll to position [0, 0]
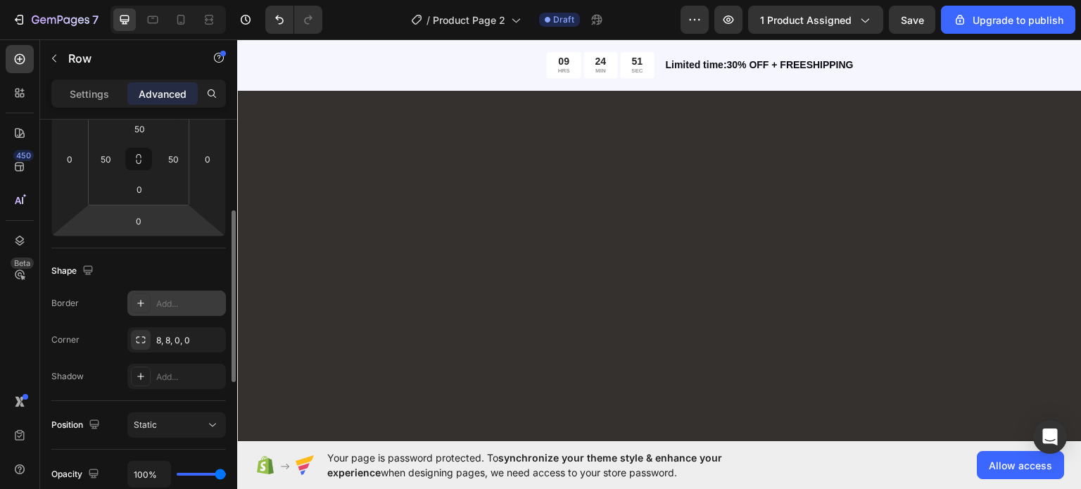
scroll to position [239, 0]
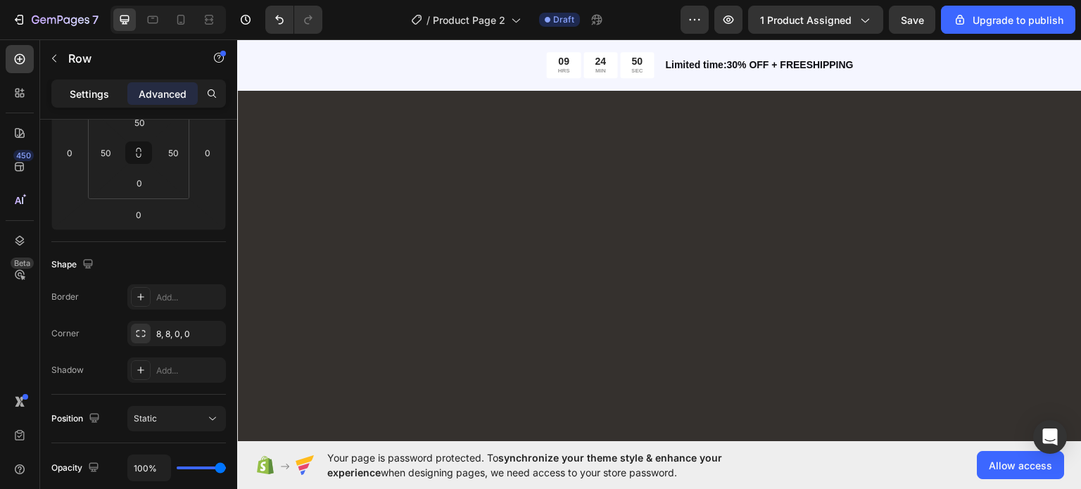
click at [82, 97] on p "Settings" at bounding box center [89, 94] width 39 height 15
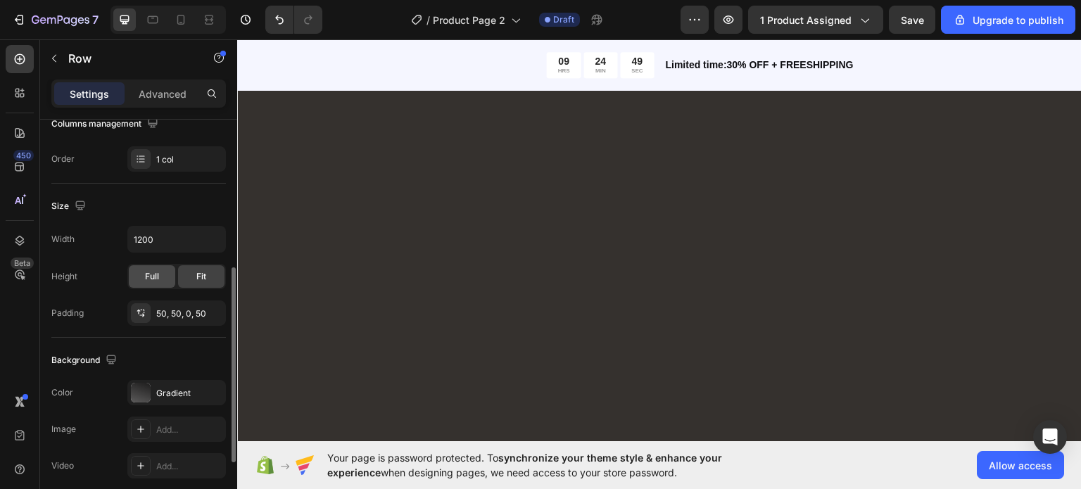
scroll to position [434, 0]
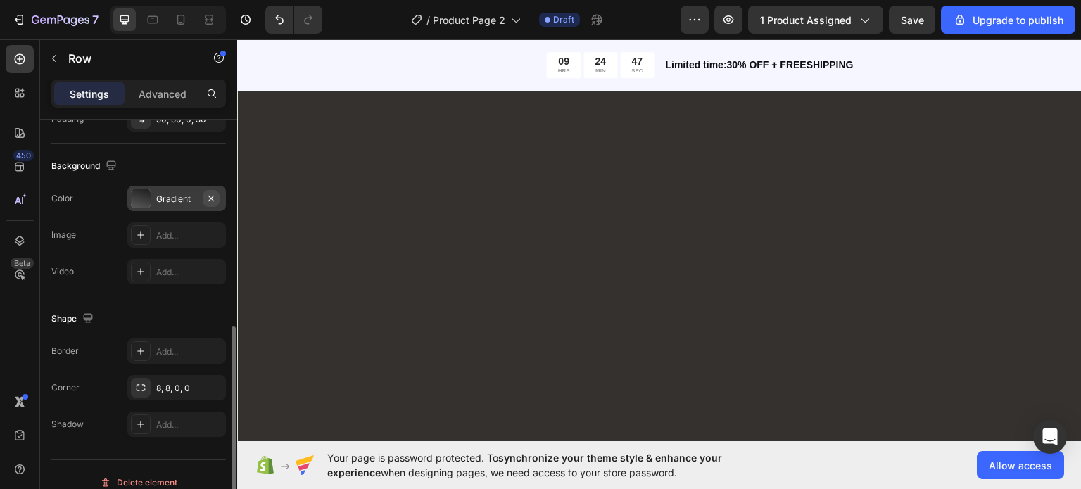
click at [206, 193] on icon "button" at bounding box center [211, 198] width 11 height 11
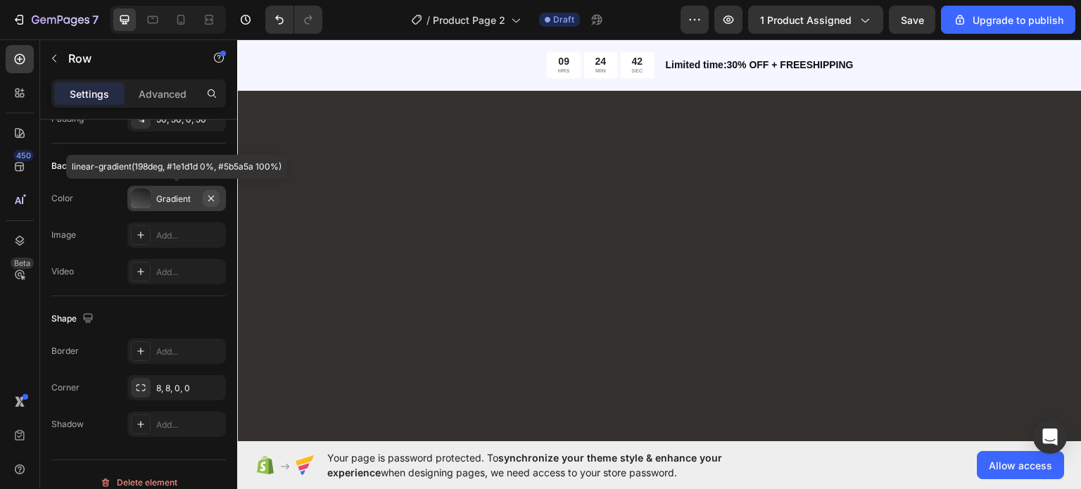
drag, startPoint x: 213, startPoint y: 193, endPoint x: 56, endPoint y: 155, distance: 161.5
click at [213, 193] on icon "button" at bounding box center [211, 198] width 11 height 11
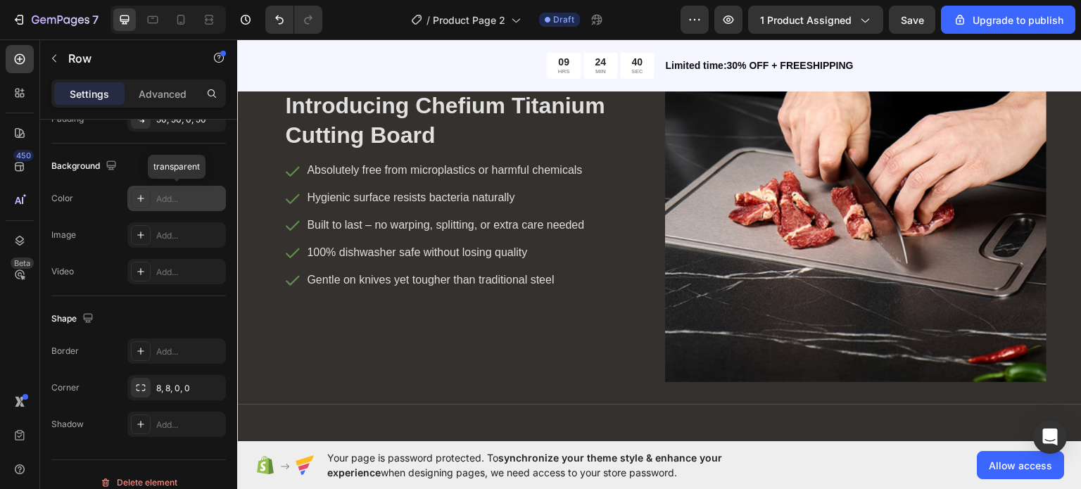
scroll to position [1942, 0]
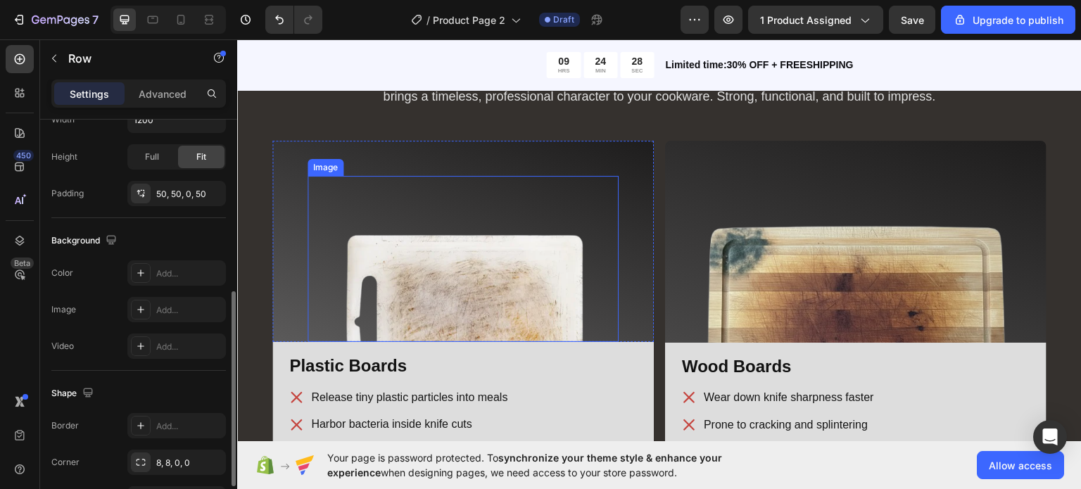
scroll to position [1729, 0]
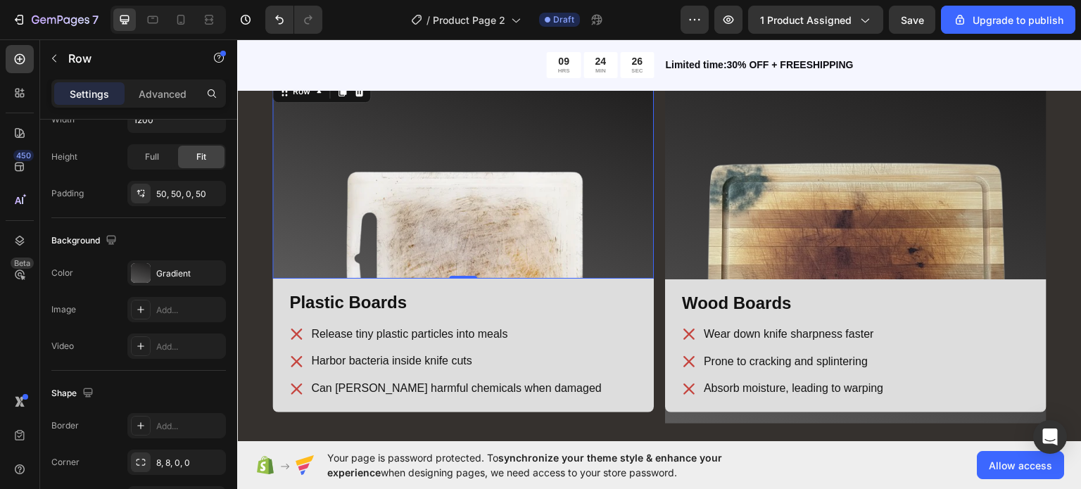
click at [626, 164] on div "Image Row 0" at bounding box center [463, 178] width 382 height 202
drag, startPoint x: 211, startPoint y: 278, endPoint x: 313, endPoint y: 320, distance: 109.8
click at [211, 278] on button "button" at bounding box center [211, 273] width 17 height 17
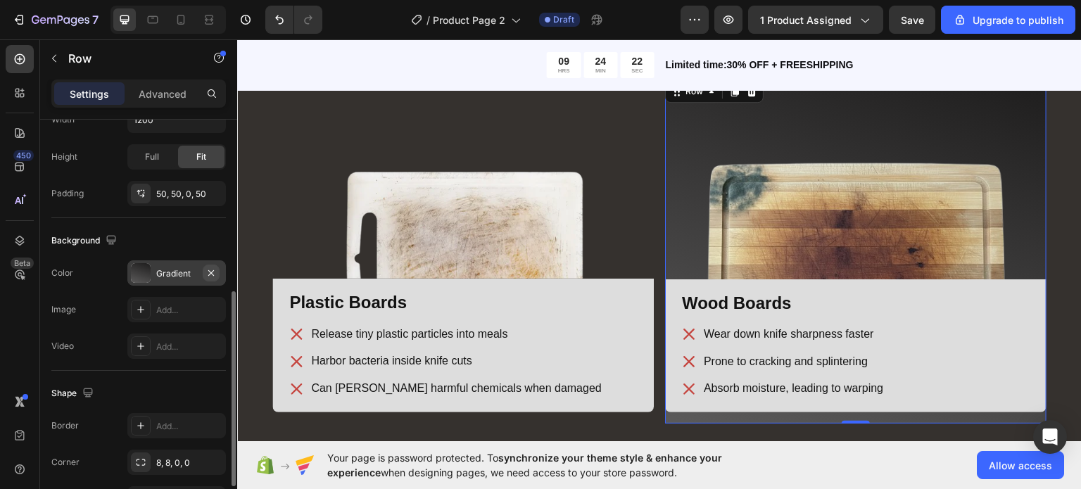
click at [207, 265] on button "button" at bounding box center [211, 273] width 17 height 17
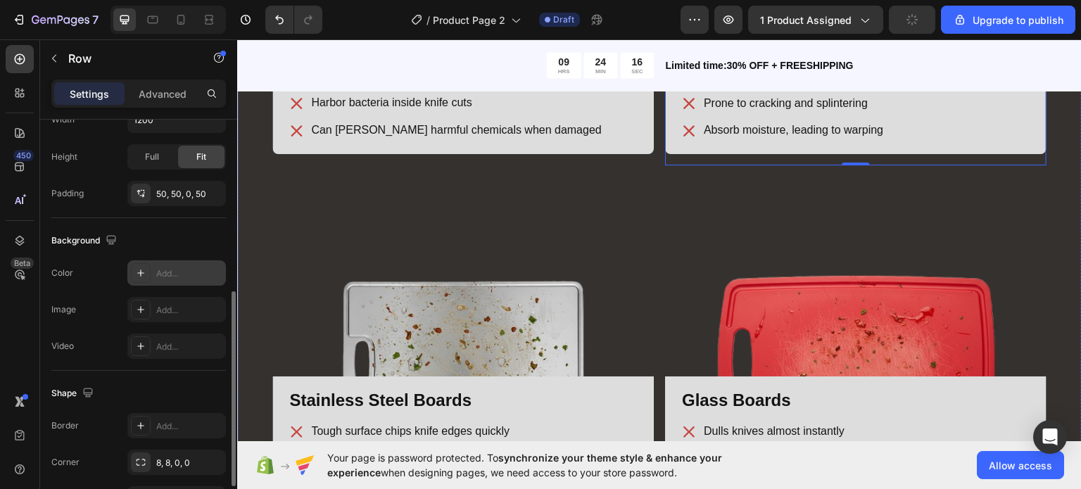
scroll to position [1965, 0]
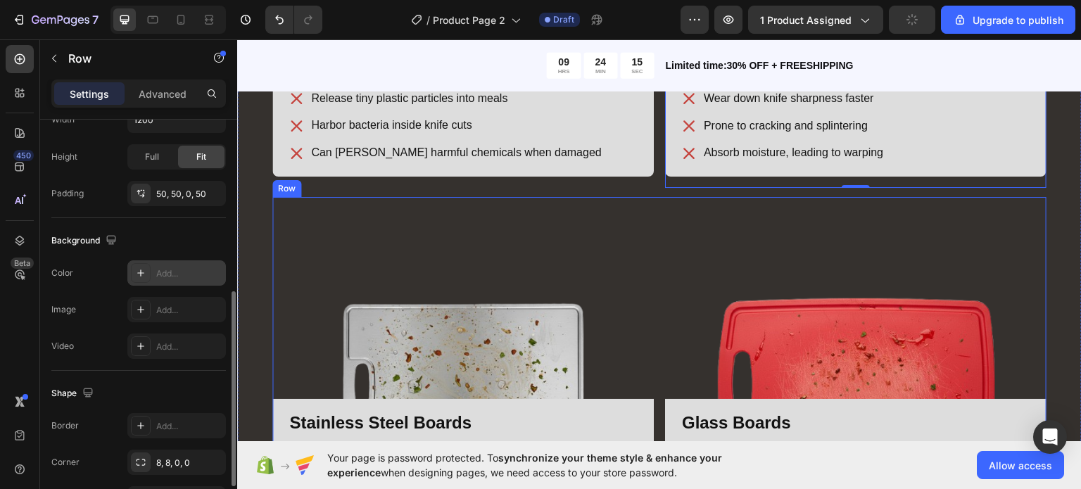
click at [655, 309] on div "Image Row Stainless Steel Boards Heading Tough surface chips knife edges quickl…" at bounding box center [659, 436] width 774 height 480
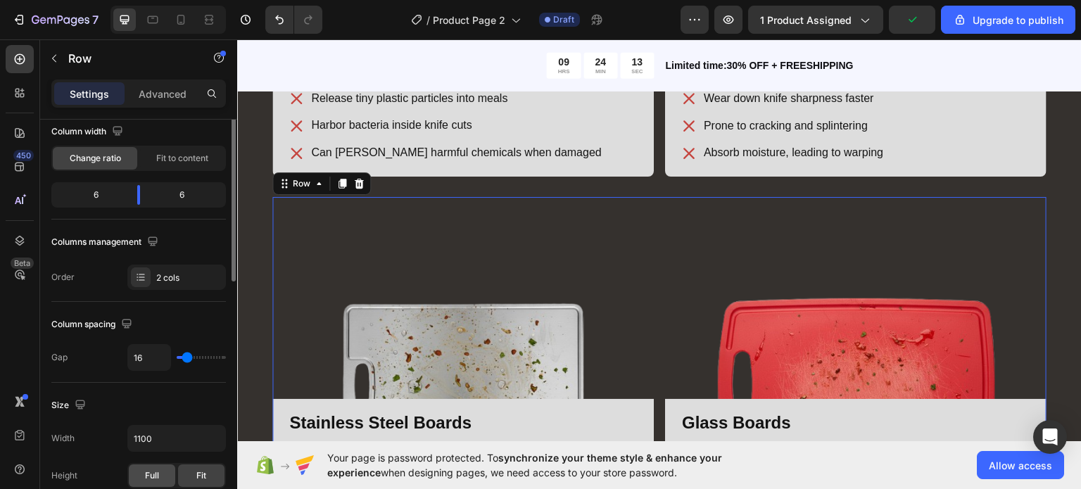
scroll to position [0, 0]
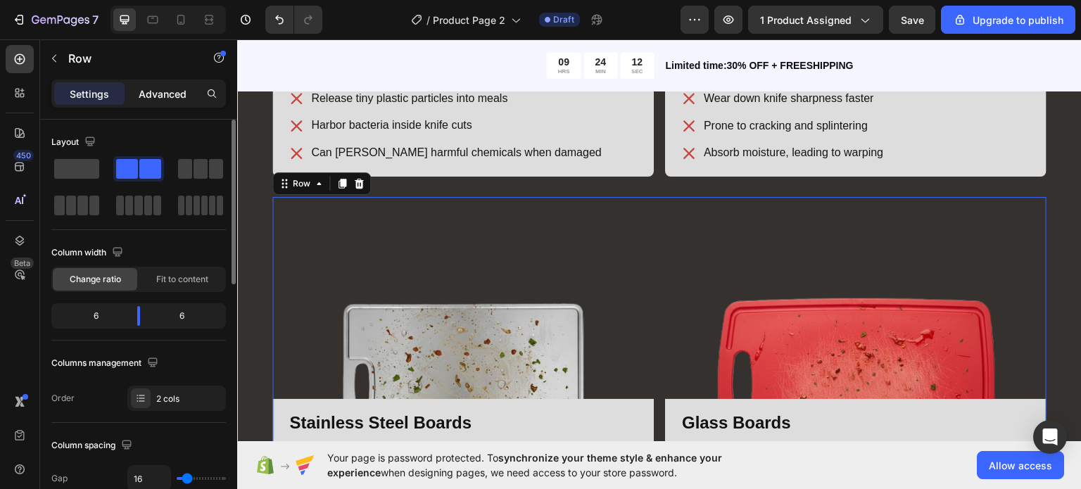
click at [163, 87] on p "Advanced" at bounding box center [163, 94] width 48 height 15
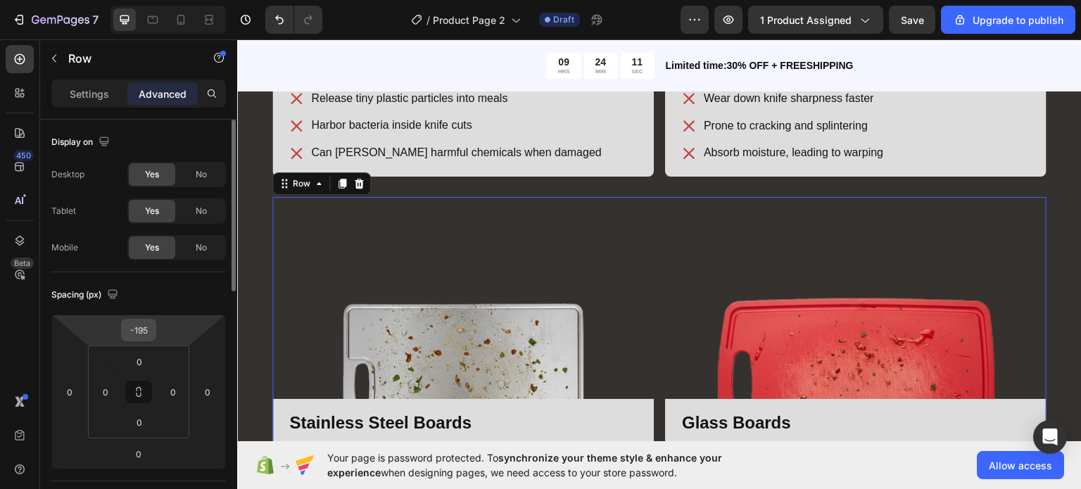
click at [143, 332] on input "-195" at bounding box center [139, 330] width 28 height 21
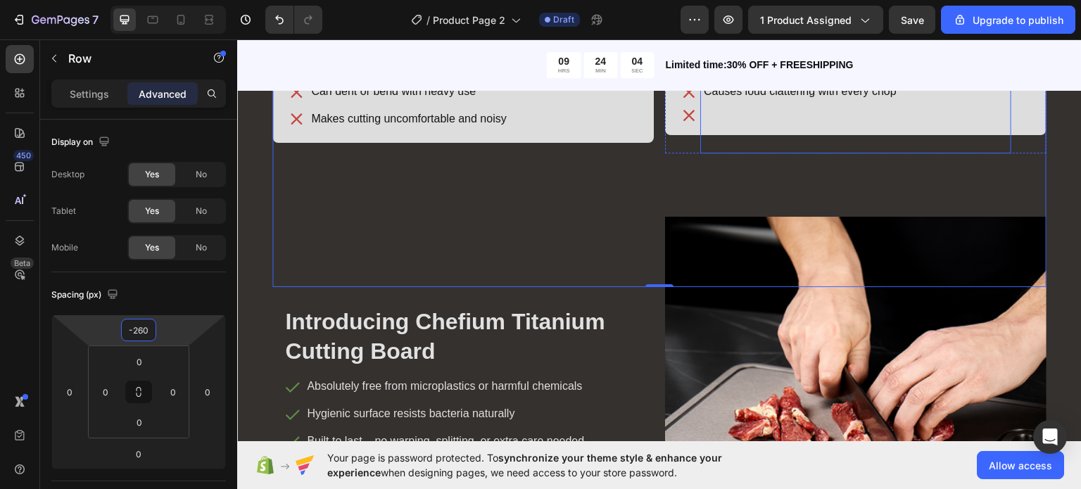
scroll to position [2329, 0]
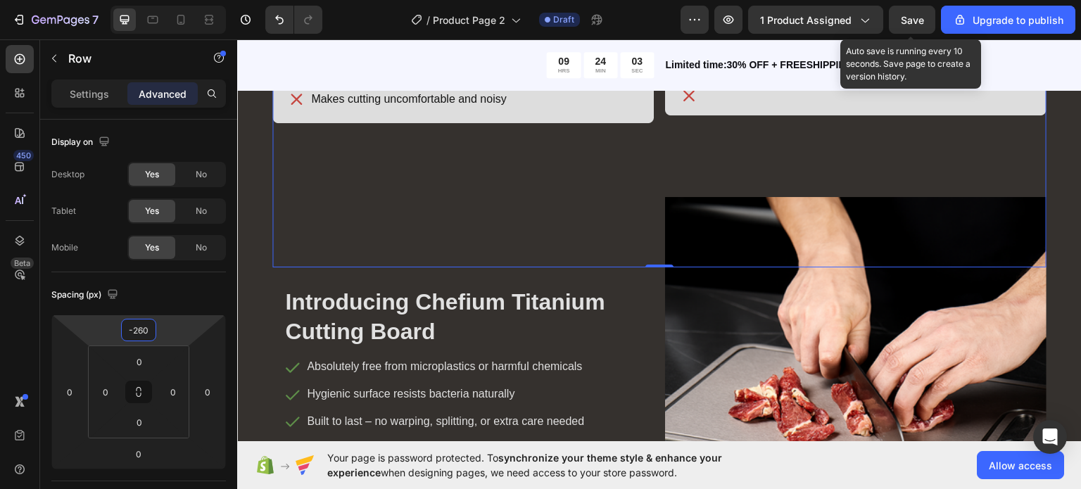
type input "-260"
click at [908, 19] on span "Save" at bounding box center [912, 20] width 23 height 12
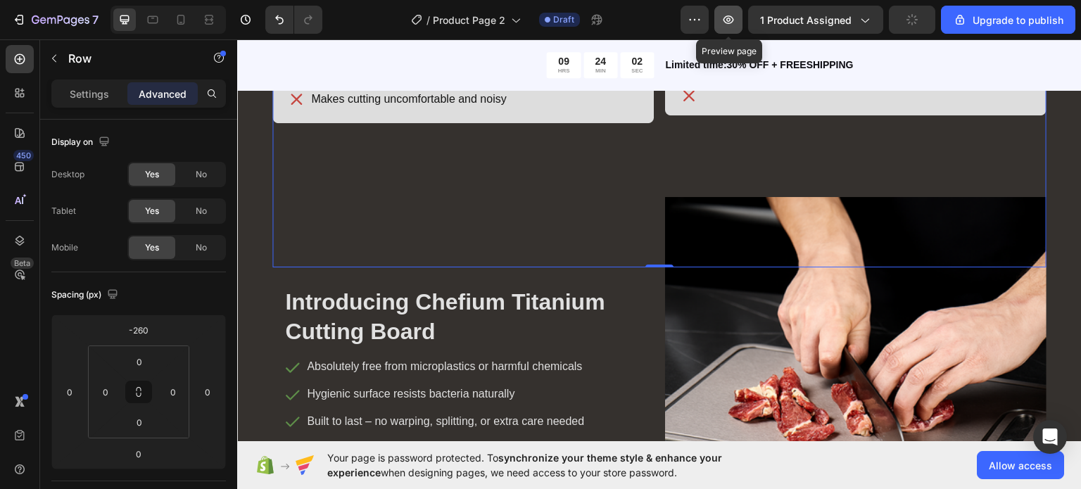
click at [732, 16] on icon "button" at bounding box center [729, 20] width 14 height 14
